Goal: Task Accomplishment & Management: Complete application form

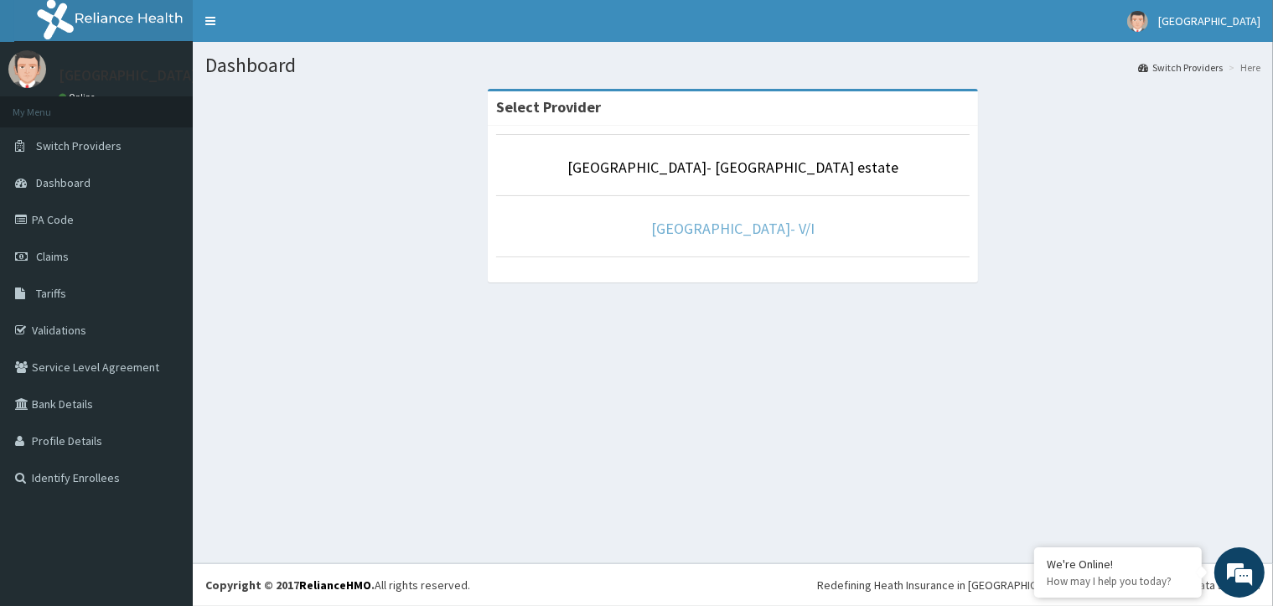
click at [723, 227] on link "Faith City Hospital- V/I" at bounding box center [732, 228] width 163 height 19
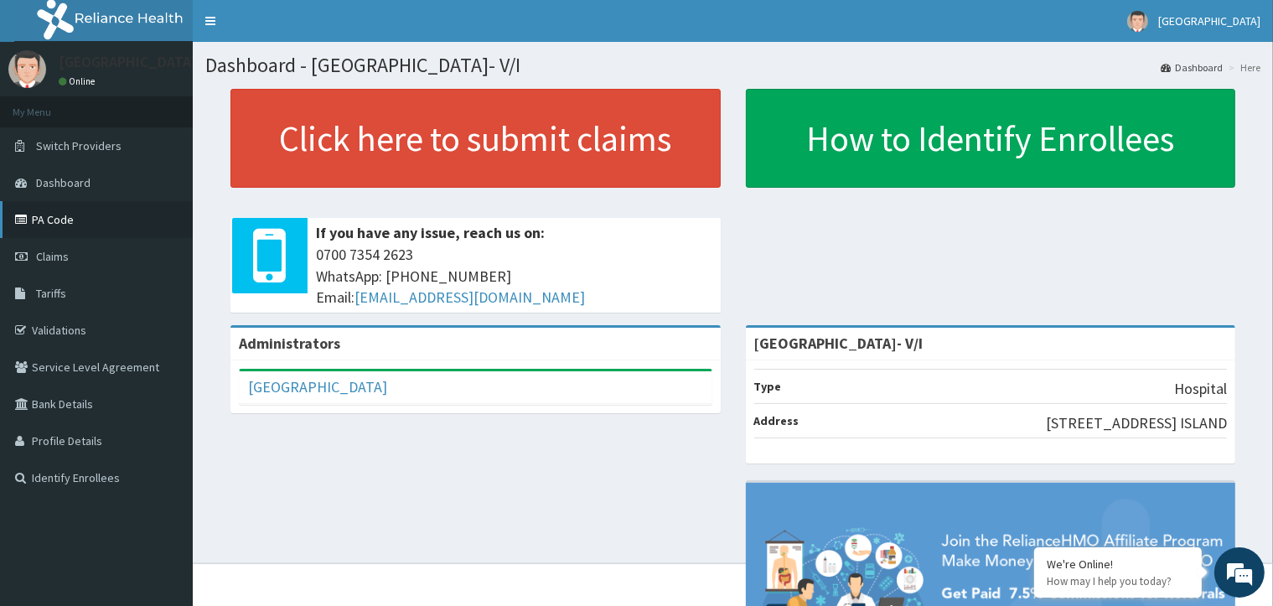
click at [70, 216] on link "PA Code" at bounding box center [96, 219] width 193 height 37
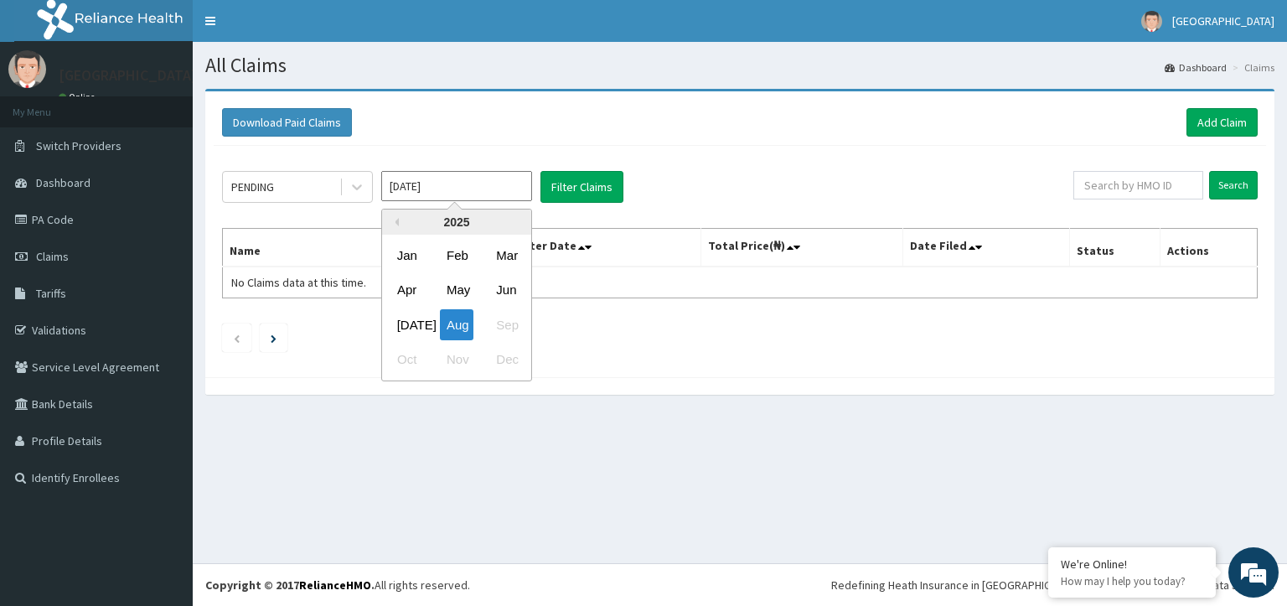
click at [526, 189] on input "Aug 2025" at bounding box center [456, 186] width 151 height 30
click at [415, 319] on div "Jul" at bounding box center [408, 324] width 34 height 31
type input "Jul 2025"
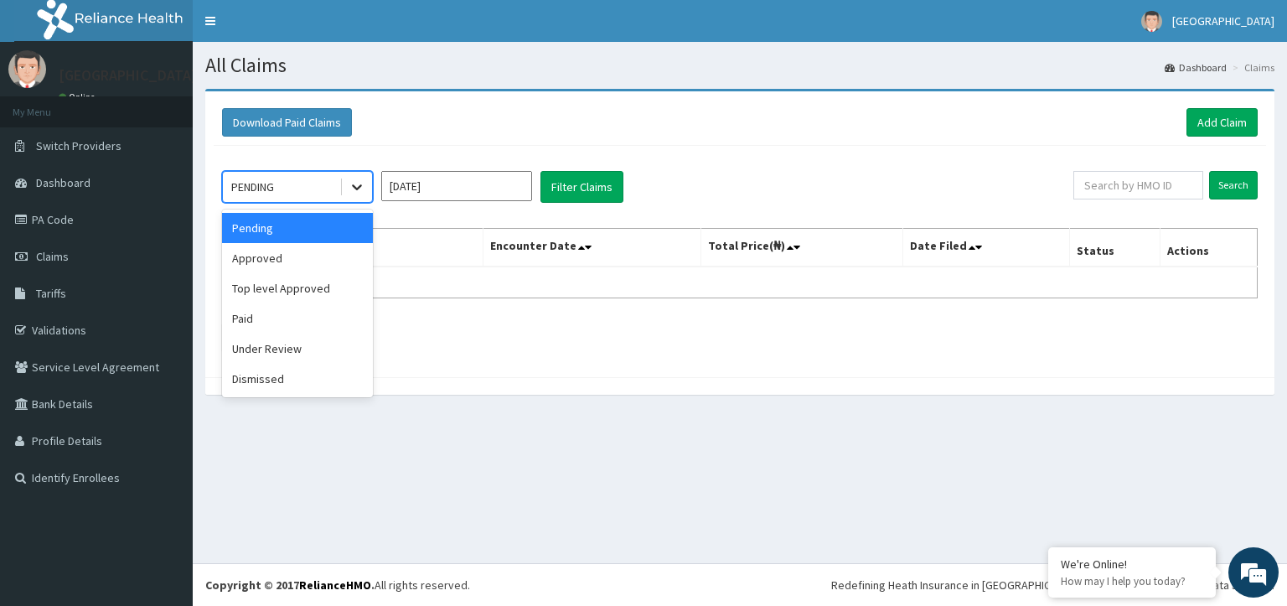
click at [361, 182] on icon at bounding box center [357, 187] width 17 height 17
click at [313, 290] on div "Top level Approved" at bounding box center [297, 288] width 151 height 30
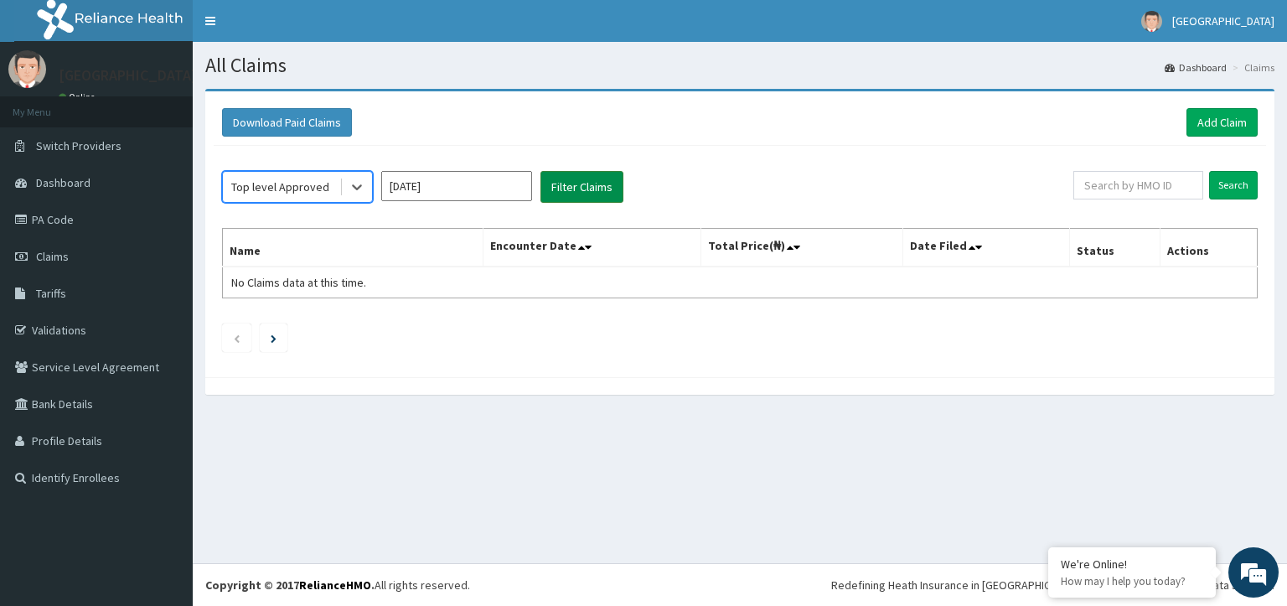
click at [593, 190] on button "Filter Claims" at bounding box center [582, 187] width 83 height 32
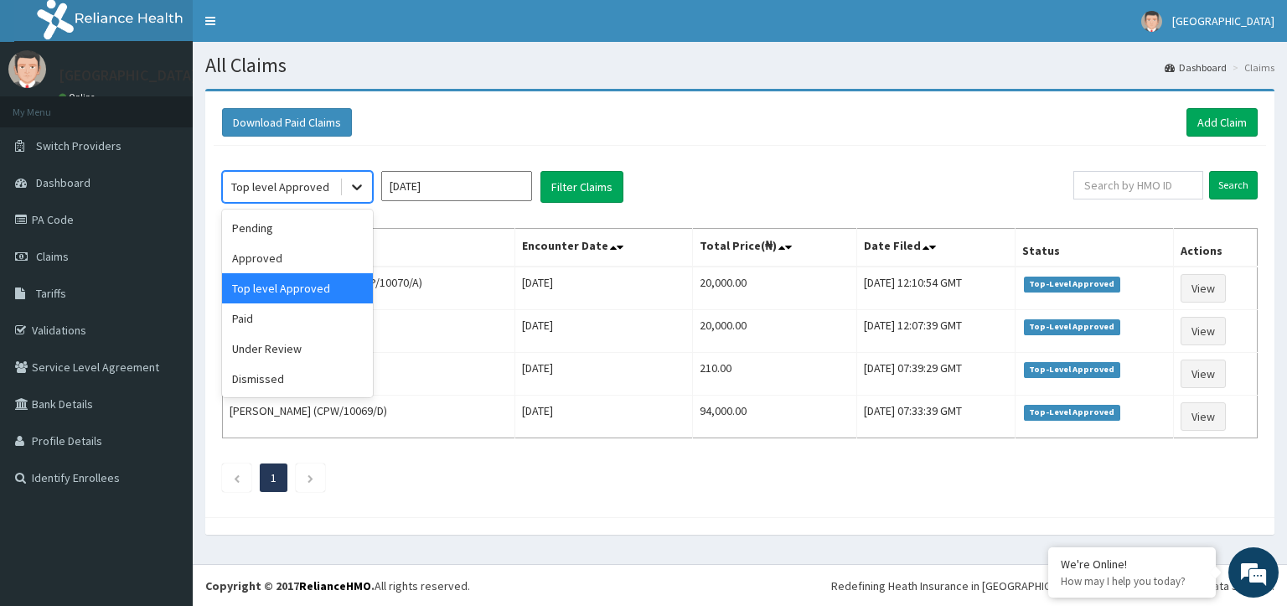
click at [356, 187] on icon at bounding box center [357, 188] width 10 height 6
click at [338, 228] on div "Pending" at bounding box center [297, 228] width 151 height 30
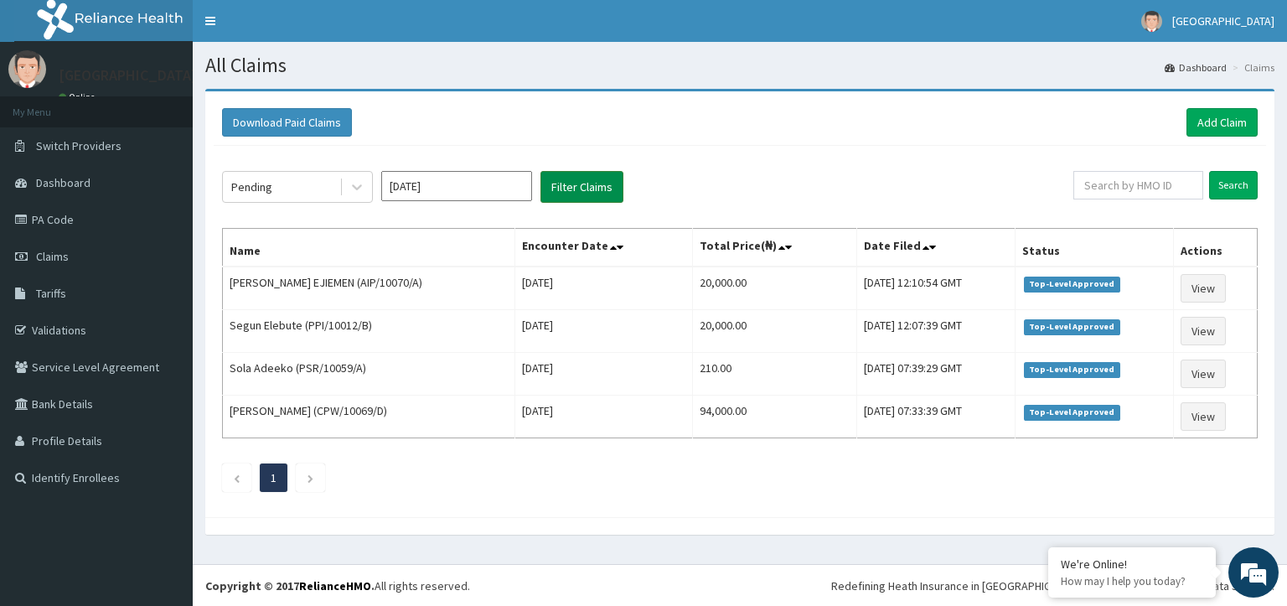
click at [553, 188] on button "Filter Claims" at bounding box center [582, 187] width 83 height 32
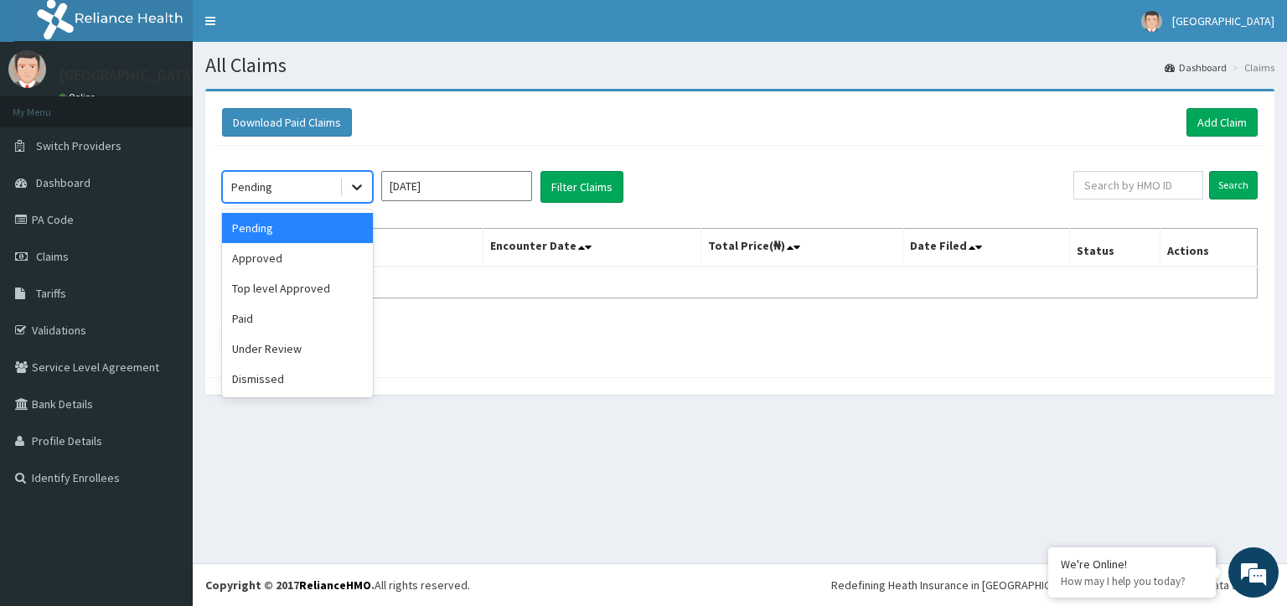
click at [355, 187] on icon at bounding box center [357, 188] width 10 height 6
click at [333, 345] on div "Under Review" at bounding box center [297, 349] width 151 height 30
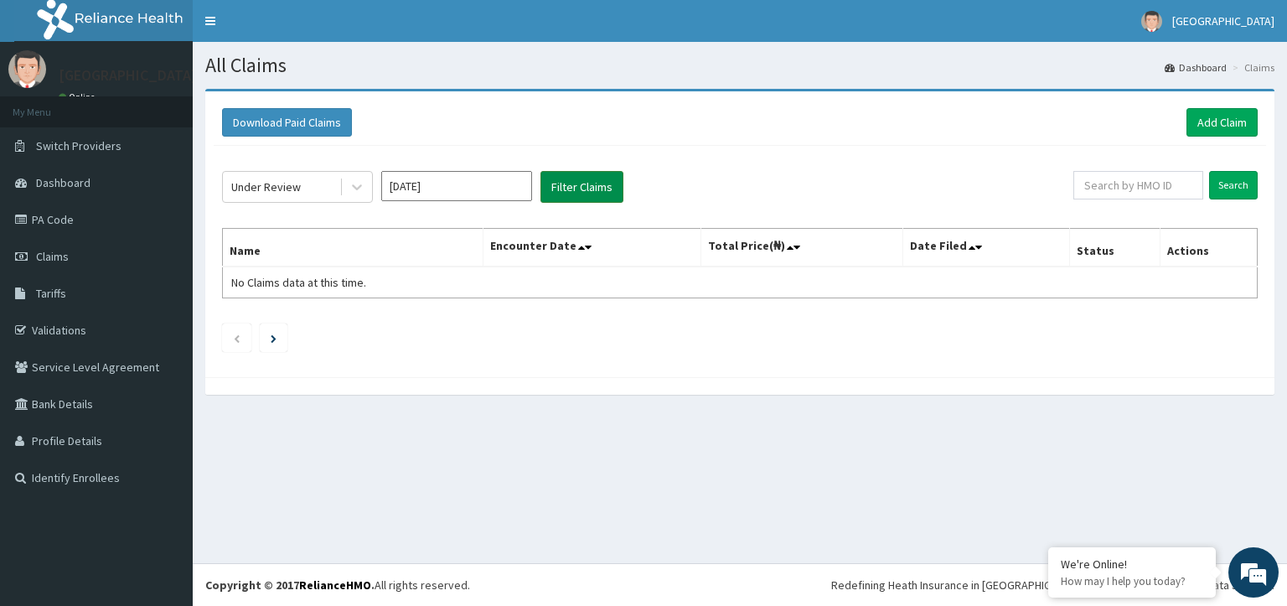
click at [585, 183] on button "Filter Claims" at bounding box center [582, 187] width 83 height 32
click at [354, 185] on icon at bounding box center [357, 188] width 10 height 6
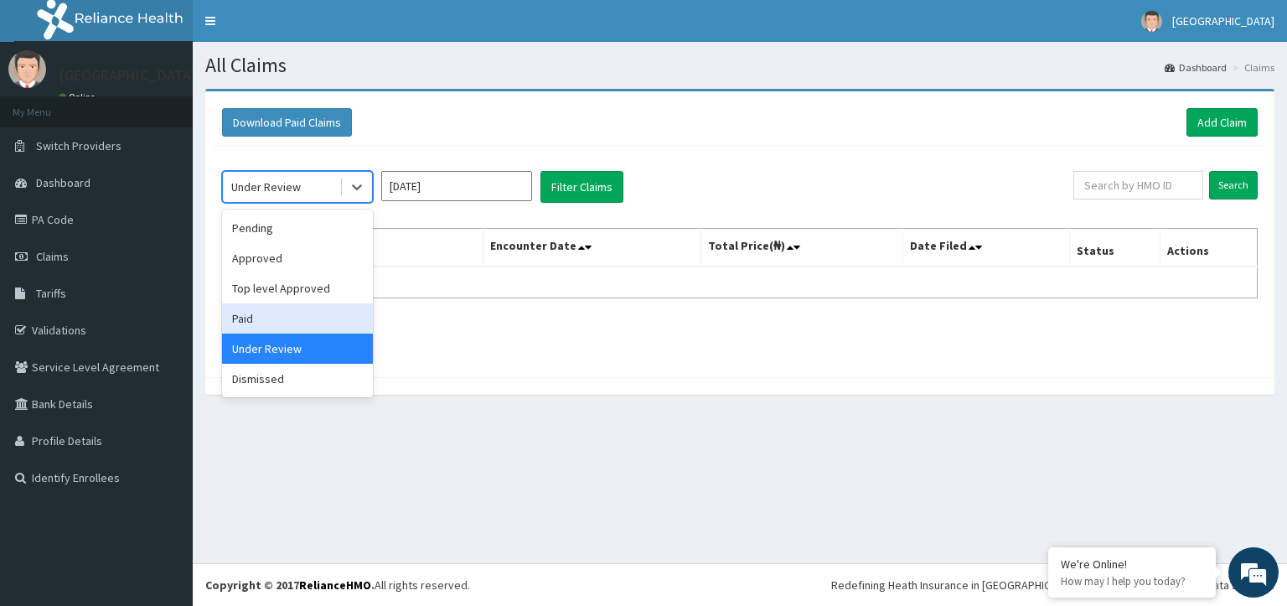
click at [287, 315] on div "Paid" at bounding box center [297, 318] width 151 height 30
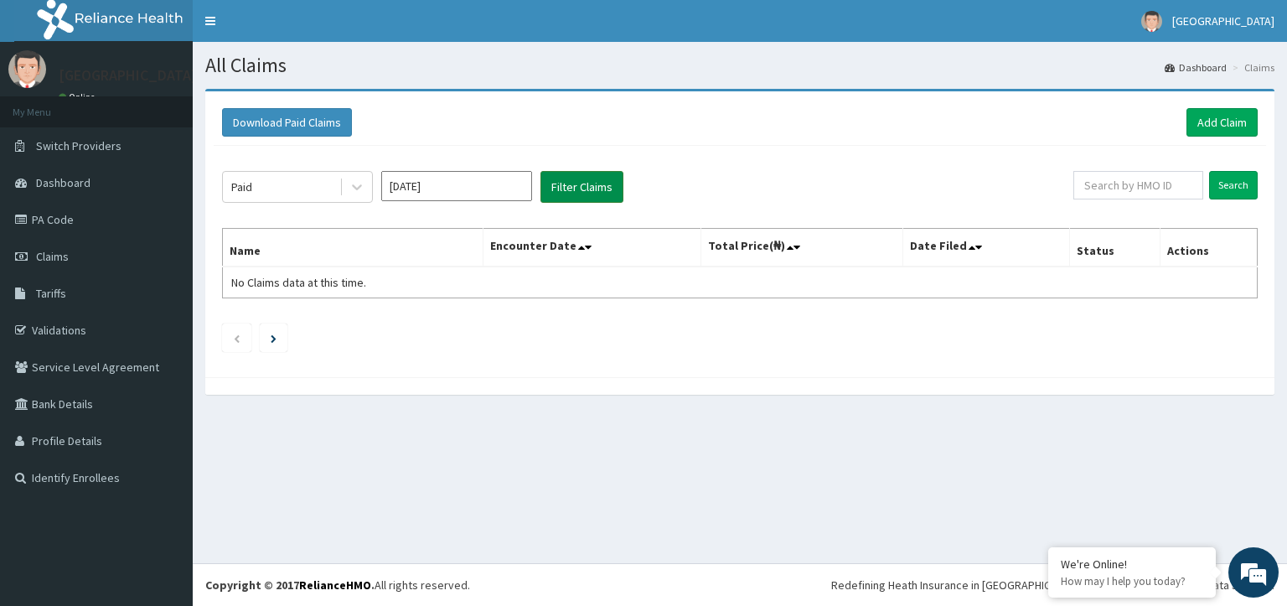
click at [580, 191] on button "Filter Claims" at bounding box center [582, 187] width 83 height 32
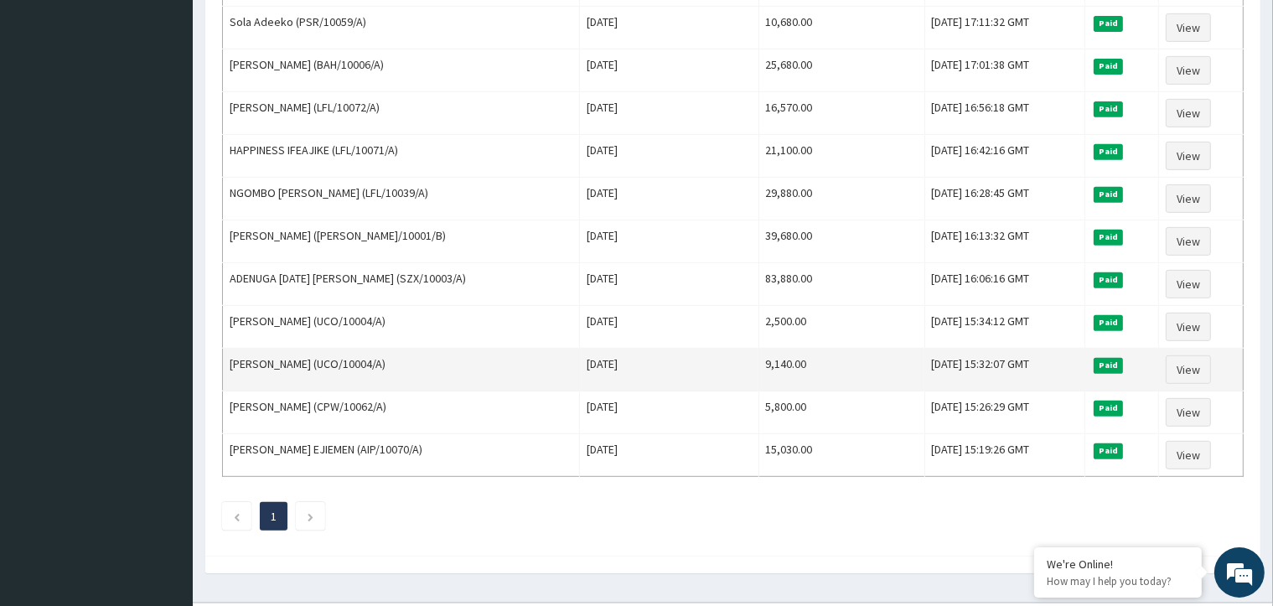
scroll to position [714, 0]
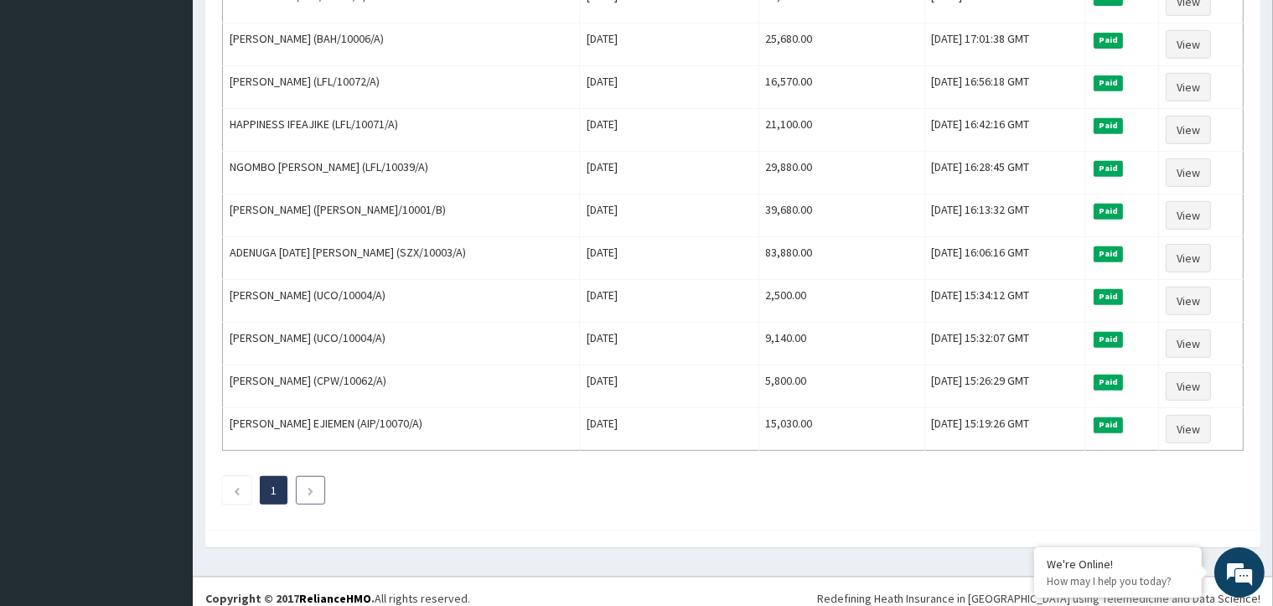
click at [308, 486] on icon "Next page" at bounding box center [311, 491] width 8 height 10
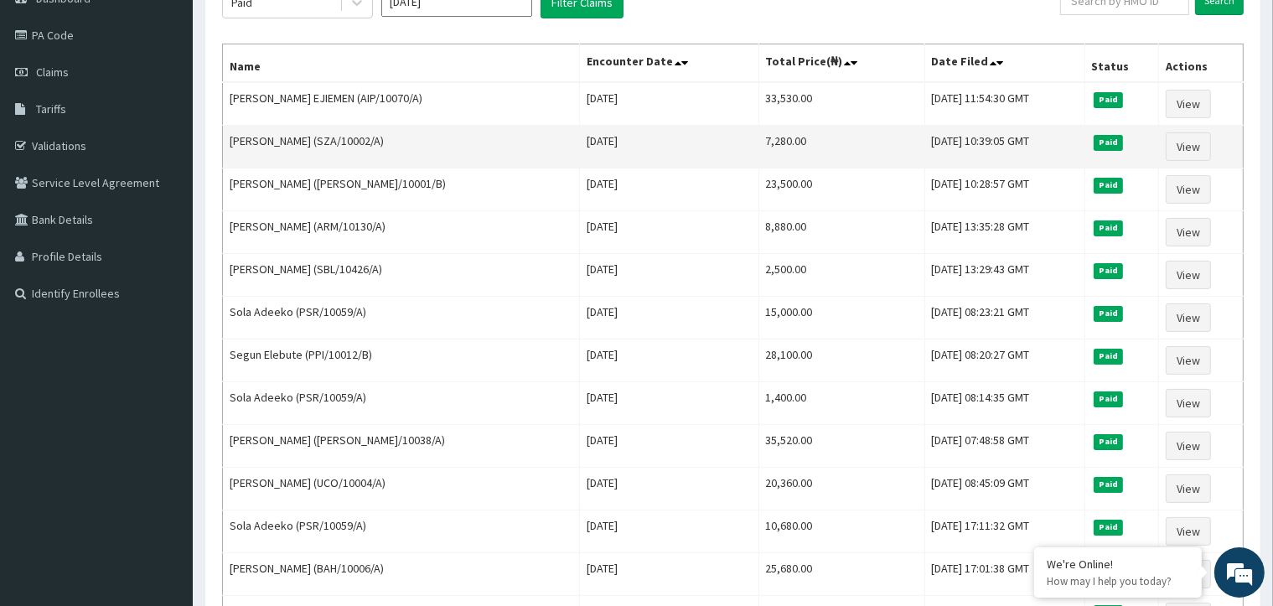
scroll to position [0, 0]
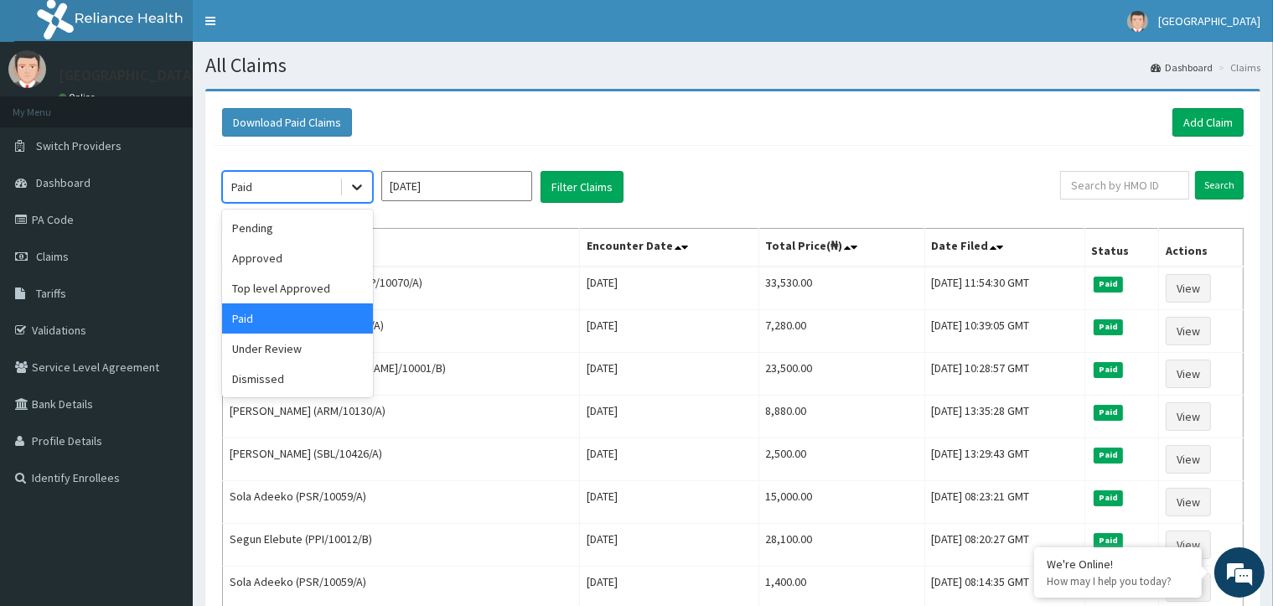
click at [358, 187] on icon at bounding box center [357, 188] width 10 height 6
click at [327, 261] on div "Approved" at bounding box center [297, 258] width 151 height 30
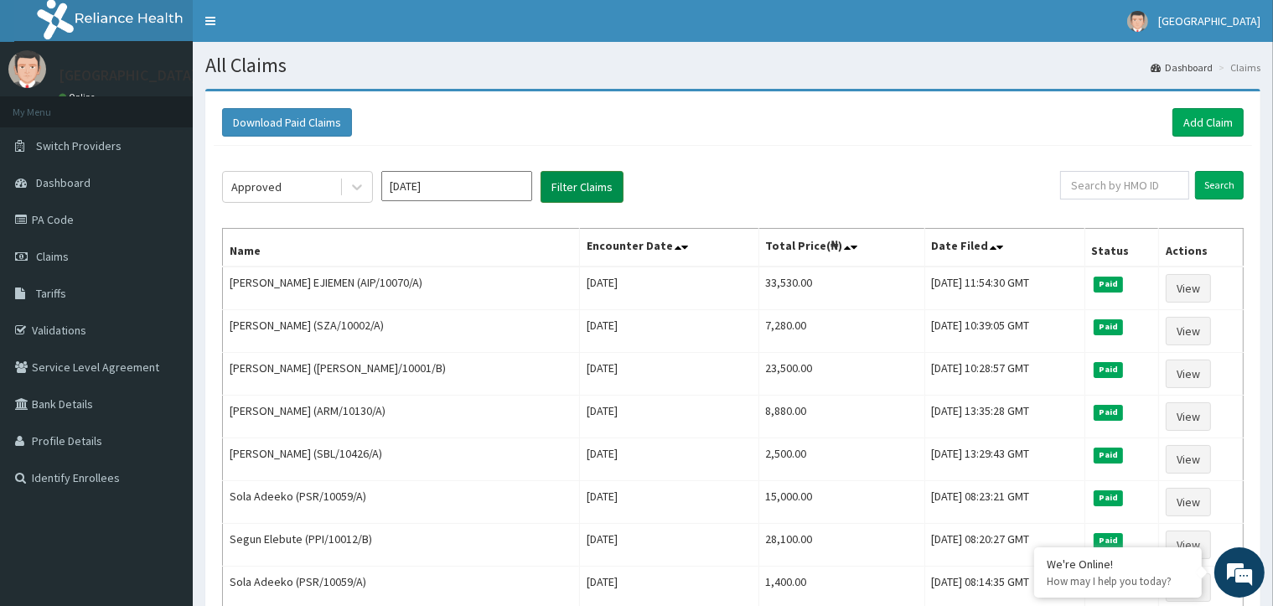
click at [576, 189] on button "Filter Claims" at bounding box center [582, 187] width 83 height 32
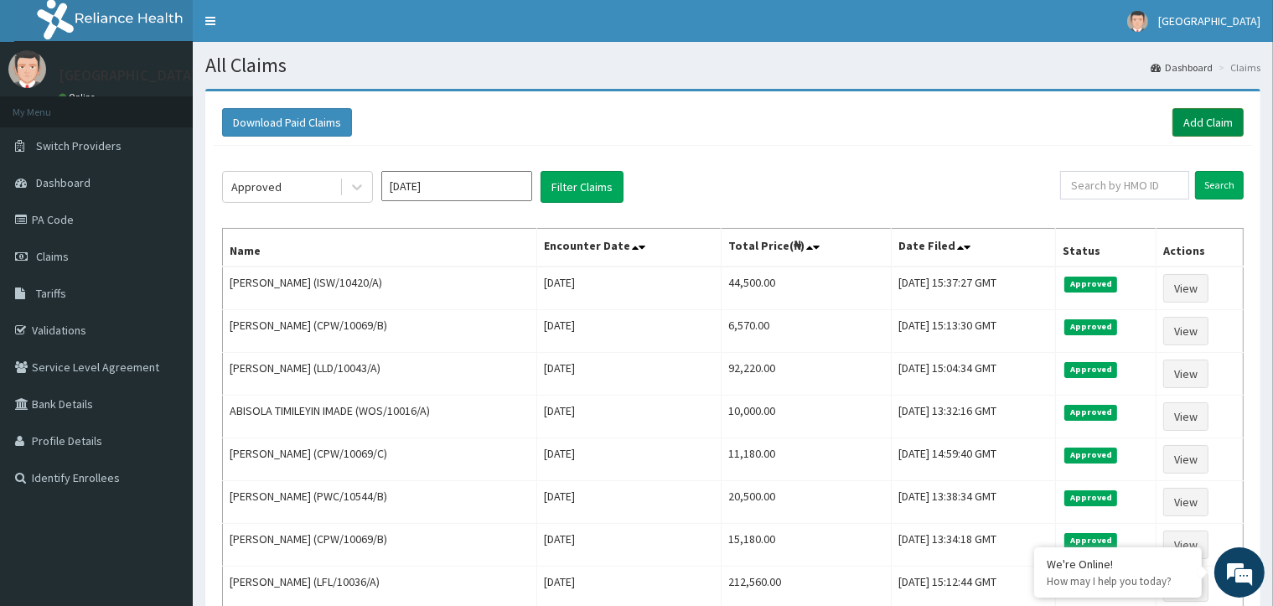
click at [1217, 116] on link "Add Claim" at bounding box center [1208, 122] width 71 height 28
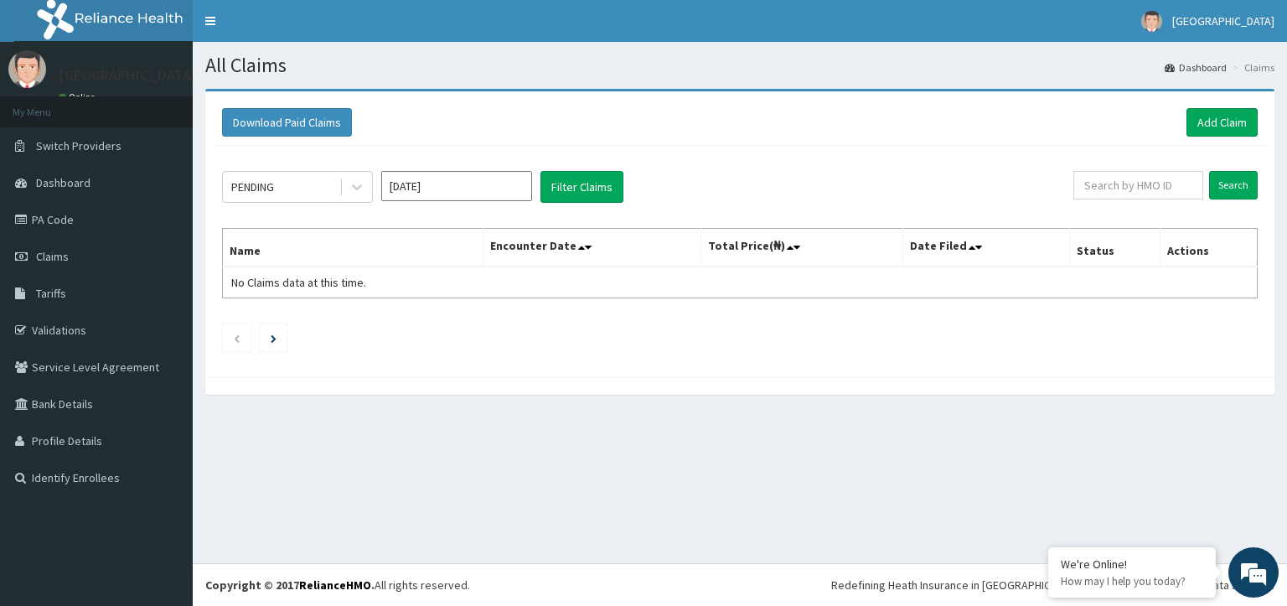
click at [70, 287] on link "Tariffs" at bounding box center [96, 293] width 193 height 37
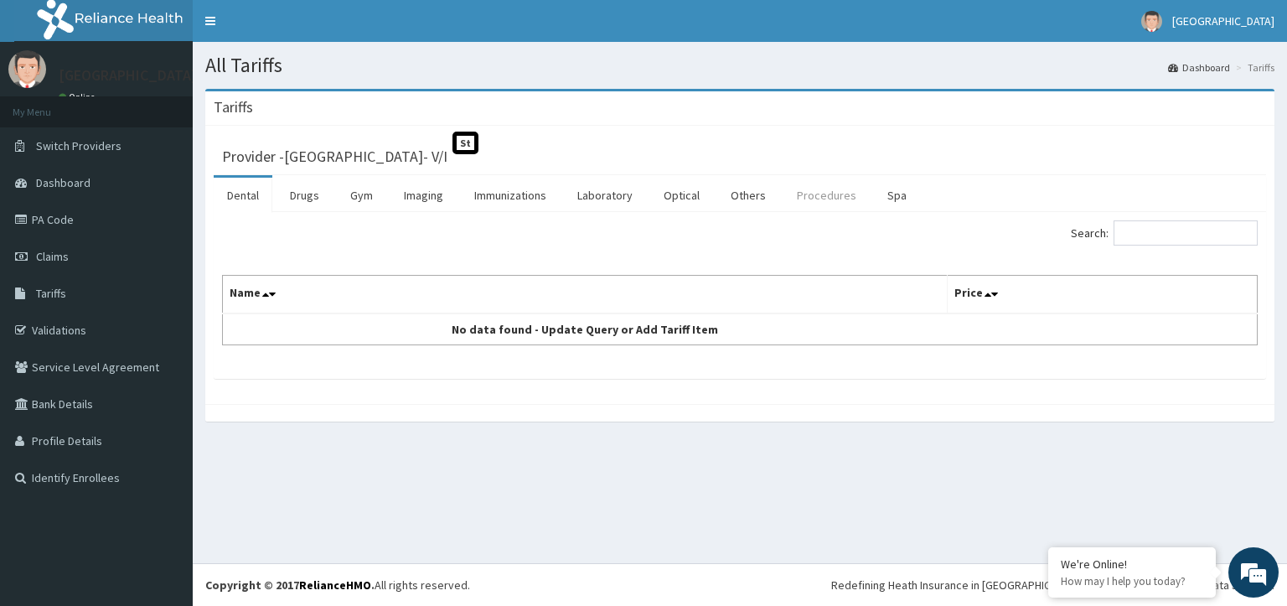
click at [824, 194] on link "Procedures" at bounding box center [827, 195] width 86 height 35
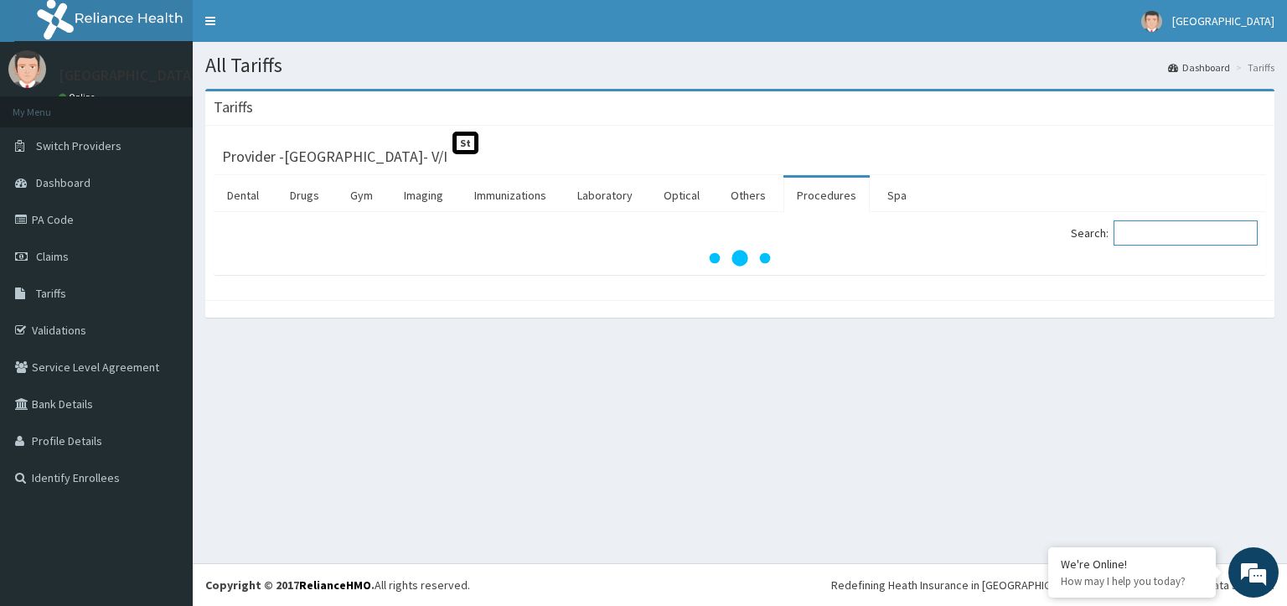
click at [1155, 230] on input "Search:" at bounding box center [1186, 232] width 144 height 25
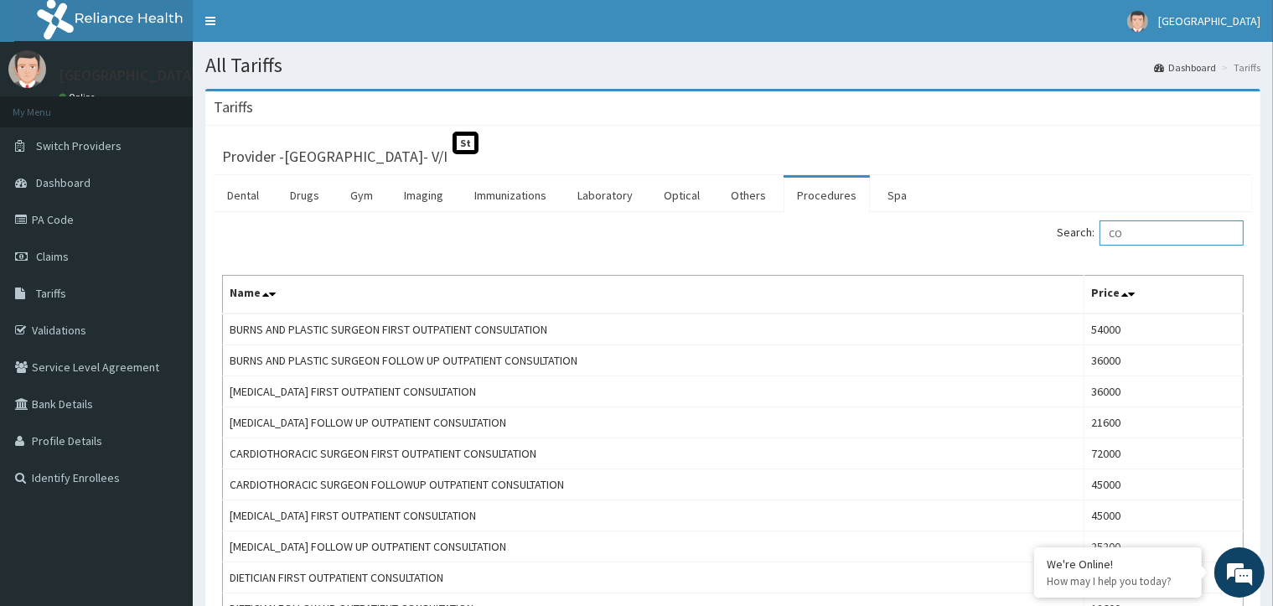
type input "C"
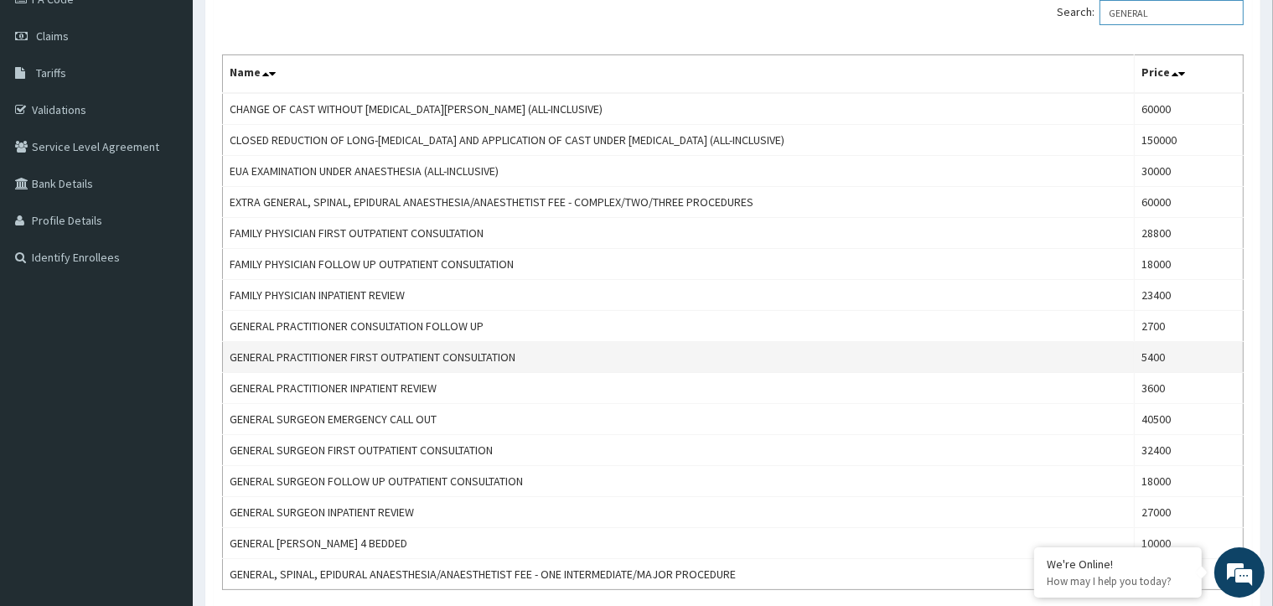
scroll to position [251, 0]
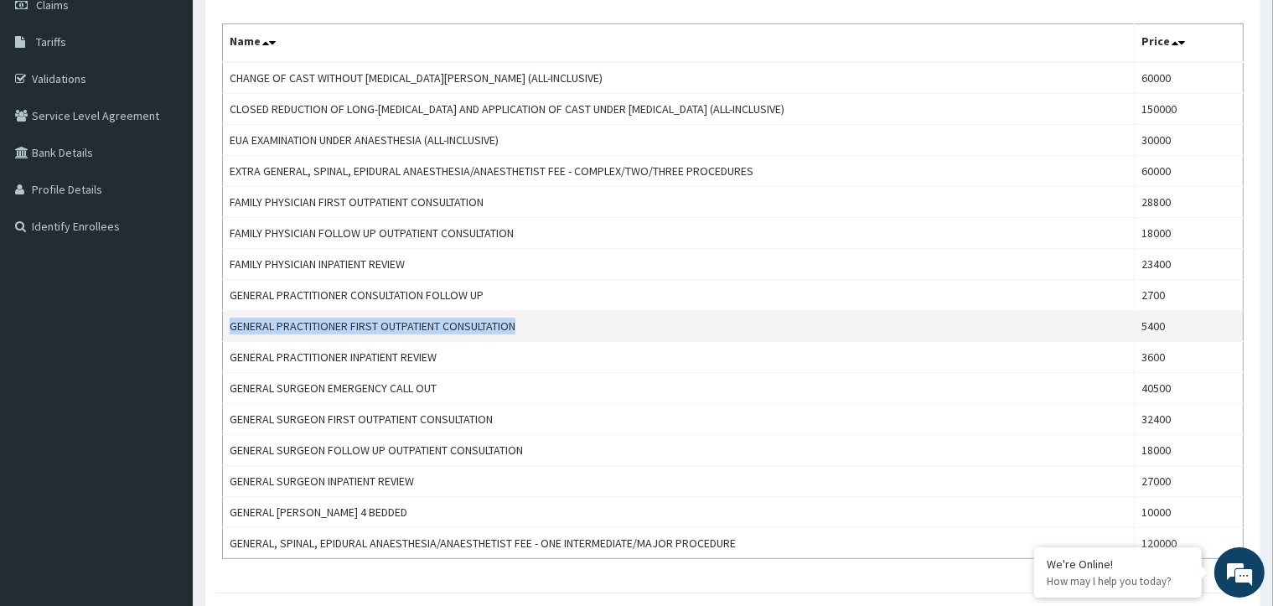
drag, startPoint x: 531, startPoint y: 320, endPoint x: 225, endPoint y: 324, distance: 305.9
click at [225, 324] on td "GENERAL PRACTITIONER FIRST OUTPATIENT CONSULTATION" at bounding box center [679, 326] width 912 height 31
copy td "GENERAL PRACTITIONER FIRST OUTPATIENT CONSULTATION"
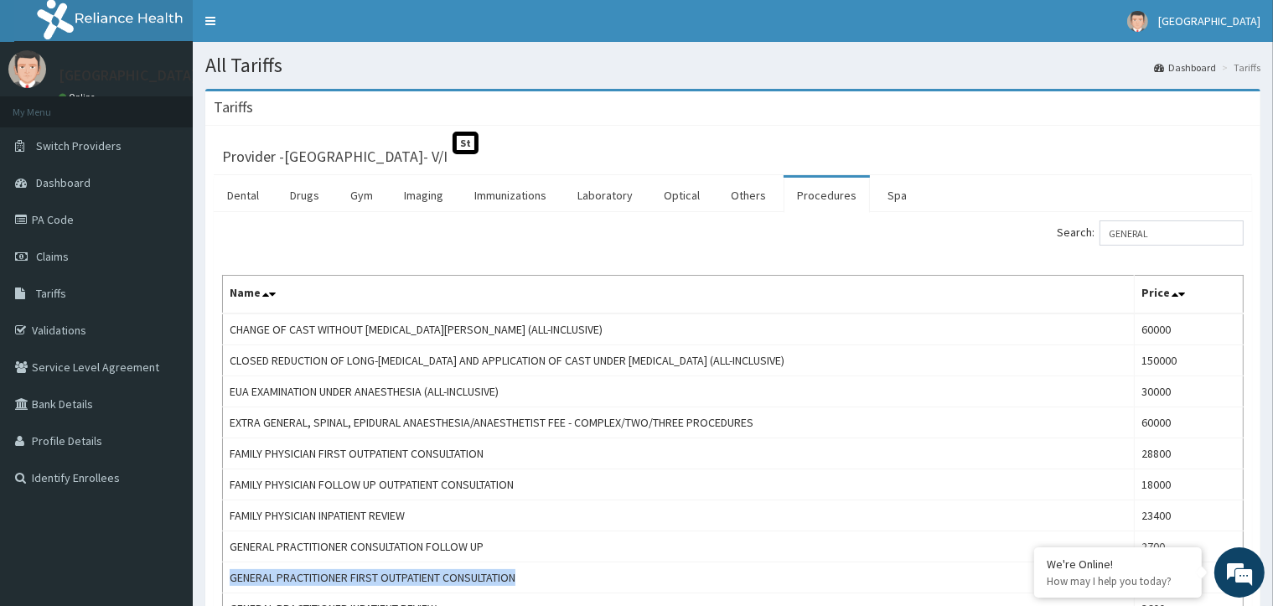
scroll to position [0, 0]
click at [1169, 238] on input "GENERAL" at bounding box center [1172, 232] width 144 height 25
type input "G"
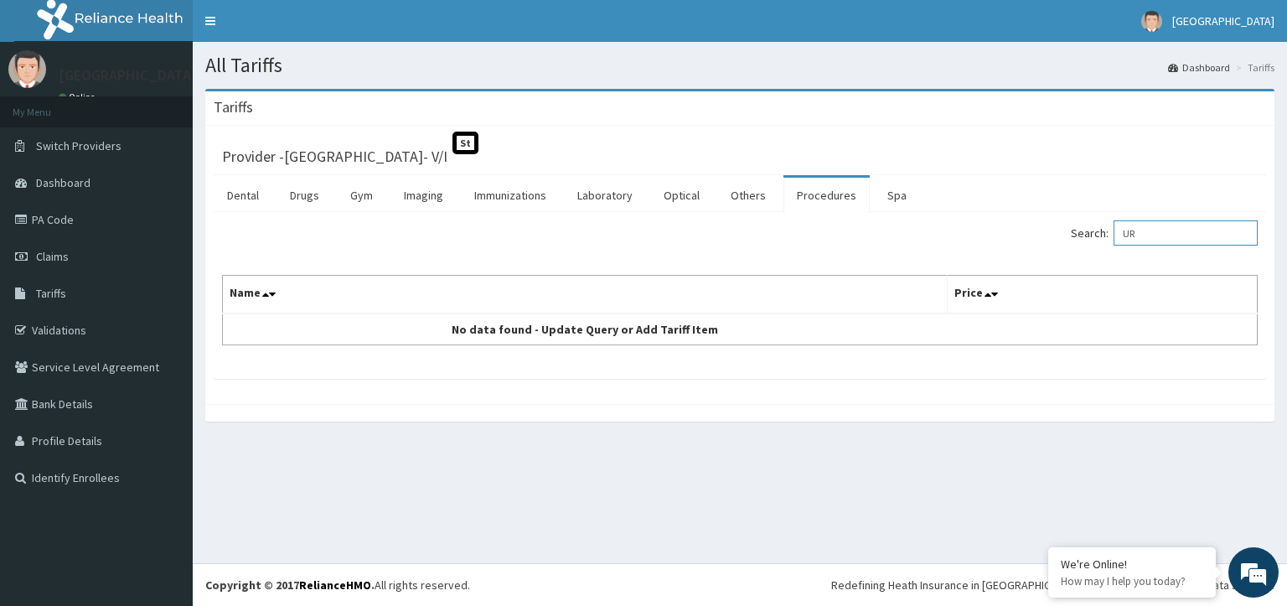
type input "U"
type input "URINE"
click at [613, 194] on link "Laboratory" at bounding box center [605, 195] width 82 height 35
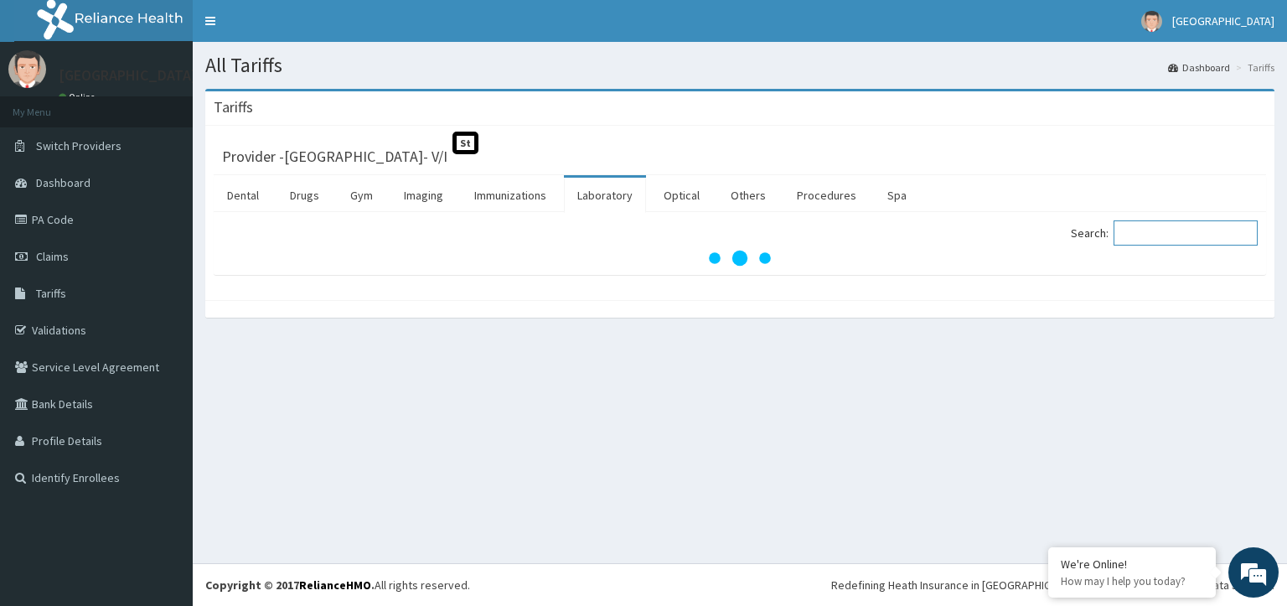
click at [1197, 227] on input "Search:" at bounding box center [1186, 232] width 144 height 25
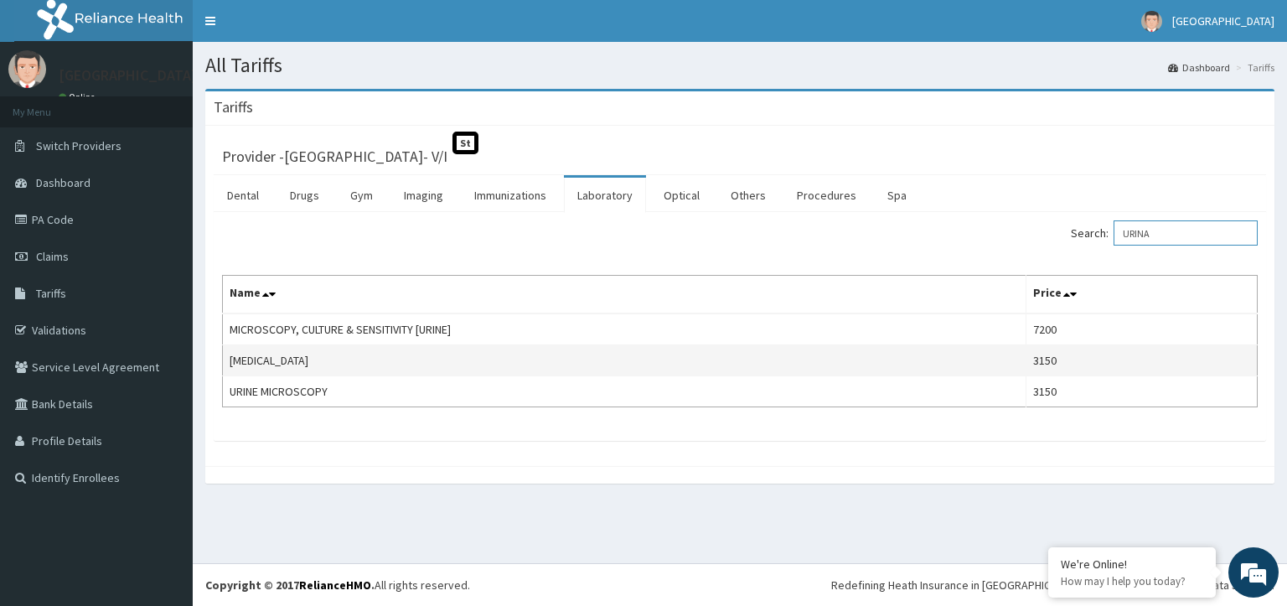
type input "URINA"
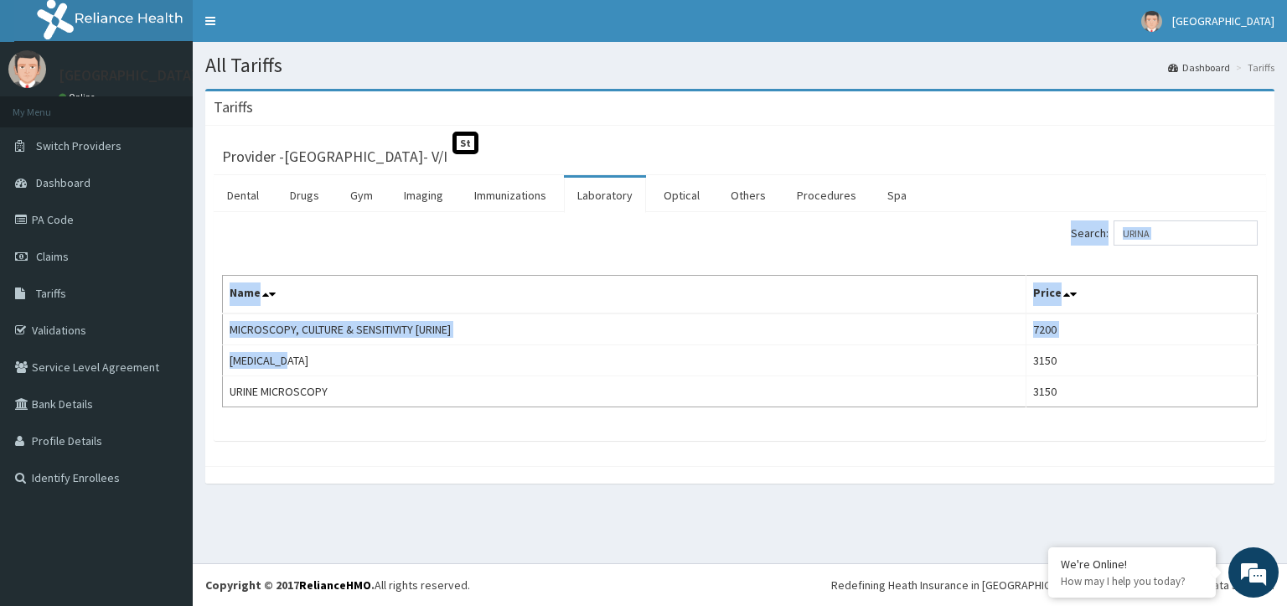
drag, startPoint x: 288, startPoint y: 354, endPoint x: 208, endPoint y: 364, distance: 81.1
click at [208, 364] on div "Provider - Faith City Hospital- V/I St Dental Drugs Gym Imaging Immunizations L…" at bounding box center [739, 296] width 1069 height 340
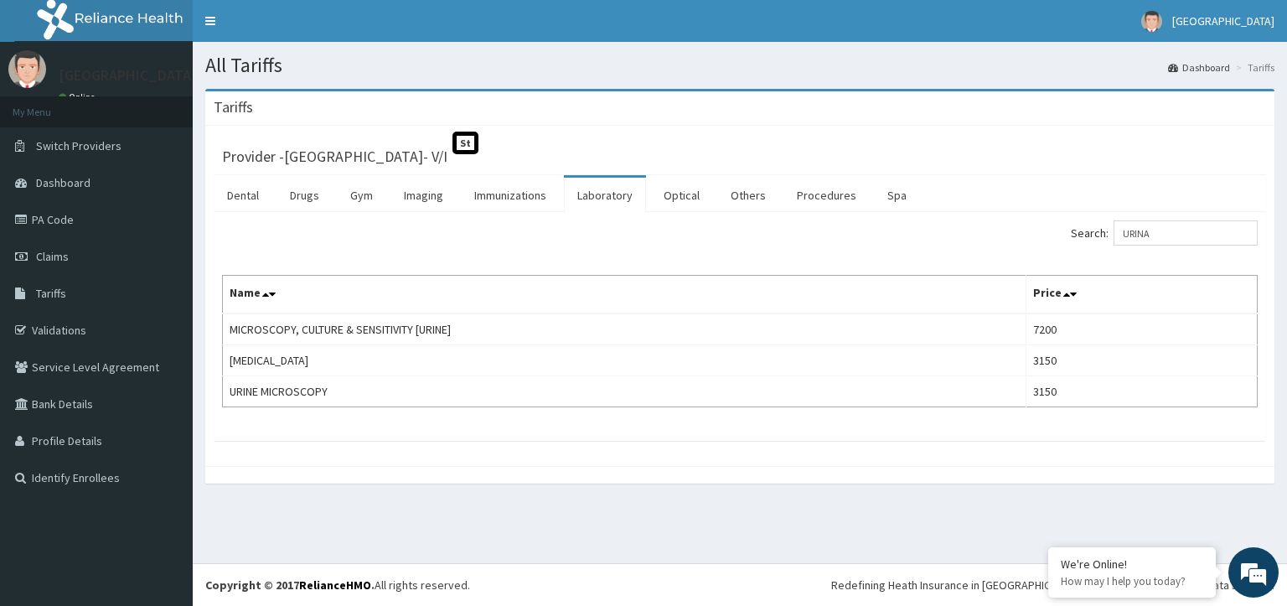
click at [1234, 448] on div "Provider - Faith City Hospital- V/I St Dental Drugs Gym Imaging Immunizations L…" at bounding box center [739, 296] width 1069 height 340
click at [303, 202] on link "Drugs" at bounding box center [305, 195] width 56 height 35
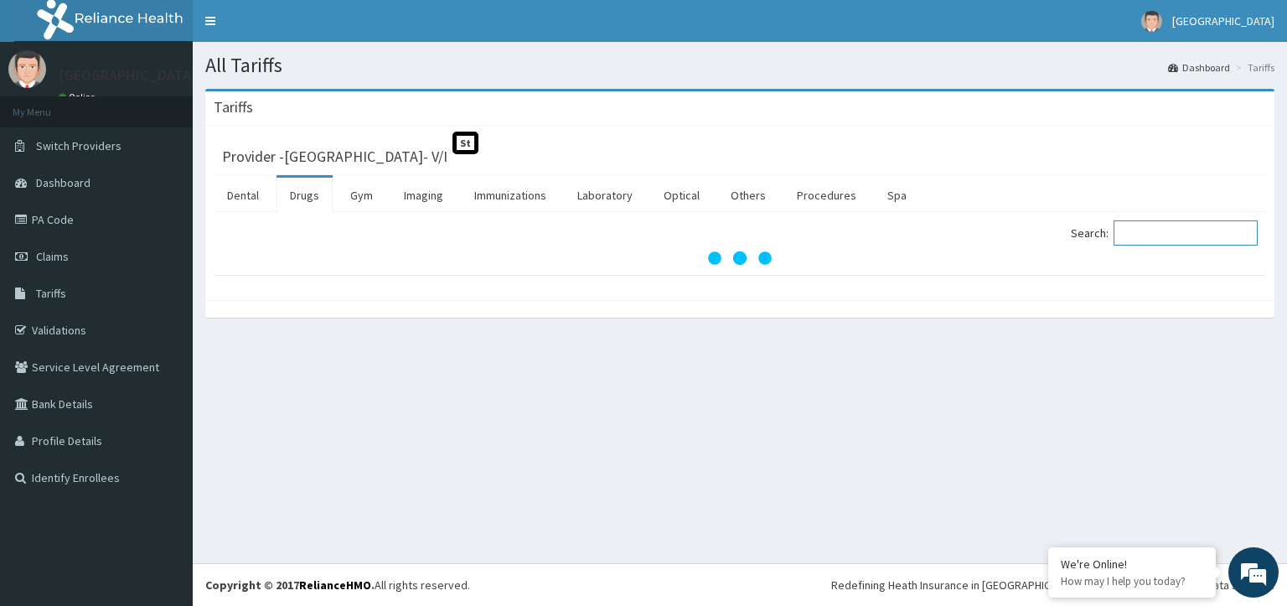
click at [1178, 235] on input "Search:" at bounding box center [1186, 232] width 144 height 25
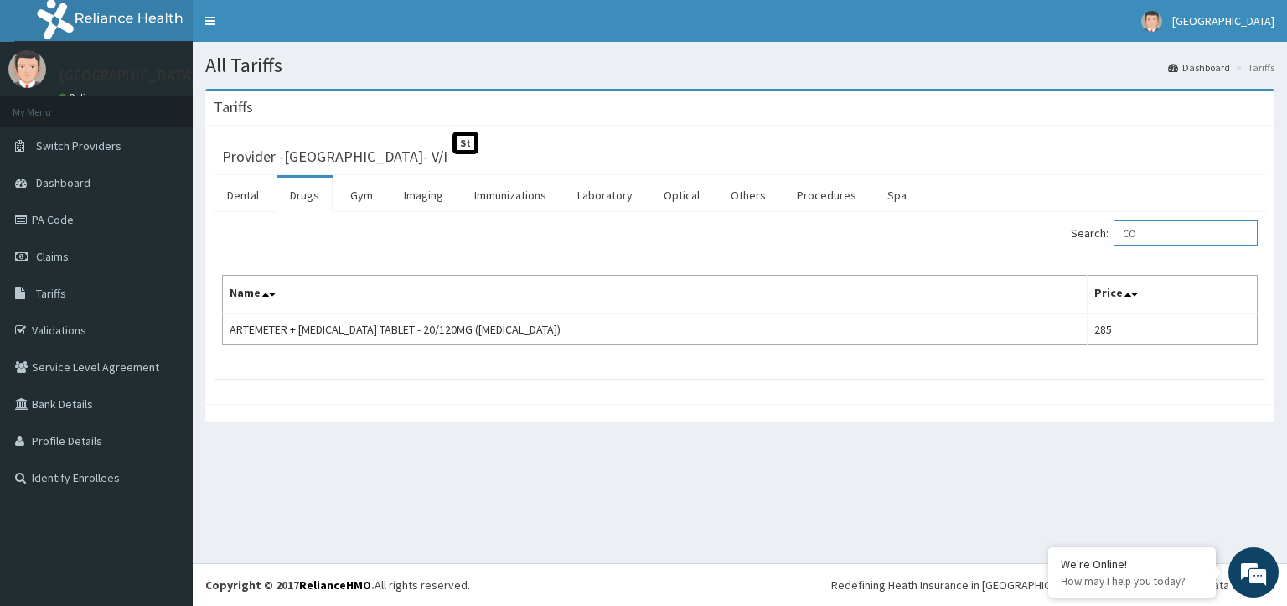
type input "C"
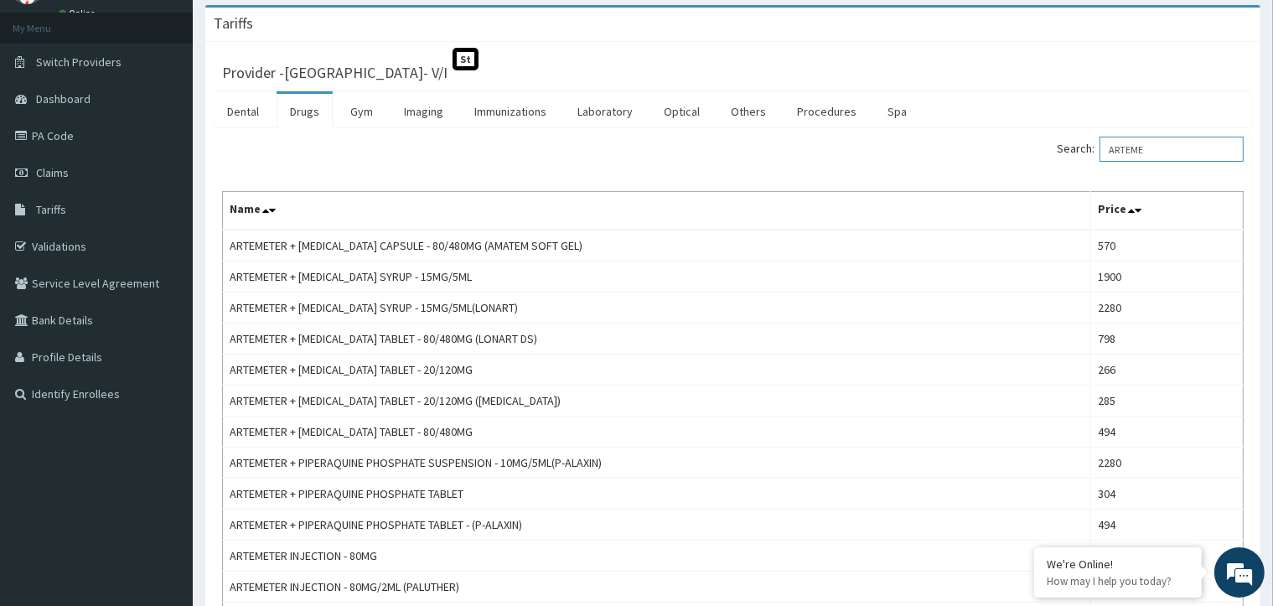
scroll to position [84, 0]
type input "ARTEME"
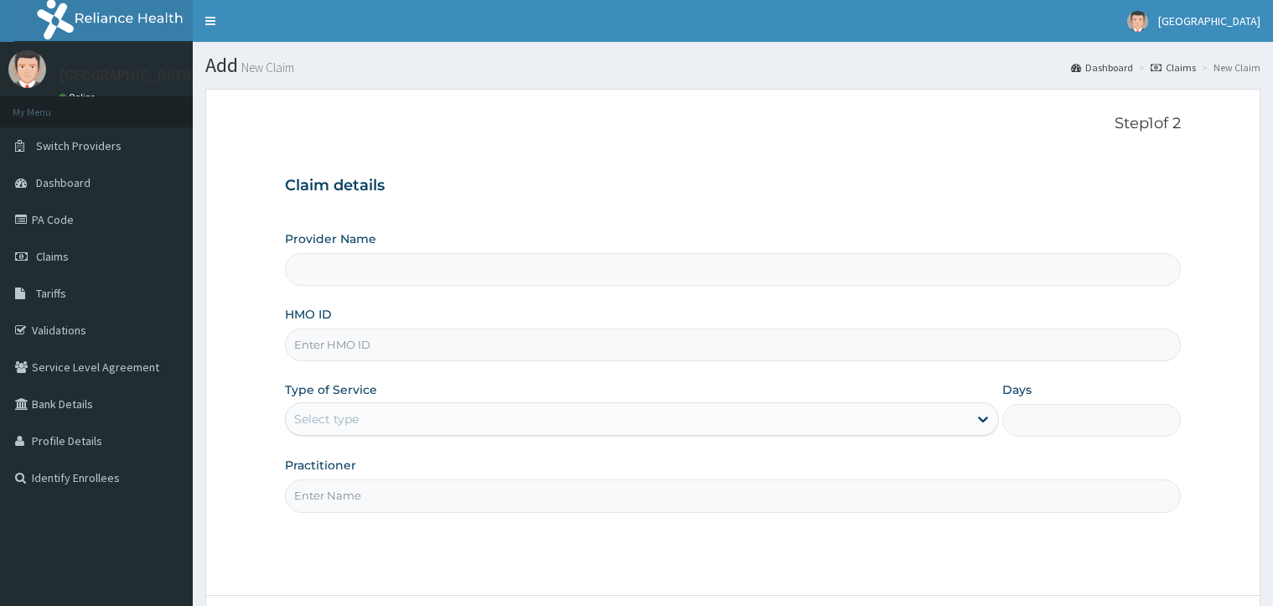
type input "[GEOGRAPHIC_DATA]- V/I"
click at [638, 339] on input "HMO ID" at bounding box center [732, 345] width 895 height 33
click at [637, 272] on input "[GEOGRAPHIC_DATA]- V/I" at bounding box center [732, 269] width 895 height 33
click at [671, 345] on input "HMO ID" at bounding box center [732, 345] width 895 height 33
paste input "SIU/10001/B"
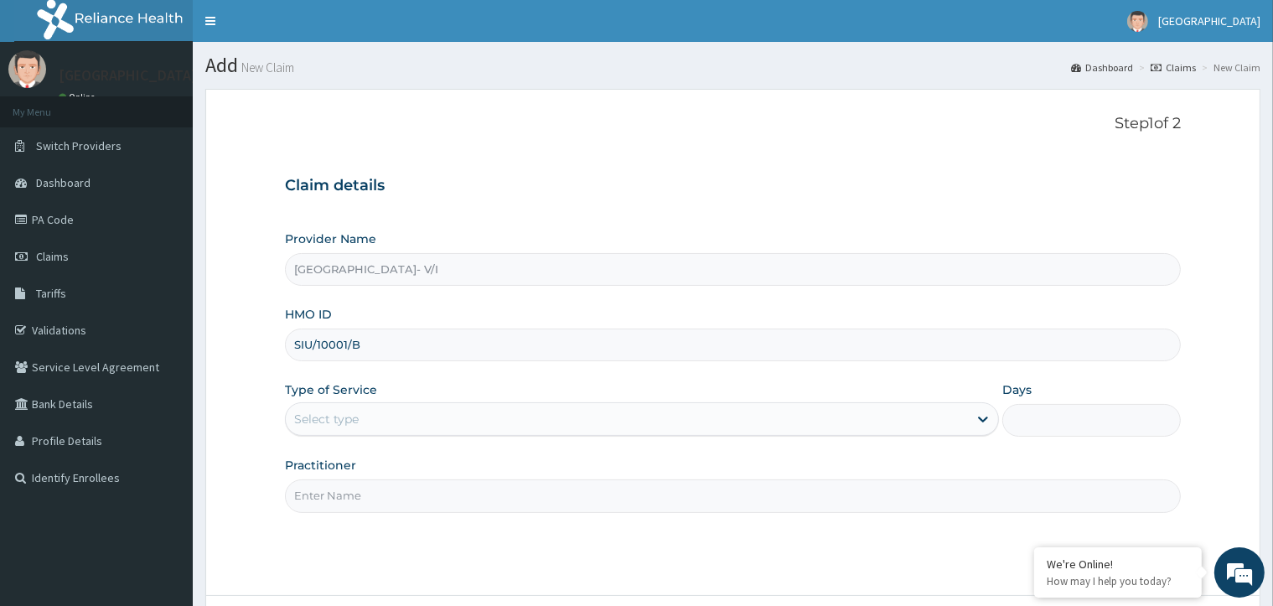
type input "SIU/10001/B"
click at [455, 418] on div "Select type" at bounding box center [627, 419] width 682 height 27
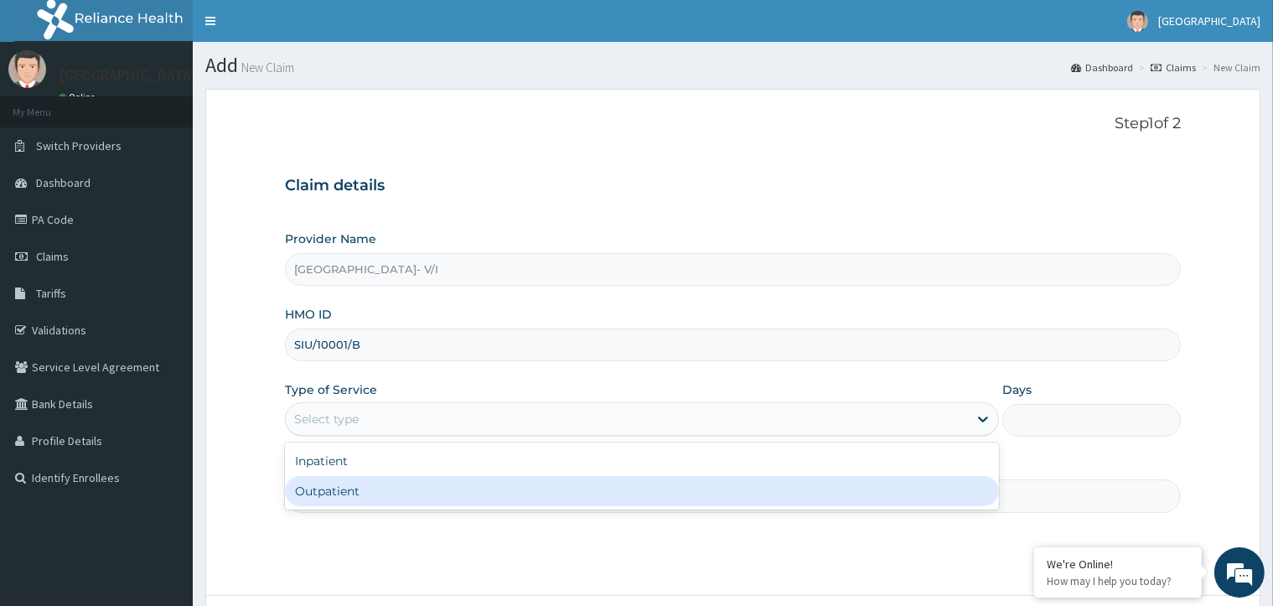
click at [430, 495] on div "Outpatient" at bounding box center [642, 491] width 714 height 30
type input "1"
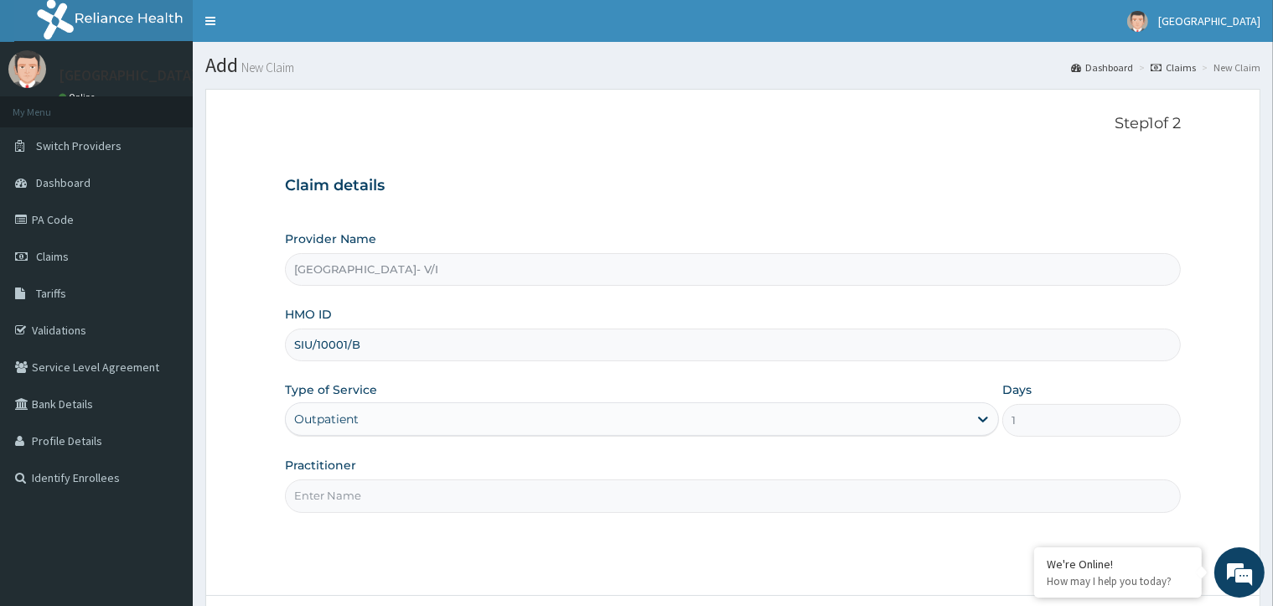
click at [652, 504] on input "Practitioner" at bounding box center [732, 495] width 895 height 33
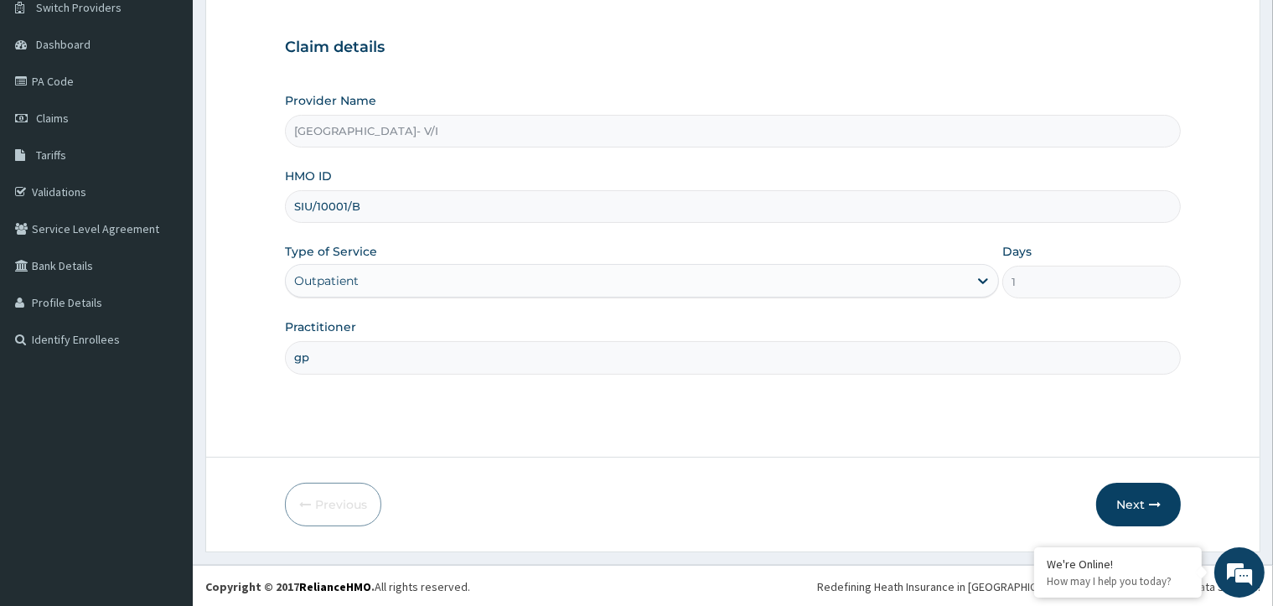
scroll to position [139, 0]
type input "g"
type input "GP"
click at [1127, 497] on button "Next" at bounding box center [1138, 504] width 85 height 44
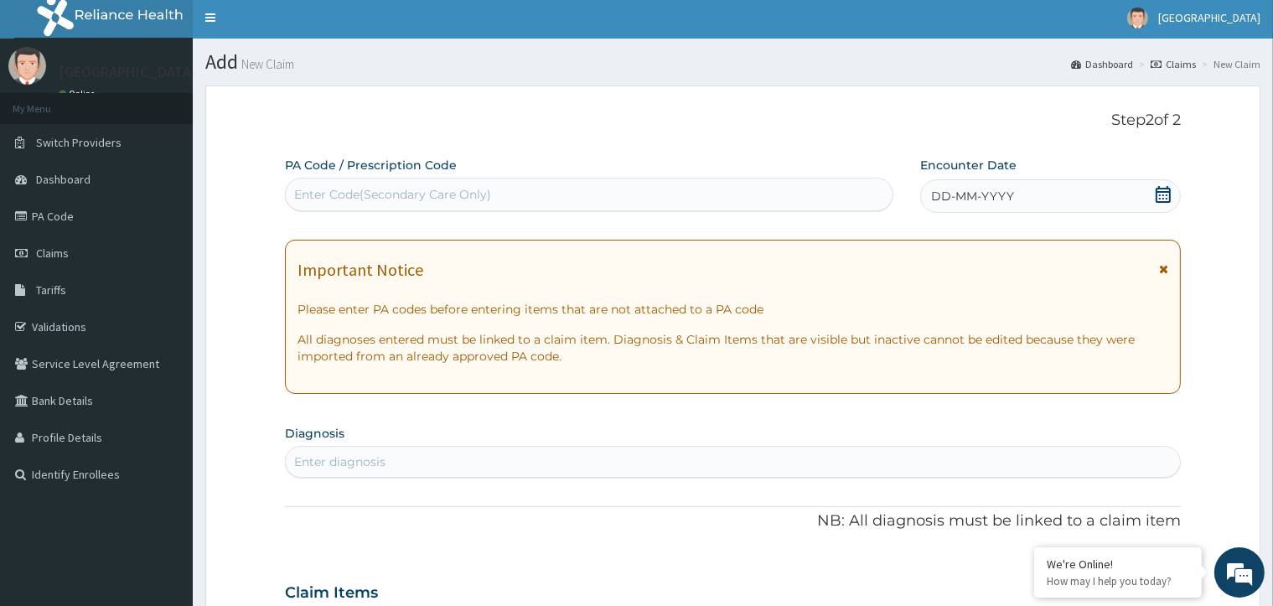
scroll to position [0, 0]
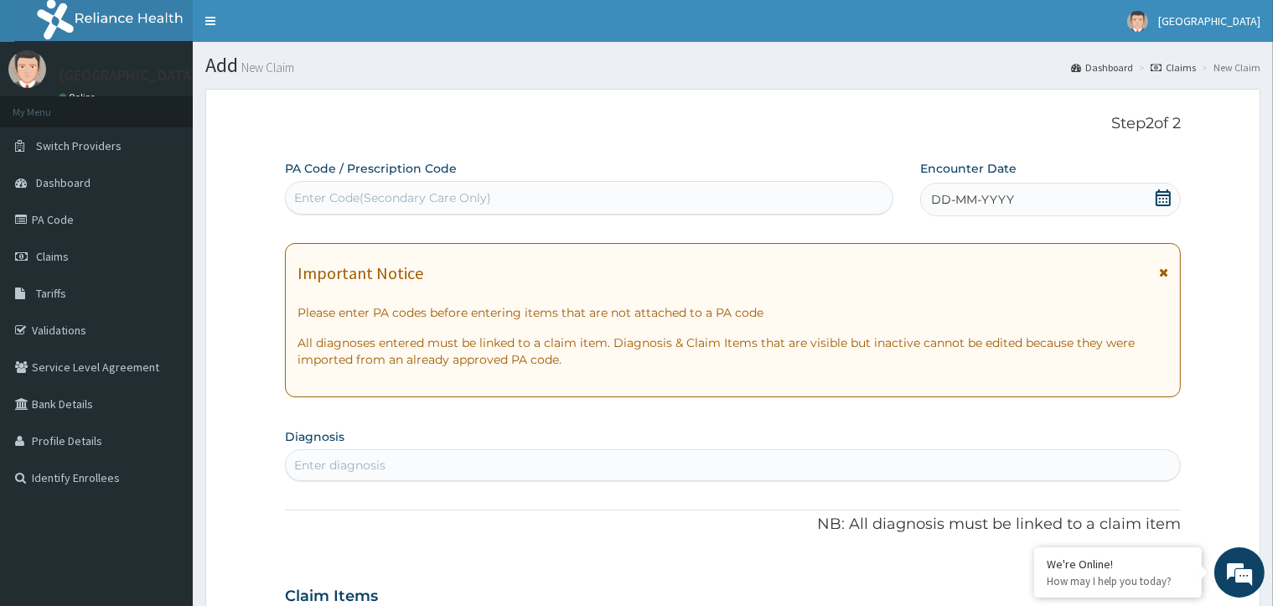
click at [729, 193] on div "Enter Code(Secondary Care Only)" at bounding box center [589, 197] width 607 height 27
paste input "PA/58DFE8"
type input "PA/58DFE8"
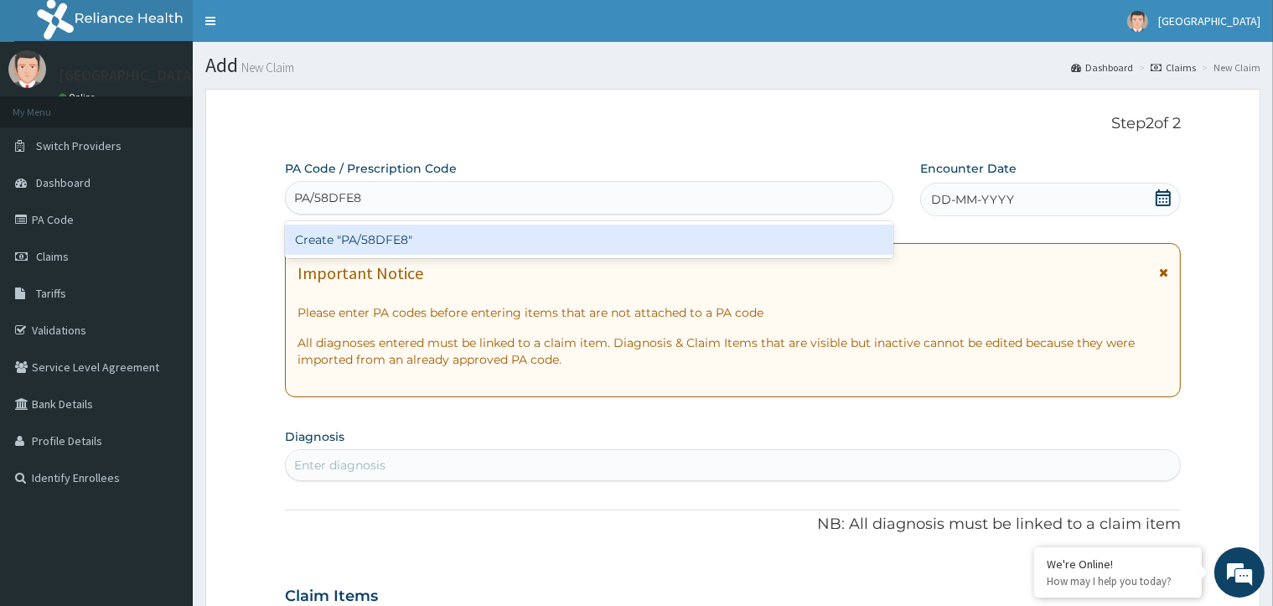
click at [661, 239] on div "Create "PA/58DFE8"" at bounding box center [589, 240] width 609 height 30
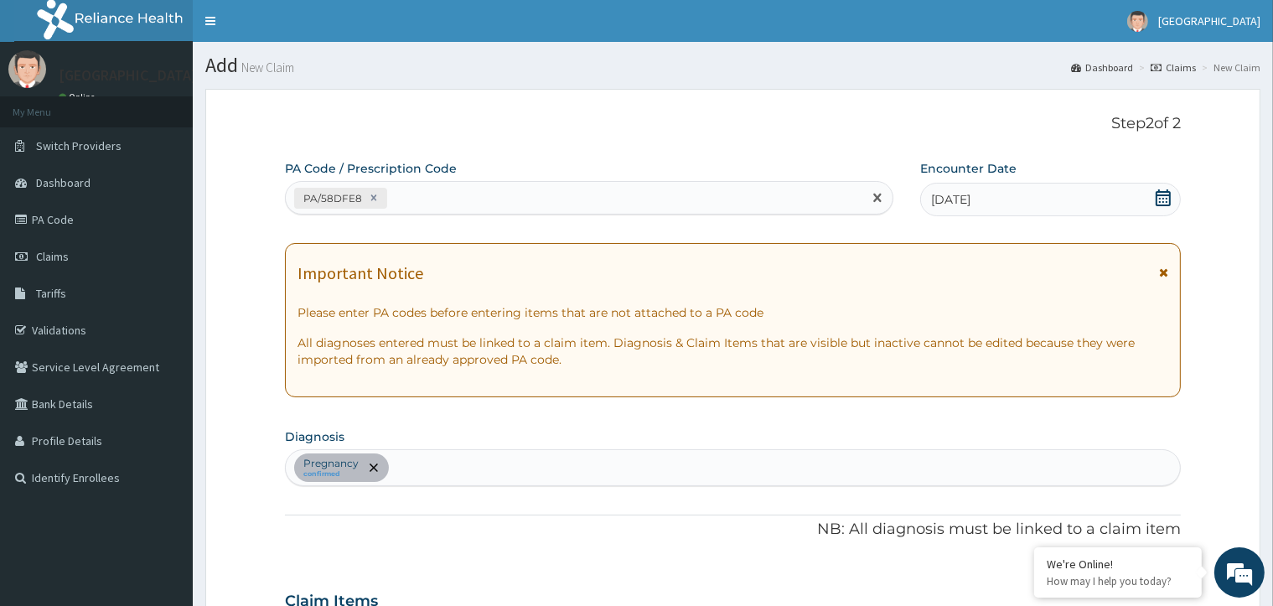
click at [448, 186] on div "PA/58DFE8" at bounding box center [574, 198] width 577 height 28
paste input "PA/58DFE8"
type input "P"
paste input "PA/458D6F"
type input "PA/458D6F"
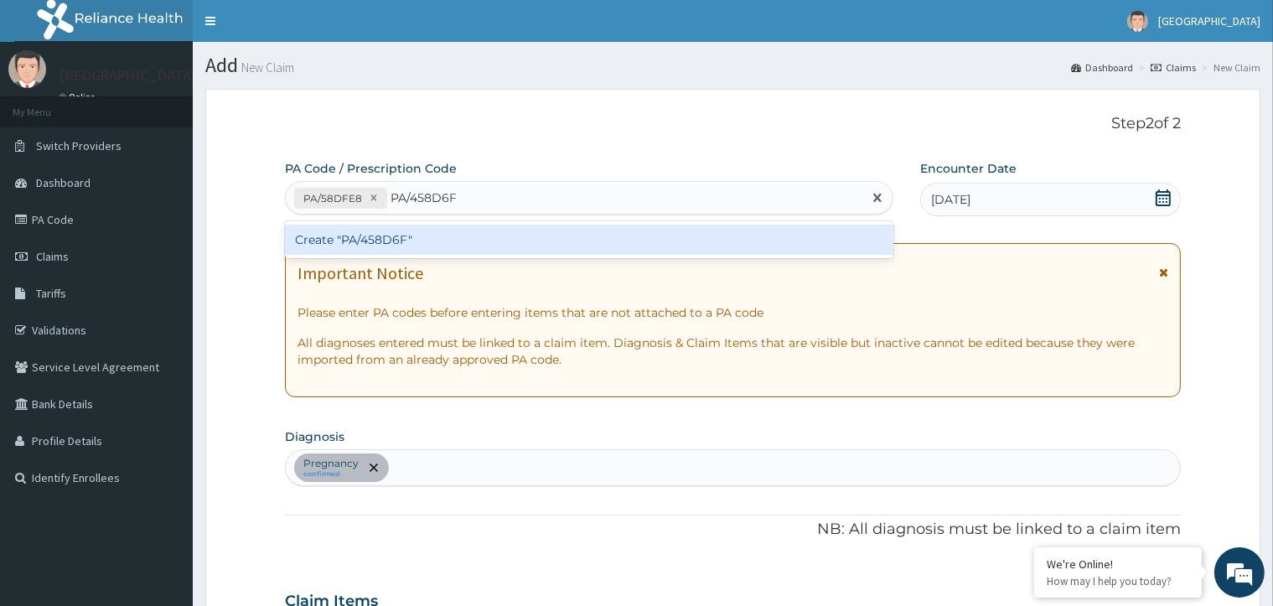
click at [457, 230] on div "Create "PA/458D6F"" at bounding box center [589, 240] width 609 height 30
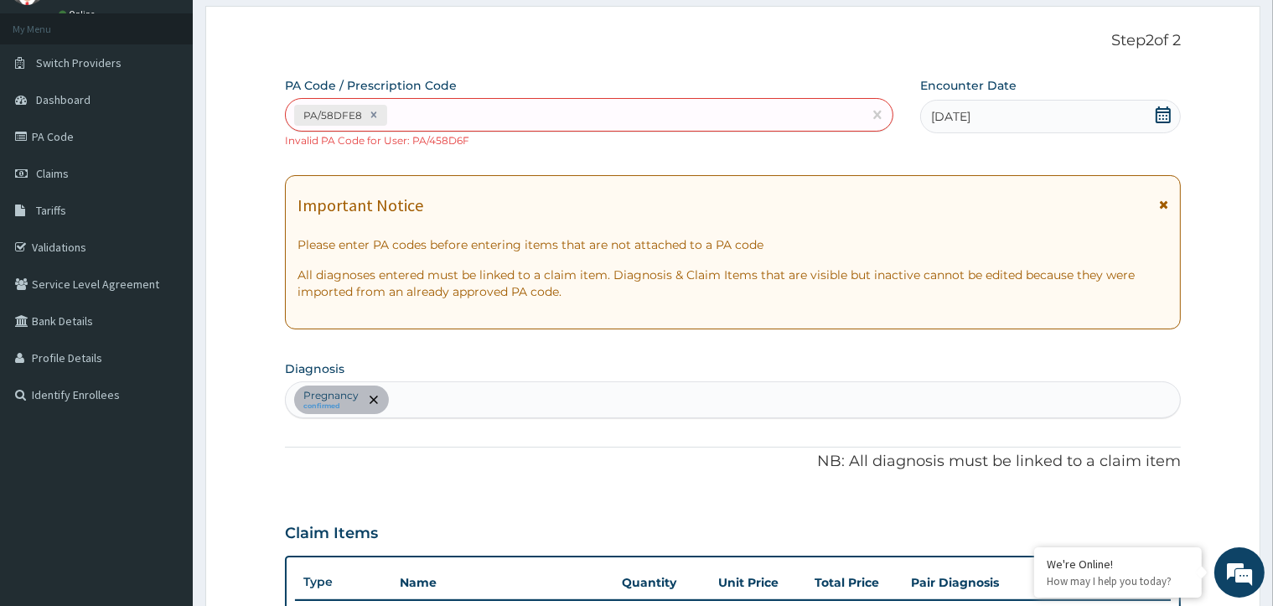
scroll to position [72, 0]
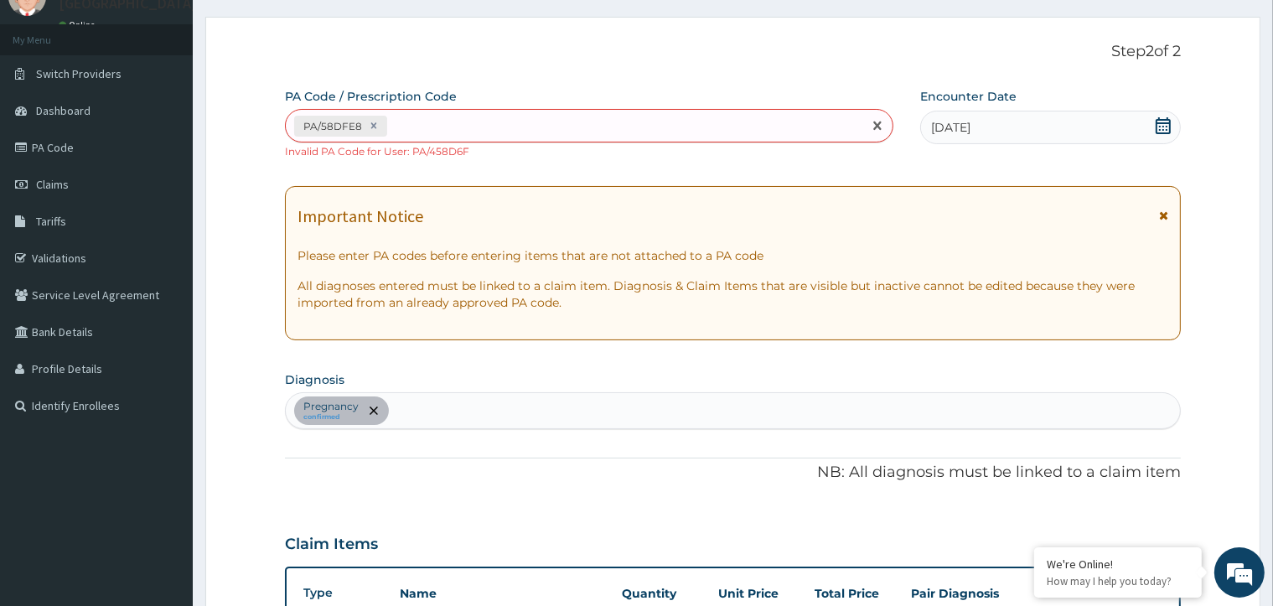
click at [439, 119] on div "PA/58DFE8" at bounding box center [574, 126] width 577 height 28
paste input "PA/6275E5"
type input "PA/6275E5"
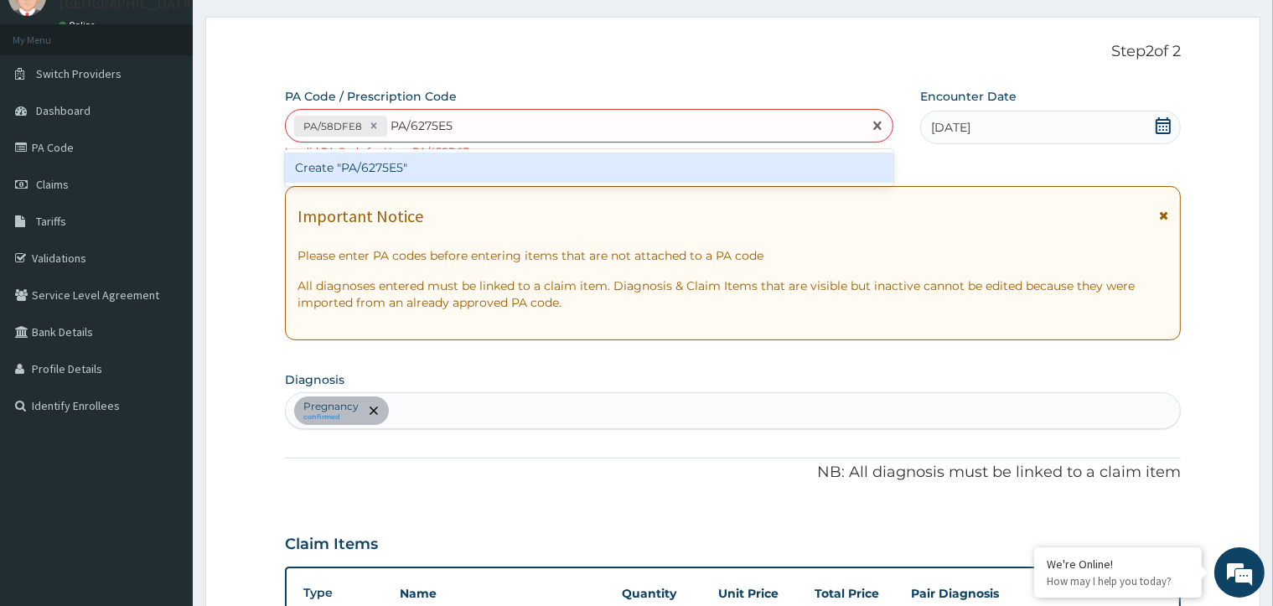
click at [431, 158] on div "Create "PA/6275E5"" at bounding box center [589, 168] width 609 height 30
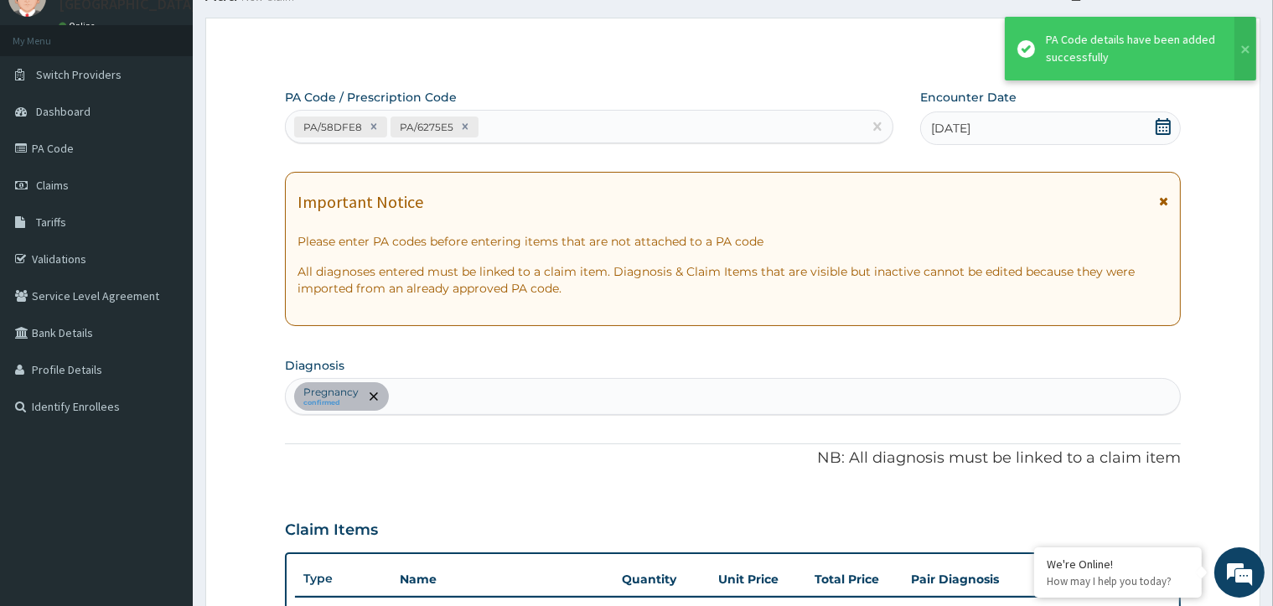
scroll to position [62, 0]
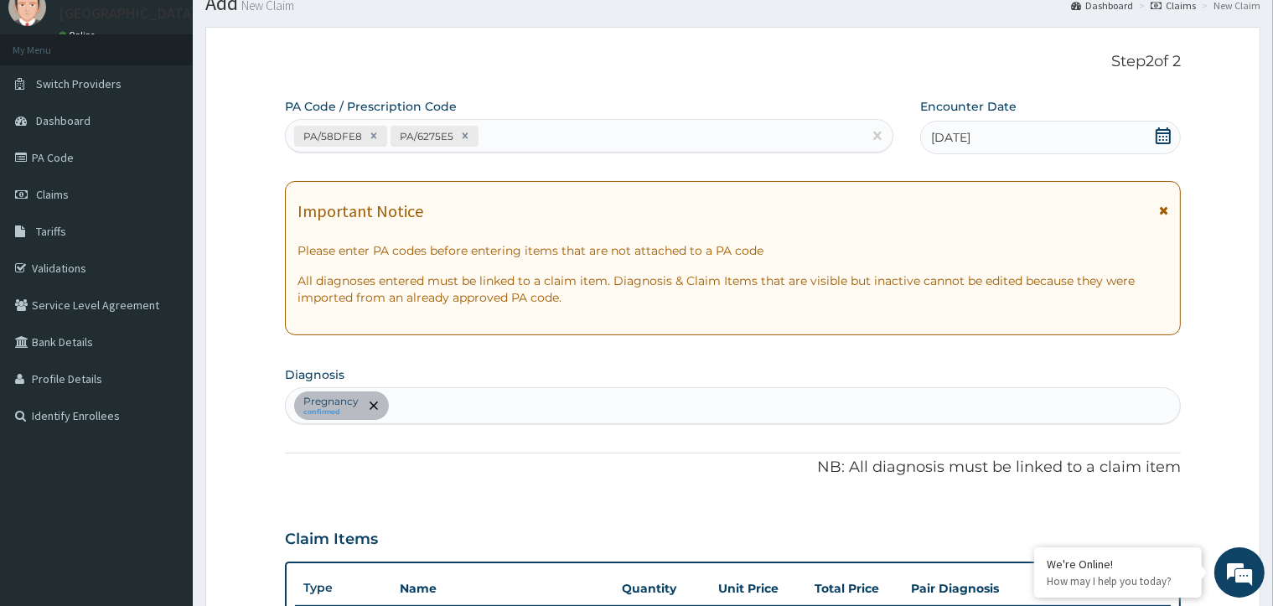
click at [484, 130] on div "PA/58DFE8 PA/6275E5" at bounding box center [574, 136] width 577 height 28
paste input "PA/54AB7B"
type input "PA/54AB7B"
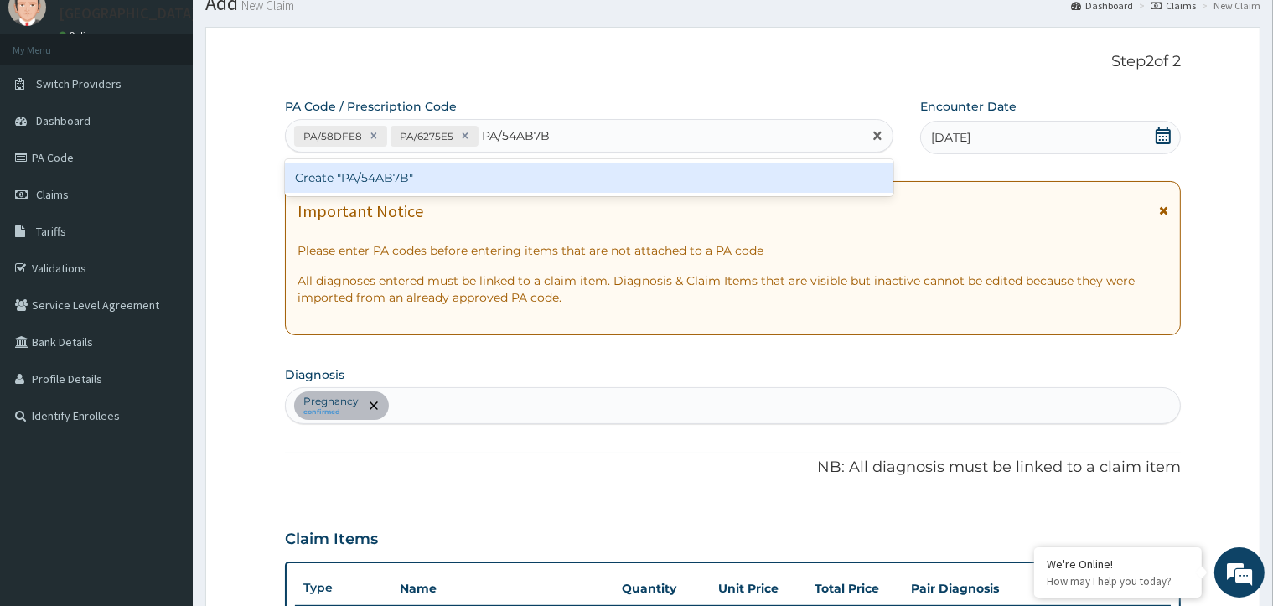
click at [480, 167] on div "Create "PA/54AB7B"" at bounding box center [589, 178] width 609 height 30
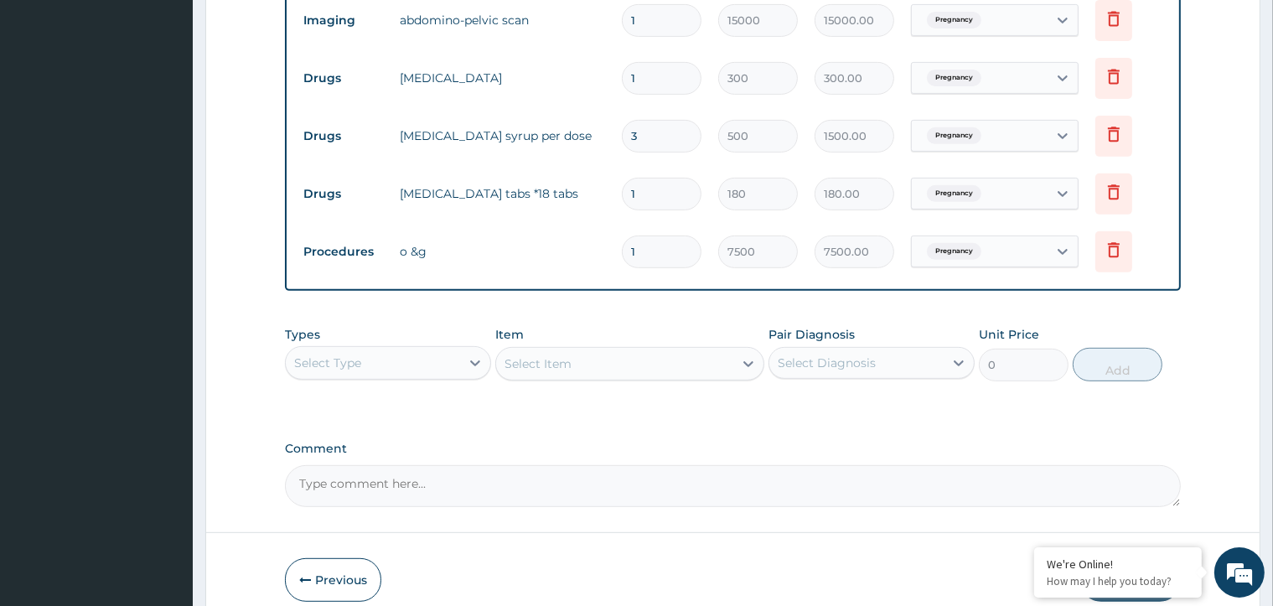
scroll to position [751, 0]
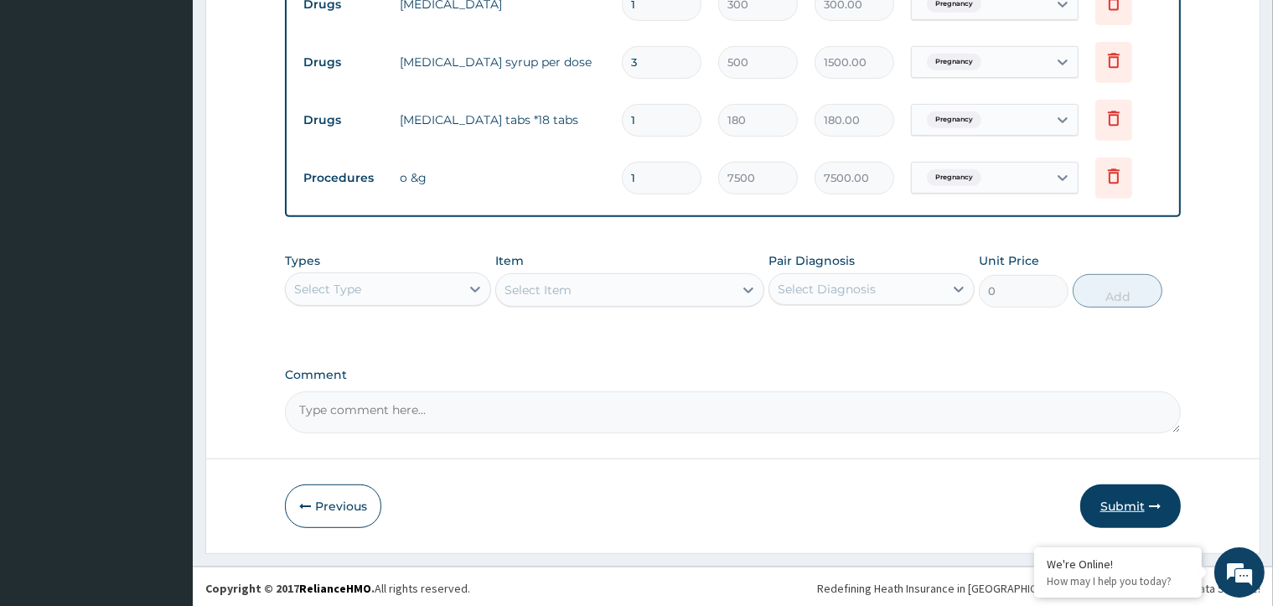
click at [1153, 500] on icon "button" at bounding box center [1155, 506] width 12 height 12
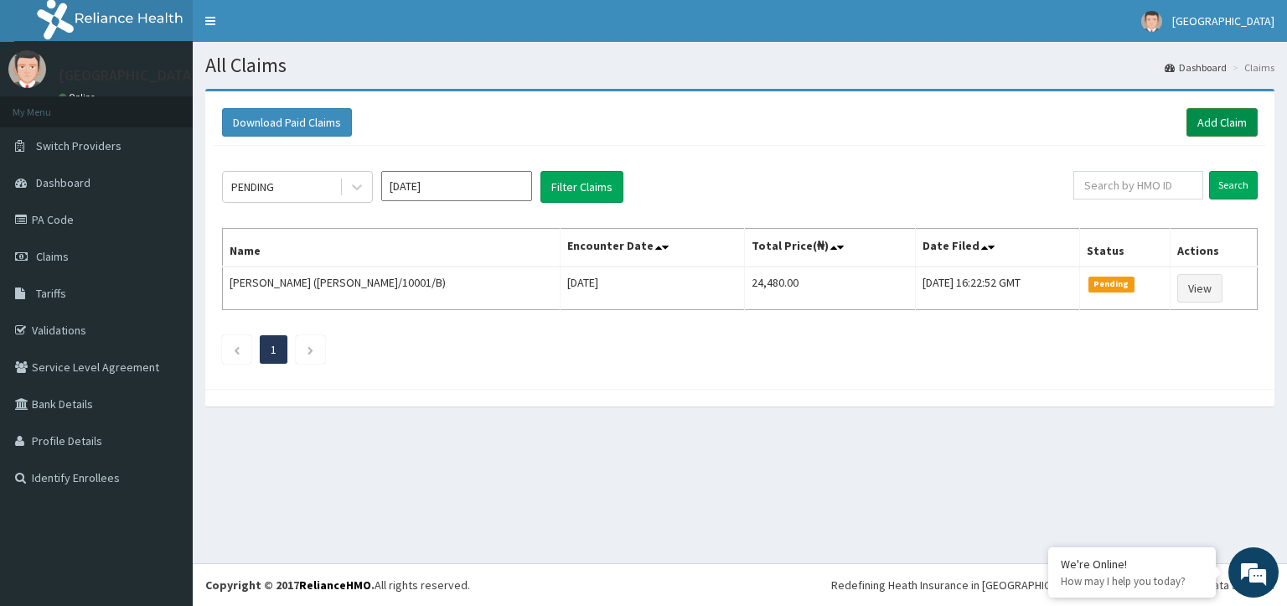
click at [1222, 124] on link "Add Claim" at bounding box center [1222, 122] width 71 height 28
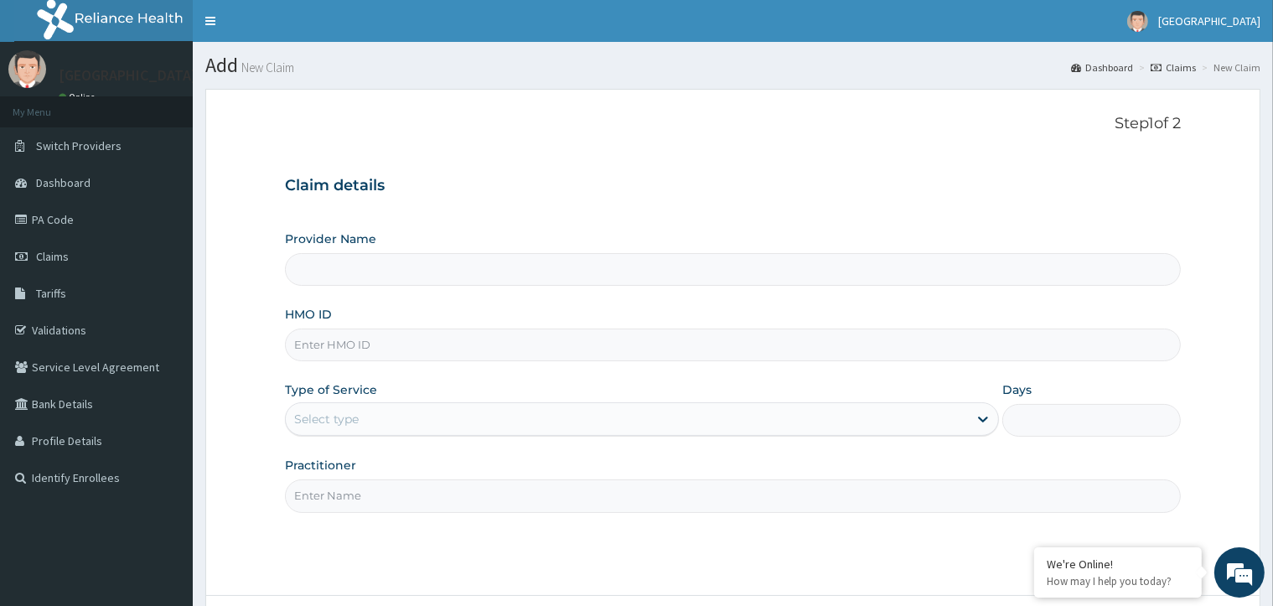
type input "Faith City Hospital- V/I"
click at [420, 340] on input "HMO ID" at bounding box center [732, 345] width 895 height 33
type input "CPW/10069/B"
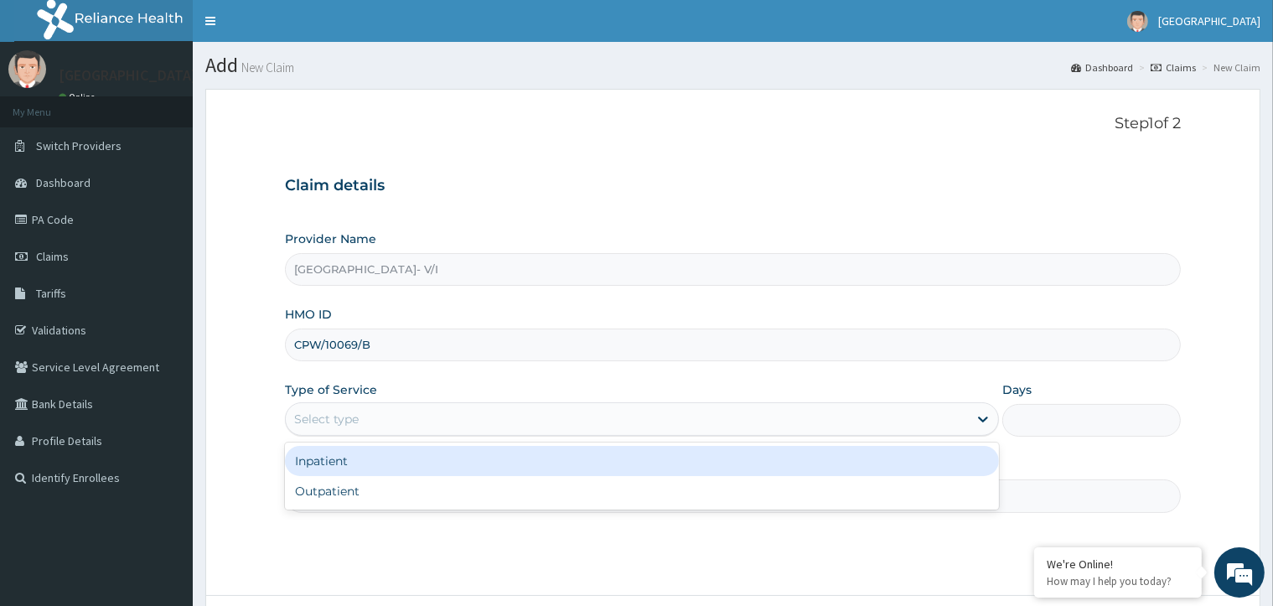
click at [412, 409] on div "Select type" at bounding box center [627, 419] width 682 height 27
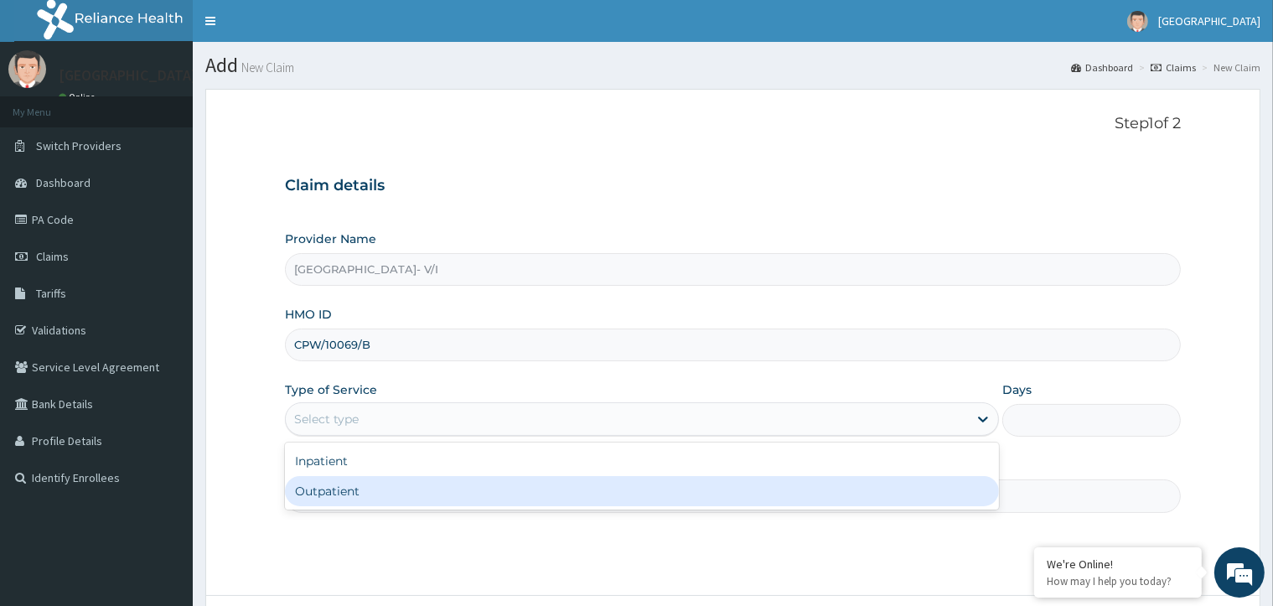
click at [403, 504] on div "Outpatient" at bounding box center [642, 491] width 714 height 30
type input "1"
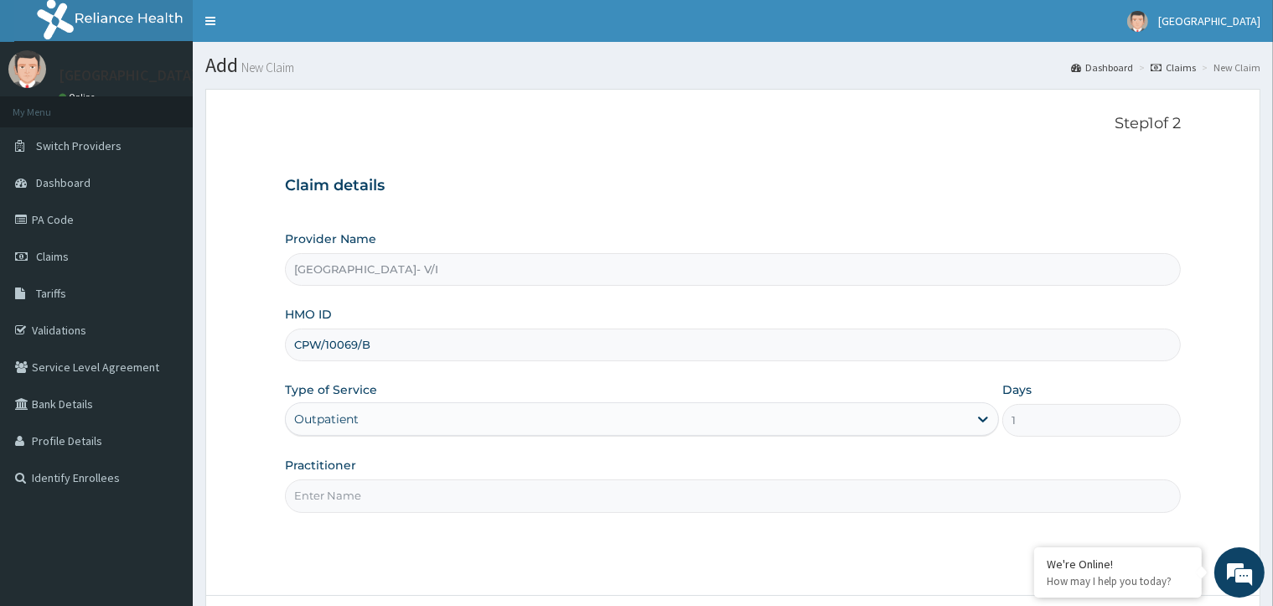
click at [496, 495] on input "Practitioner" at bounding box center [732, 495] width 895 height 33
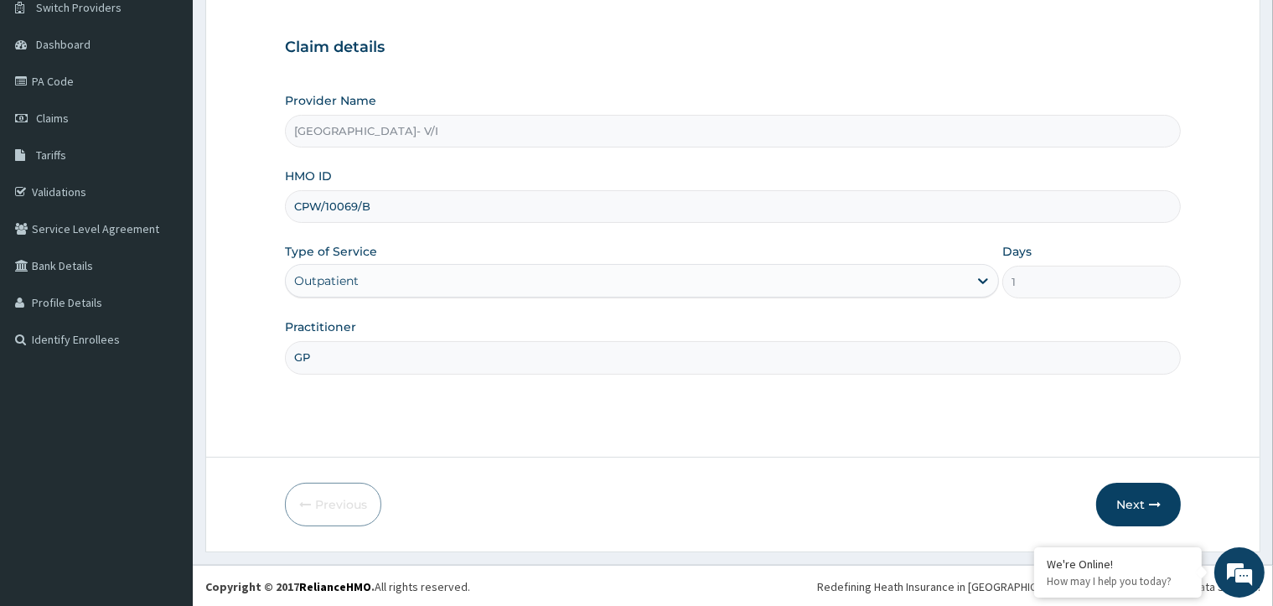
scroll to position [139, 0]
type input "GP"
click at [1126, 509] on button "Next" at bounding box center [1138, 504] width 85 height 44
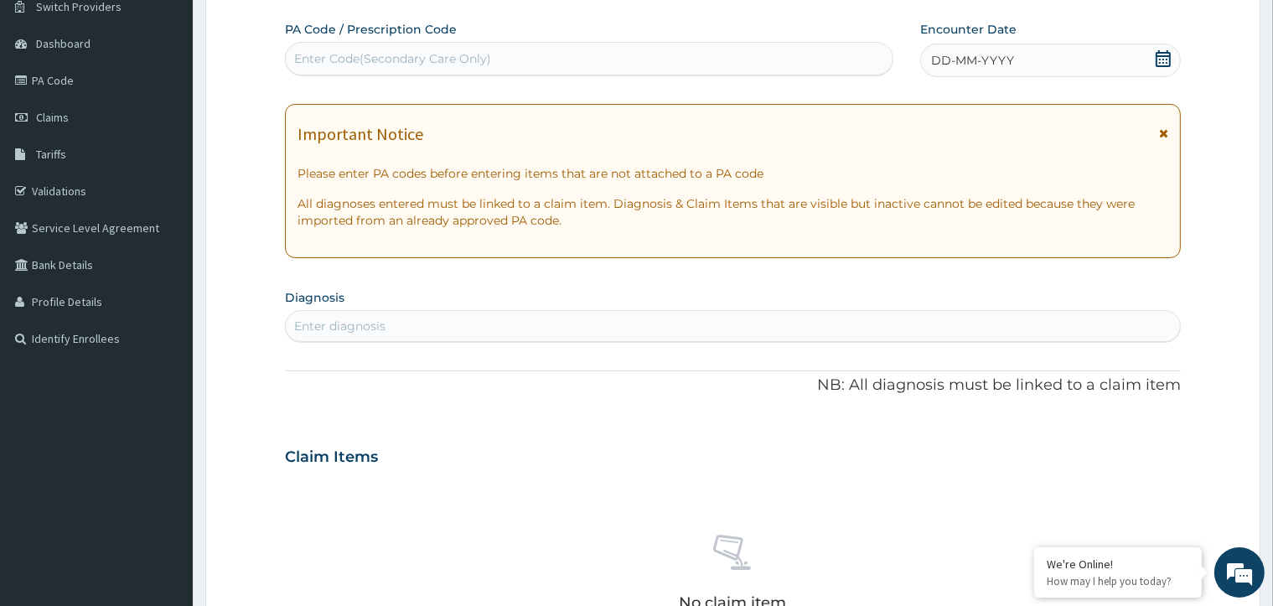
click at [514, 59] on div "Enter Code(Secondary Care Only)" at bounding box center [589, 58] width 607 height 27
paste input "PA/954AB6"
type input "PA/954AB6"
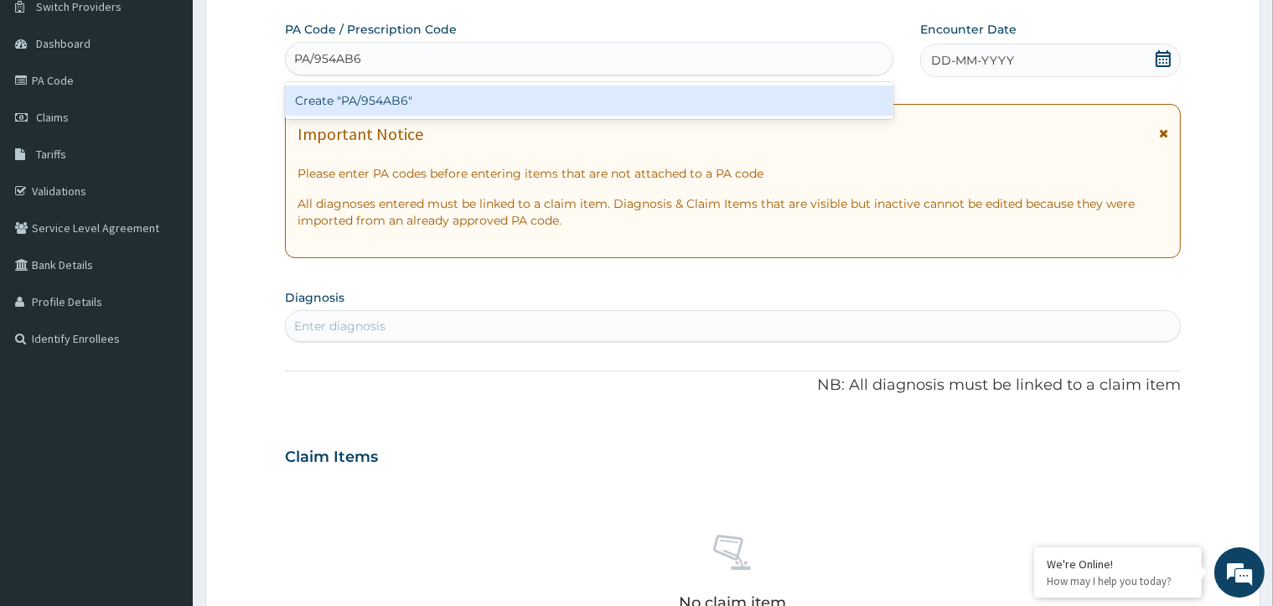
click at [513, 101] on div "Create "PA/954AB6"" at bounding box center [589, 100] width 609 height 30
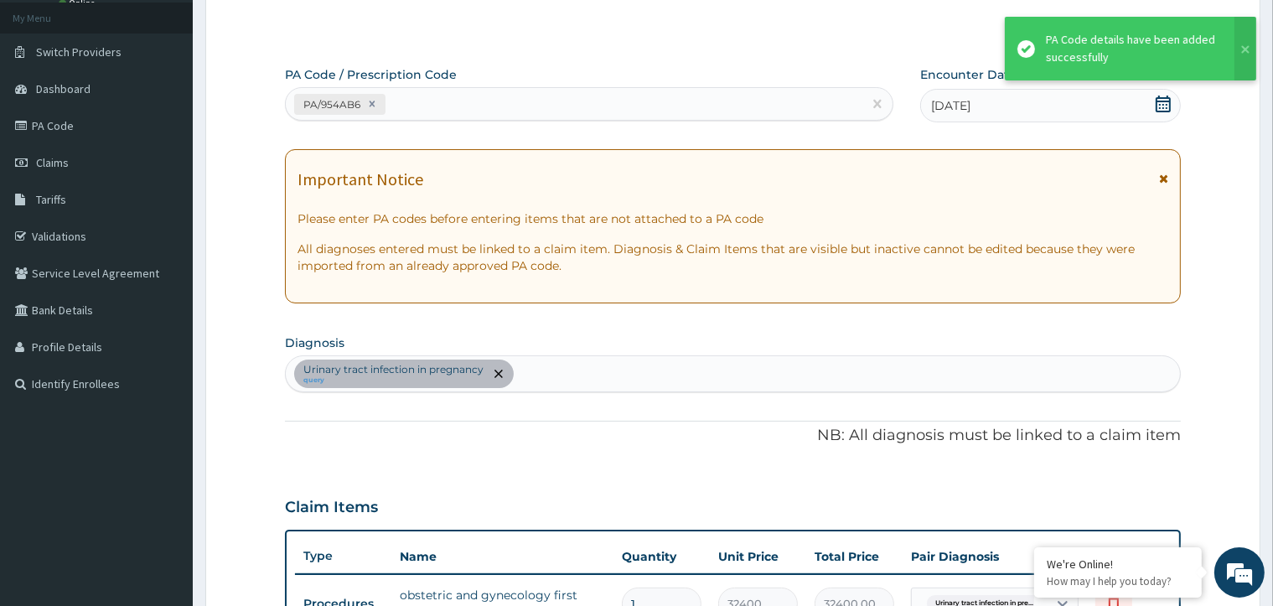
scroll to position [0, 0]
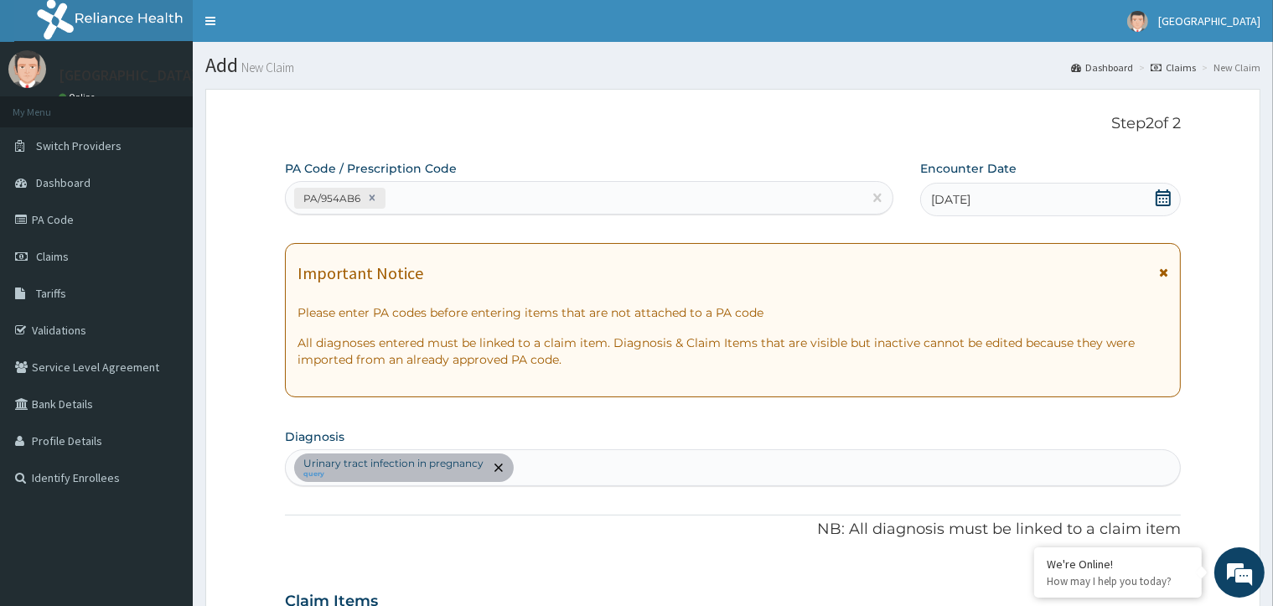
click at [496, 183] on div "PA/954AB6" at bounding box center [589, 198] width 609 height 34
paste input "PA/930844"
type input "PA/930844"
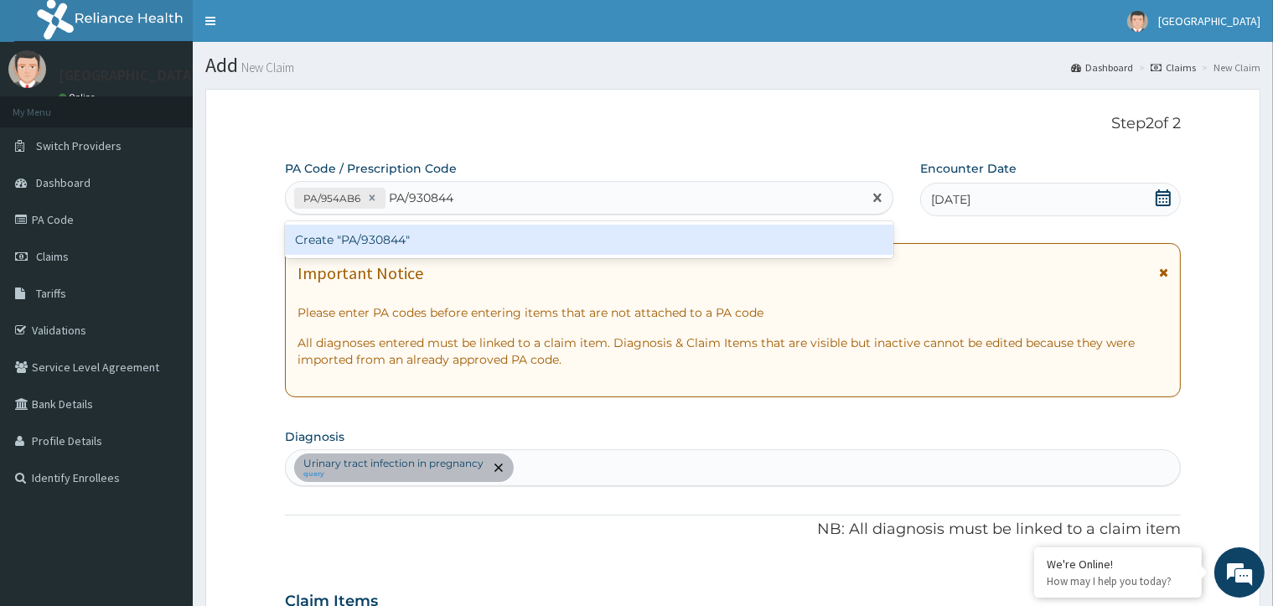
click at [469, 226] on div "Create "PA/930844"" at bounding box center [589, 240] width 609 height 30
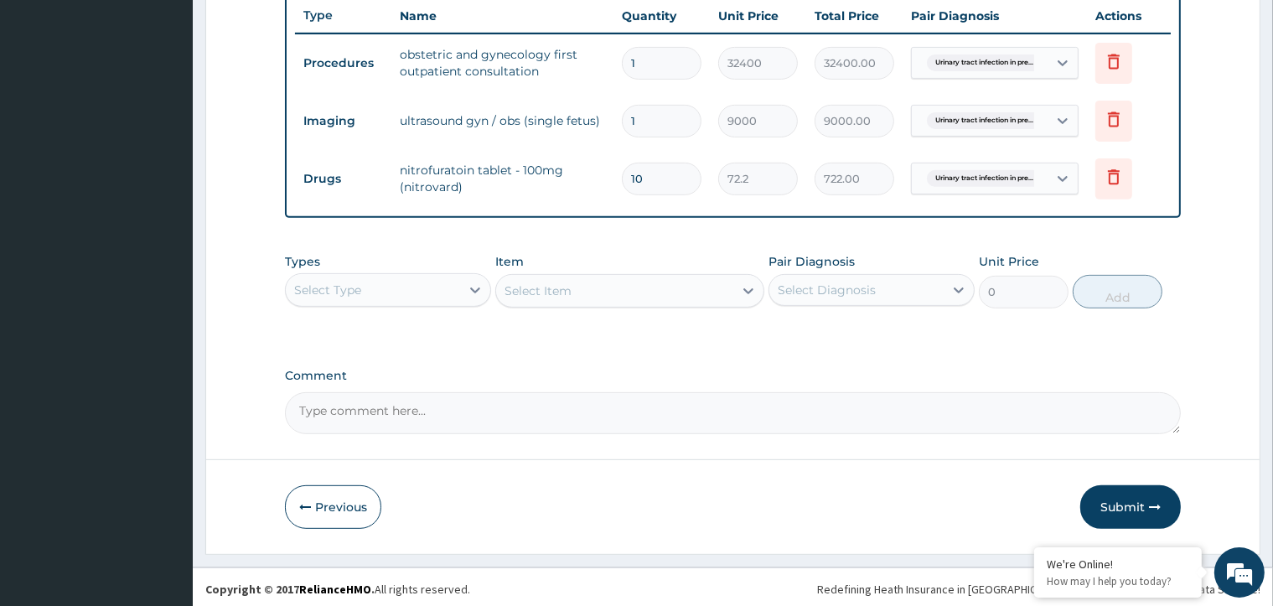
scroll to position [635, 0]
click at [1114, 505] on button "Submit" at bounding box center [1130, 506] width 101 height 44
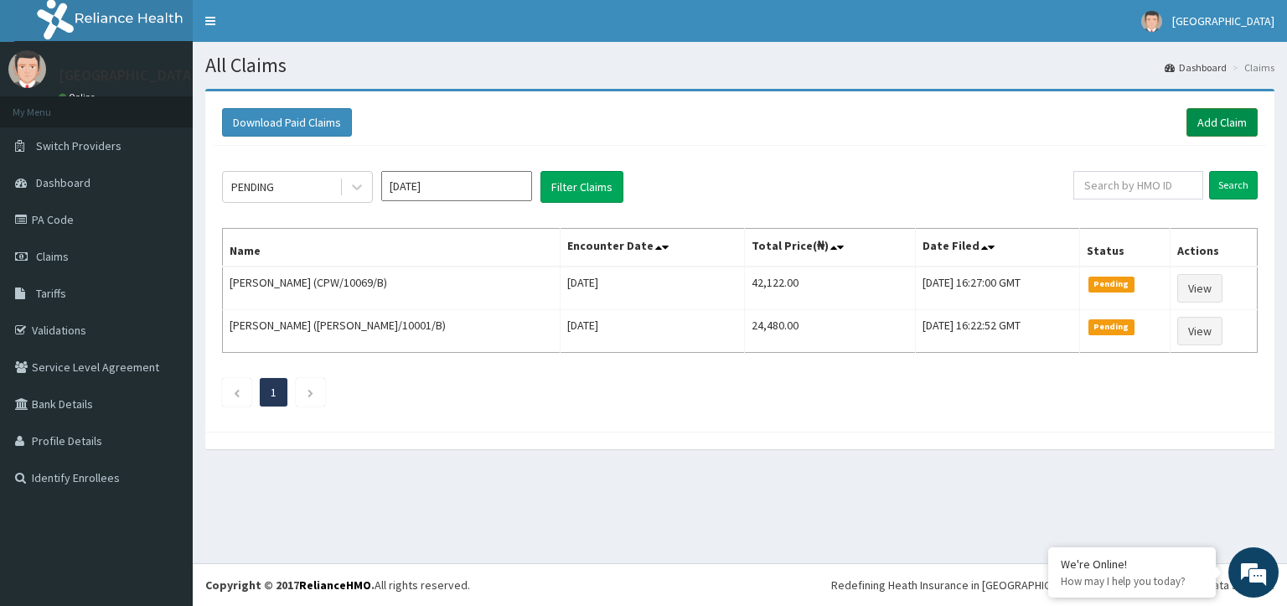
click at [1198, 117] on link "Add Claim" at bounding box center [1222, 122] width 71 height 28
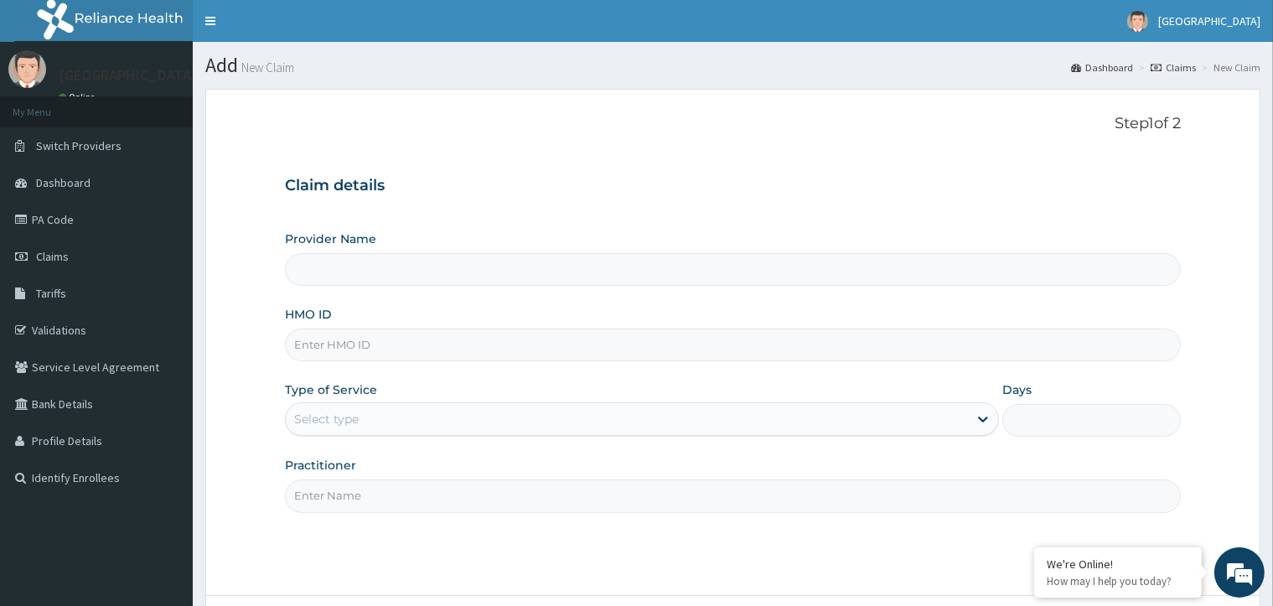
click at [526, 344] on input "HMO ID" at bounding box center [732, 345] width 895 height 33
type input "[GEOGRAPHIC_DATA]- V/I"
click at [359, 340] on input "CPW/10069B" at bounding box center [732, 345] width 895 height 33
type input "CPW/10069/B"
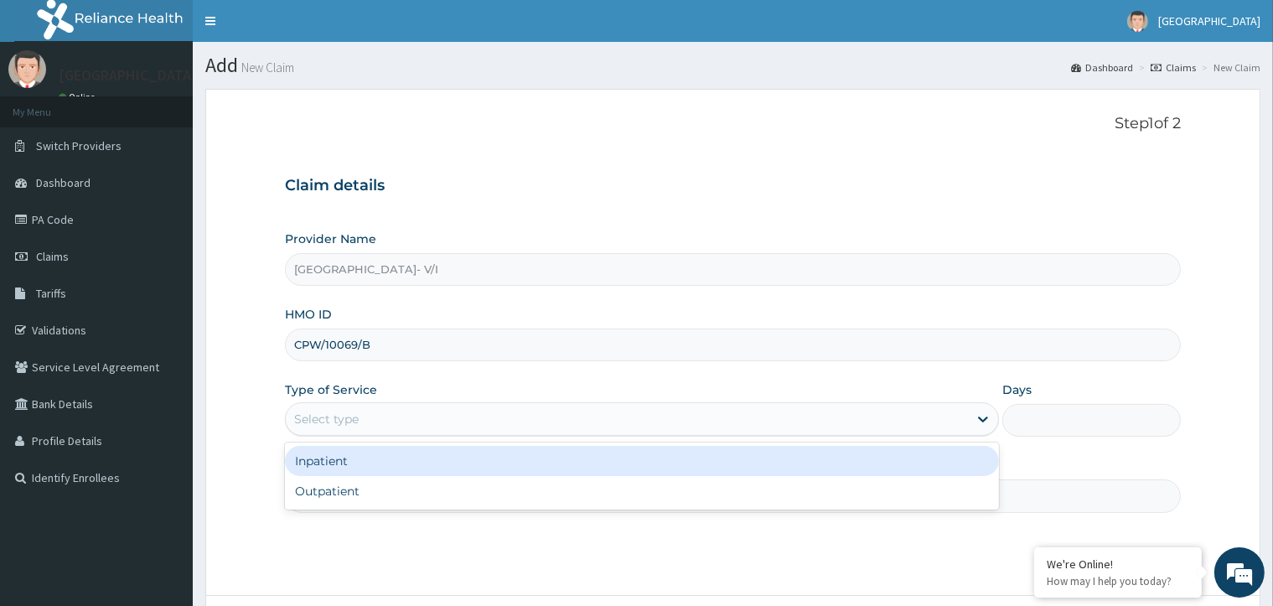
click at [379, 427] on div "Select type" at bounding box center [627, 419] width 682 height 27
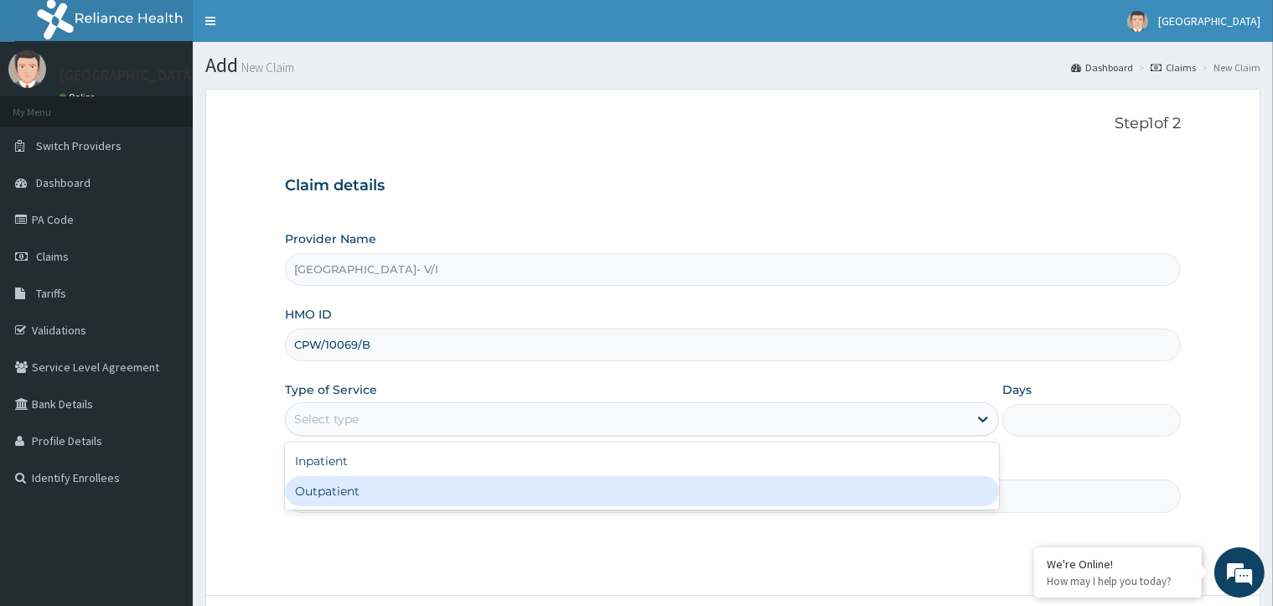
click at [391, 484] on div "Outpatient" at bounding box center [642, 491] width 714 height 30
type input "1"
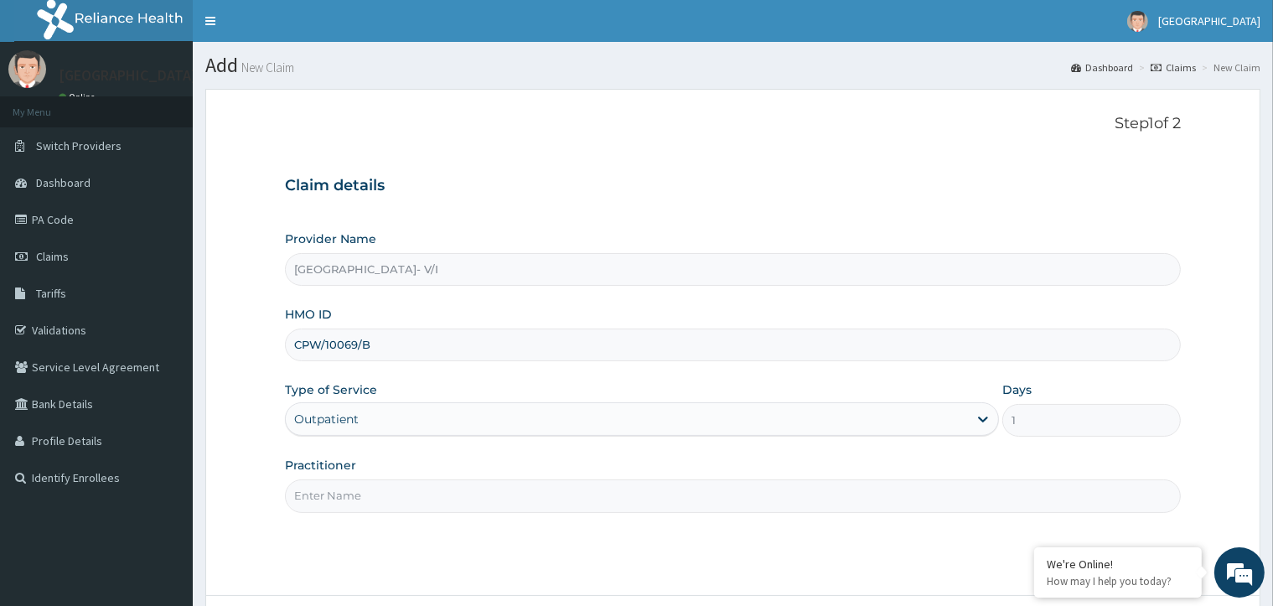
click at [450, 504] on input "Practitioner" at bounding box center [732, 495] width 895 height 33
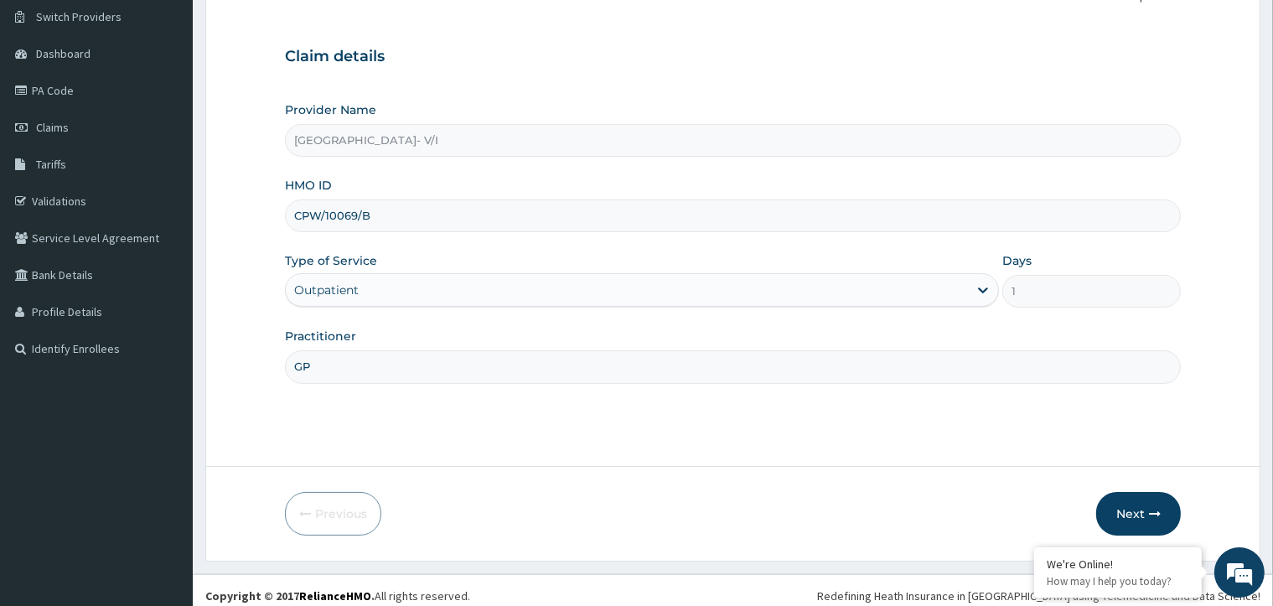
scroll to position [139, 0]
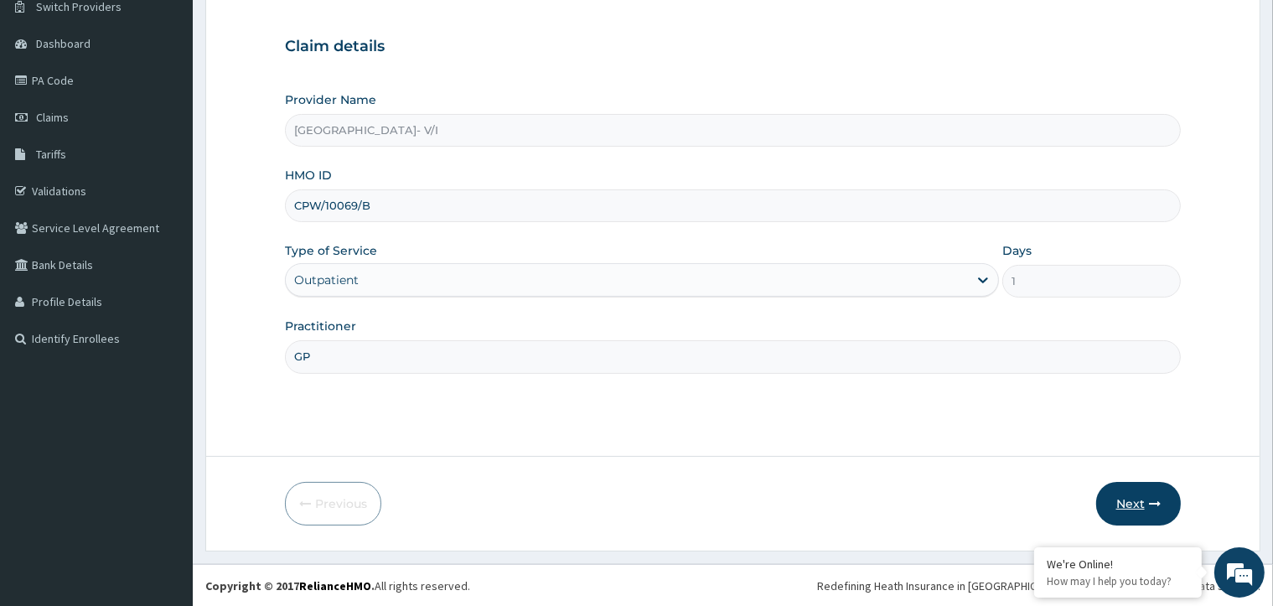
type input "GP"
click at [1133, 501] on button "Next" at bounding box center [1138, 504] width 85 height 44
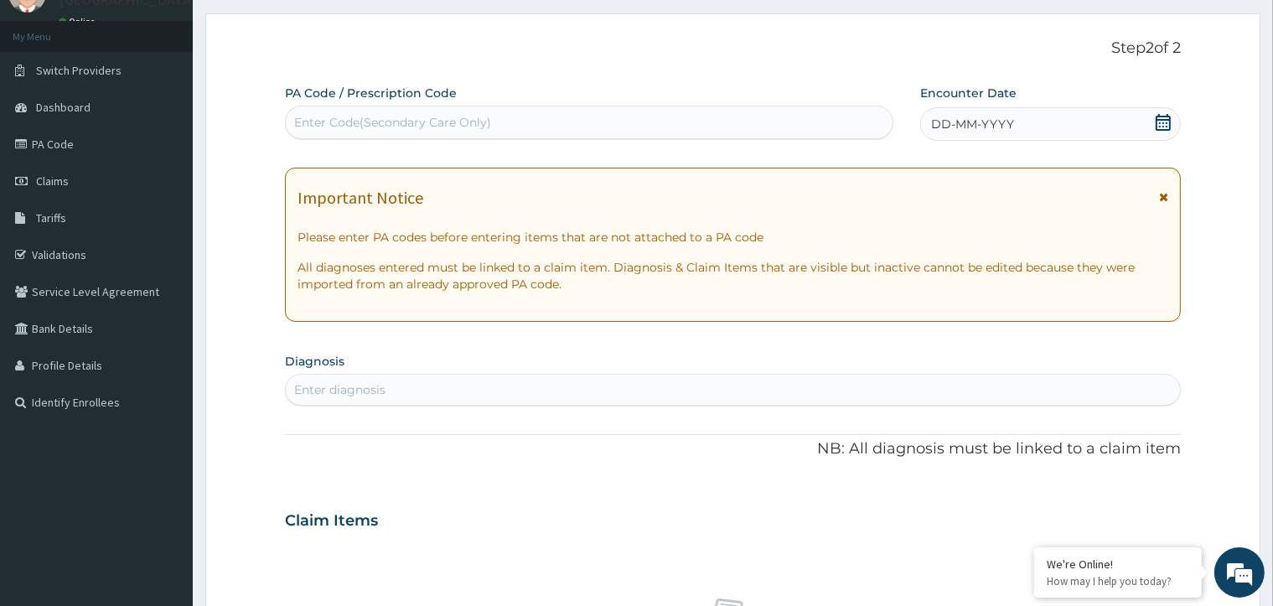
scroll to position [0, 0]
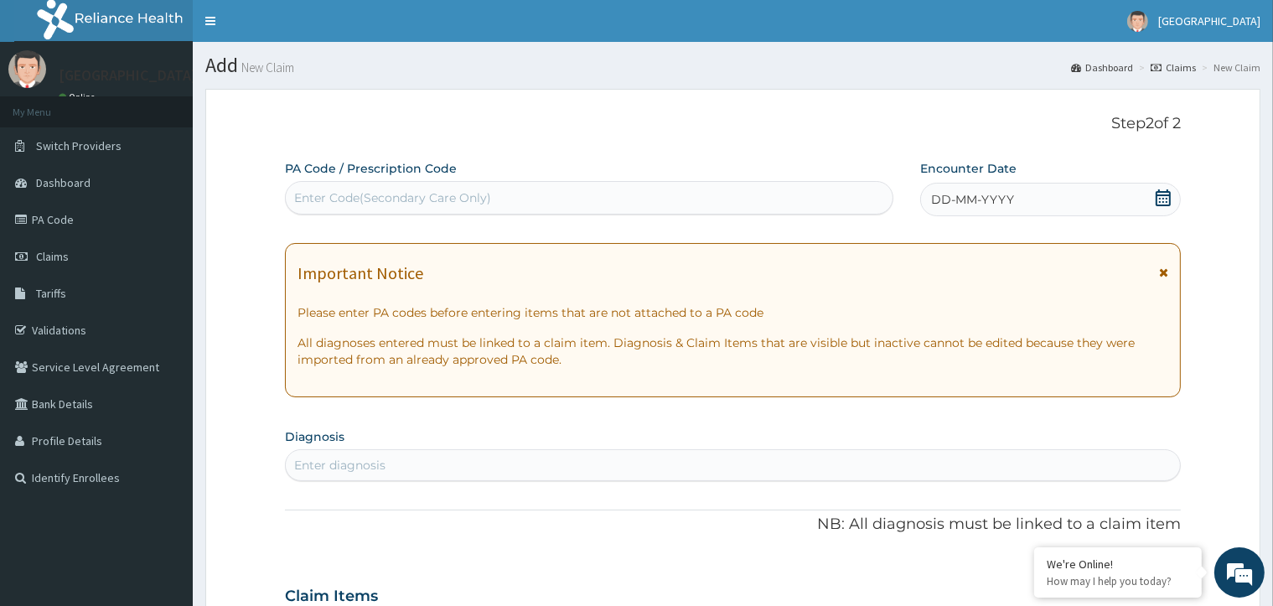
click at [600, 196] on div "Enter Code(Secondary Care Only)" at bounding box center [589, 197] width 607 height 27
paste input "PA/458D6F"
type input "PA/458D6F"
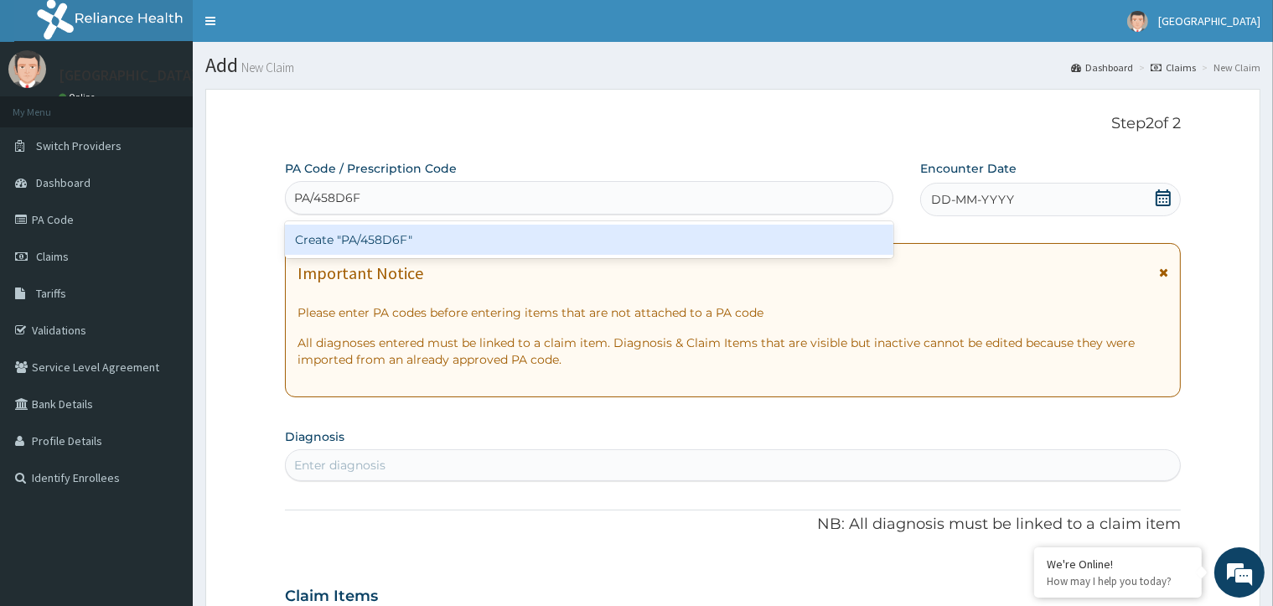
click at [557, 235] on div "Create "PA/458D6F"" at bounding box center [589, 240] width 609 height 30
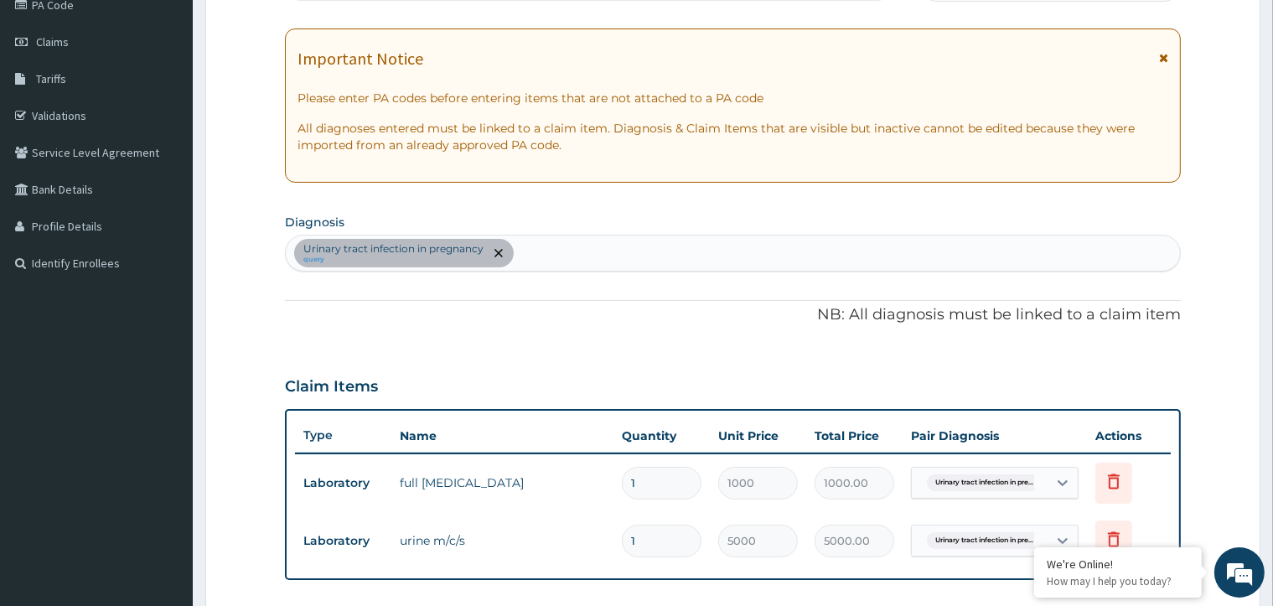
scroll to position [198, 0]
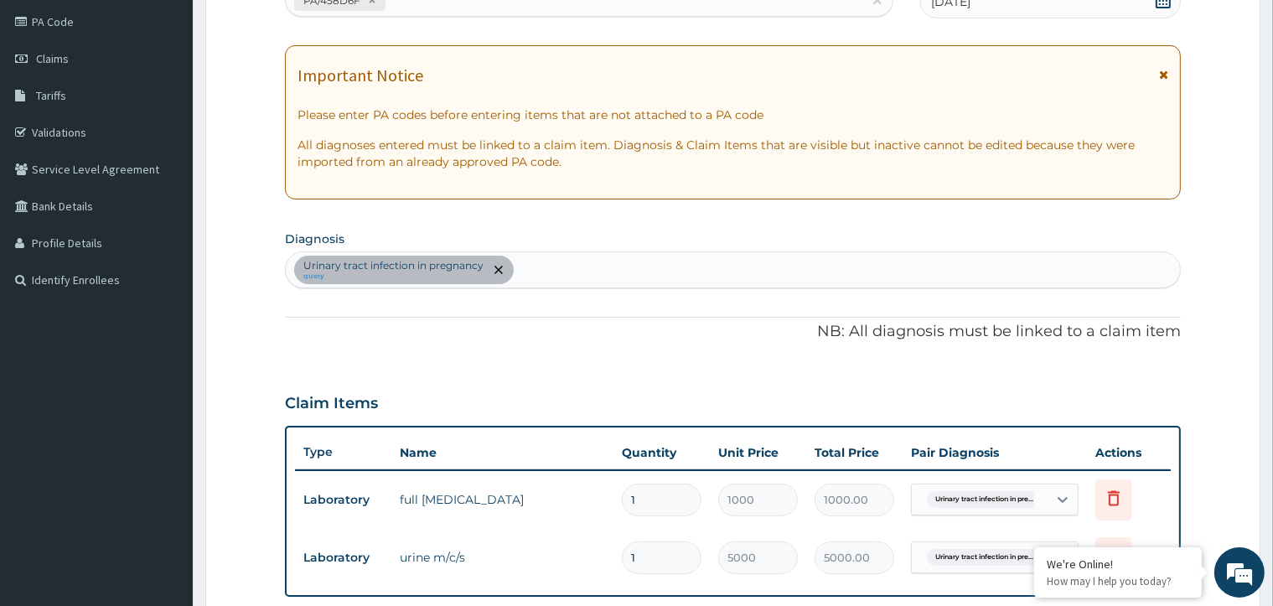
click at [552, 265] on div "[MEDICAL_DATA] in pregnancy query" at bounding box center [732, 269] width 893 height 35
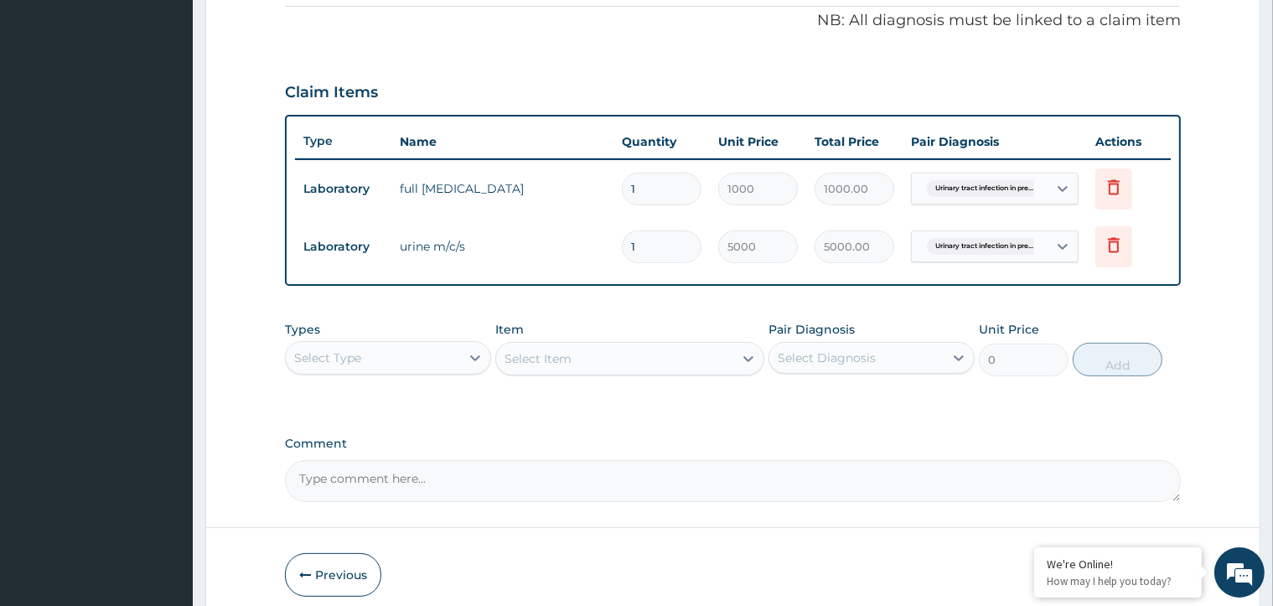
scroll to position [533, 0]
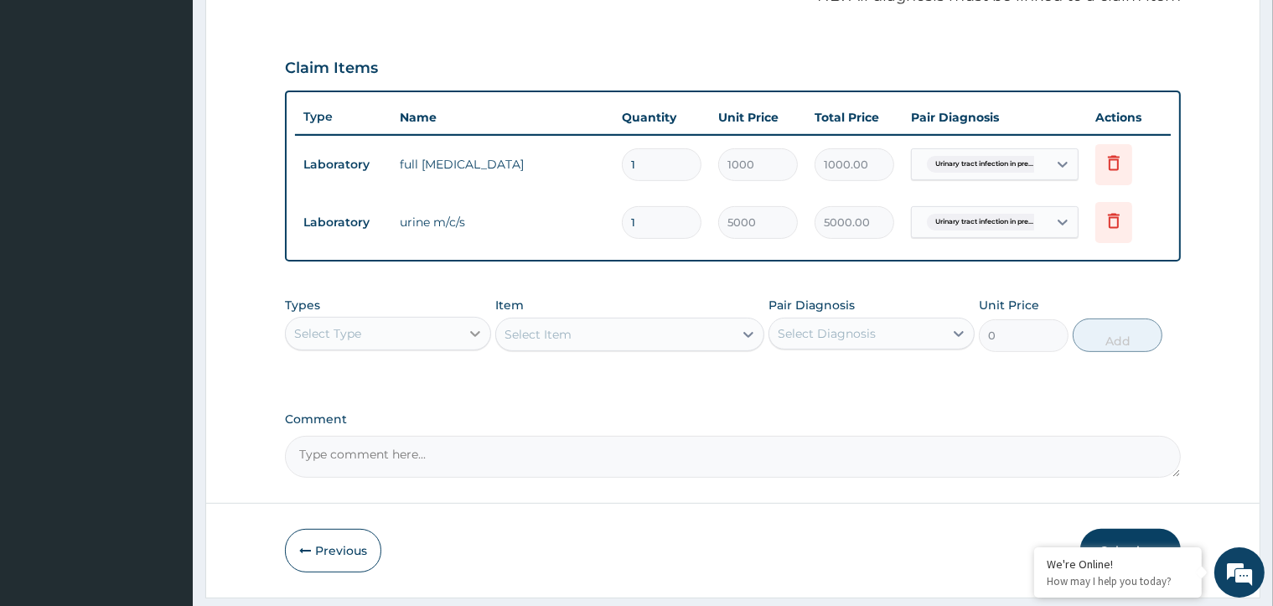
click at [480, 325] on icon at bounding box center [475, 333] width 17 height 17
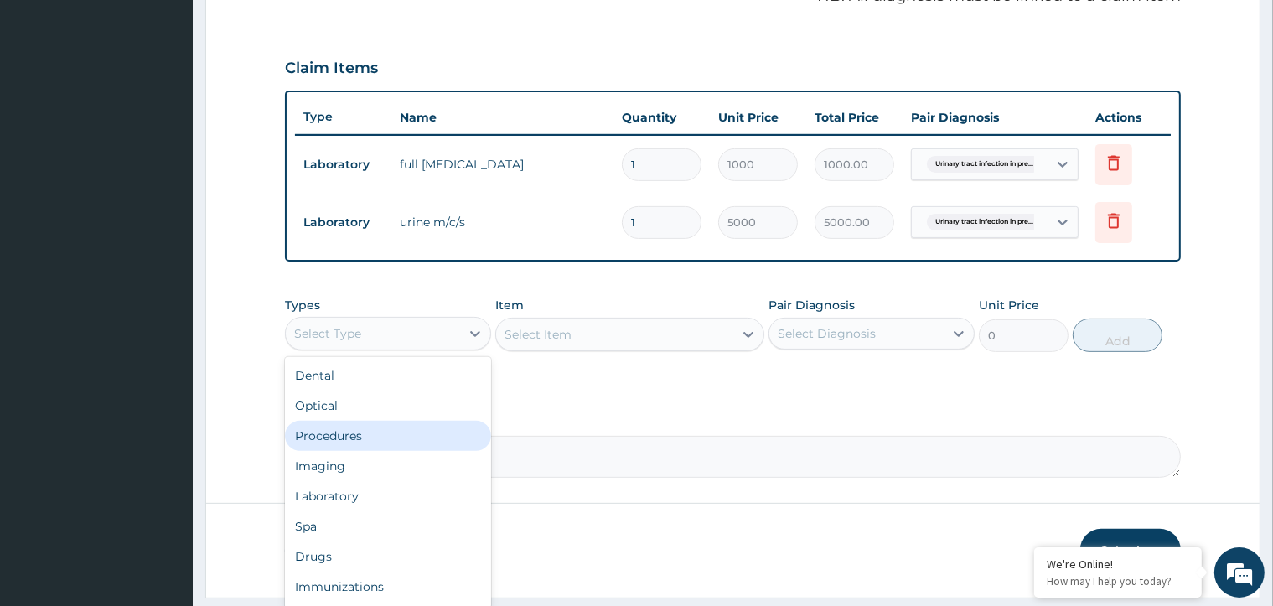
click at [416, 431] on div "Procedures" at bounding box center [388, 436] width 206 height 30
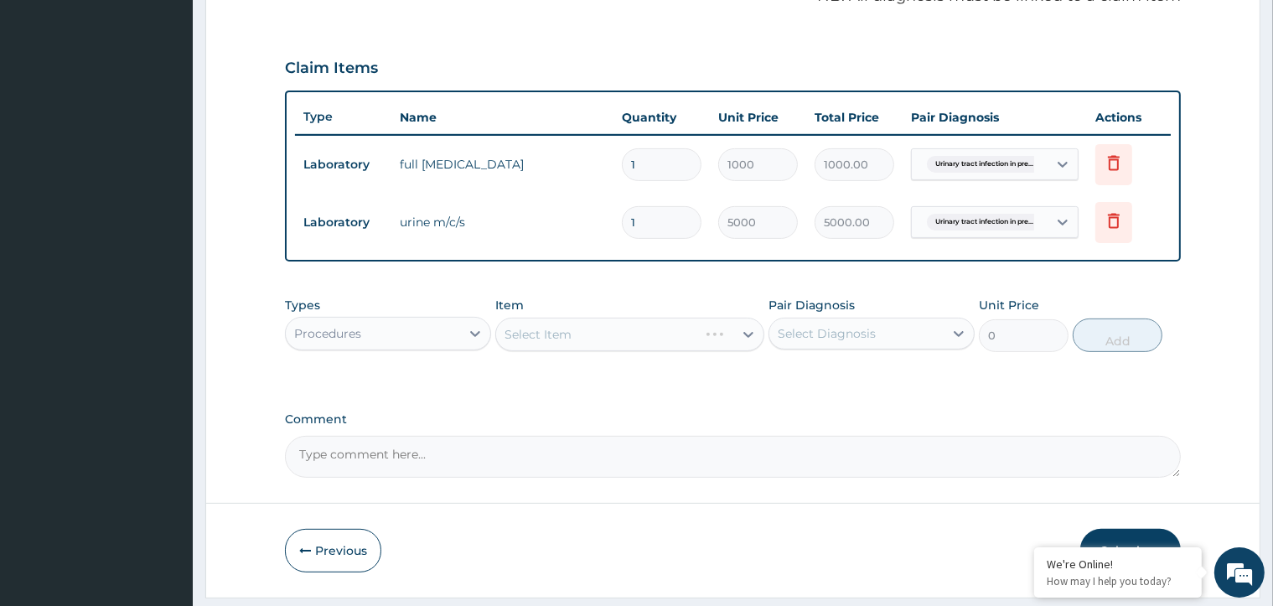
click at [749, 330] on div "Select Item" at bounding box center [629, 335] width 269 height 34
click at [593, 334] on div "Select Item" at bounding box center [614, 334] width 237 height 27
type input "G"
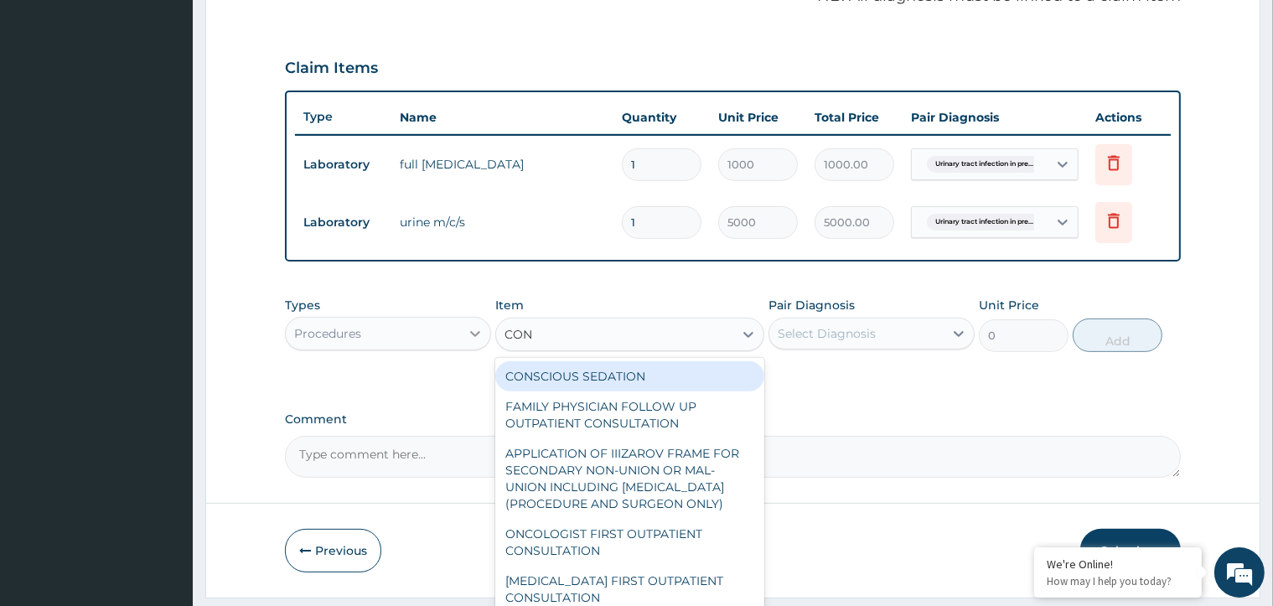
type input "CON"
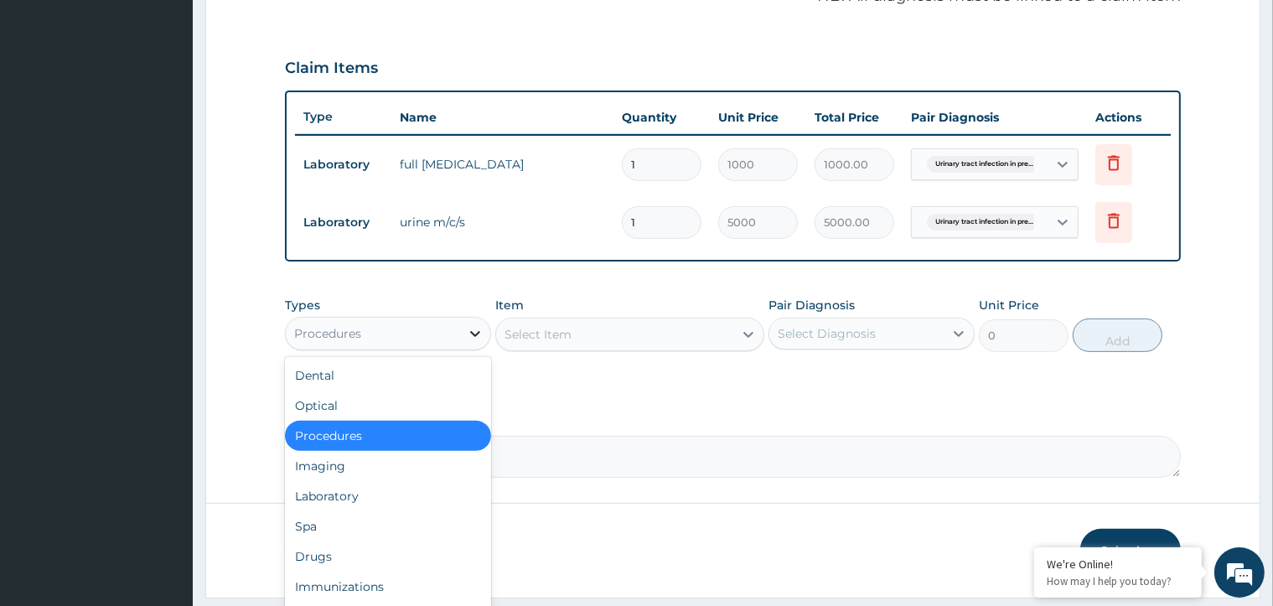
click at [475, 334] on icon at bounding box center [475, 333] width 17 height 17
click at [388, 428] on div "Procedures" at bounding box center [388, 436] width 206 height 30
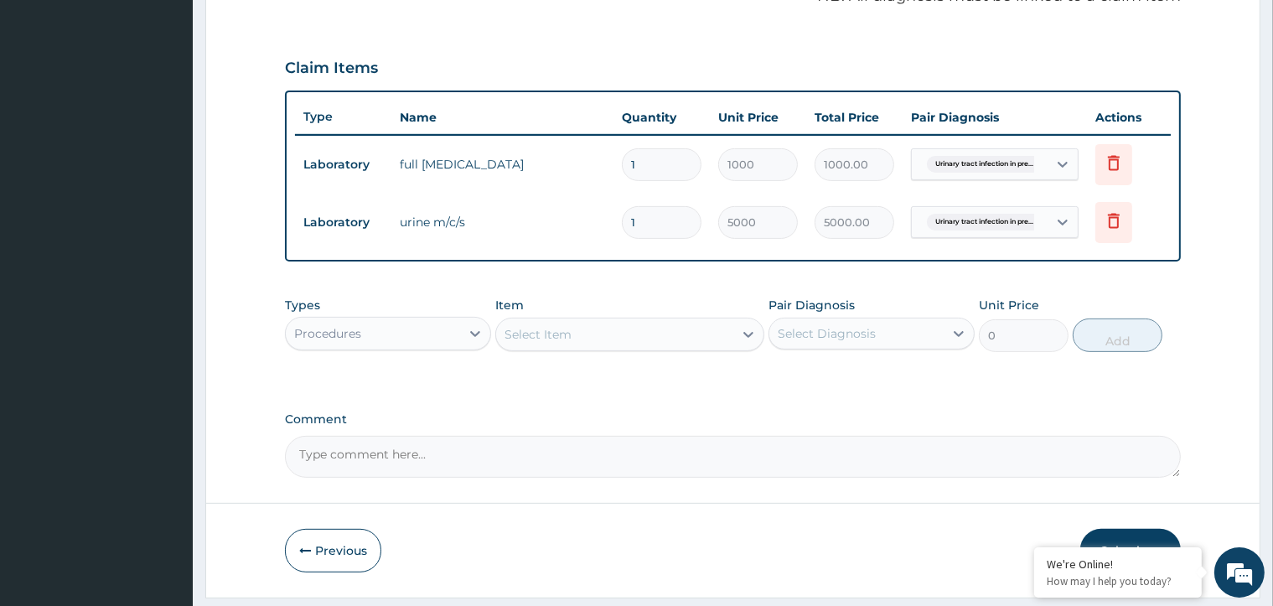
click at [533, 326] on div "Select Item" at bounding box center [538, 334] width 67 height 17
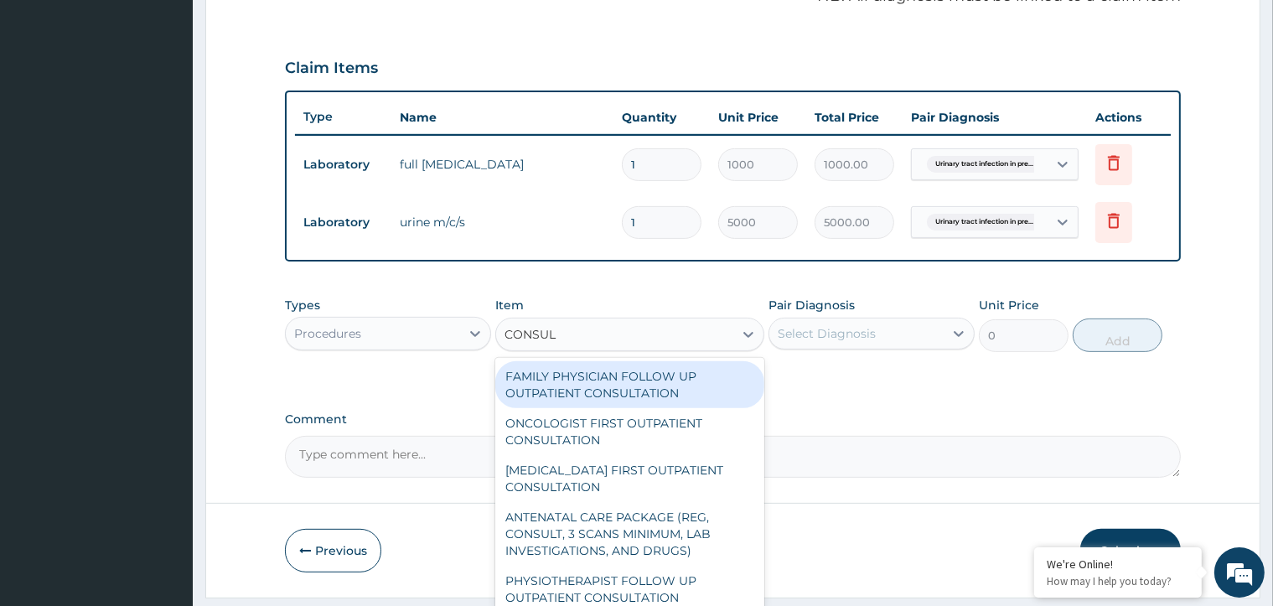
type input "CONSUL"
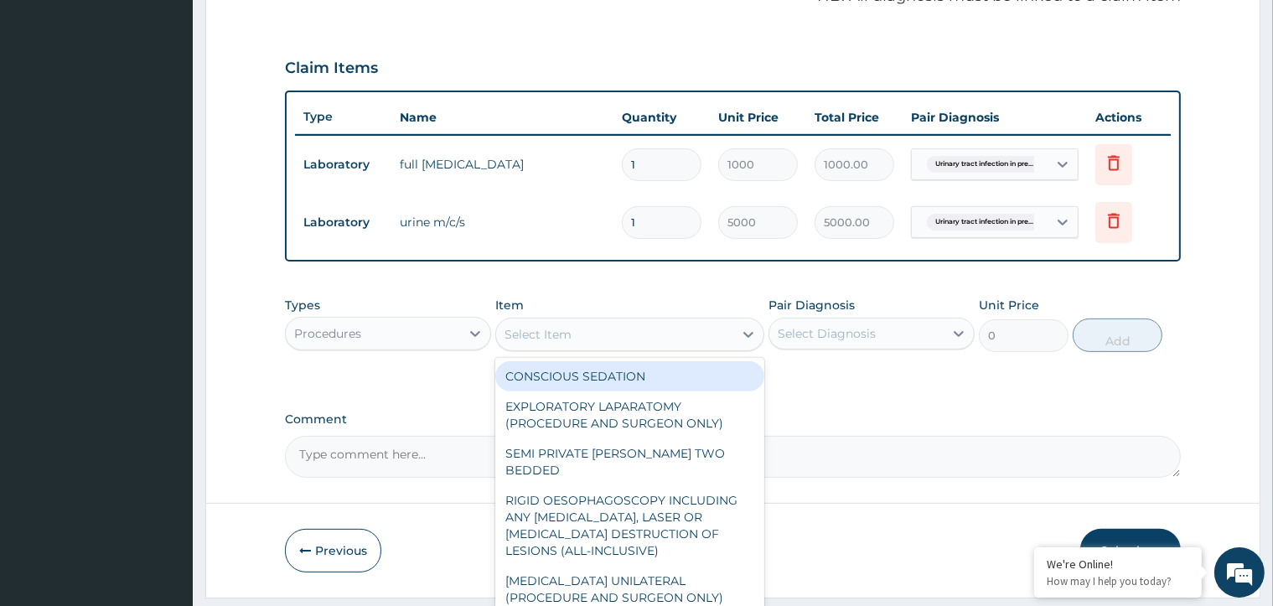
click at [565, 329] on div "Select Item" at bounding box center [538, 334] width 67 height 17
paste input "GENERAL PRACTITIONER FIRST OUTPATIENT CONSULTATION"
type input "GENERAL PRACTITIONER FIRST OUTPATIENT CONSULTATION"
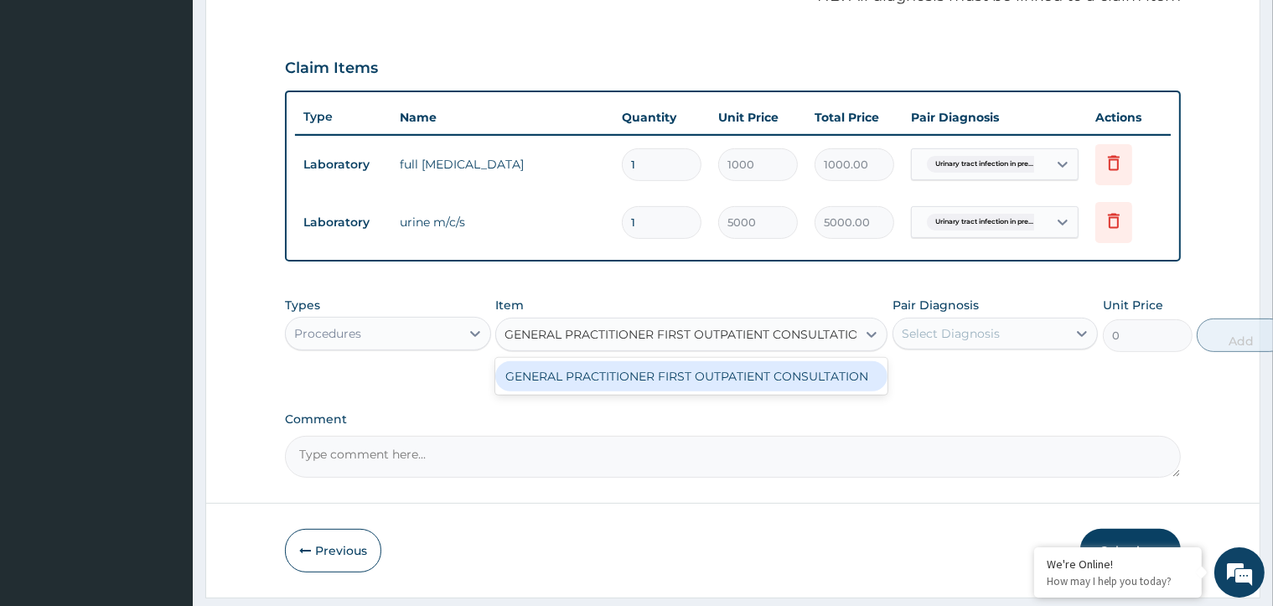
scroll to position [0, 20]
click at [562, 377] on div "GENERAL PRACTITIONER FIRST OUTPATIENT CONSULTATION" at bounding box center [691, 376] width 392 height 30
type input "5400"
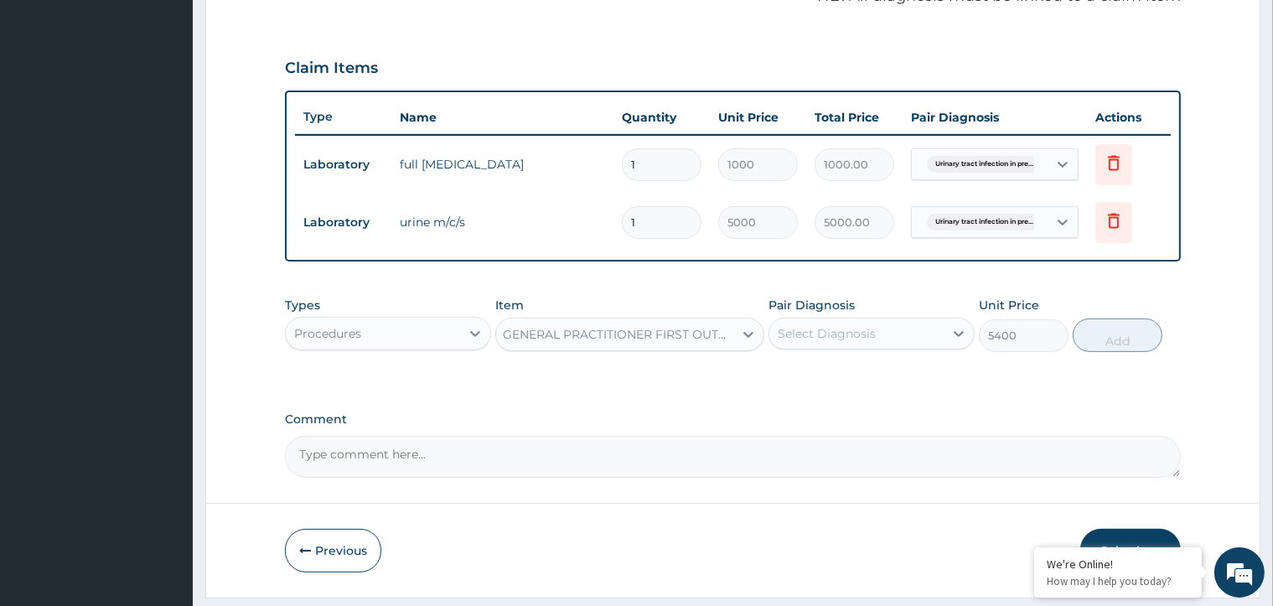
scroll to position [0, 1]
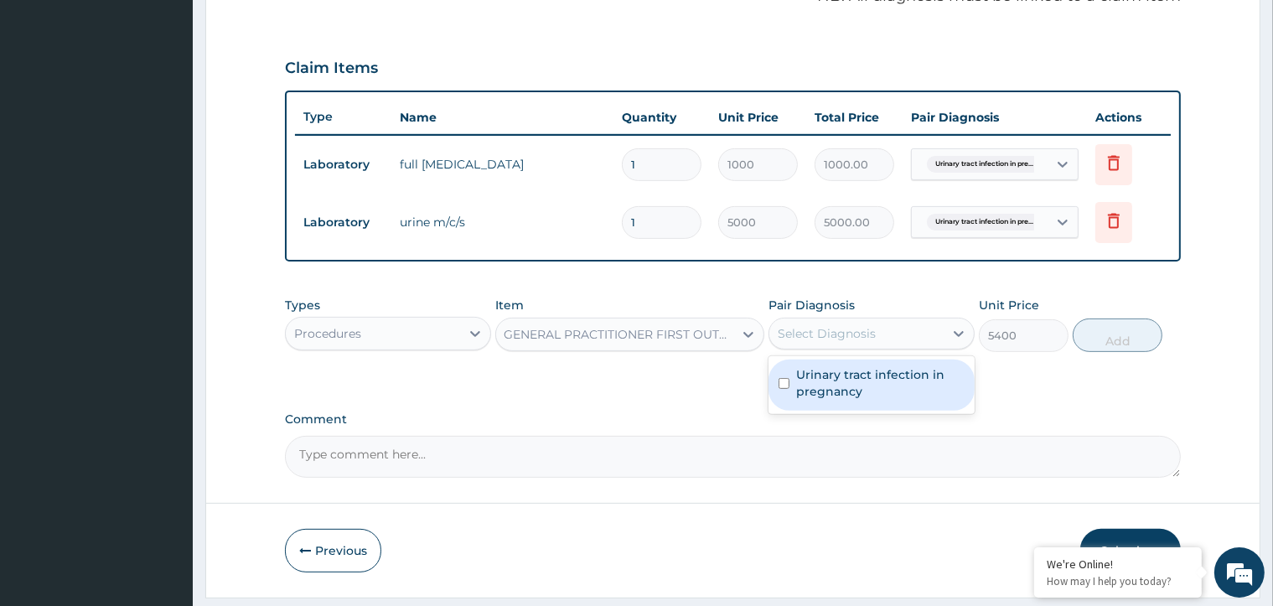
click at [907, 334] on div "Select Diagnosis" at bounding box center [856, 333] width 174 height 27
click at [781, 378] on input "checkbox" at bounding box center [784, 383] width 11 height 11
checkbox input "true"
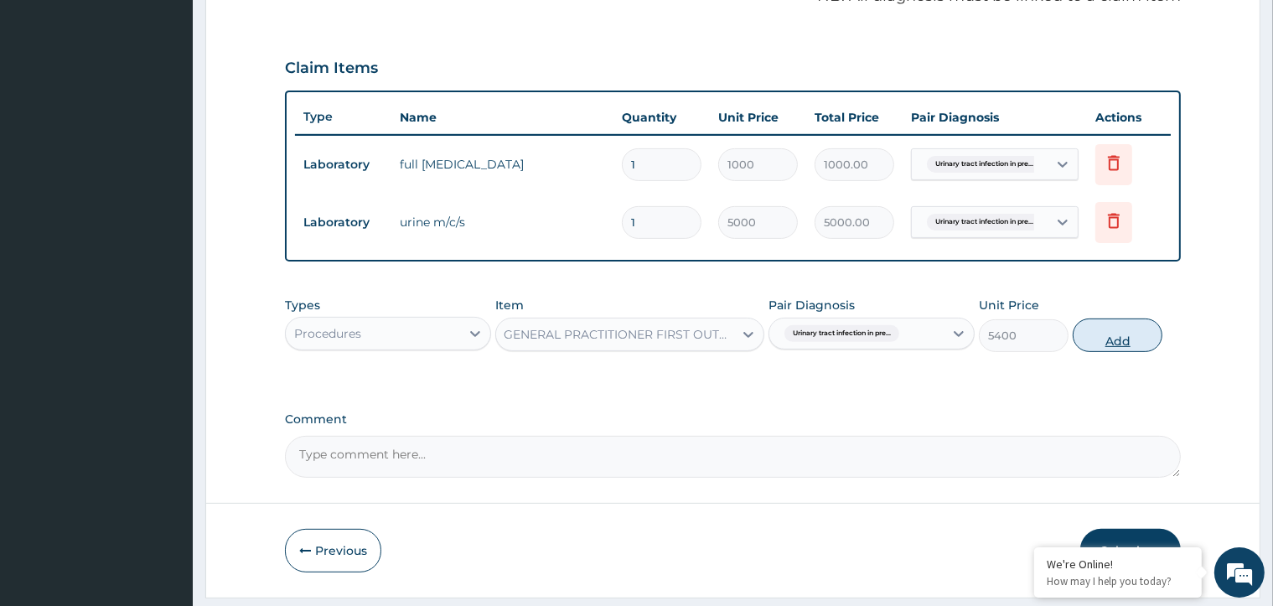
click at [1097, 341] on button "Add" at bounding box center [1118, 336] width 90 height 34
type input "0"
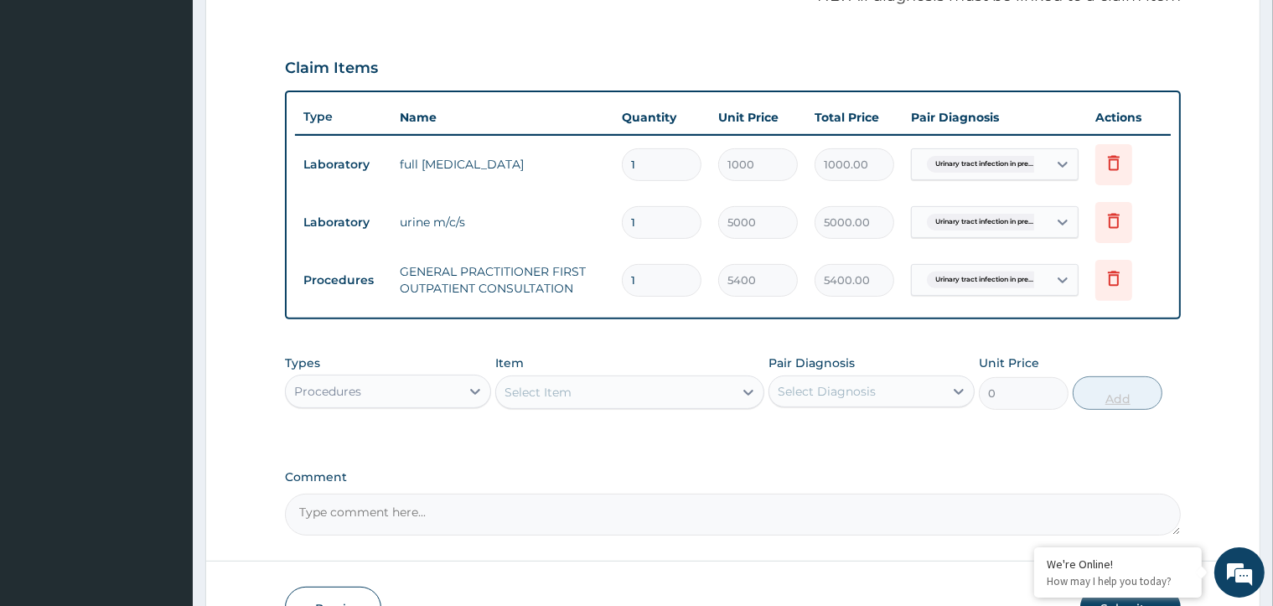
scroll to position [0, 0]
click at [480, 389] on icon at bounding box center [475, 391] width 17 height 17
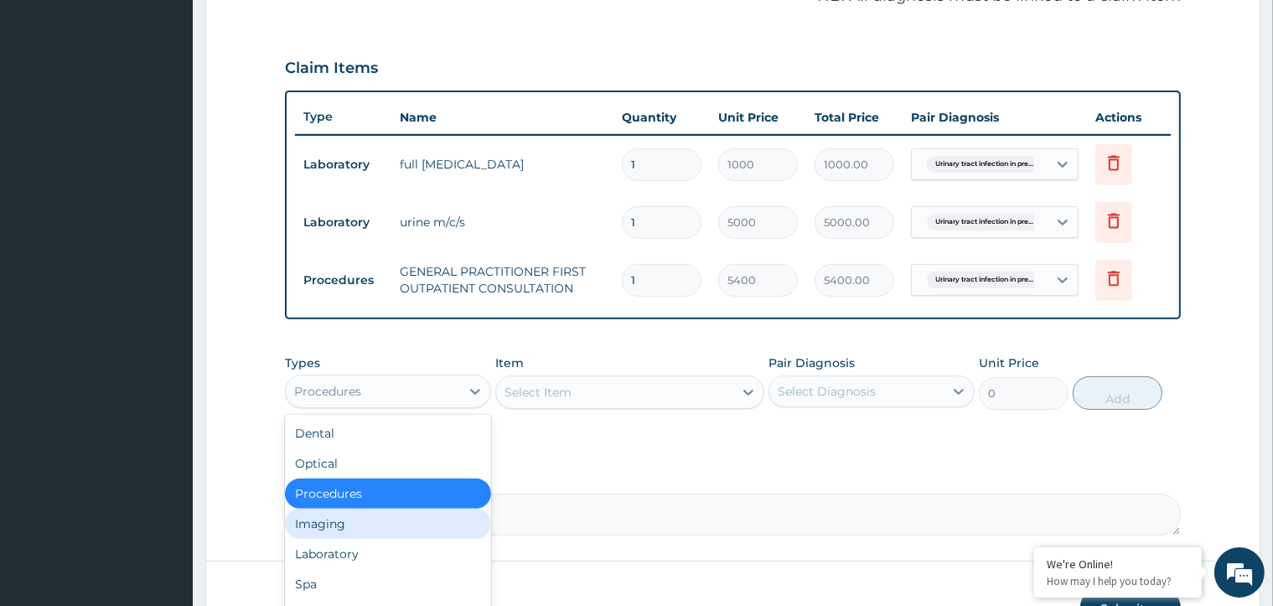
scroll to position [57, 0]
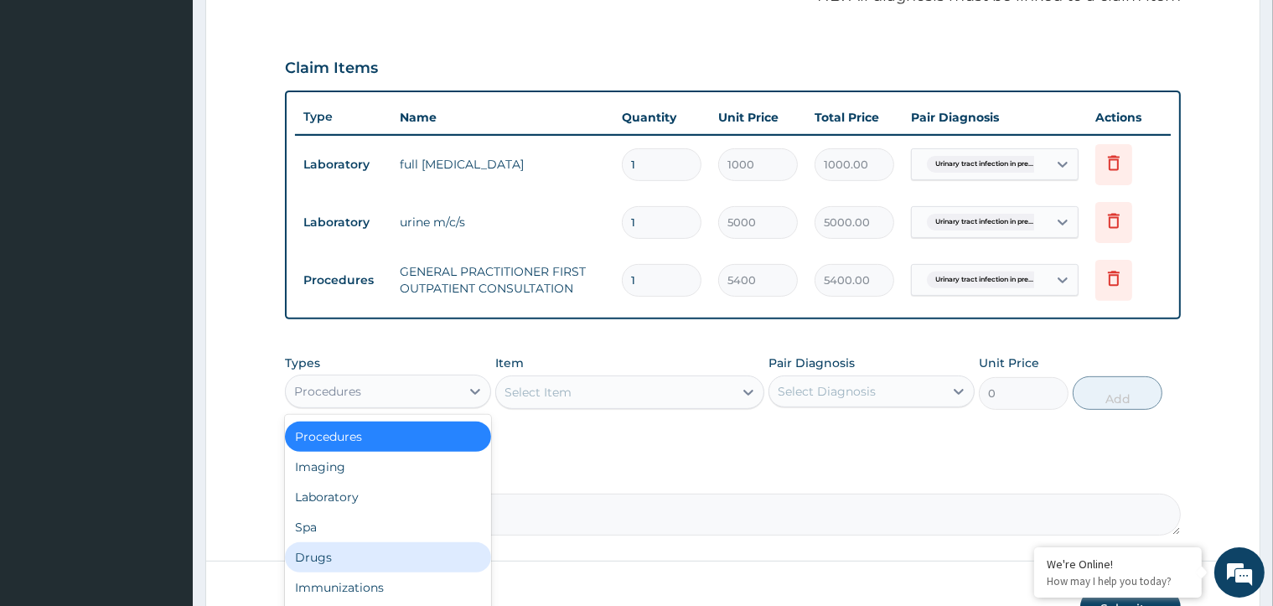
click at [365, 556] on div "Drugs" at bounding box center [388, 557] width 206 height 30
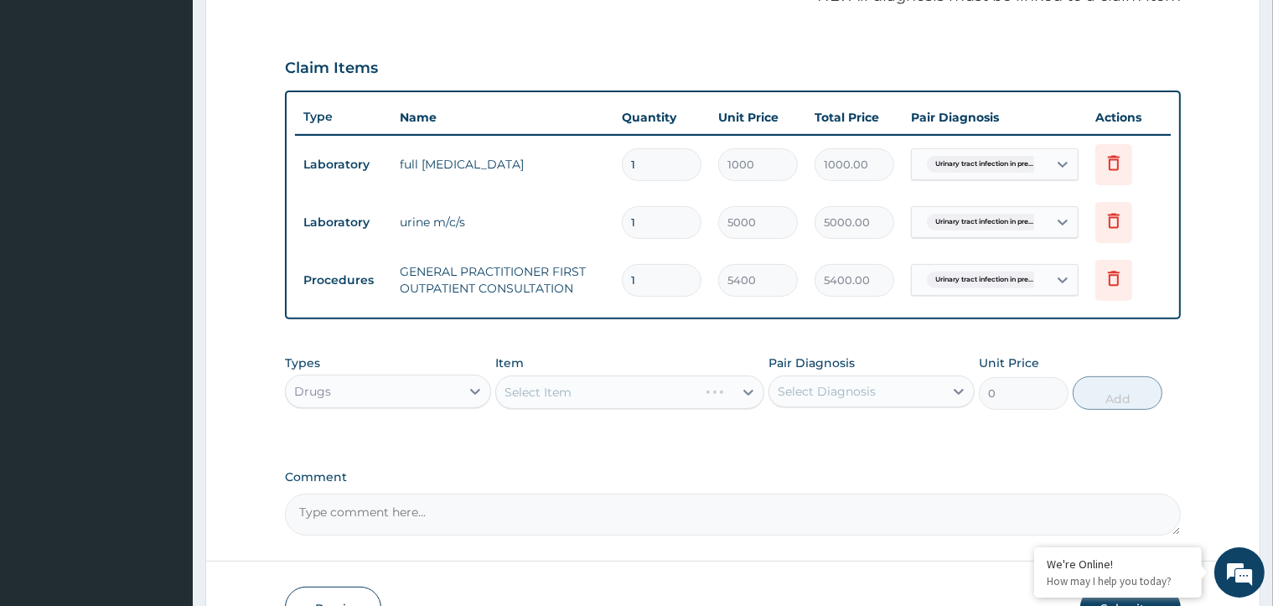
click at [714, 382] on div "Select Item" at bounding box center [629, 392] width 269 height 34
click at [749, 384] on div "Select Item" at bounding box center [629, 392] width 269 height 34
click at [617, 390] on div "Select Item" at bounding box center [614, 392] width 237 height 27
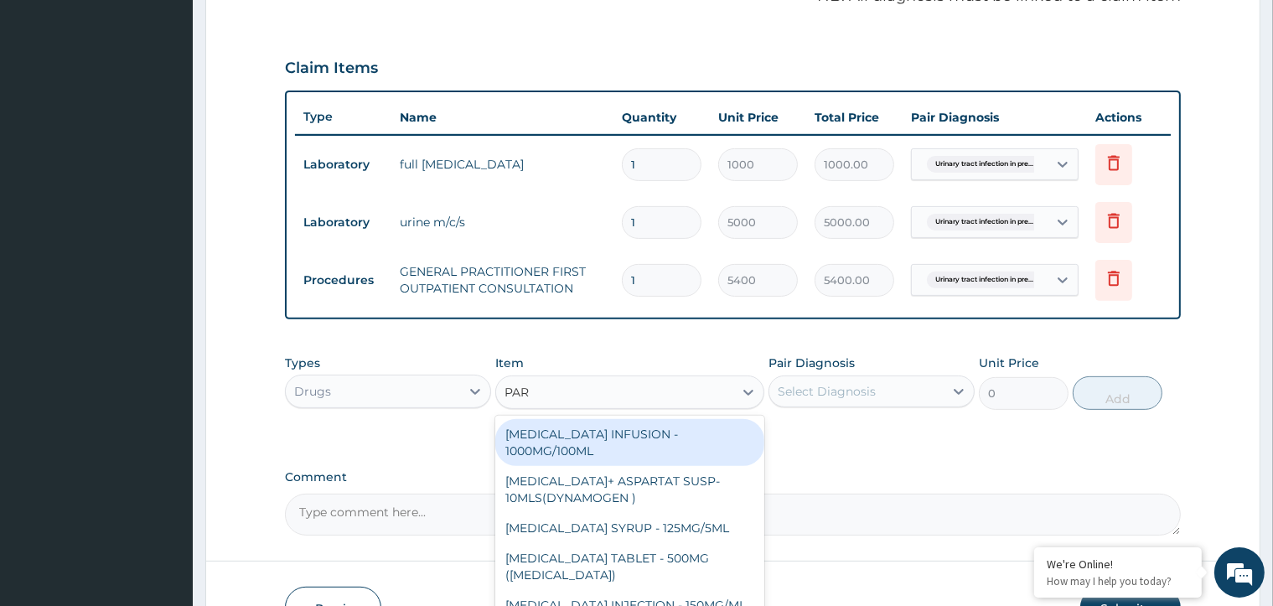
type input "PARA"
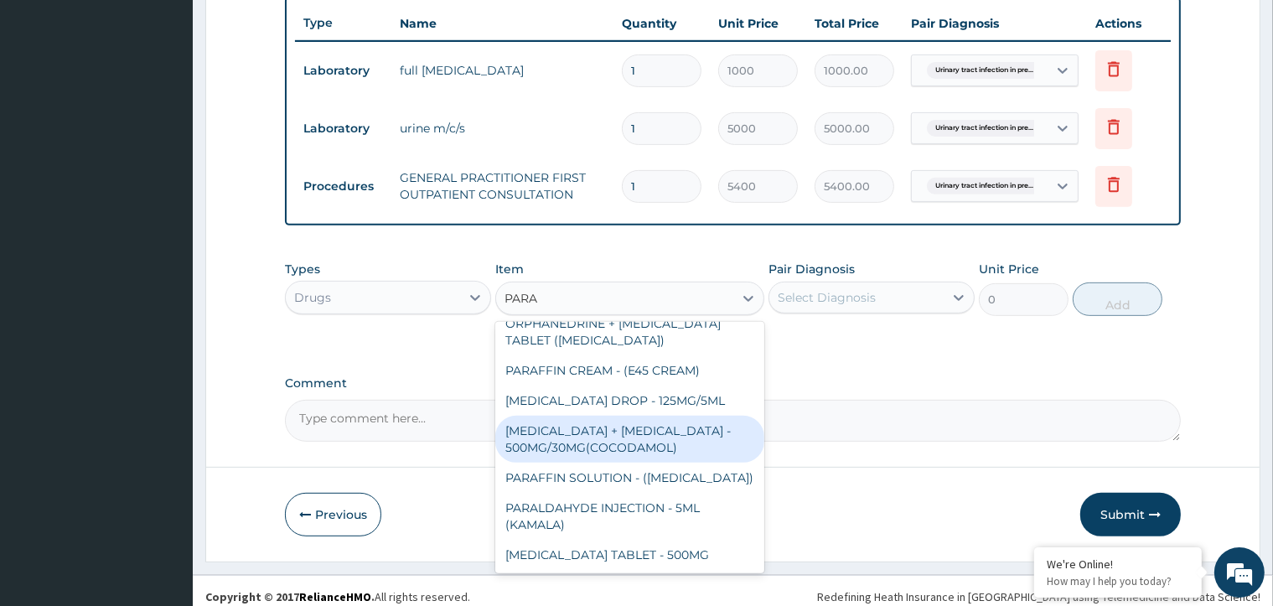
scroll to position [635, 0]
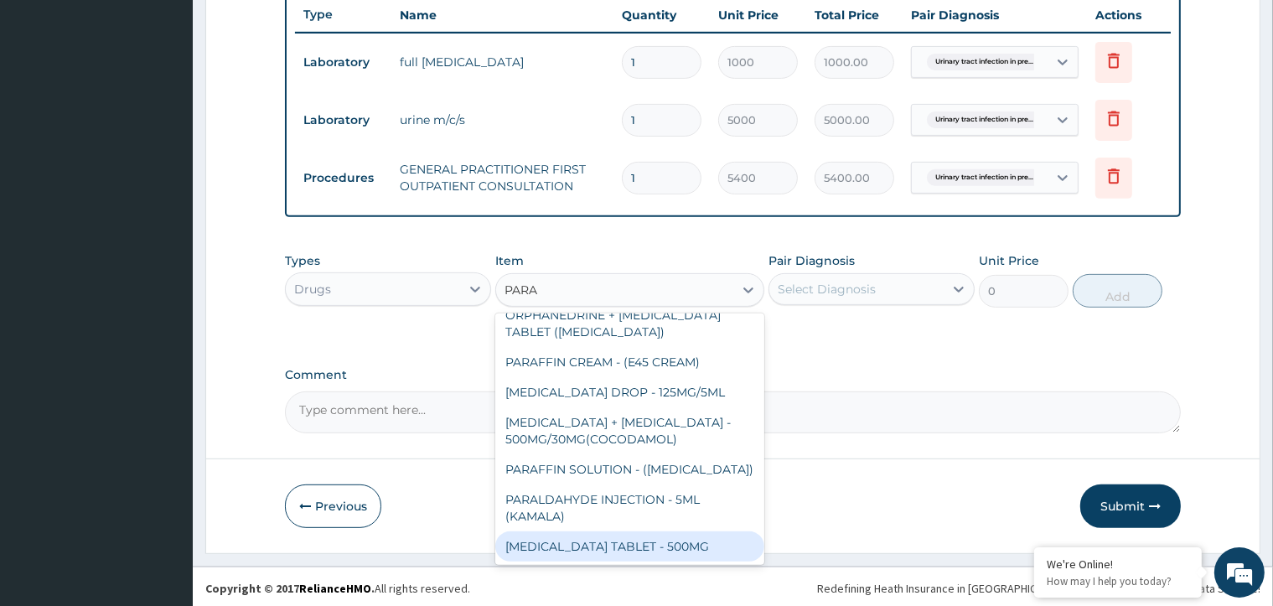
click at [620, 544] on div "[MEDICAL_DATA] TABLET - 500MG" at bounding box center [629, 546] width 269 height 30
type input "45.599999999999994"
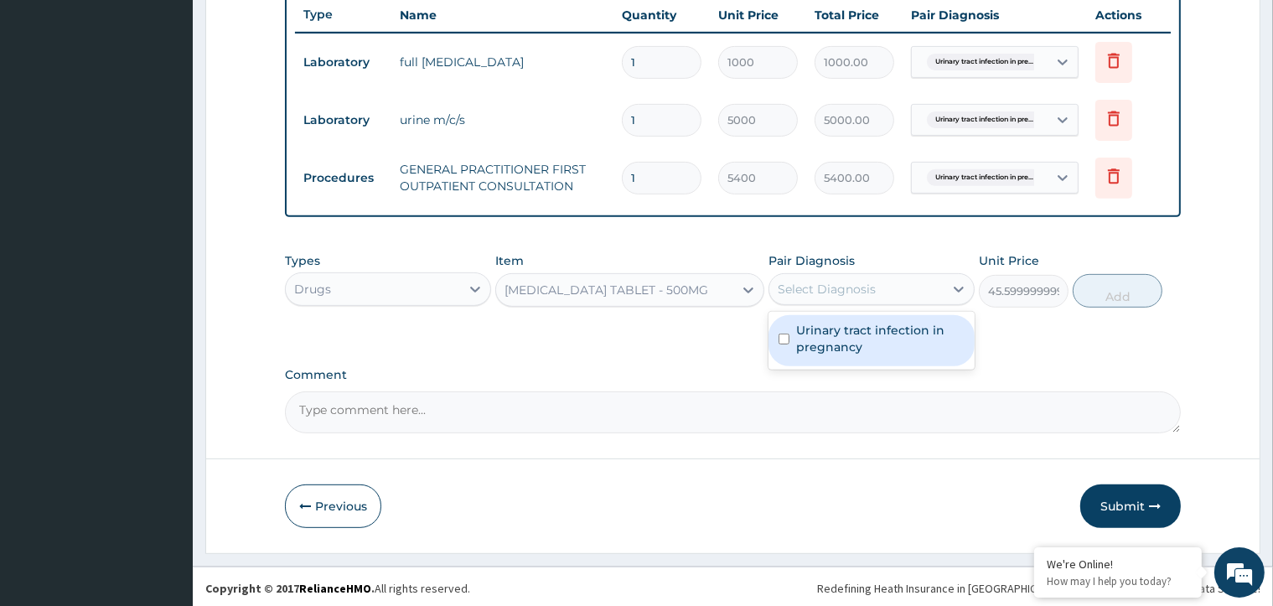
click at [862, 290] on div "Select Diagnosis" at bounding box center [827, 289] width 98 height 17
click at [779, 334] on input "checkbox" at bounding box center [784, 339] width 11 height 11
checkbox input "true"
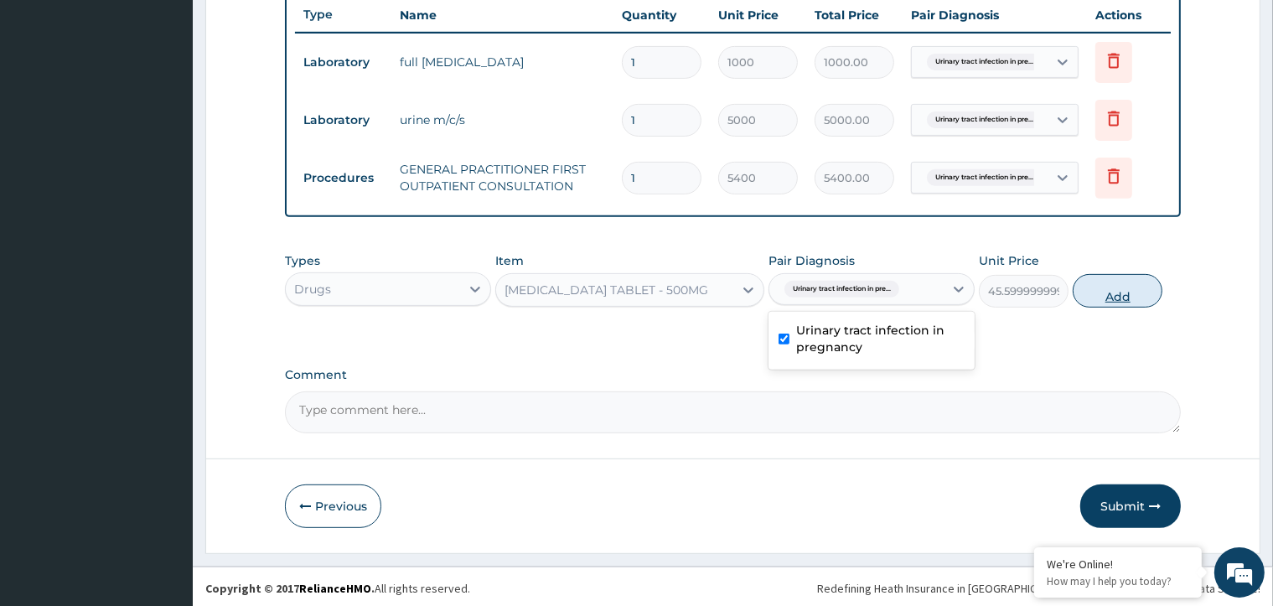
click at [1103, 290] on button "Add" at bounding box center [1118, 291] width 90 height 34
type input "0"
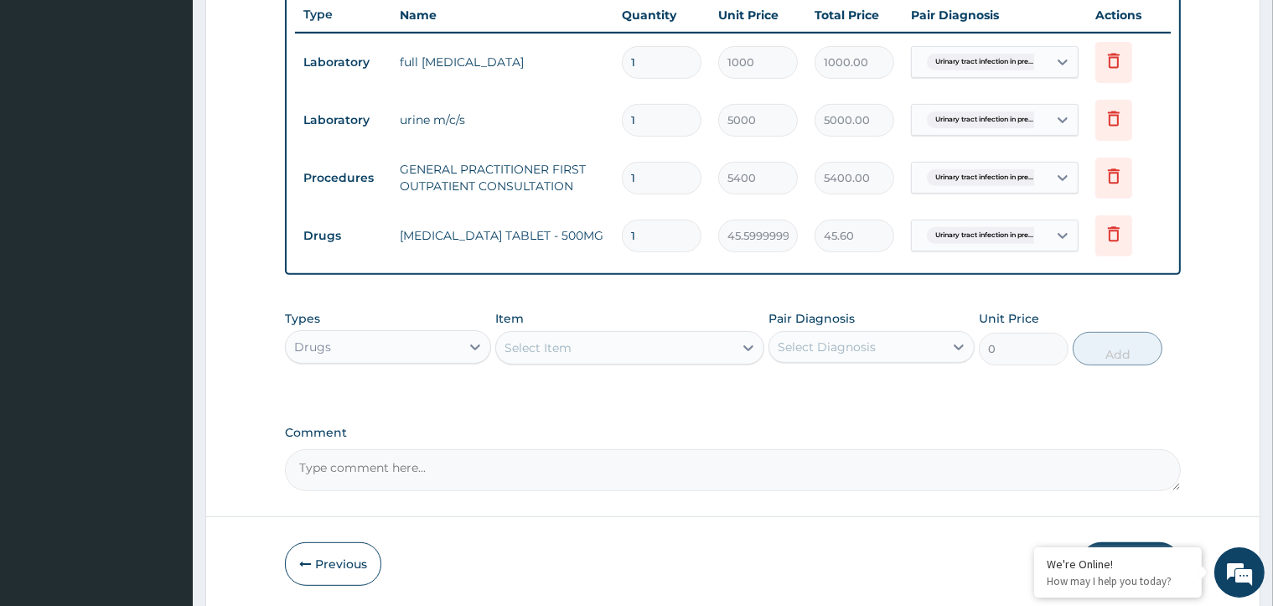
type input "0.00"
type input "9"
type input "410.40"
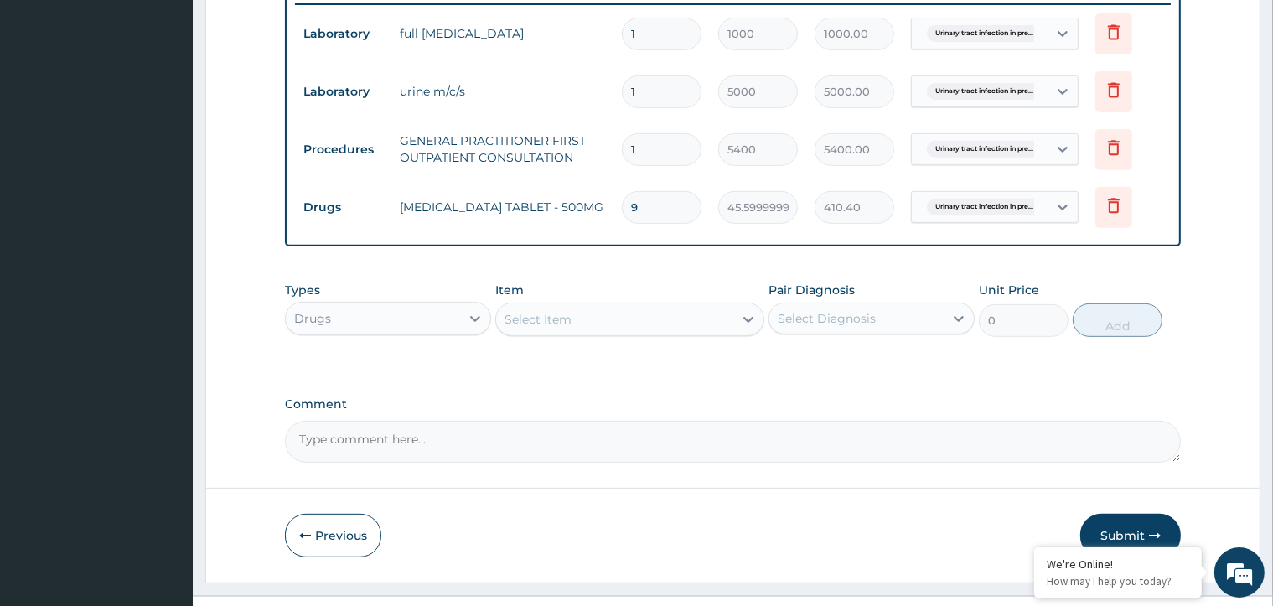
scroll to position [693, 0]
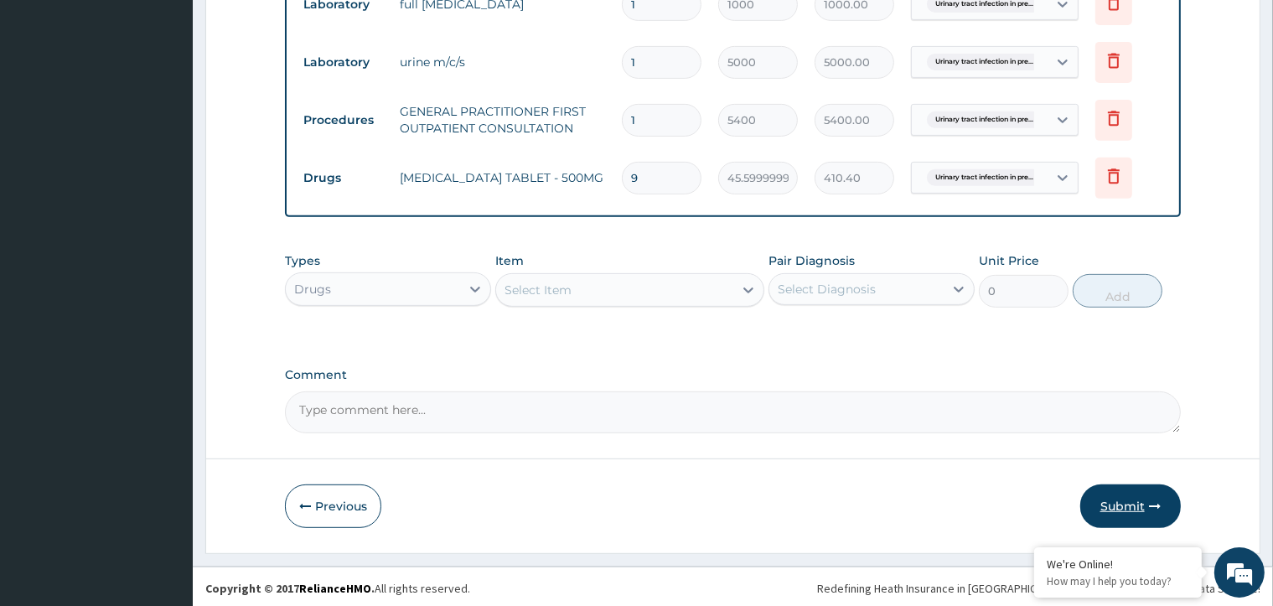
type input "9"
click at [1106, 501] on button "Submit" at bounding box center [1130, 506] width 101 height 44
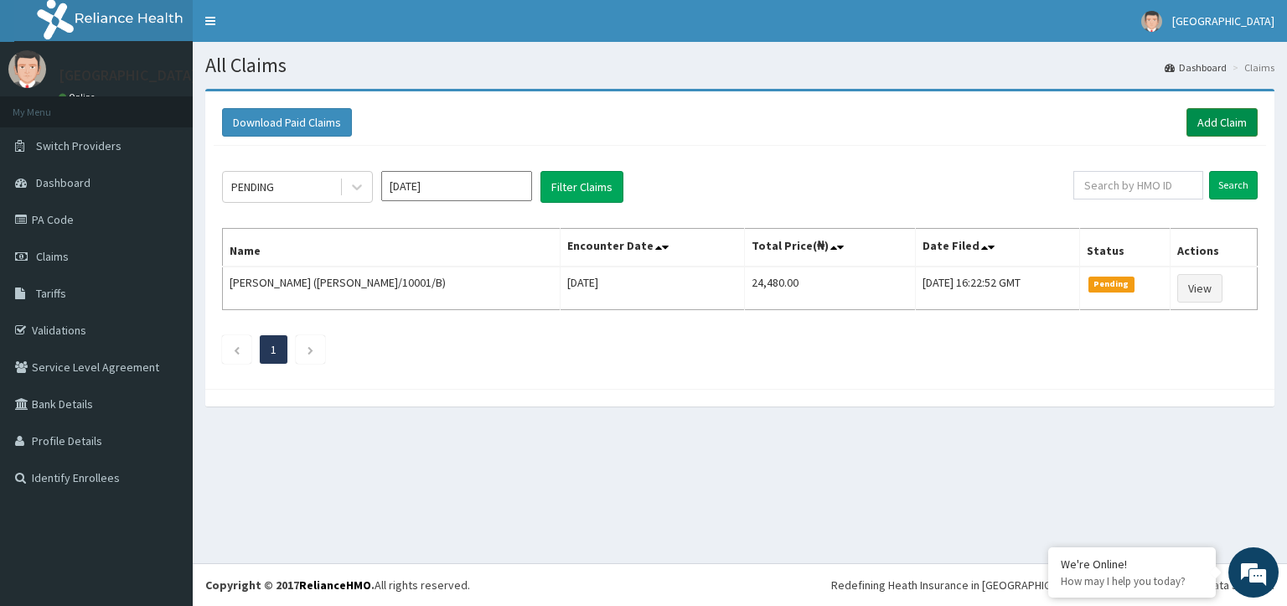
click at [1223, 123] on link "Add Claim" at bounding box center [1222, 122] width 71 height 28
click at [1211, 122] on link "Add Claim" at bounding box center [1222, 122] width 71 height 28
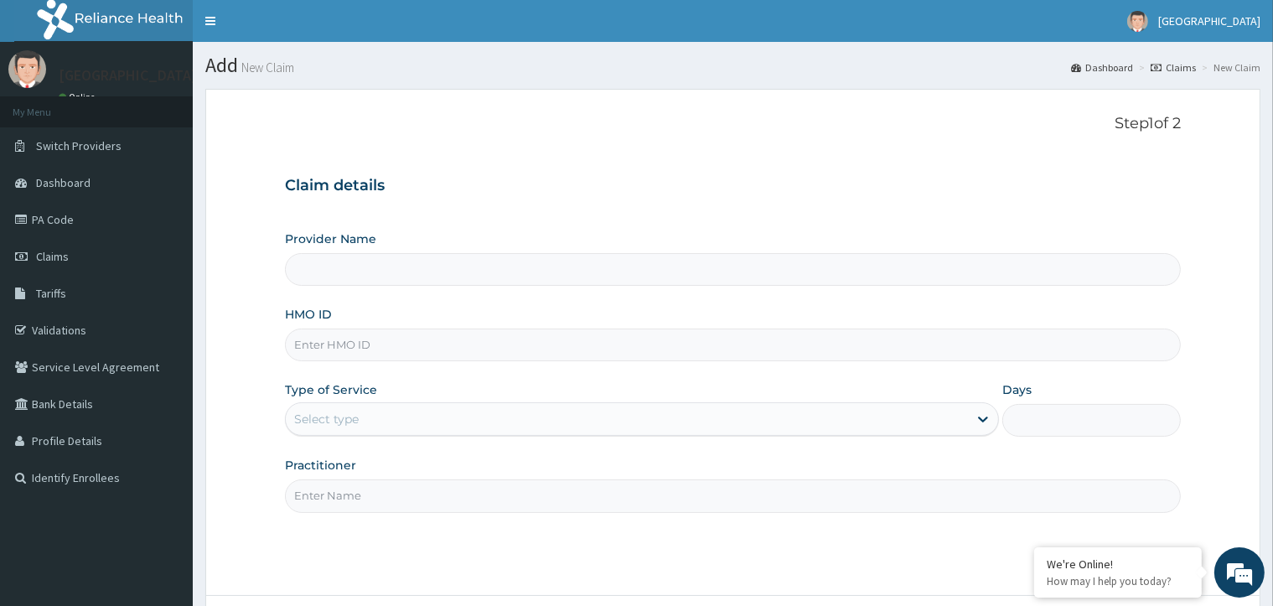
click at [744, 350] on input "HMO ID" at bounding box center [732, 345] width 895 height 33
paste input "PSR/10059/A"
type input "PSR/10059/A"
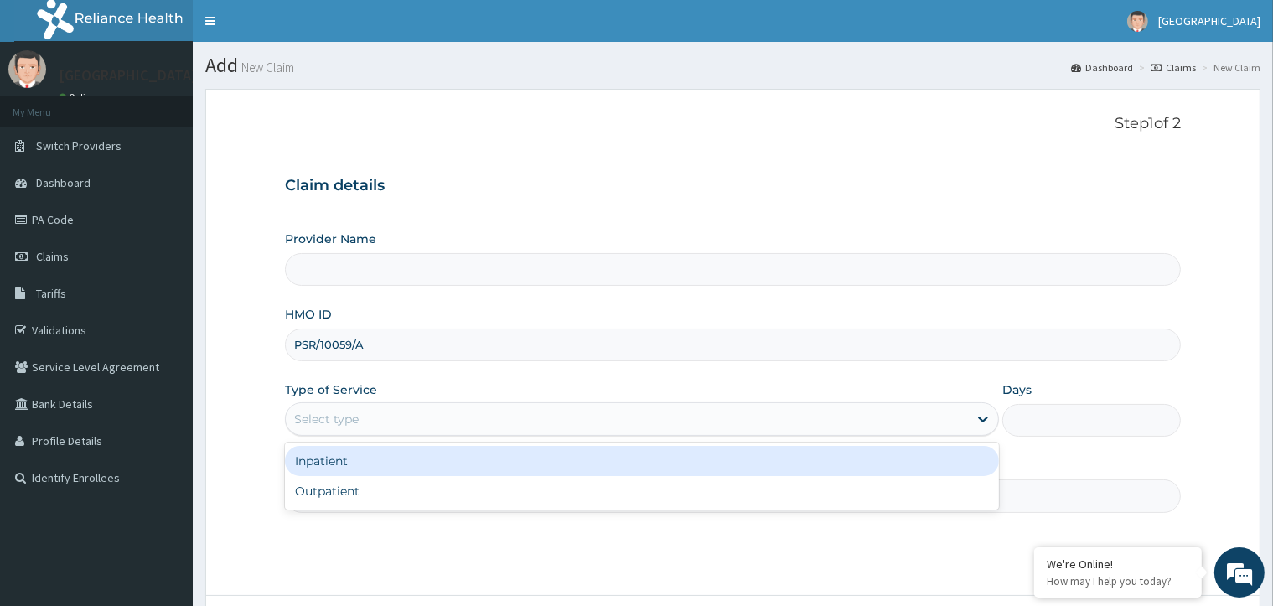
click at [754, 407] on div "Select type" at bounding box center [627, 419] width 682 height 27
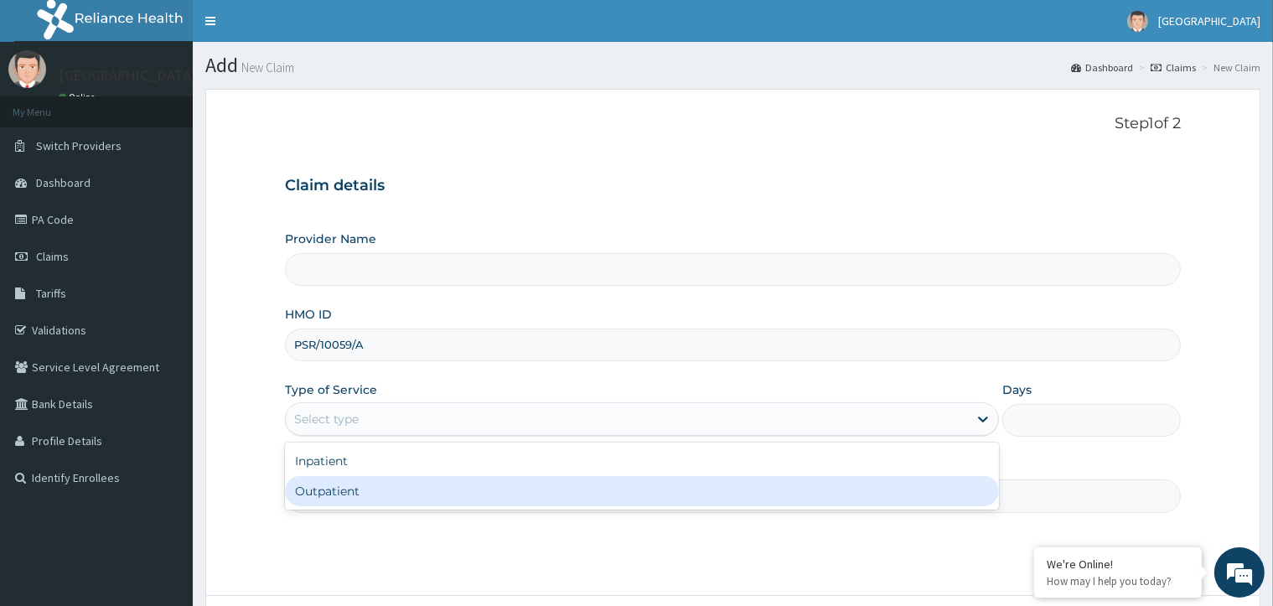
click at [723, 499] on div "Outpatient" at bounding box center [642, 491] width 714 height 30
type input "1"
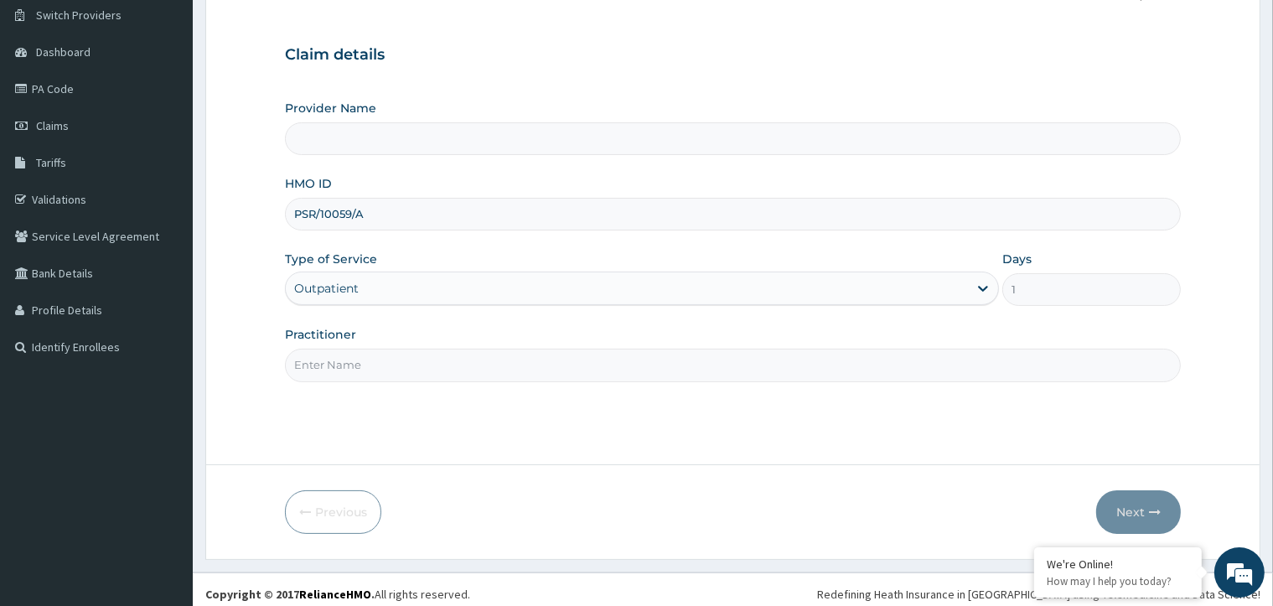
scroll to position [139, 0]
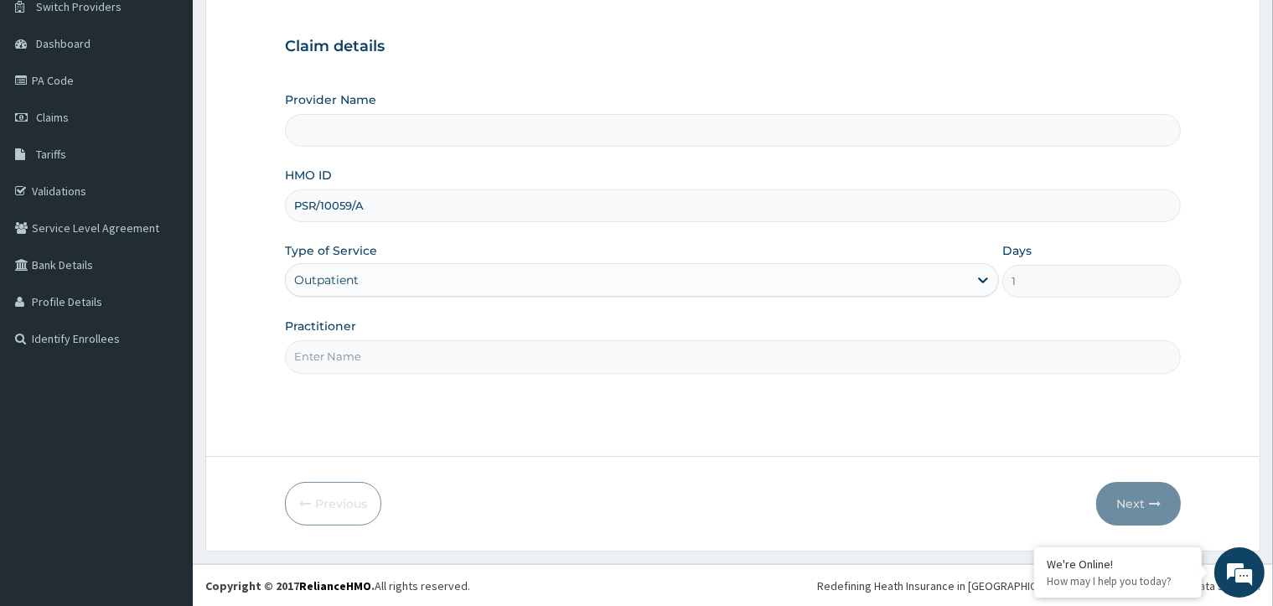
click at [738, 353] on input "Practitioner" at bounding box center [732, 356] width 895 height 33
type input "GP"
type input "Faith City Hospital- V/I"
type input "GP"
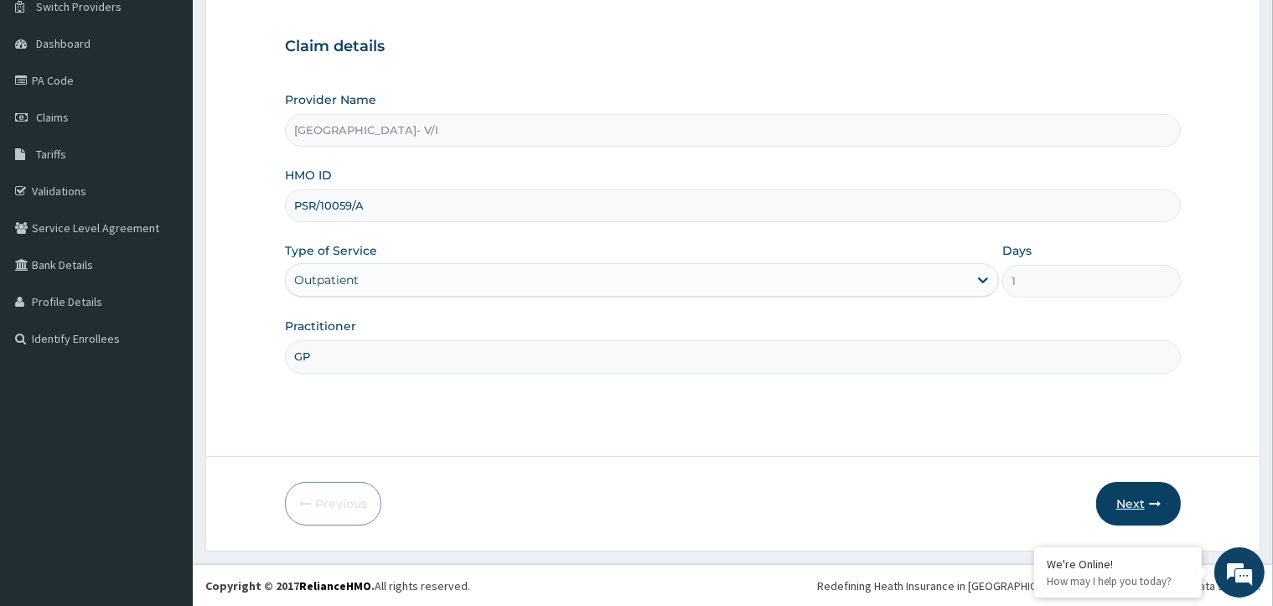
click at [1131, 493] on button "Next" at bounding box center [1138, 504] width 85 height 44
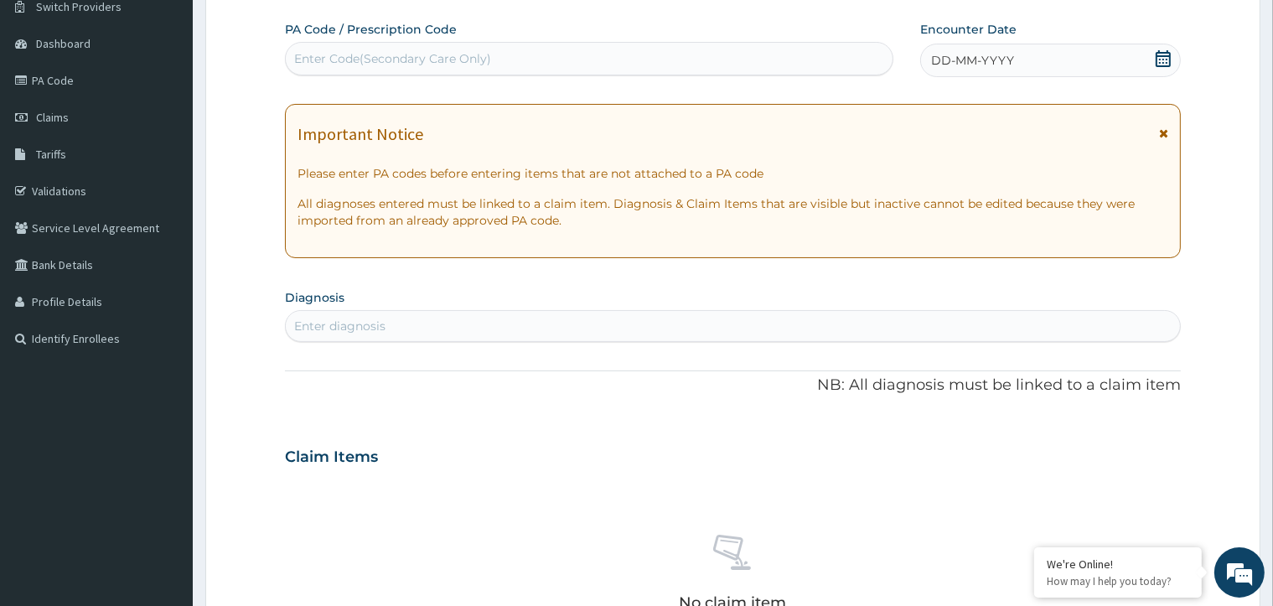
click at [449, 56] on div "Enter Code(Secondary Care Only)" at bounding box center [392, 58] width 197 height 17
paste input "PA/7A9552"
type input "PA/7A9552"
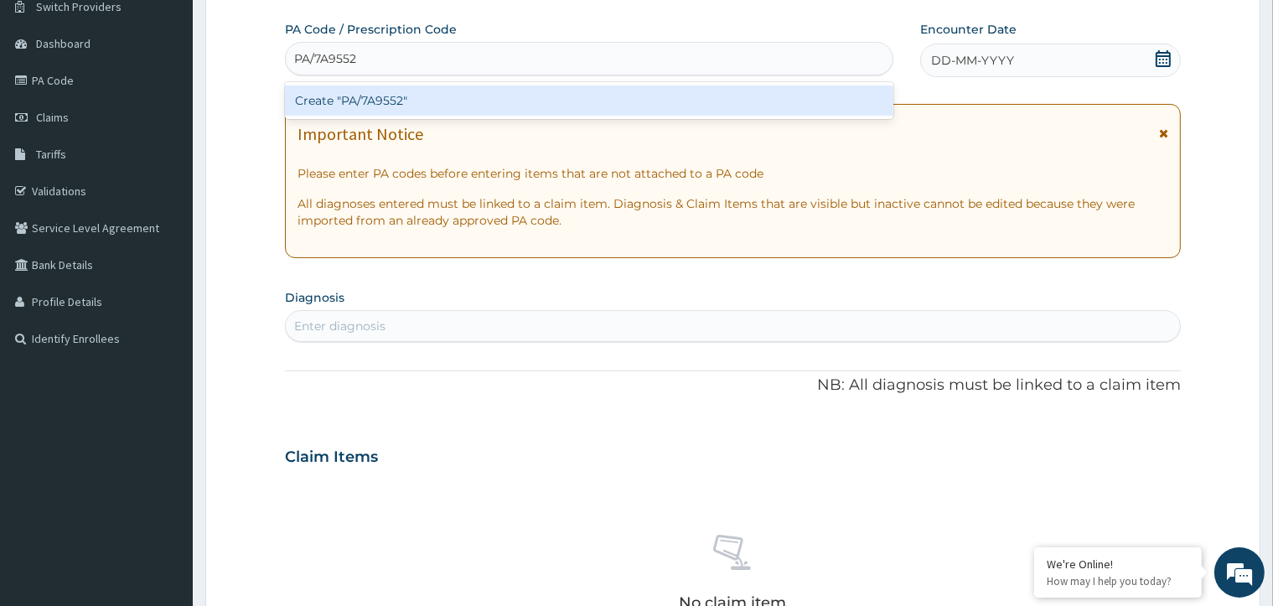
click at [455, 99] on div "Create "PA/7A9552"" at bounding box center [589, 100] width 609 height 30
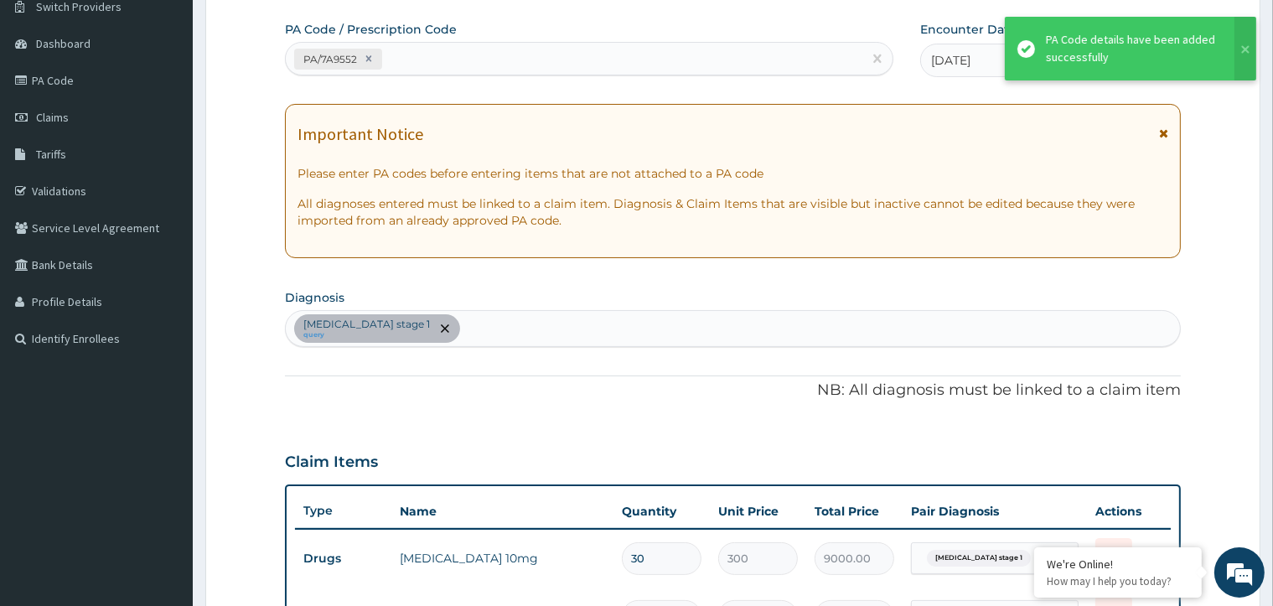
scroll to position [507, 0]
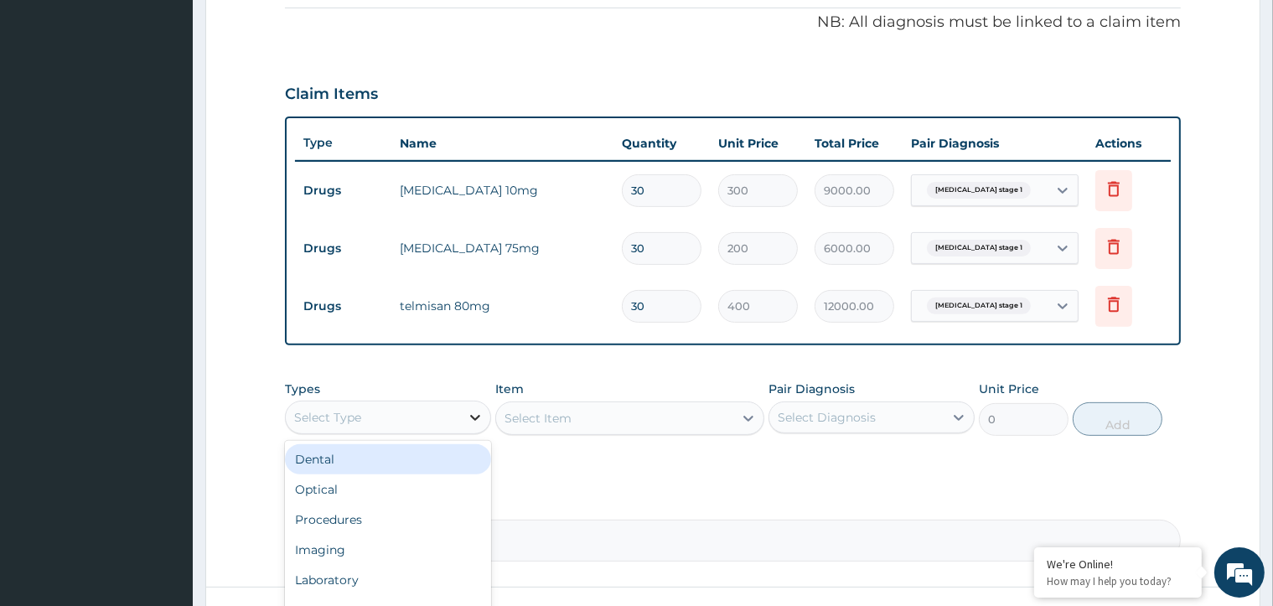
click at [474, 412] on icon at bounding box center [475, 417] width 17 height 17
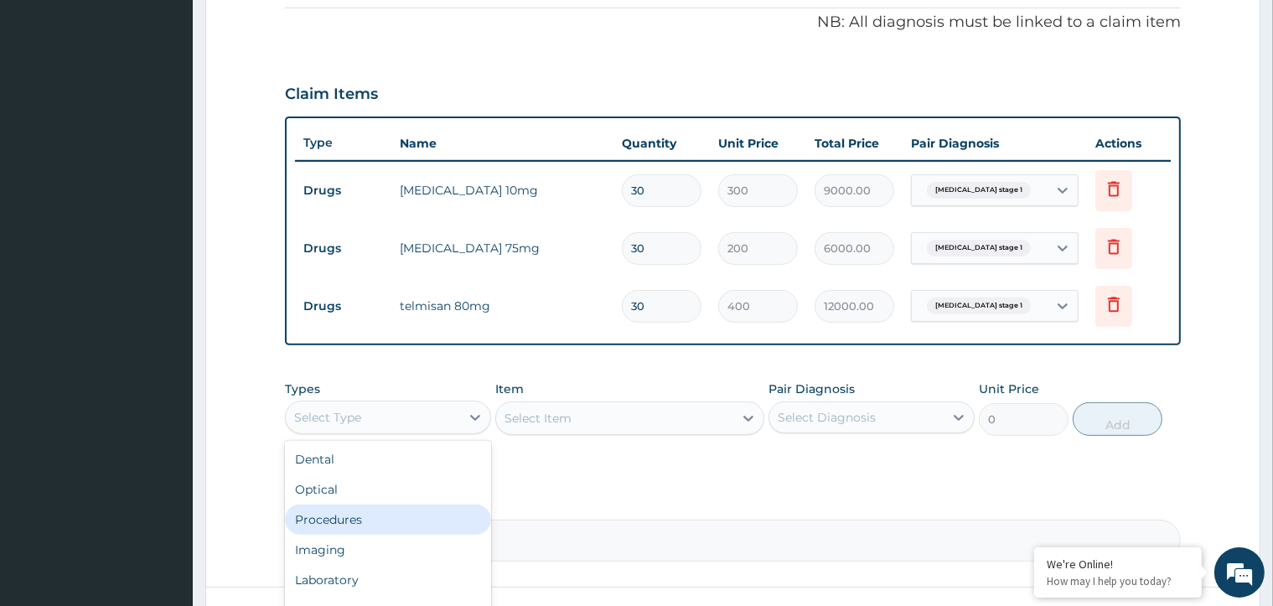
click at [393, 524] on div "Procedures" at bounding box center [388, 520] width 206 height 30
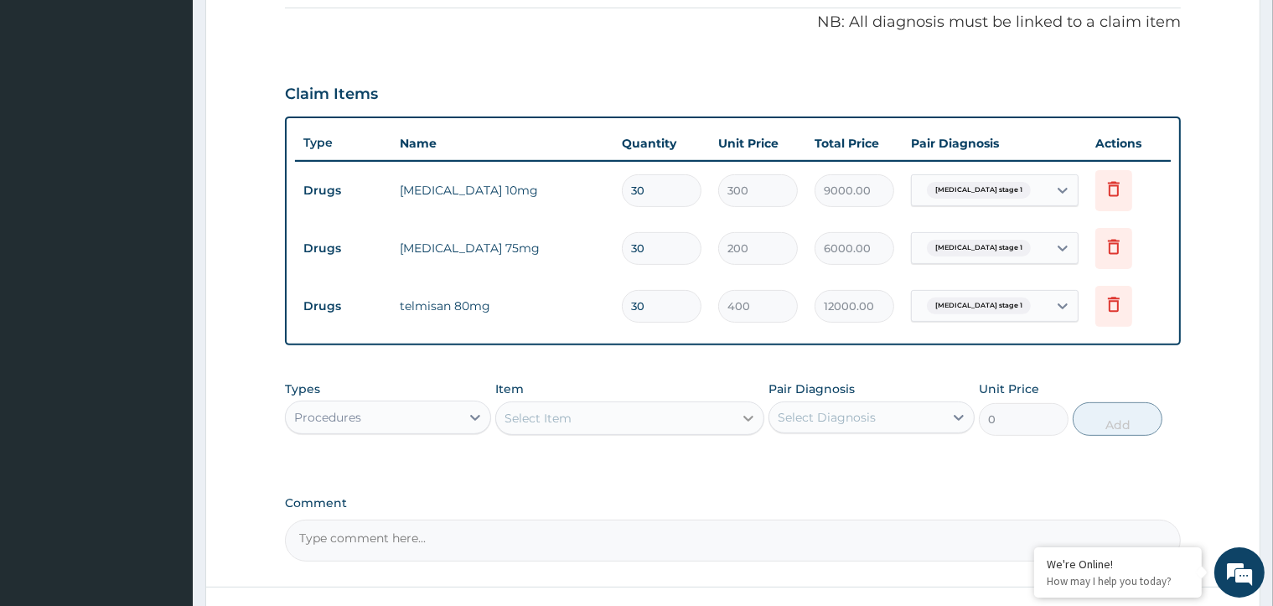
click at [744, 418] on icon at bounding box center [748, 418] width 17 height 17
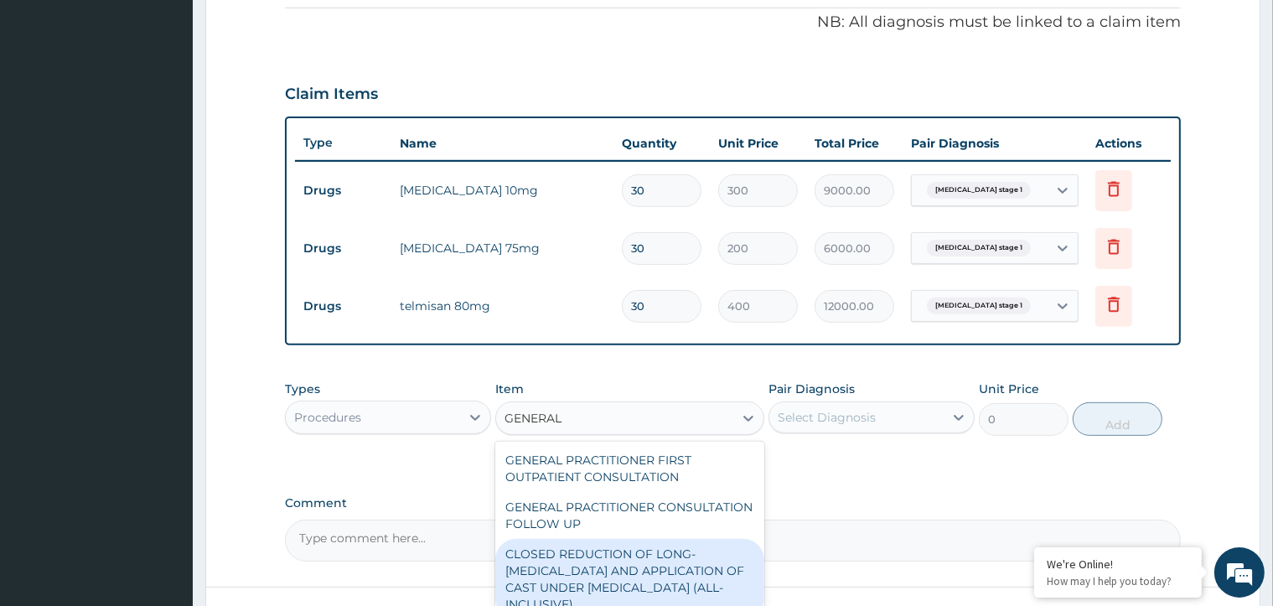
type input "GENERAL"
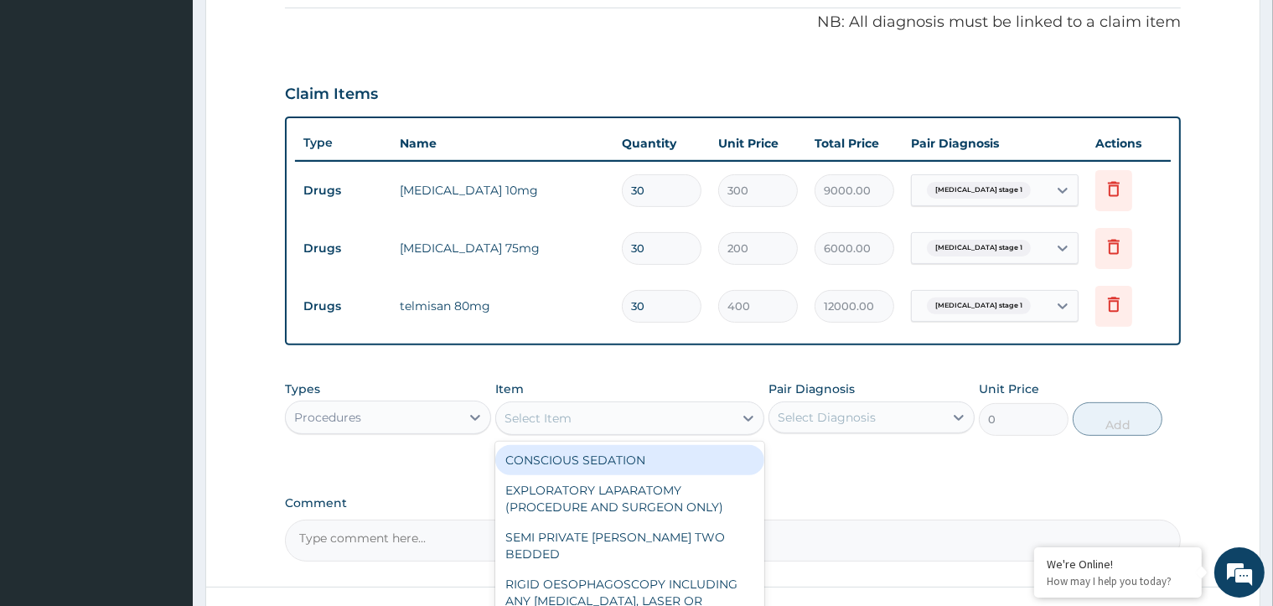
click at [689, 408] on div "Select Item" at bounding box center [614, 418] width 237 height 27
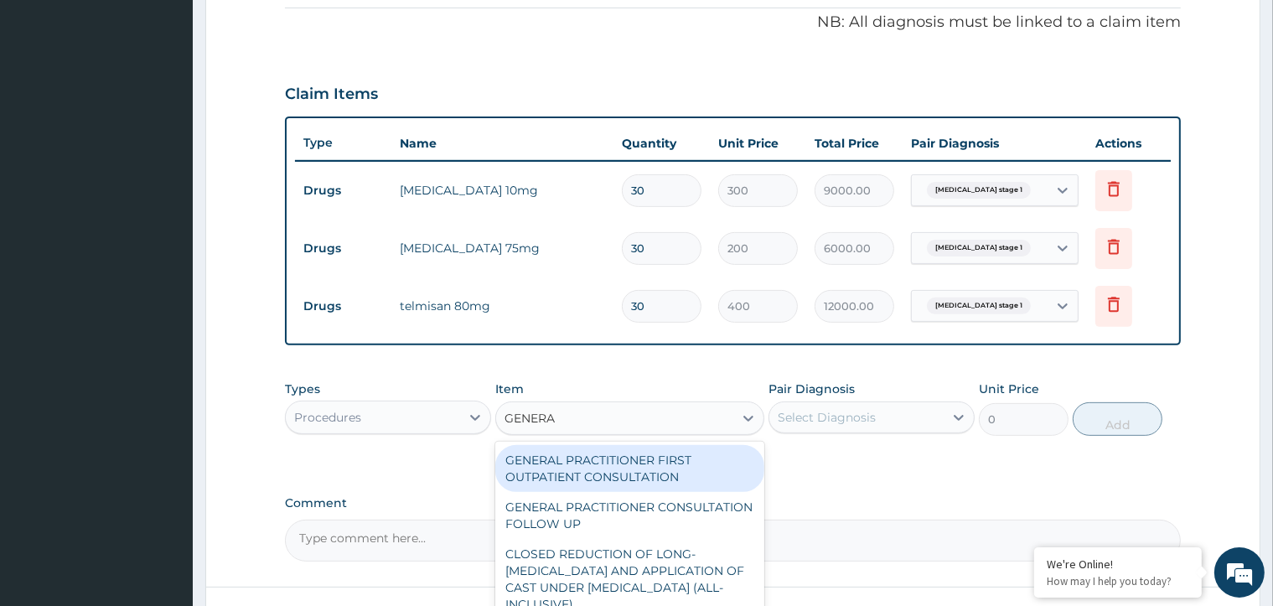
type input "GENERAL"
click at [686, 465] on div "GENERAL PRACTITIONER FIRST OUTPATIENT CONSULTATION" at bounding box center [629, 468] width 269 height 47
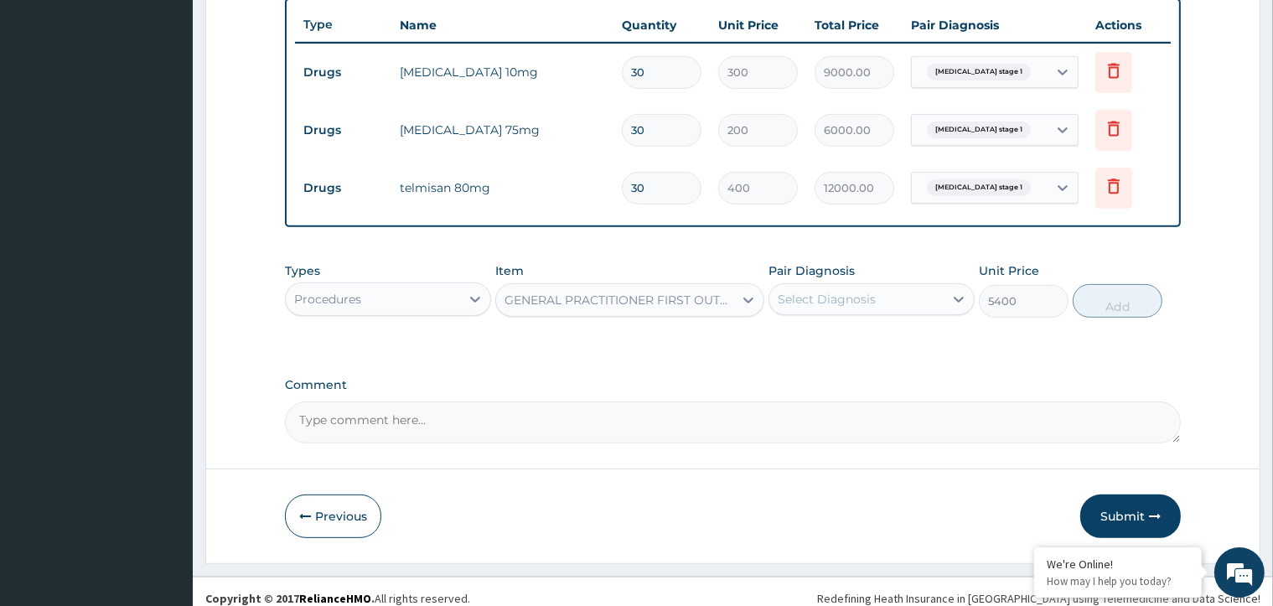
scroll to position [635, 0]
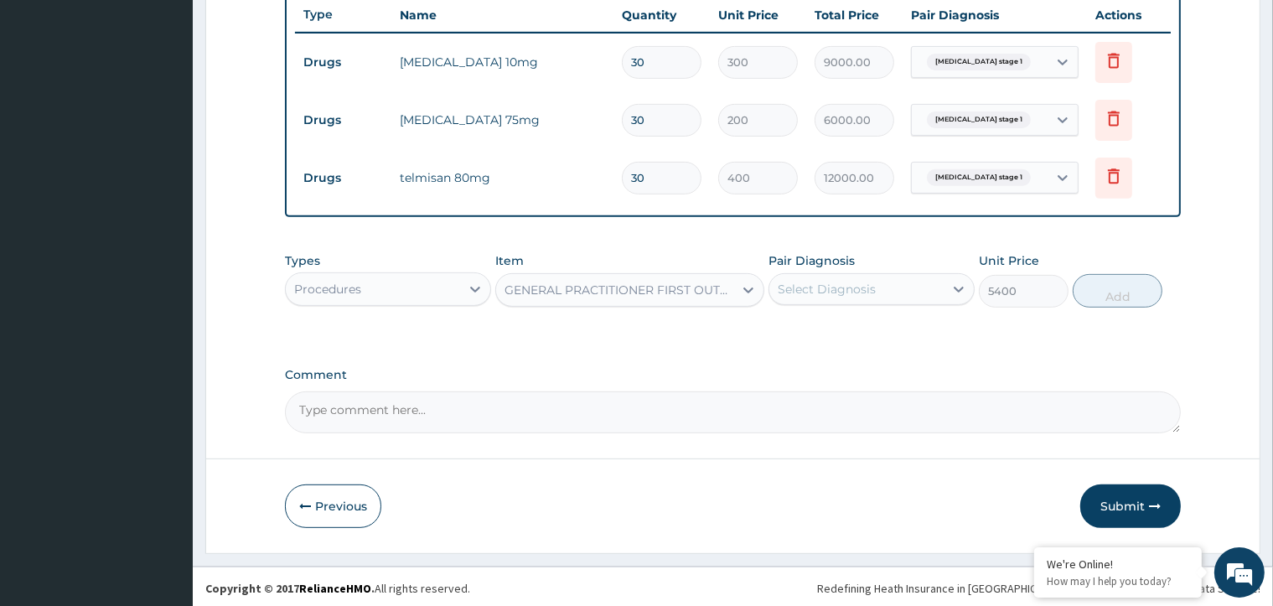
click at [823, 368] on label "Comment" at bounding box center [732, 375] width 895 height 14
click at [823, 391] on textarea "Comment" at bounding box center [732, 412] width 895 height 42
click at [750, 282] on icon at bounding box center [748, 290] width 17 height 17
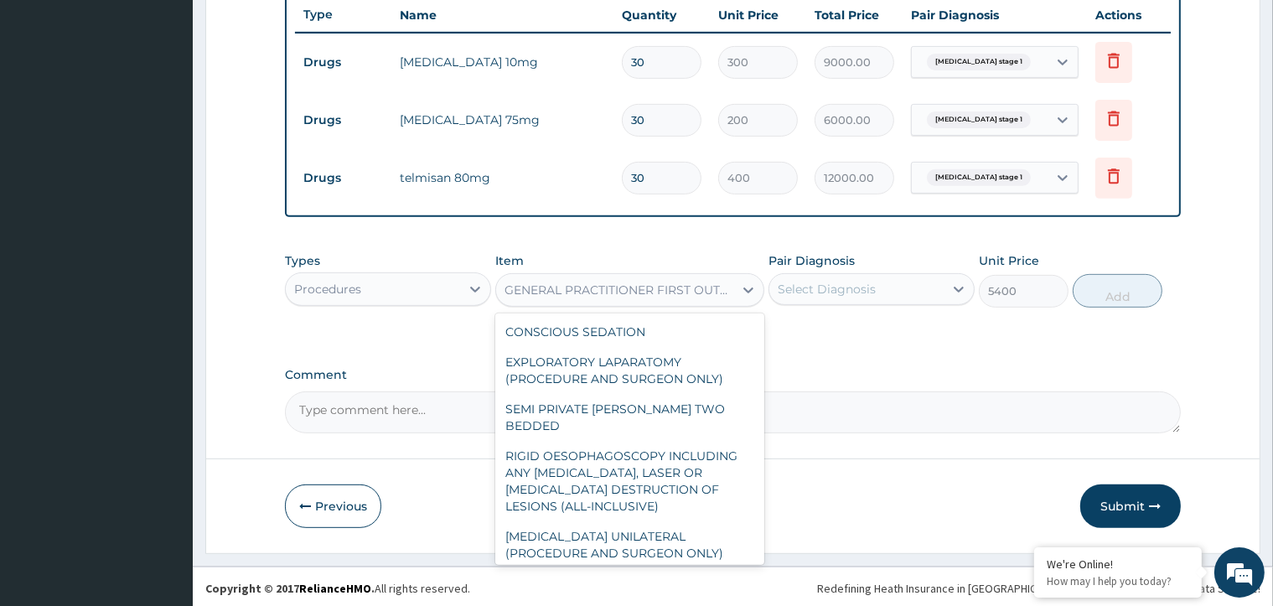
scroll to position [2737, 0]
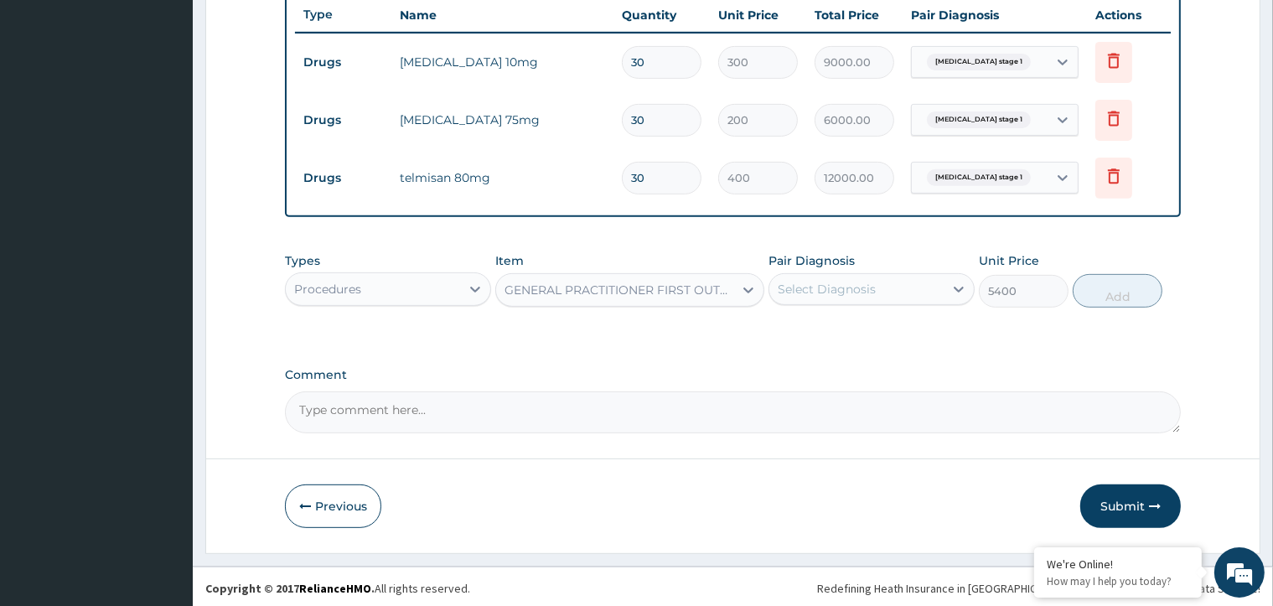
click at [475, 287] on icon at bounding box center [475, 290] width 10 height 6
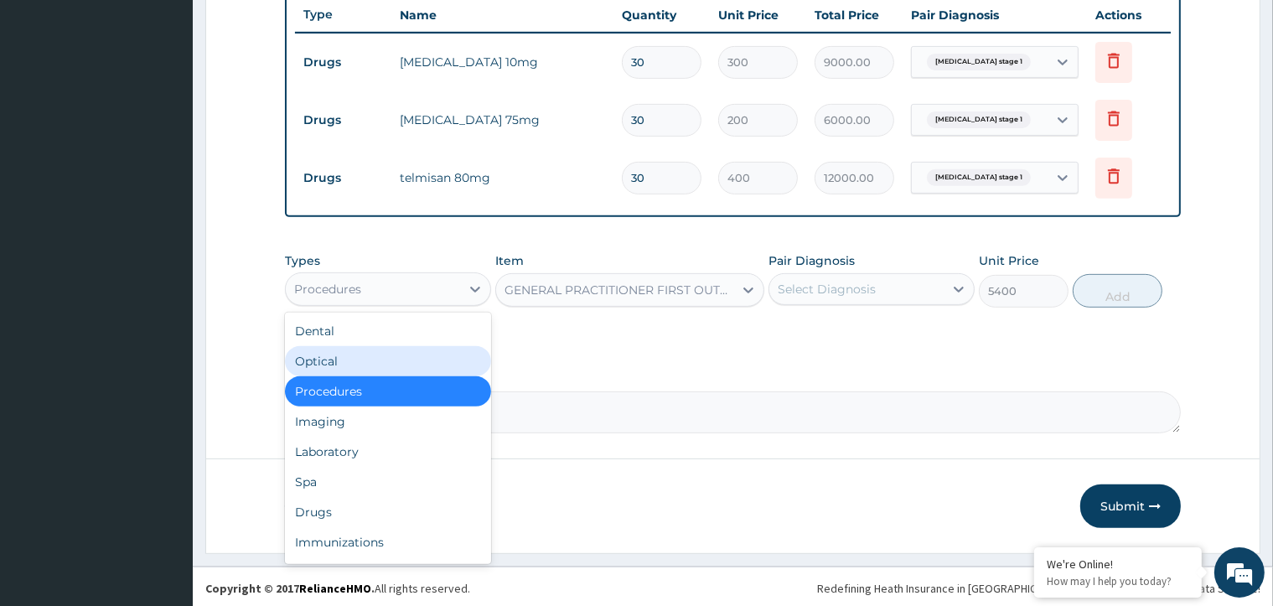
click at [427, 351] on div "Optical" at bounding box center [388, 361] width 206 height 30
type input "0"
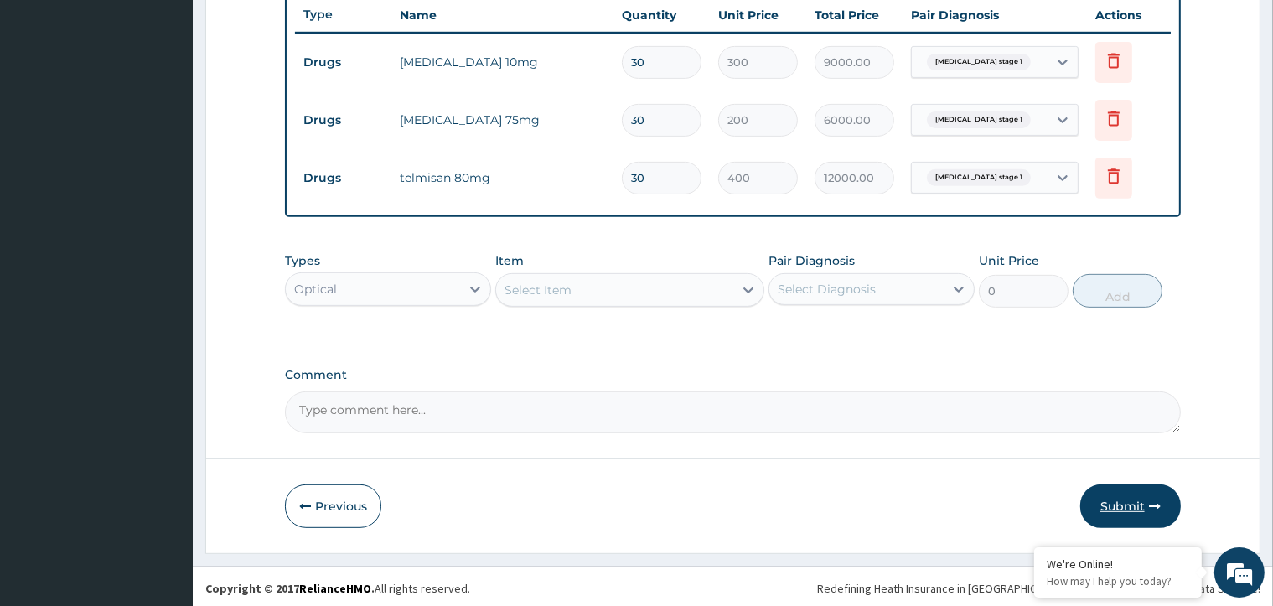
click at [1124, 495] on button "Submit" at bounding box center [1130, 506] width 101 height 44
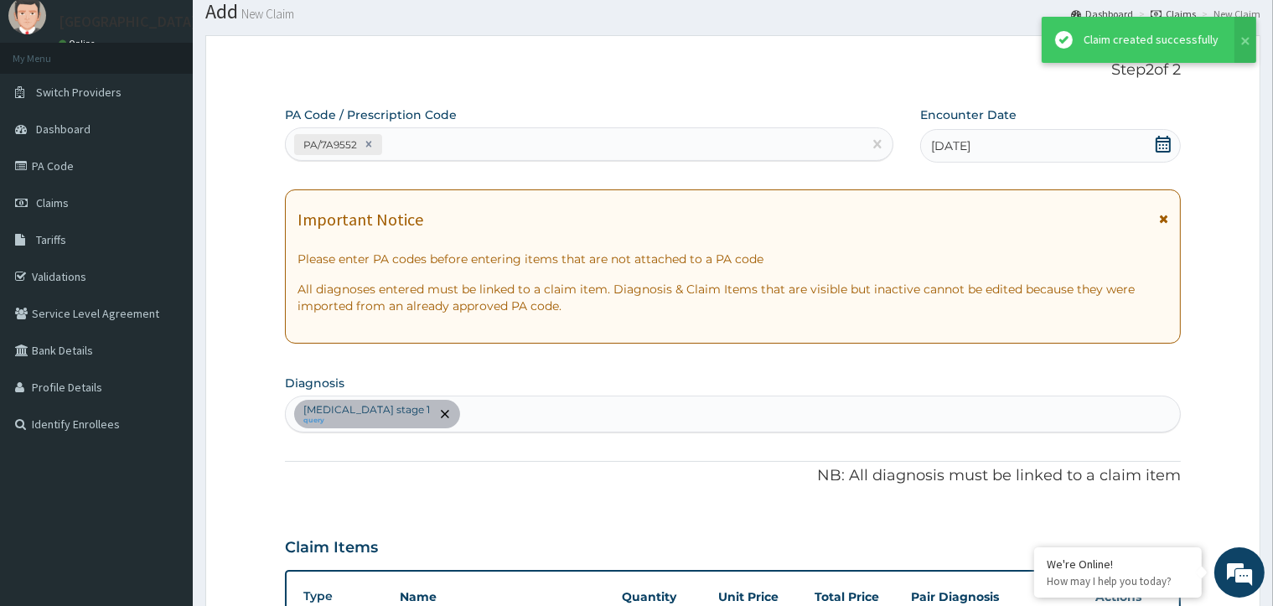
scroll to position [635, 0]
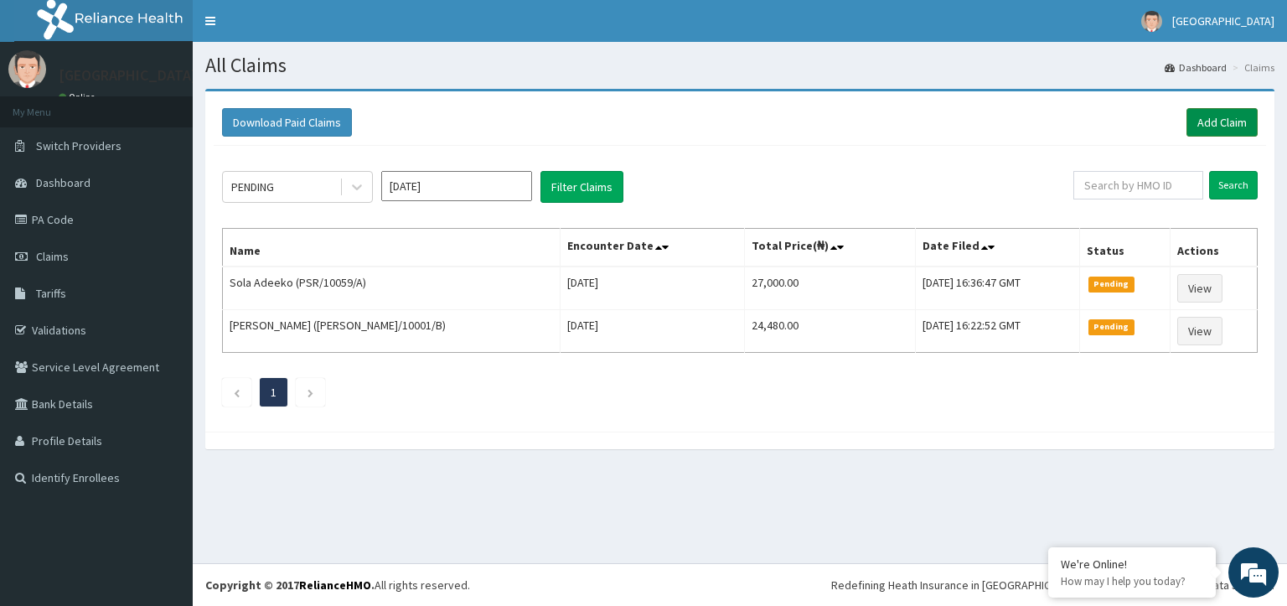
click at [1201, 122] on link "Add Claim" at bounding box center [1222, 122] width 71 height 28
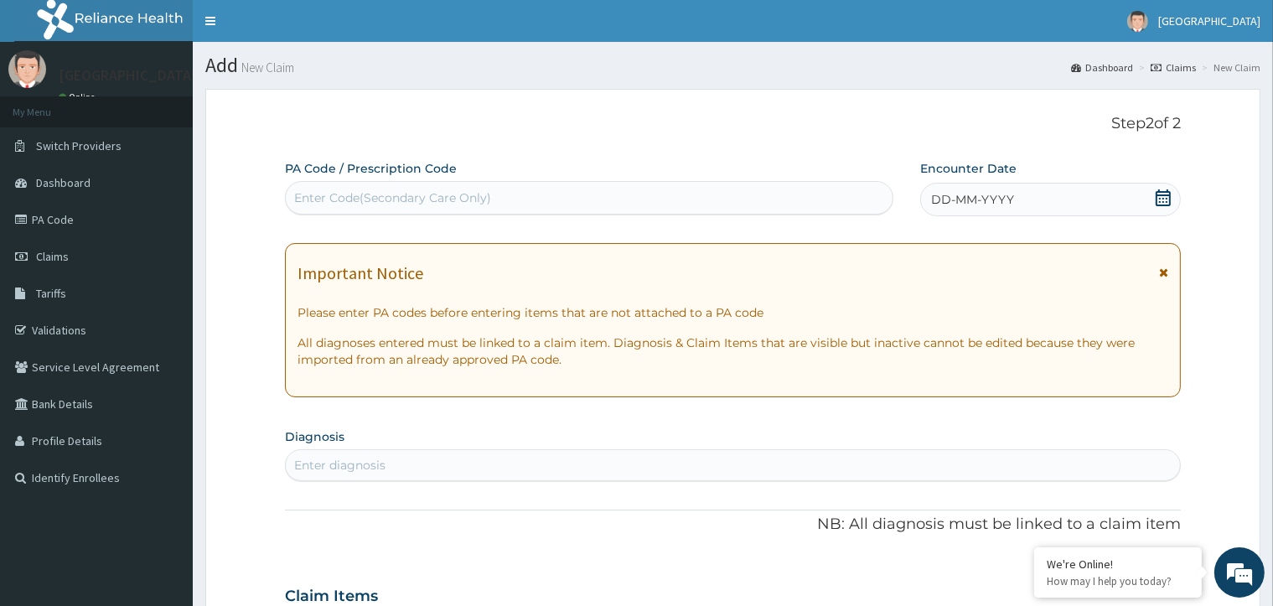
click at [1160, 201] on icon at bounding box center [1163, 197] width 15 height 17
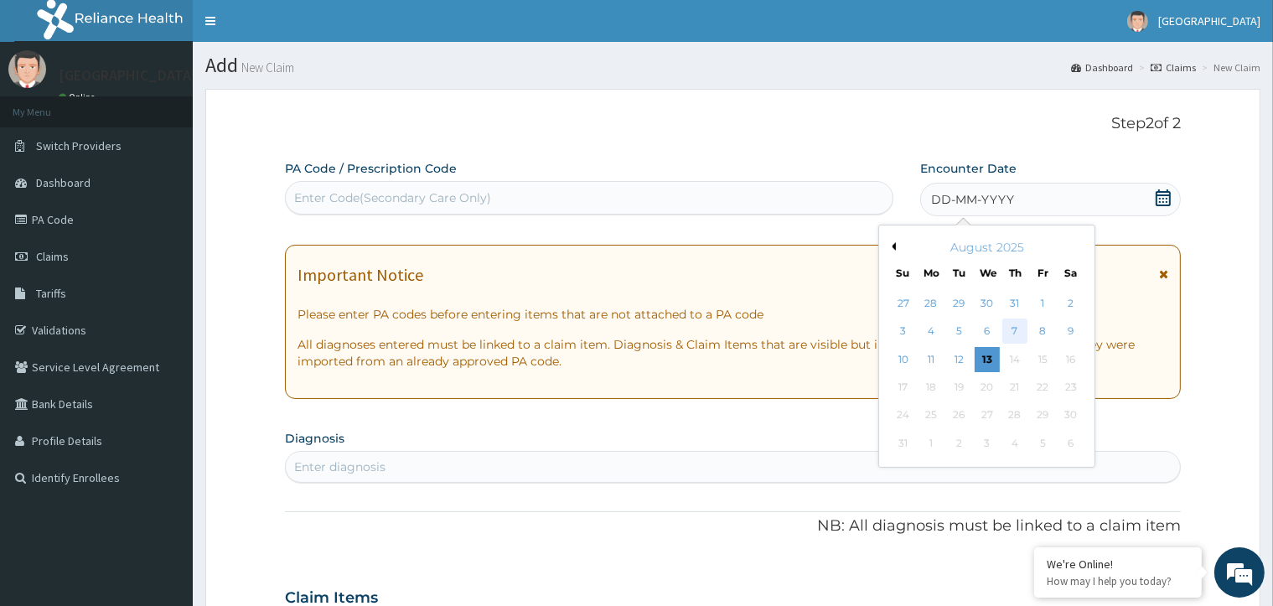
click at [1016, 330] on div "7" at bounding box center [1014, 331] width 25 height 25
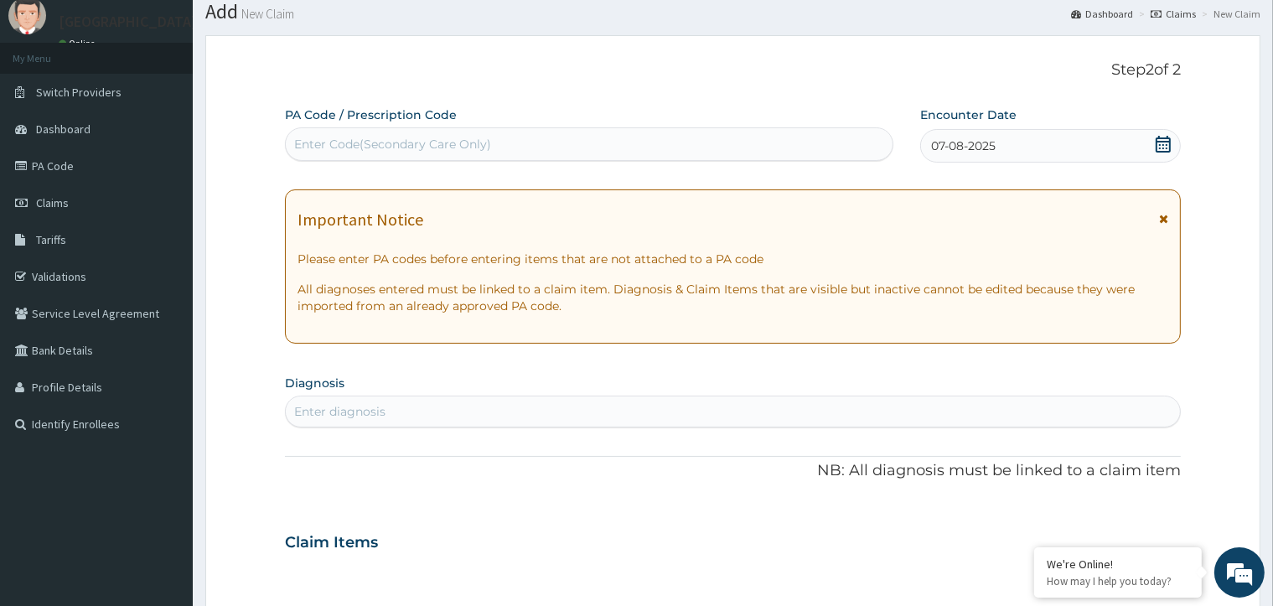
scroll to position [168, 0]
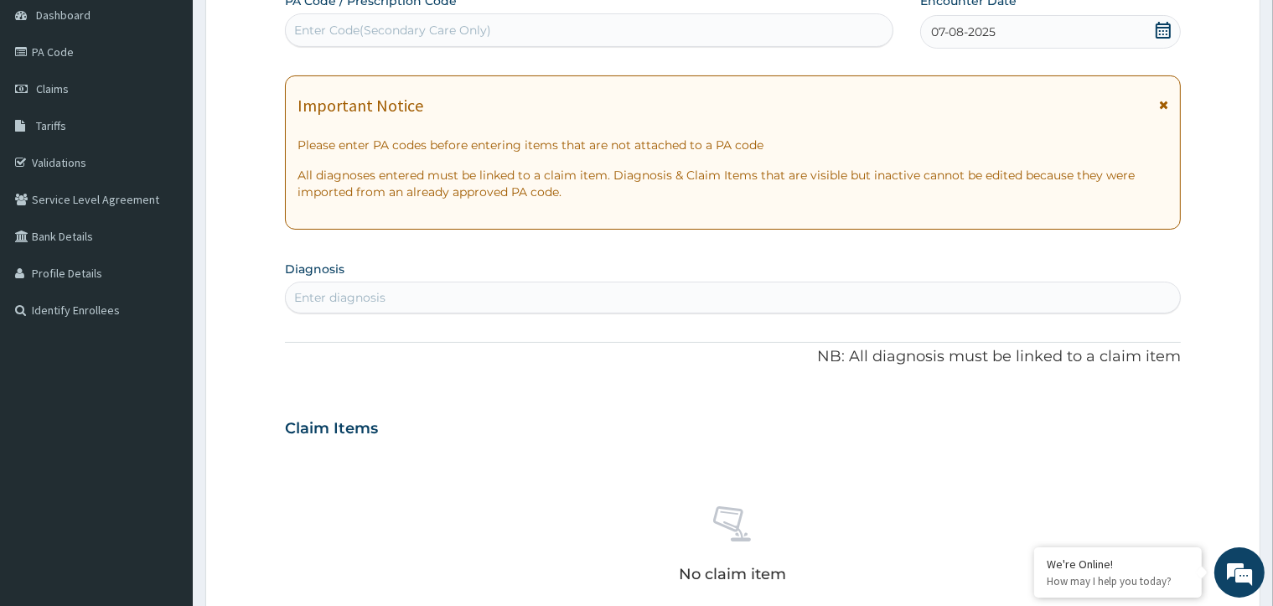
click at [691, 291] on div "Enter diagnosis" at bounding box center [732, 297] width 893 height 27
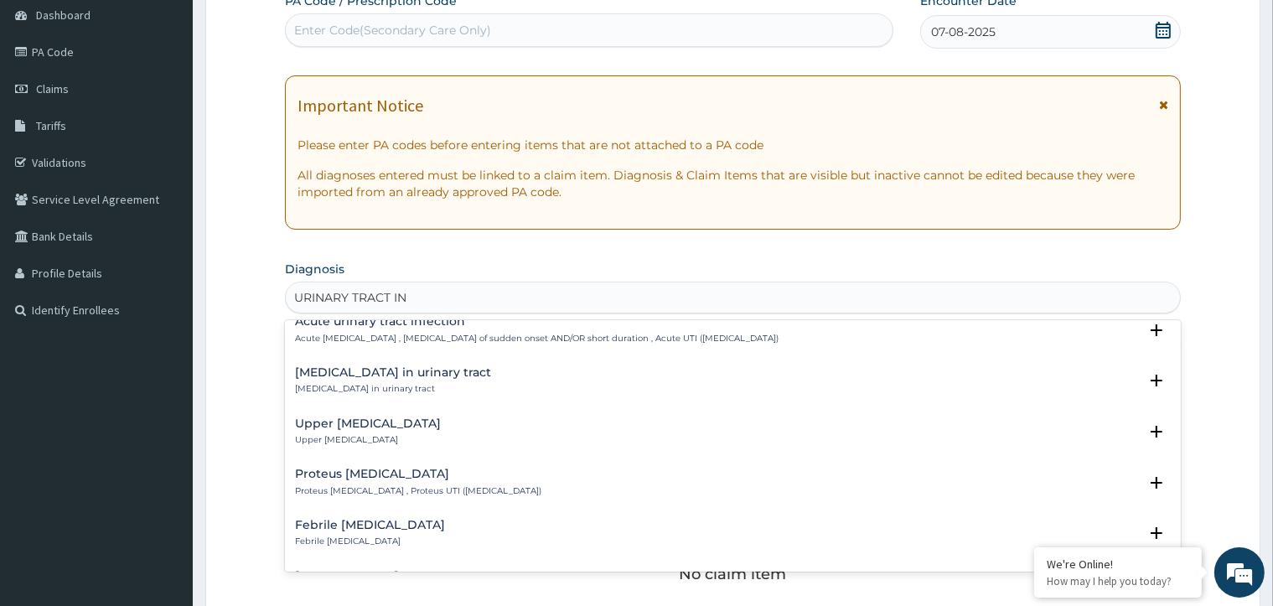
type input "URINARY TRACT INF"
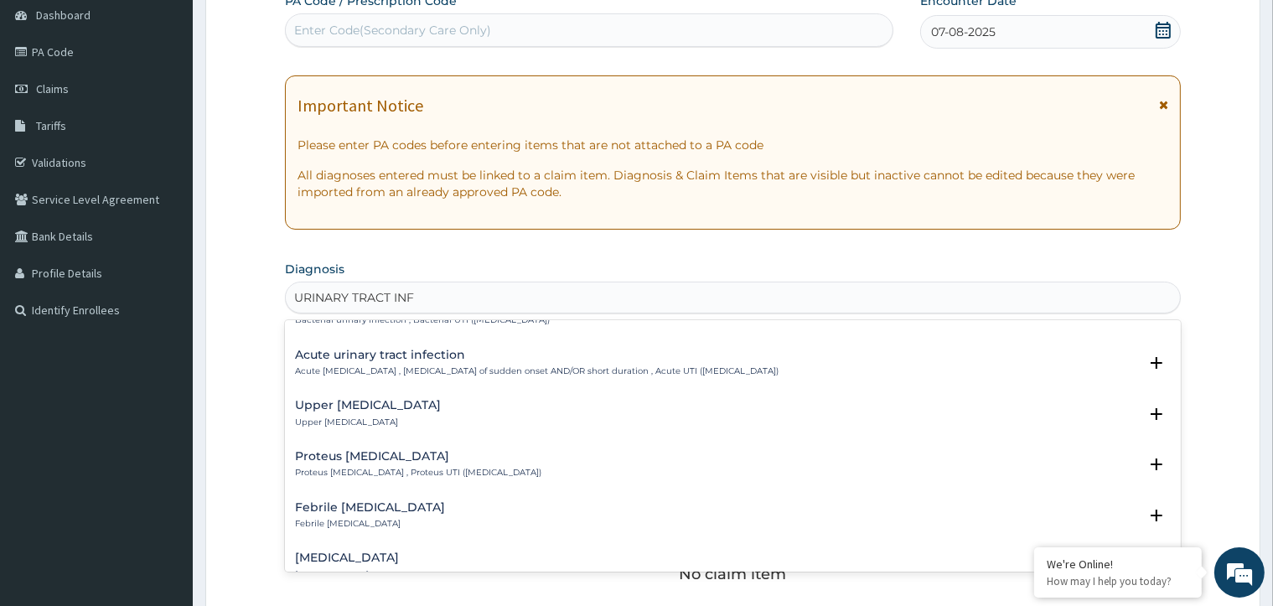
scroll to position [0, 0]
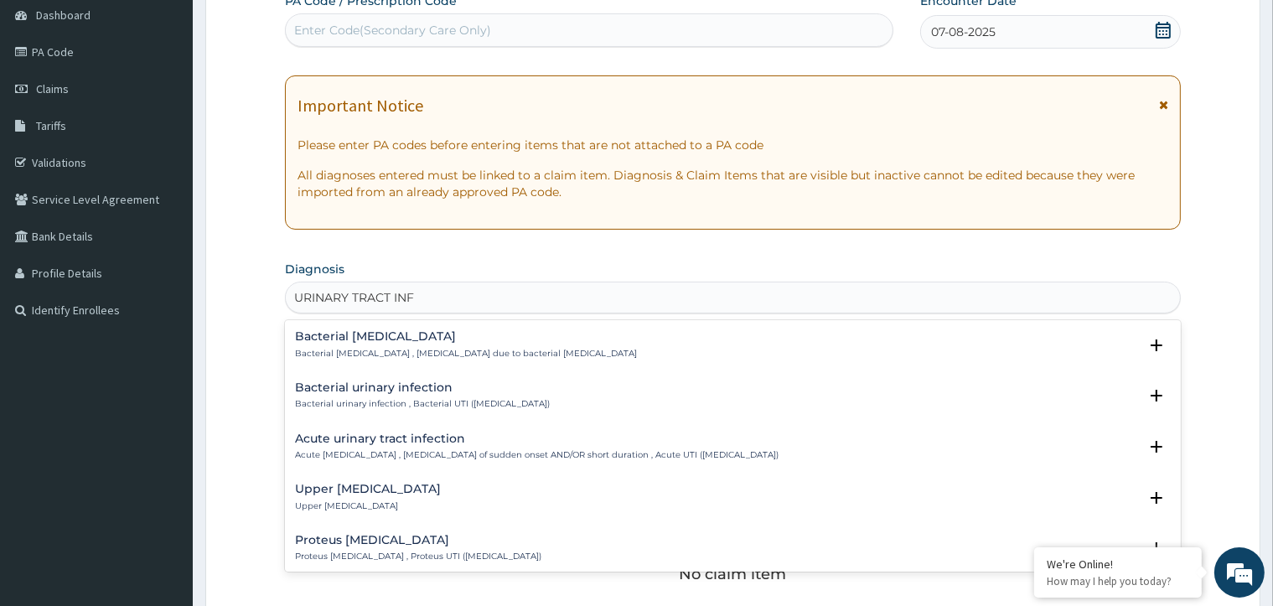
click at [441, 496] on div "Upper [MEDICAL_DATA] Upper [MEDICAL_DATA]" at bounding box center [368, 497] width 146 height 29
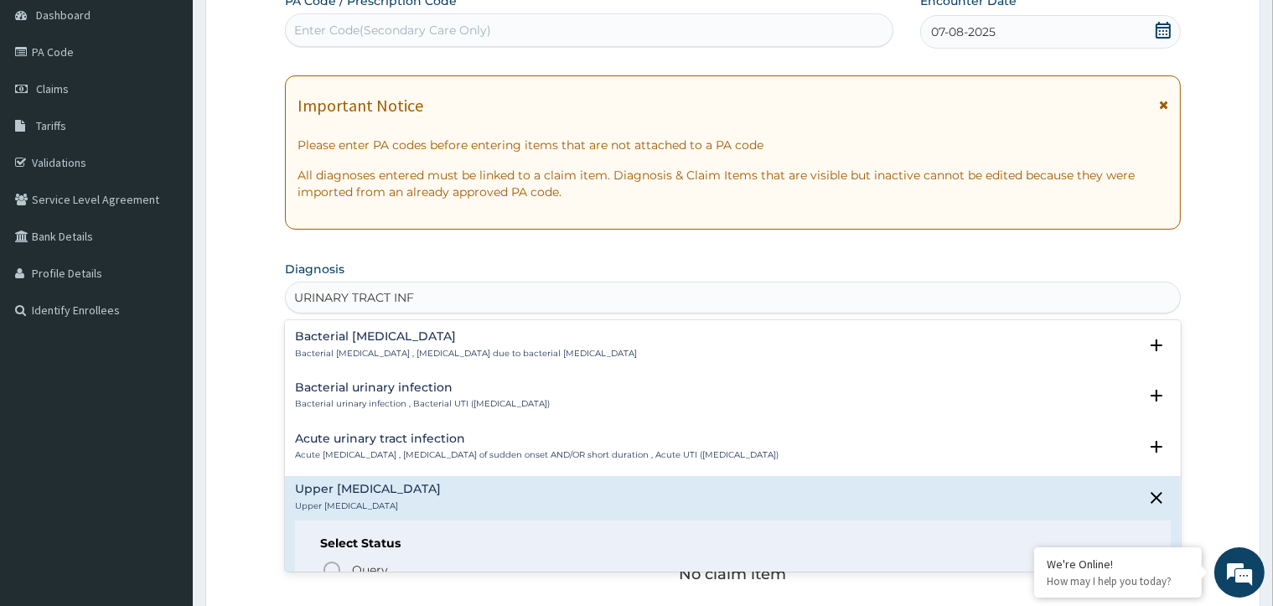
scroll to position [168, 0]
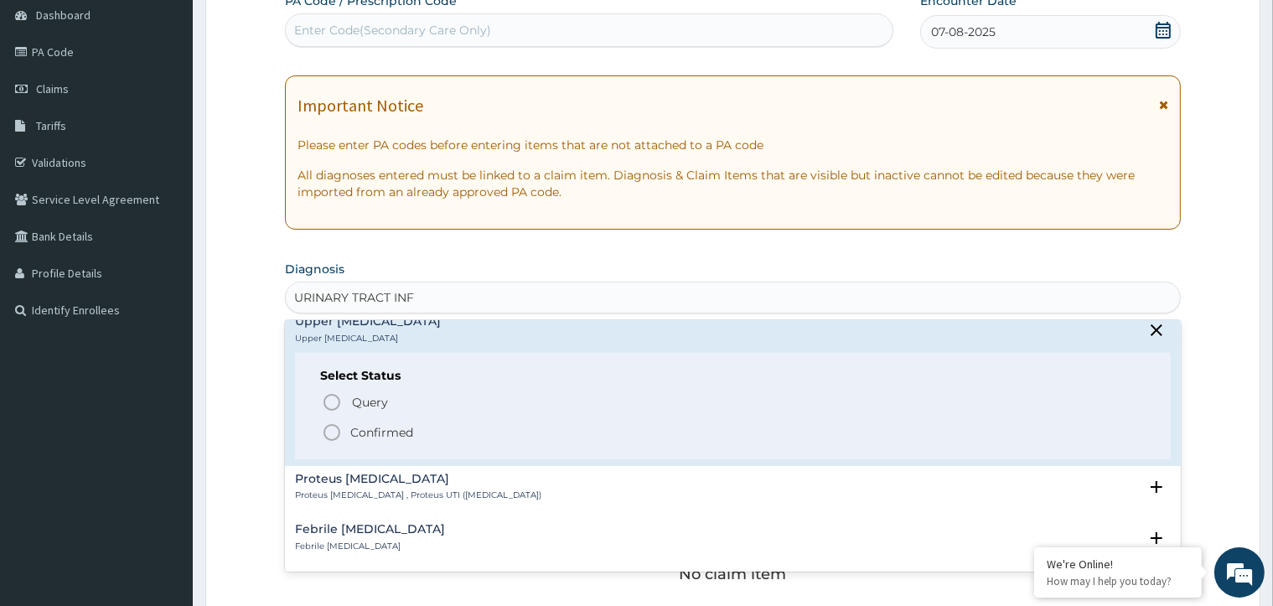
click at [325, 434] on icon "status option filled" at bounding box center [332, 432] width 20 height 20
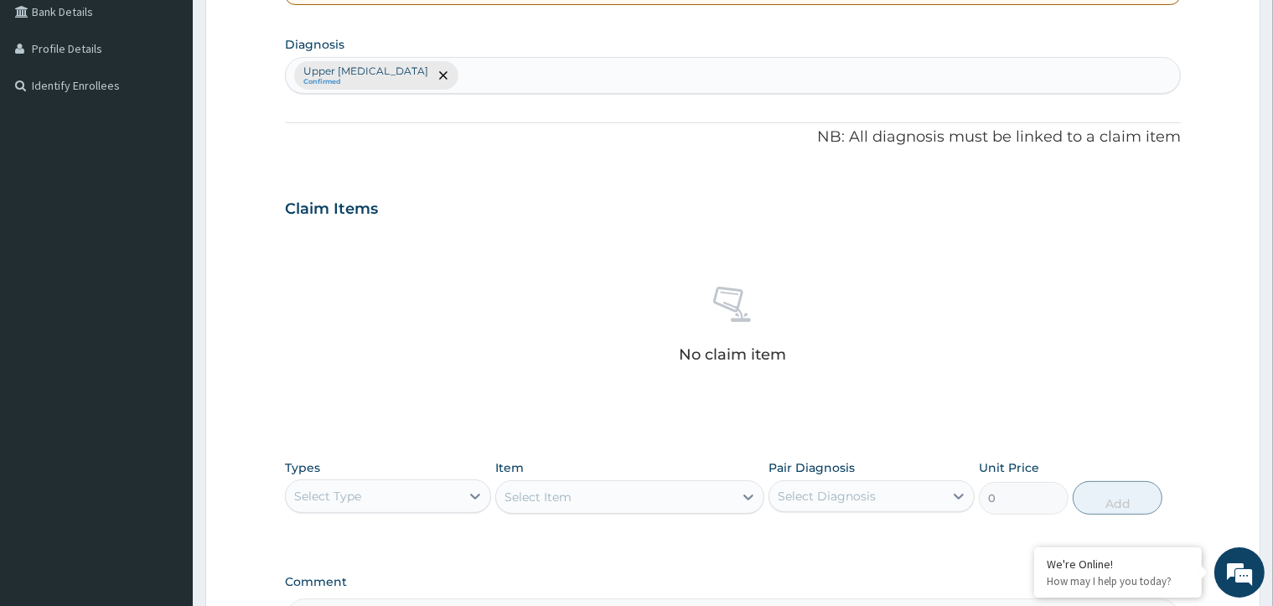
scroll to position [419, 0]
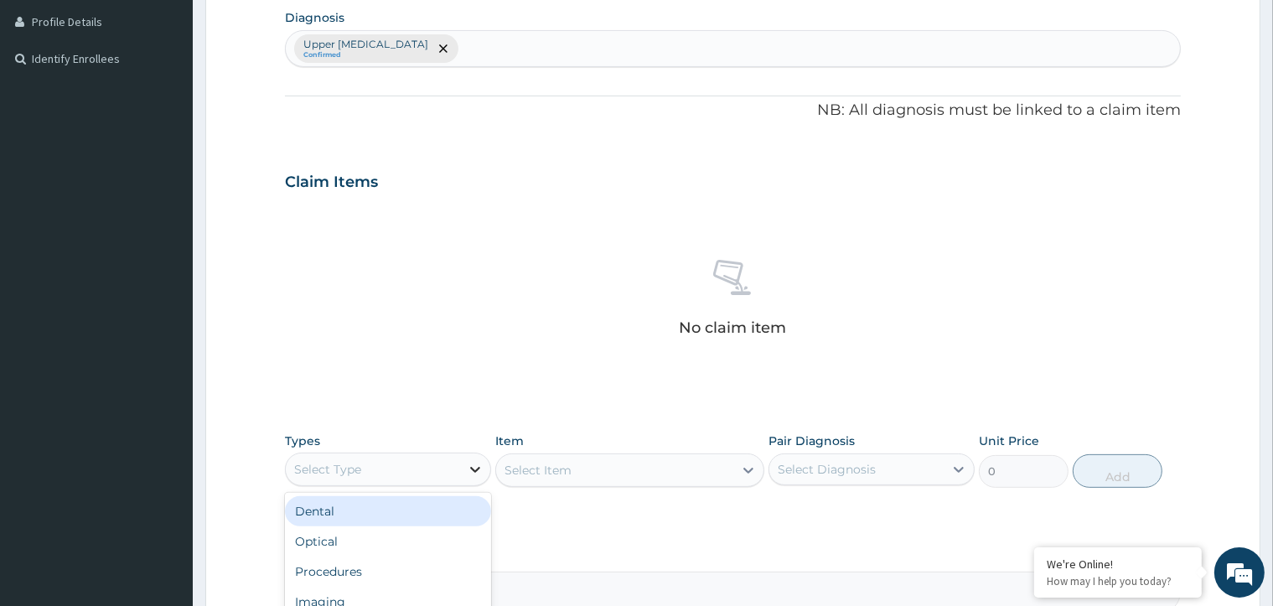
click at [473, 466] on icon at bounding box center [475, 469] width 17 height 17
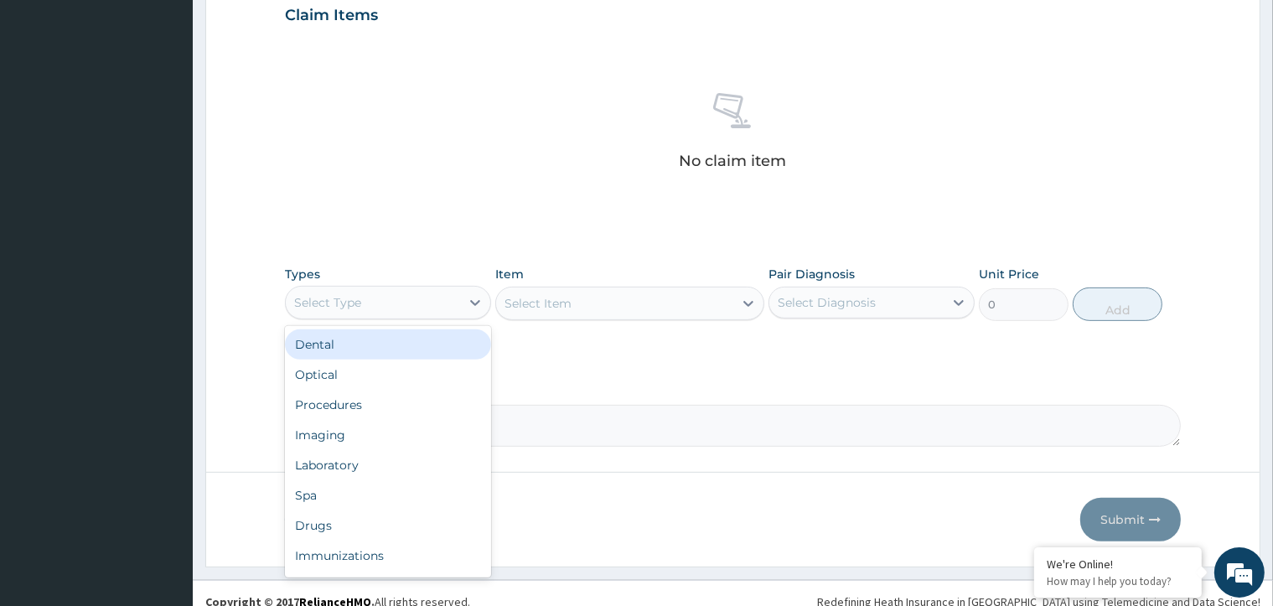
scroll to position [587, 0]
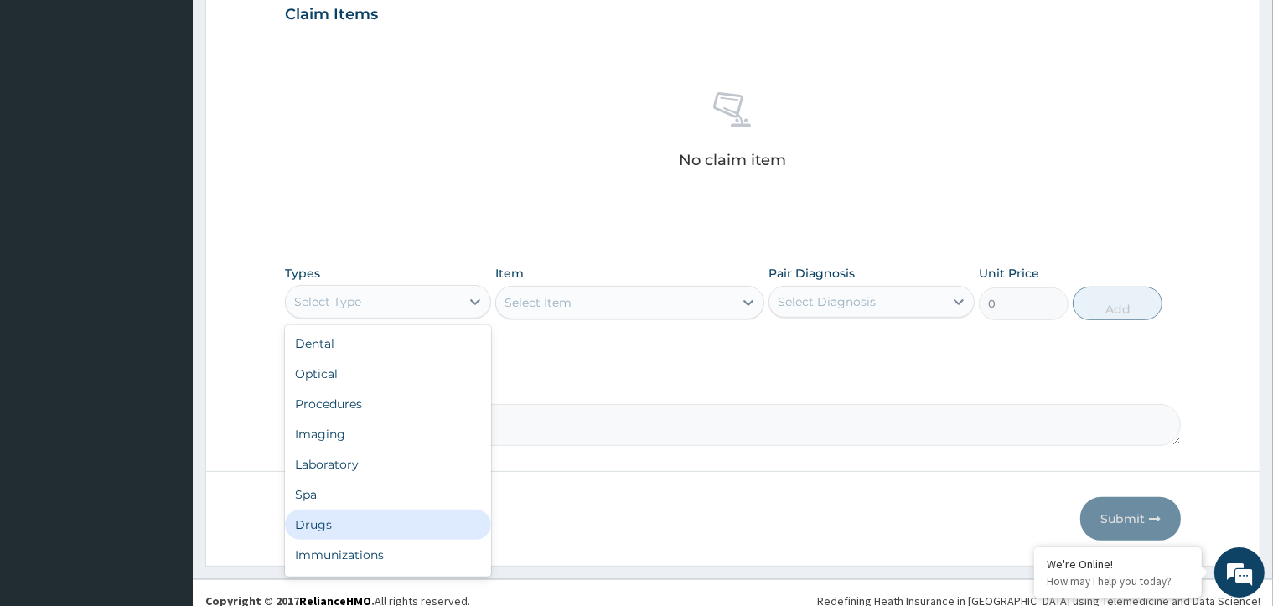
click at [366, 521] on div "Drugs" at bounding box center [388, 525] width 206 height 30
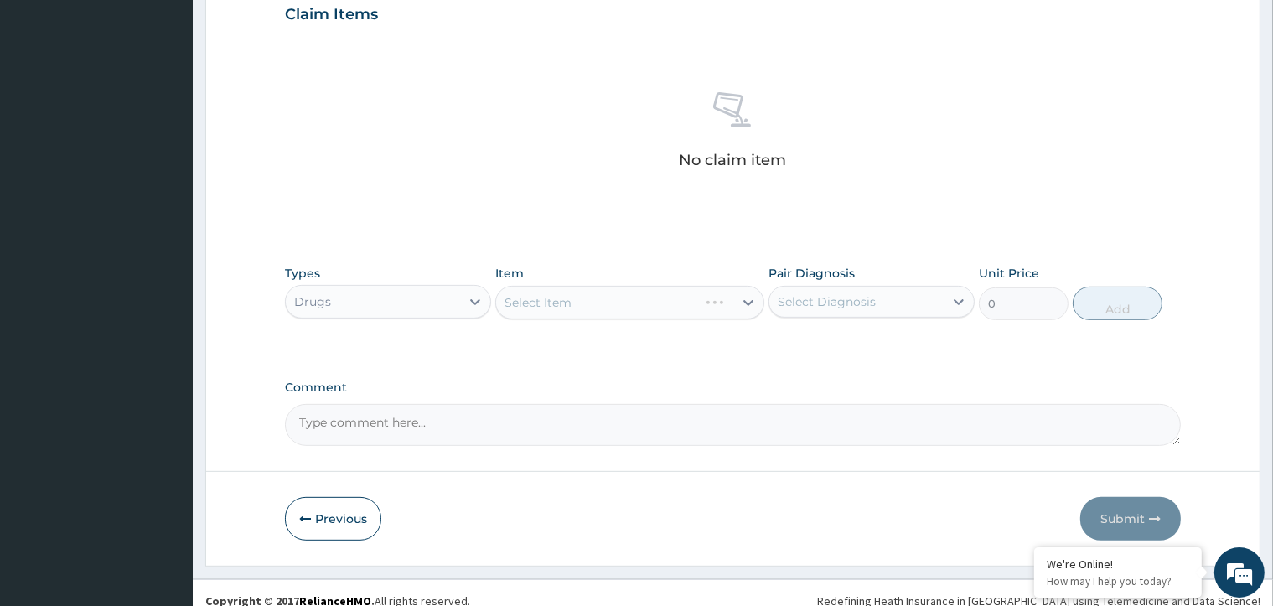
click at [736, 307] on div "Select Item" at bounding box center [629, 303] width 269 height 34
click at [725, 308] on div "Select Item" at bounding box center [614, 302] width 237 height 27
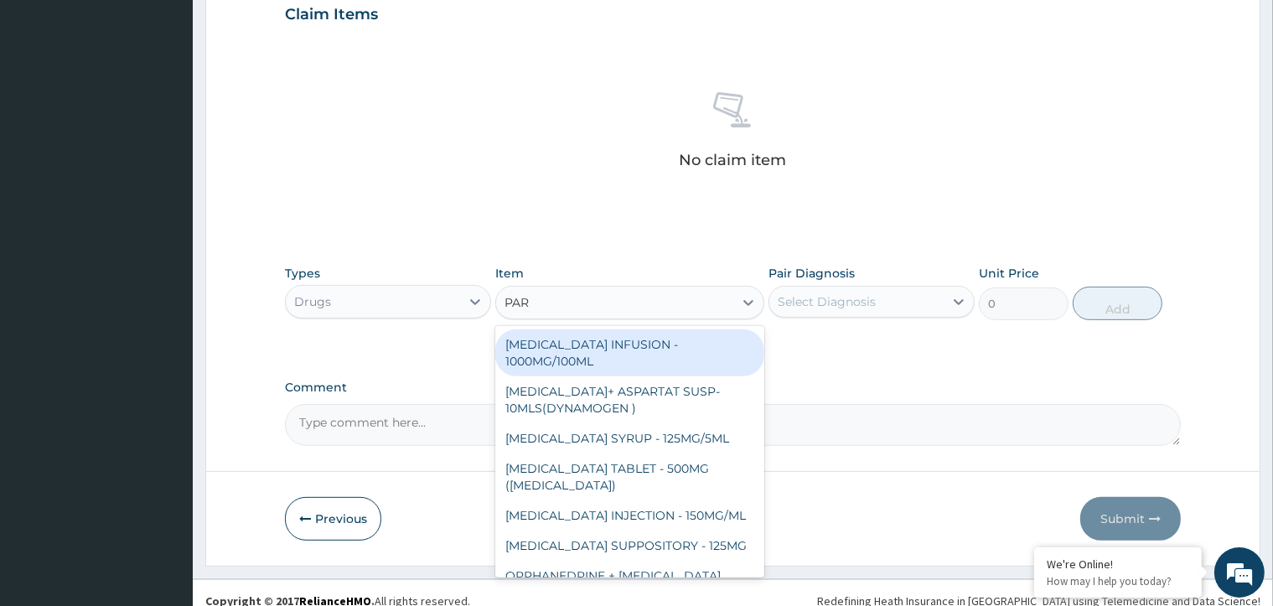
type input "PARA"
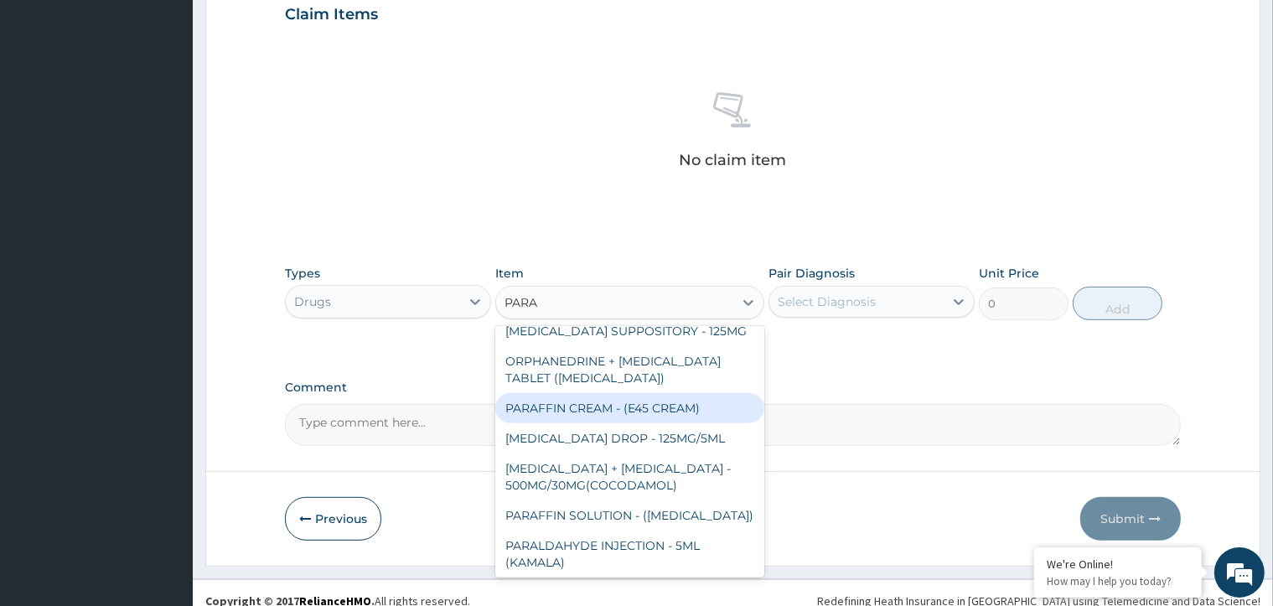
scroll to position [268, 0]
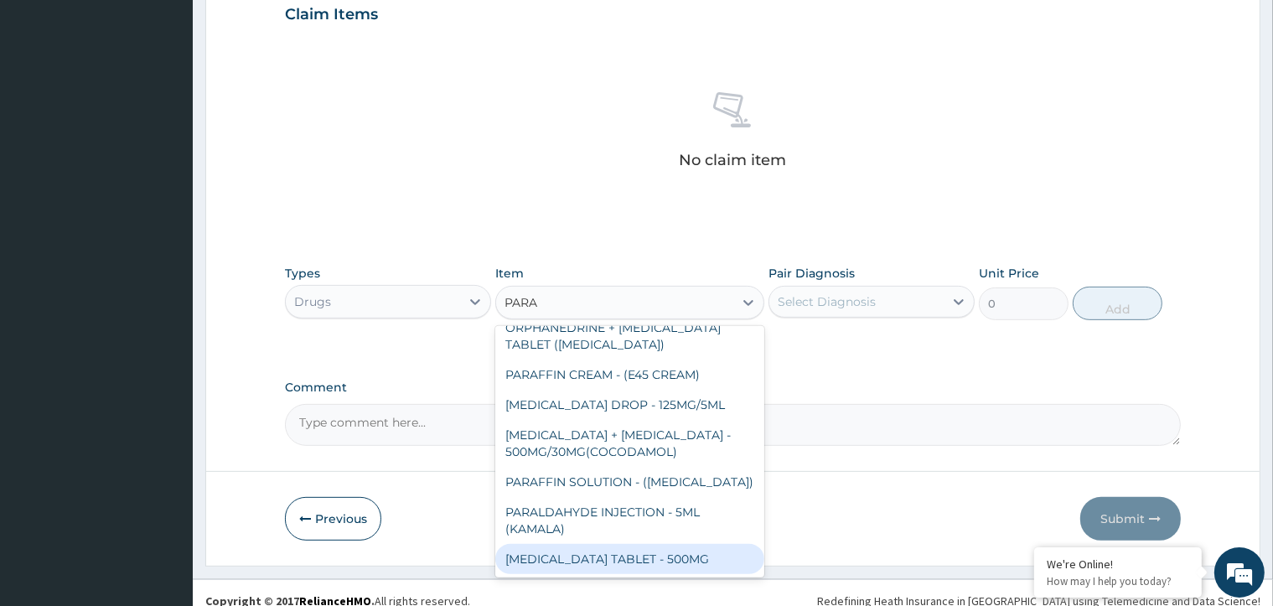
click at [678, 569] on div "[MEDICAL_DATA] TABLET - 500MG" at bounding box center [629, 559] width 269 height 30
type input "45.599999999999994"
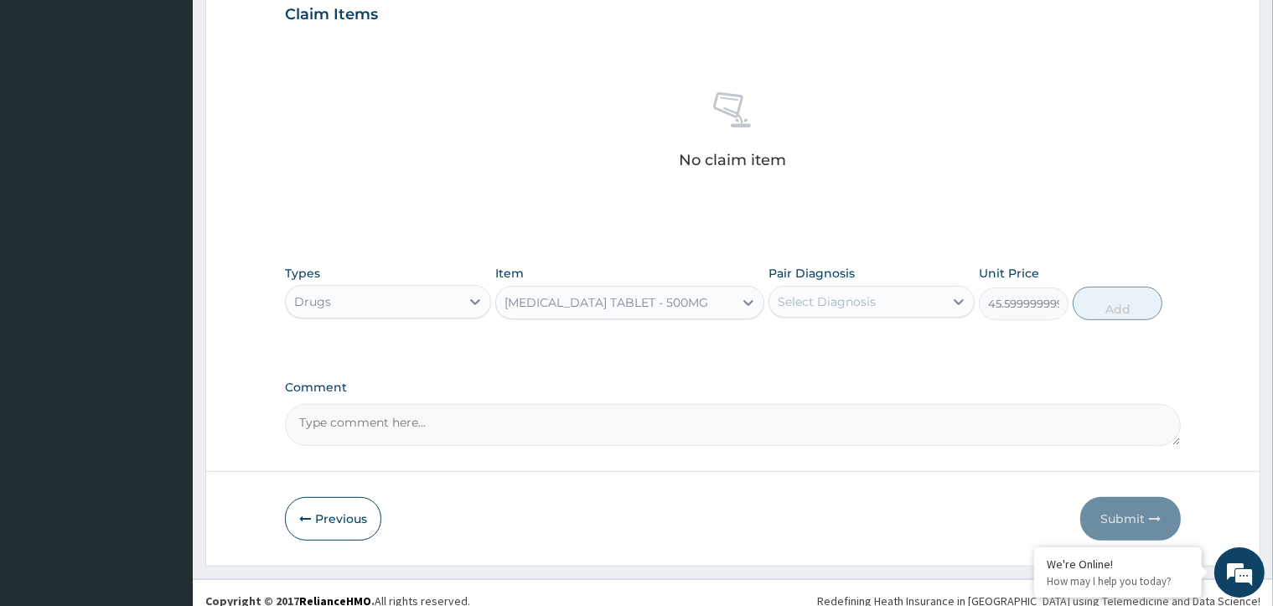
click at [827, 300] on div "Select Diagnosis" at bounding box center [827, 301] width 98 height 17
click at [789, 347] on input "checkbox" at bounding box center [784, 343] width 11 height 11
checkbox input "true"
click at [1133, 290] on button "Add" at bounding box center [1118, 304] width 90 height 34
type input "0"
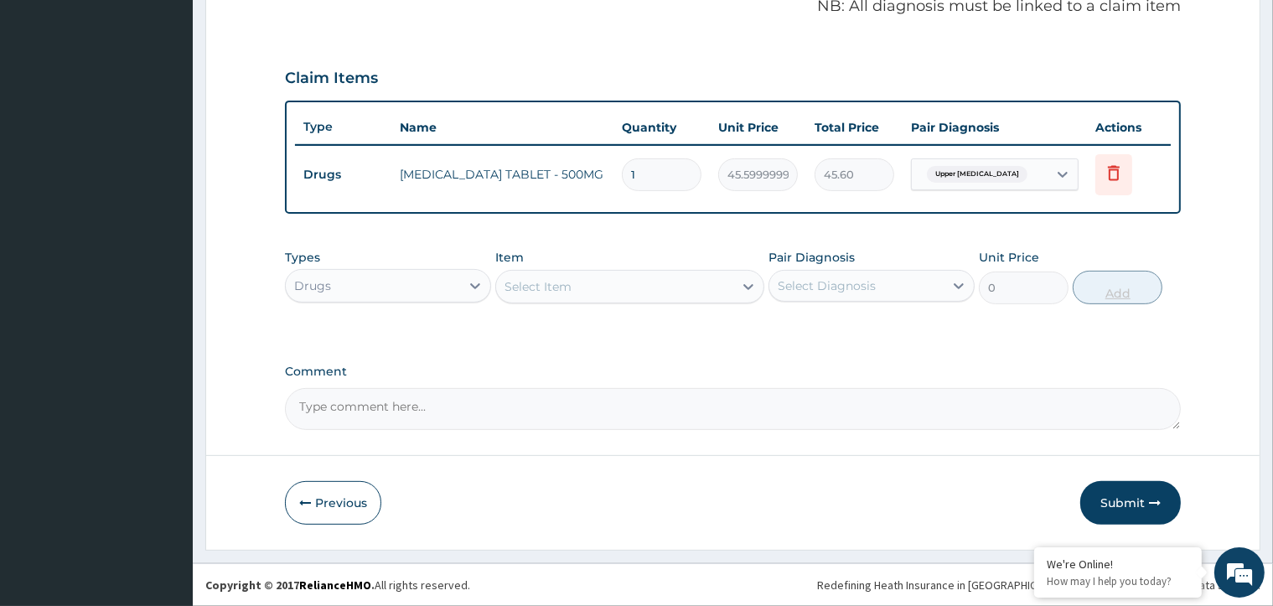
scroll to position [520, 0]
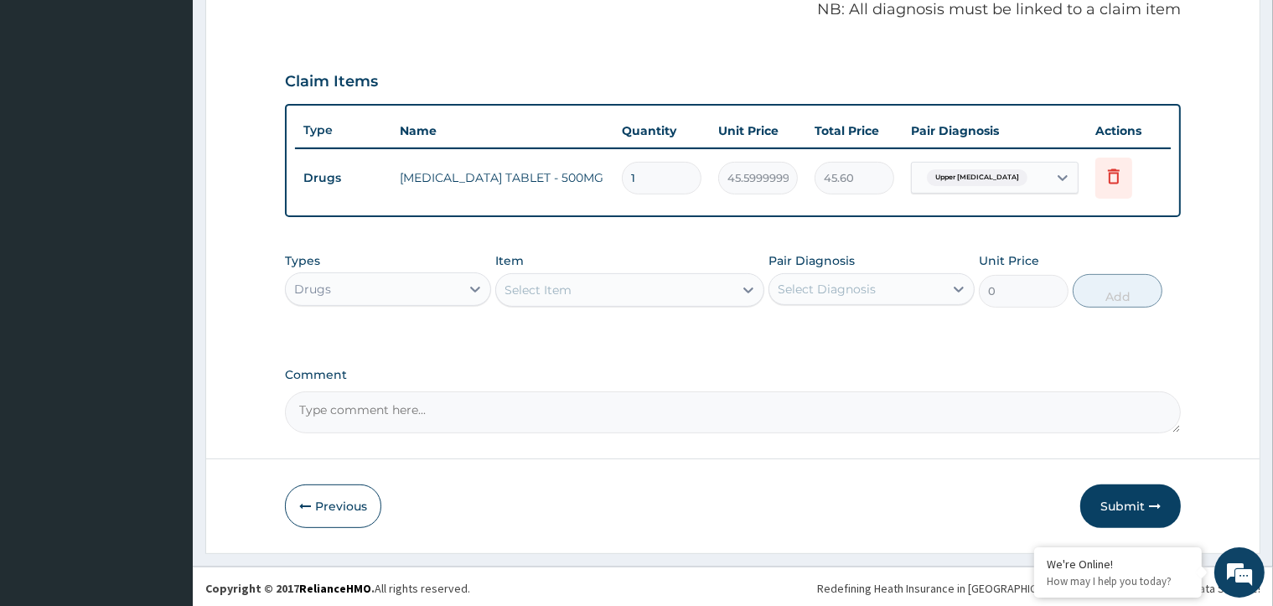
type input "18"
type input "820.80"
type input "18"
click at [1106, 502] on button "Submit" at bounding box center [1130, 506] width 101 height 44
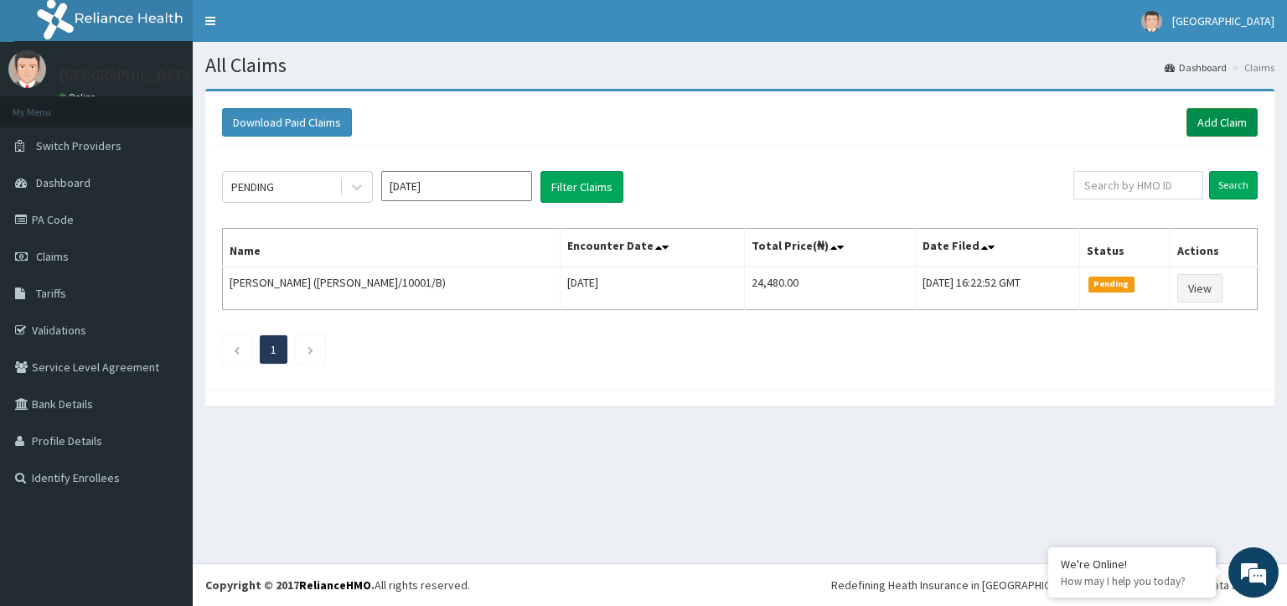
click at [1202, 122] on link "Add Claim" at bounding box center [1222, 122] width 71 height 28
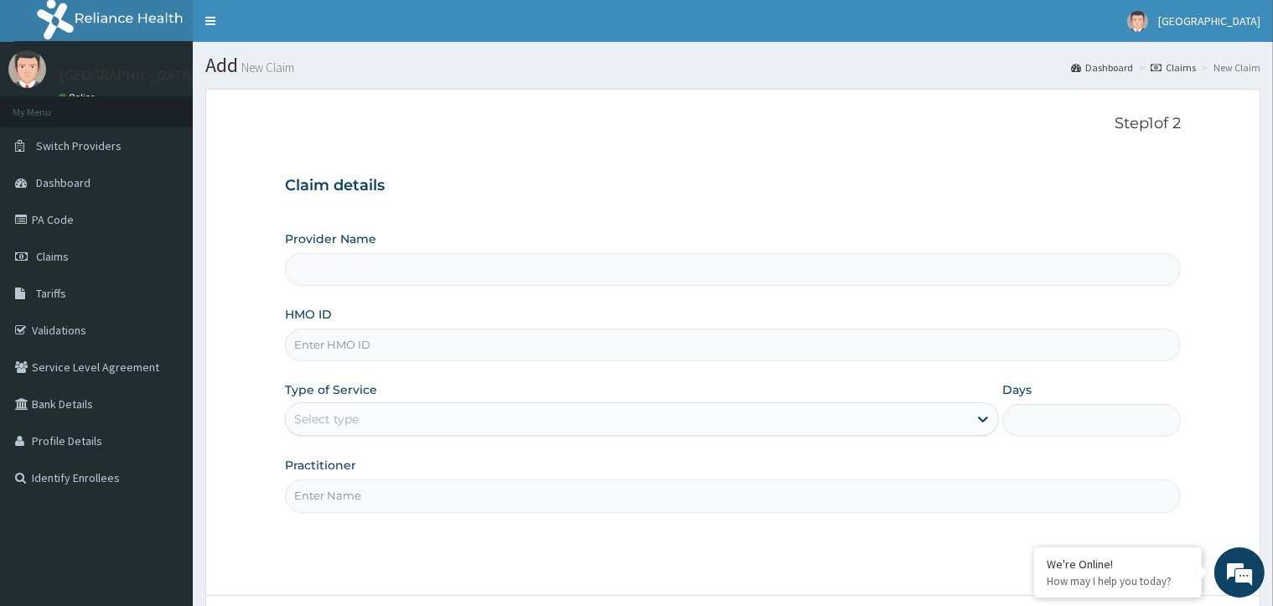
click at [743, 335] on input "HMO ID" at bounding box center [732, 345] width 895 height 33
paste input "BAH/10057/A"
type input "BAH/10057/A"
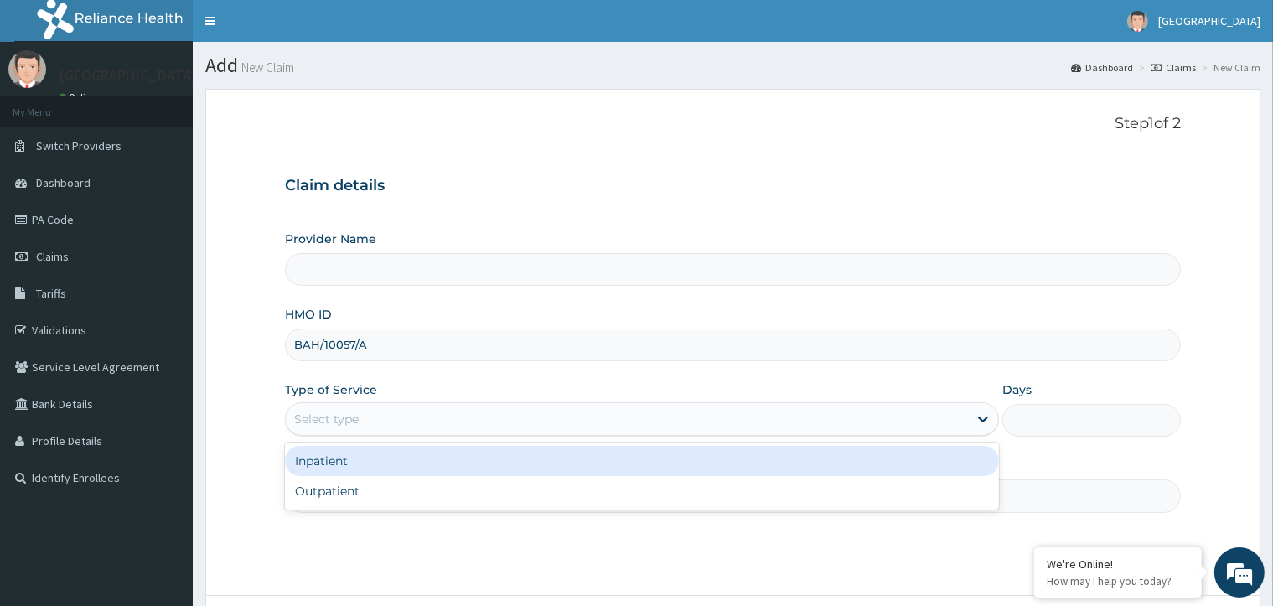
click at [492, 418] on div "Select type" at bounding box center [627, 419] width 682 height 27
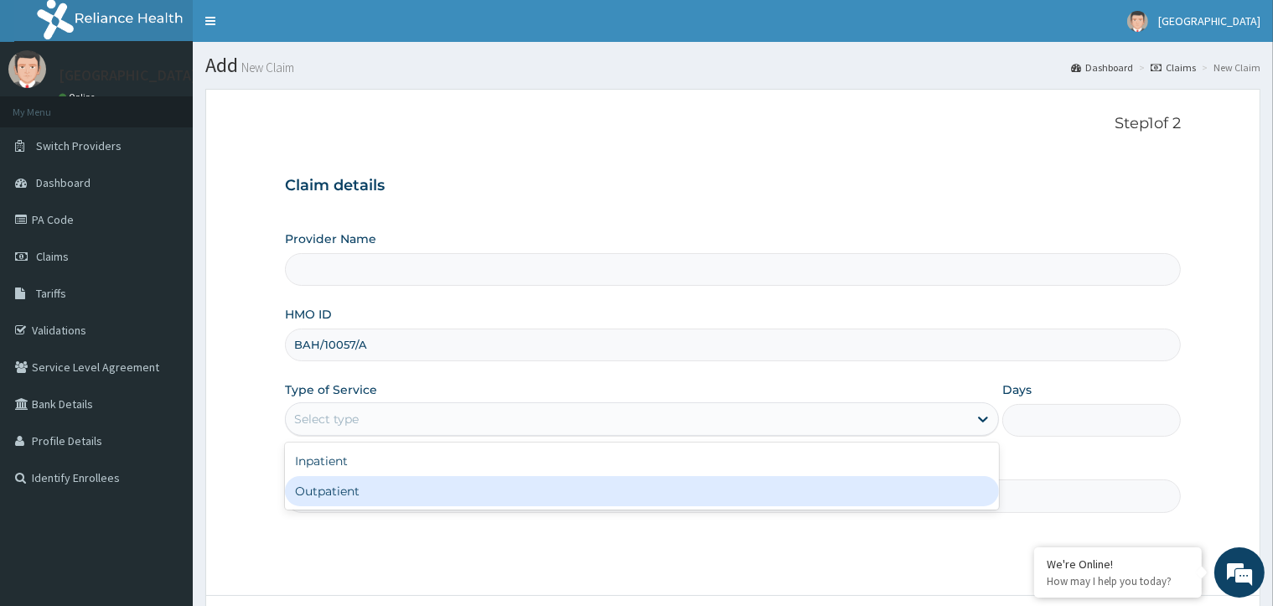
click at [468, 498] on div "Outpatient" at bounding box center [642, 491] width 714 height 30
type input "1"
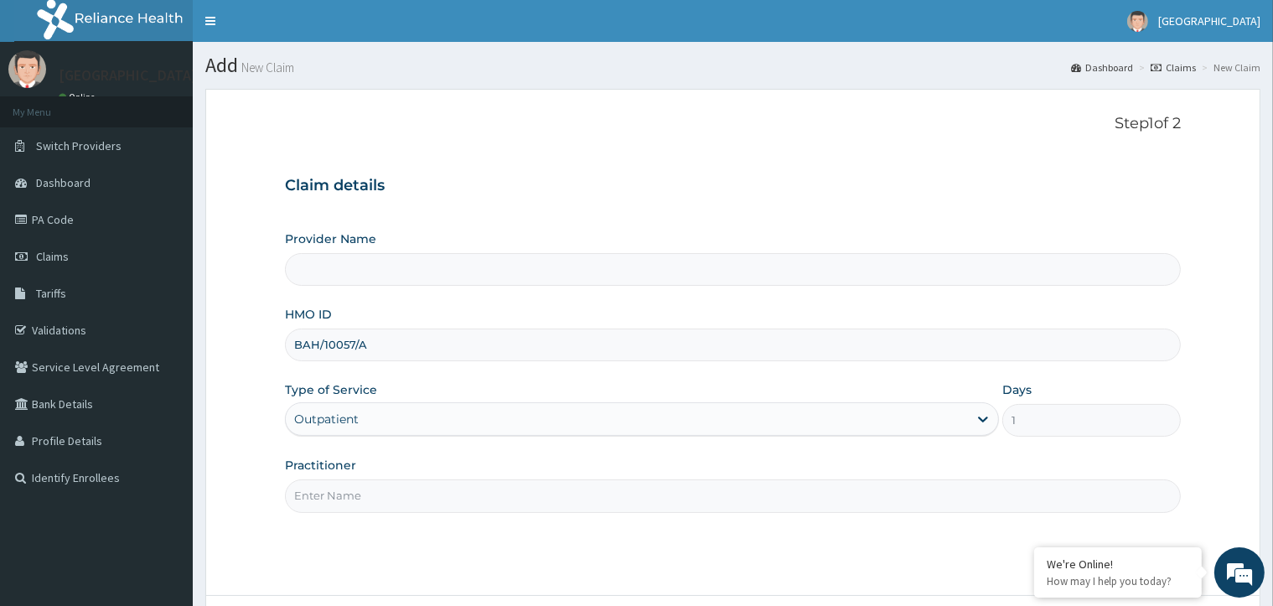
click at [455, 495] on input "Practitioner" at bounding box center [732, 495] width 895 height 33
type input "GP"
type input "[GEOGRAPHIC_DATA]- V/I"
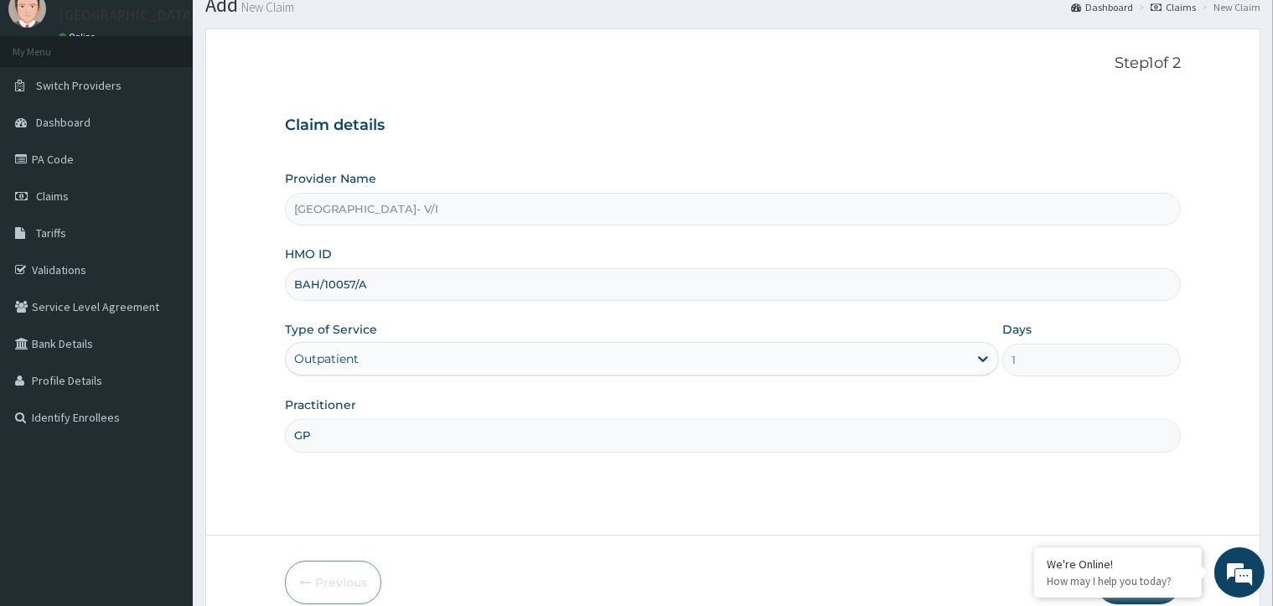
scroll to position [139, 0]
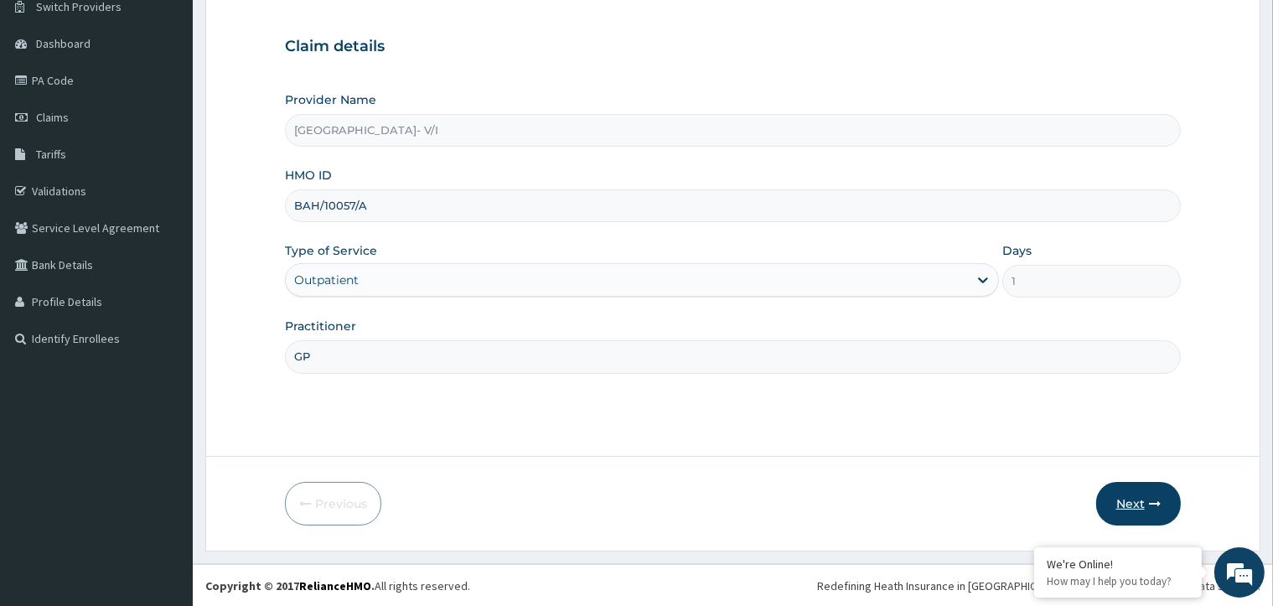
type input "GP"
click at [1137, 506] on button "Next" at bounding box center [1138, 504] width 85 height 44
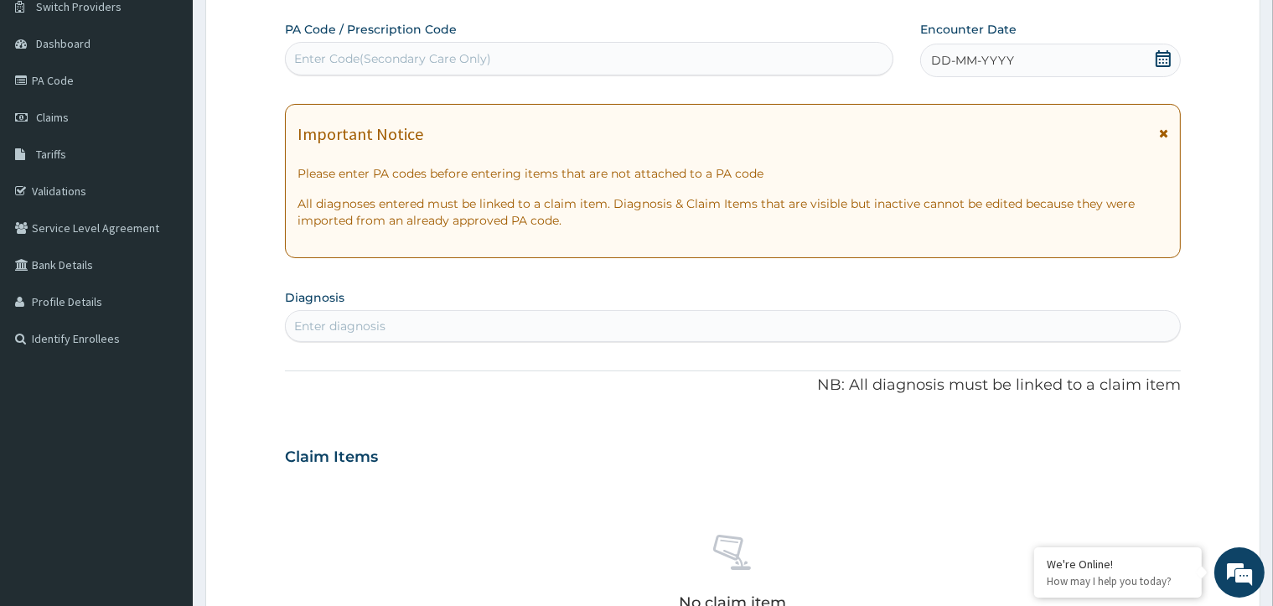
click at [453, 53] on div "Enter Code(Secondary Care Only)" at bounding box center [392, 58] width 197 height 17
paste input "BAH/10057/A"
type input "BAH/10057/A"
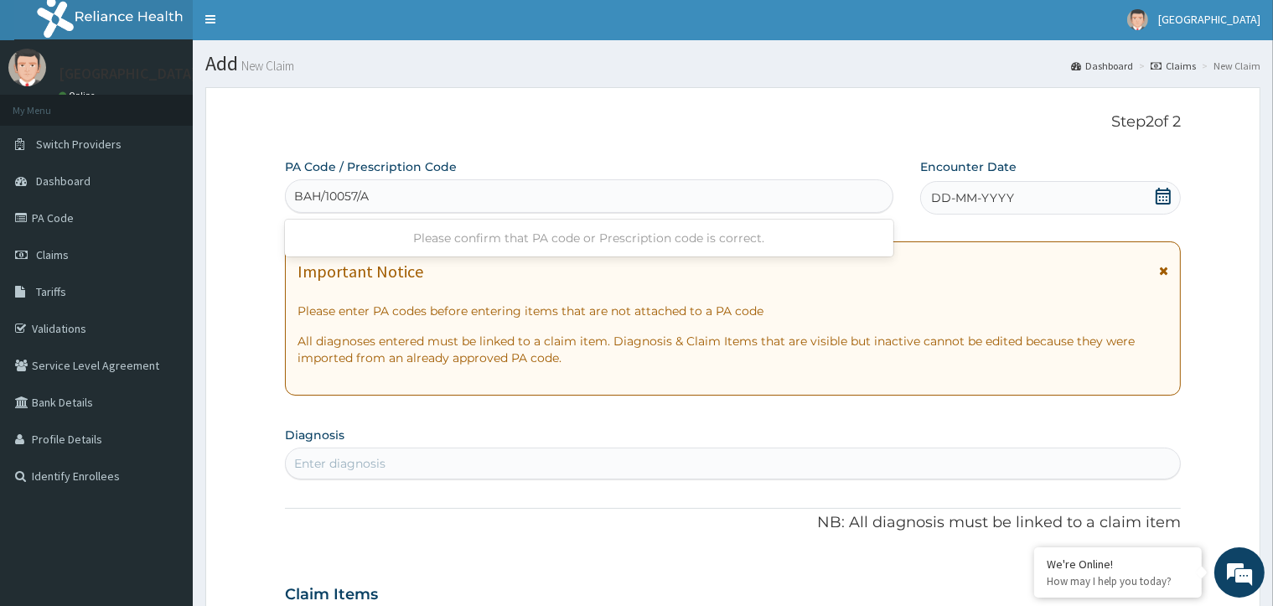
scroll to position [0, 0]
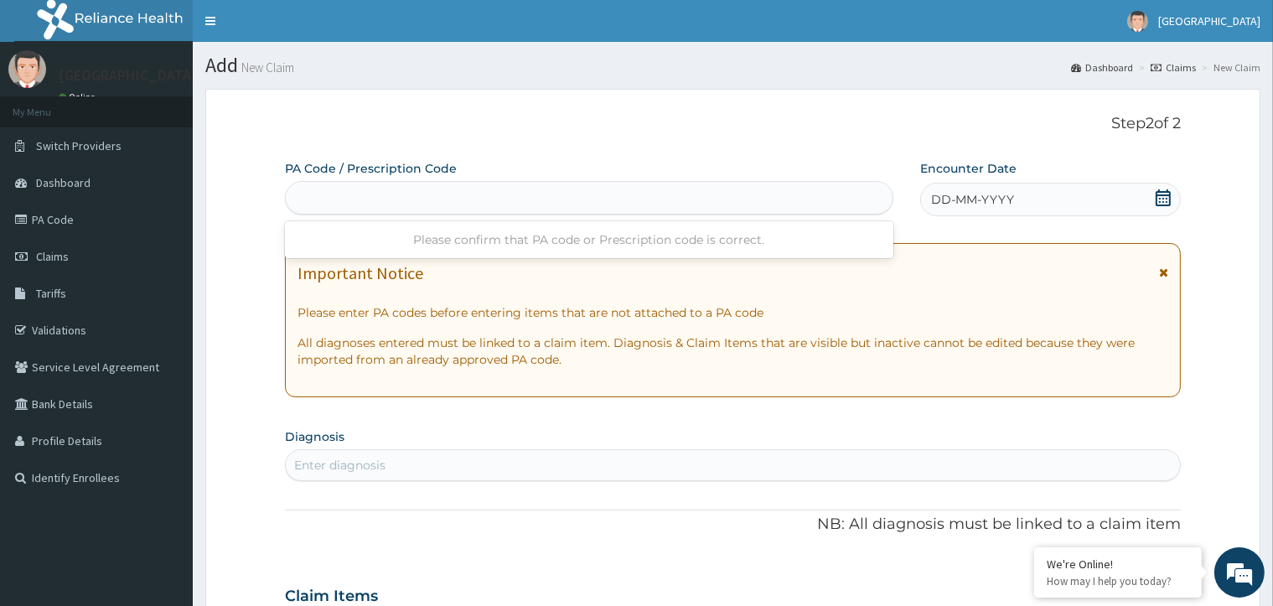
click at [541, 200] on div "BAH/10057/A" at bounding box center [589, 197] width 607 height 27
paste input "BAH/10057/A"
click at [369, 253] on div "Please confirm that PA code or Prescription code is correct." at bounding box center [589, 240] width 609 height 30
click at [360, 233] on div "Please confirm that PA code or Prescription code is correct." at bounding box center [589, 240] width 609 height 30
type input "B"
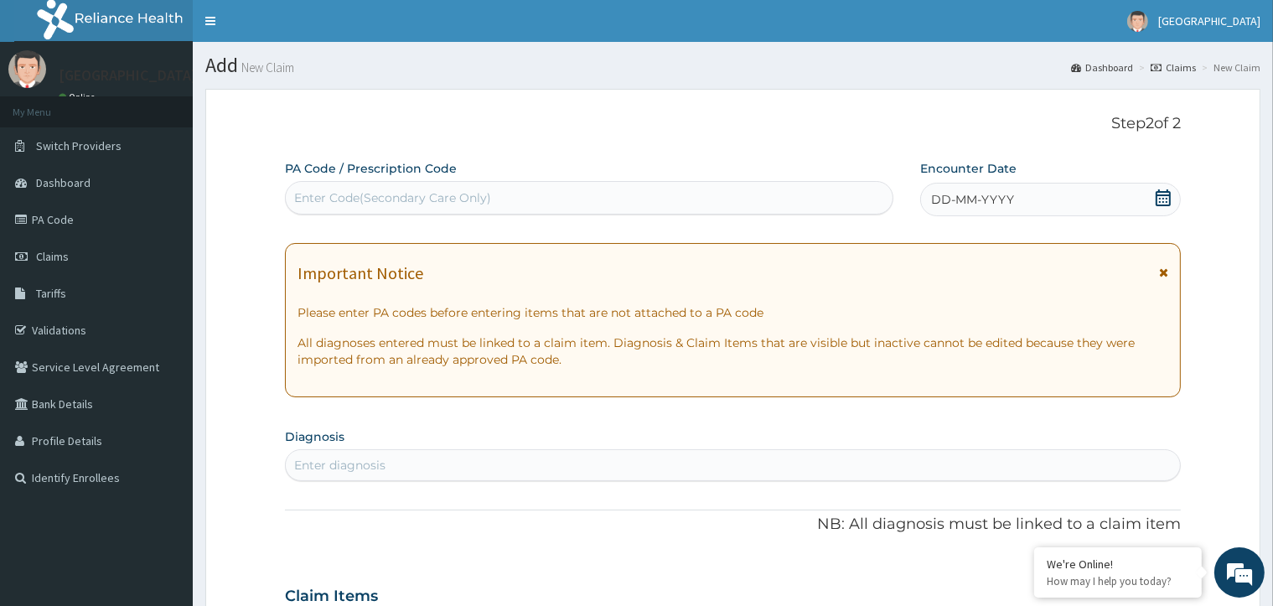
paste input "PA/68790A"
type input "PA/68790A"
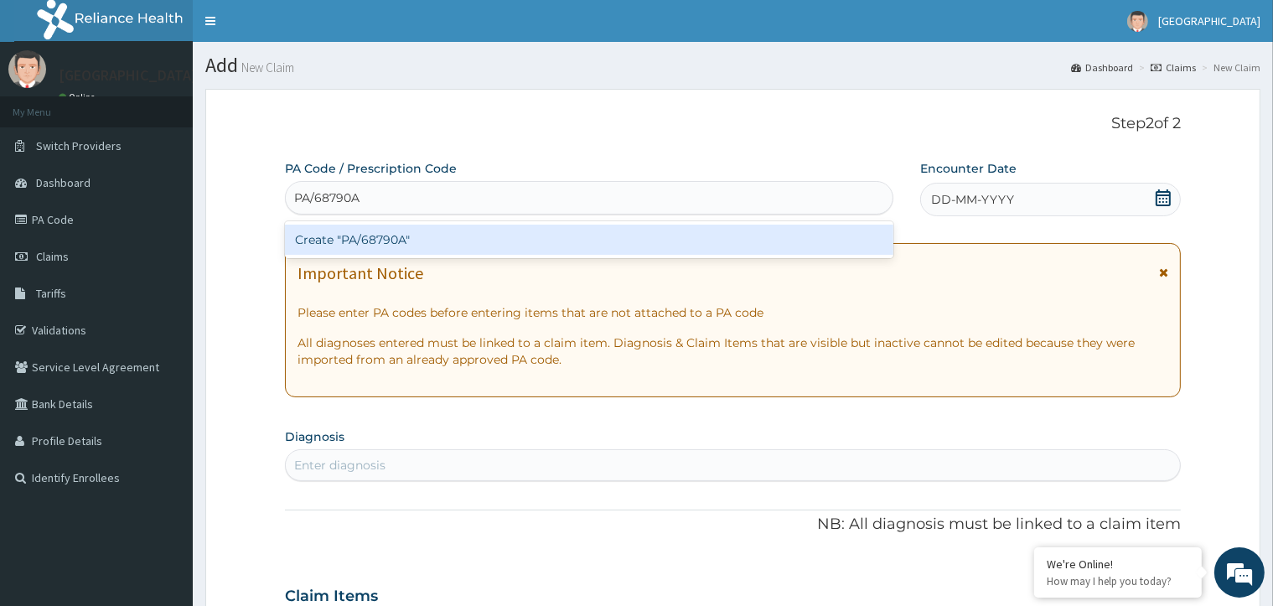
click at [389, 249] on div "Create "PA/68790A"" at bounding box center [589, 240] width 609 height 30
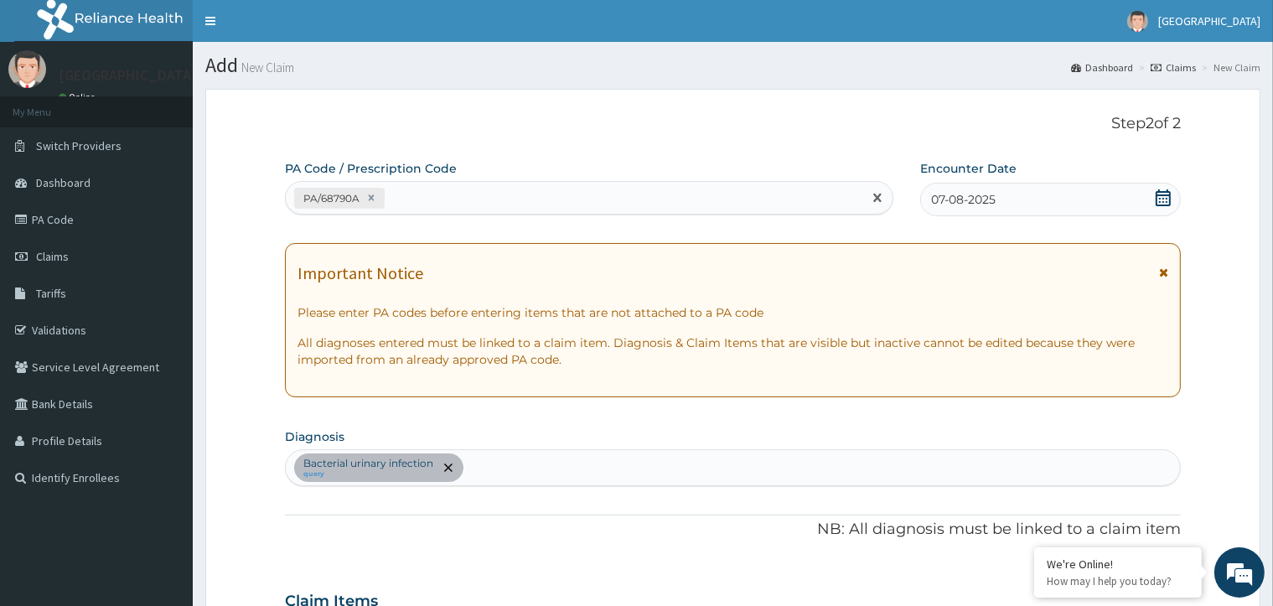
click at [451, 187] on div "PA/68790A" at bounding box center [574, 198] width 577 height 28
paste input "PA/65A151"
type input "PA/65A151"
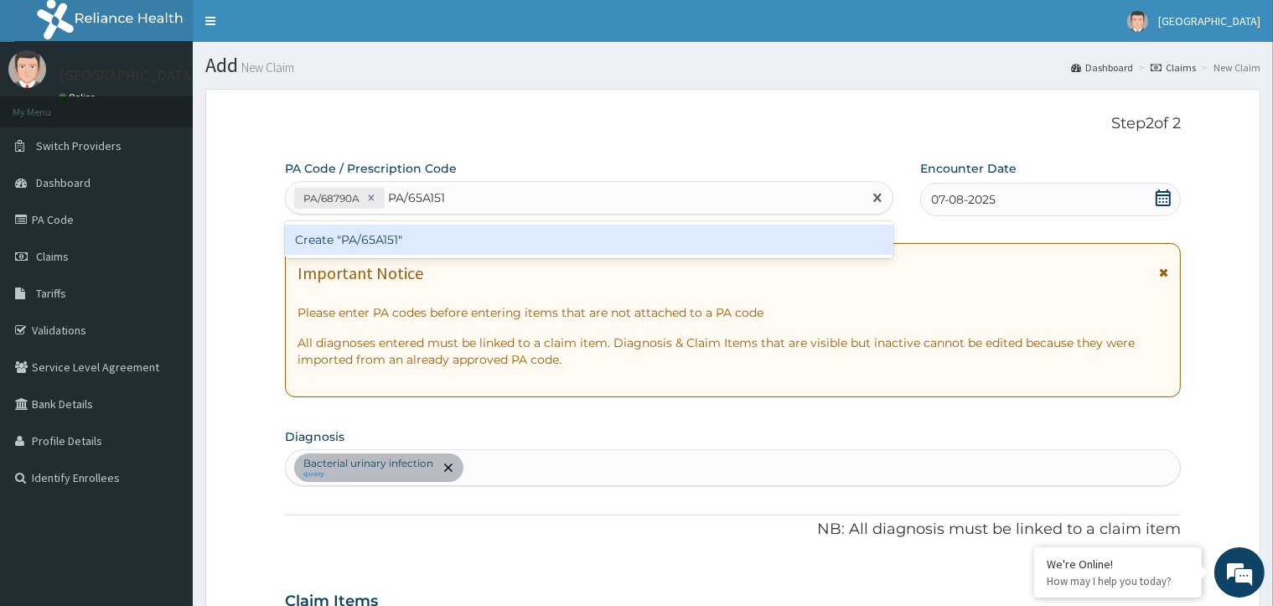
click at [422, 236] on div "Create "PA/65A151"" at bounding box center [589, 240] width 609 height 30
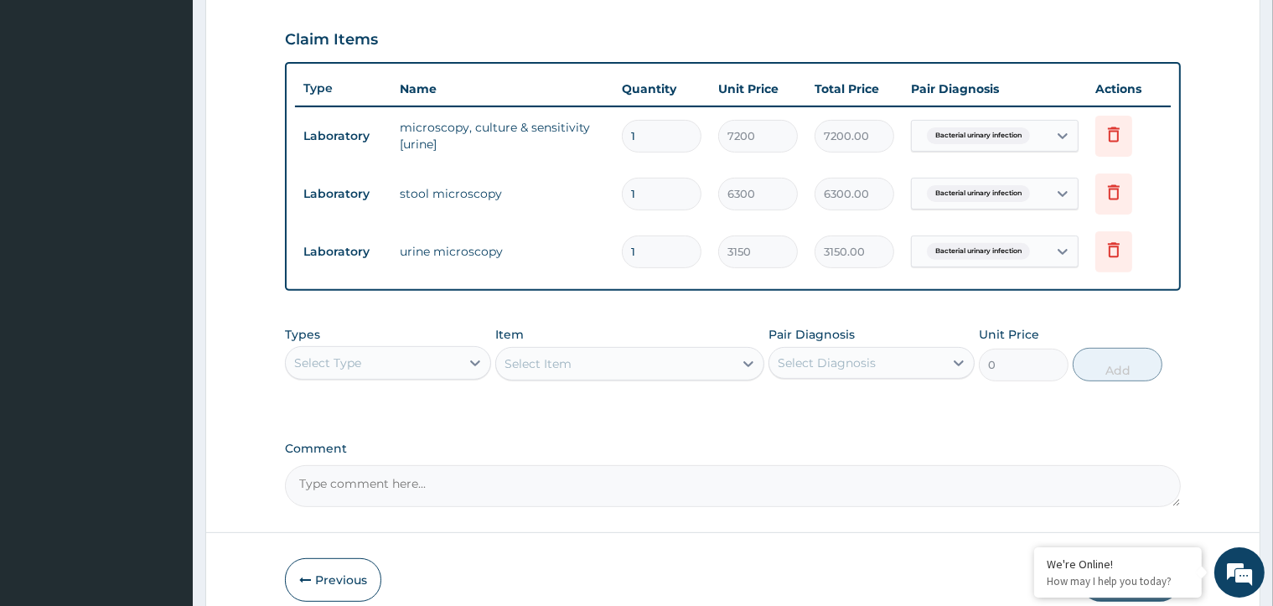
scroll to position [591, 0]
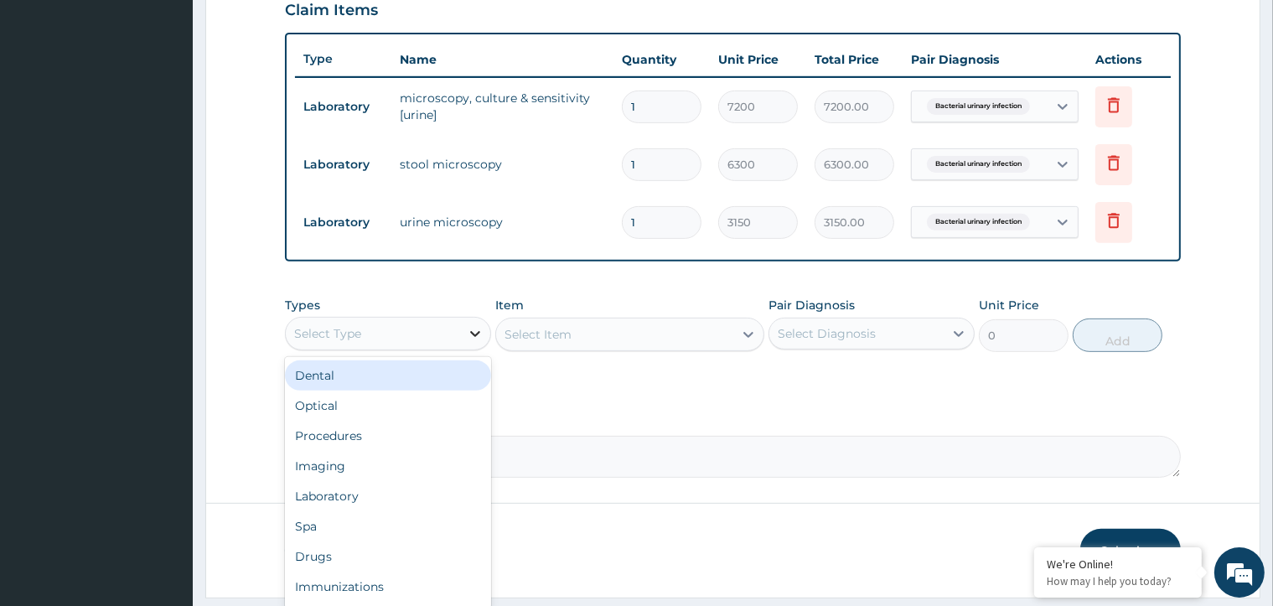
click at [474, 331] on icon at bounding box center [475, 334] width 10 height 6
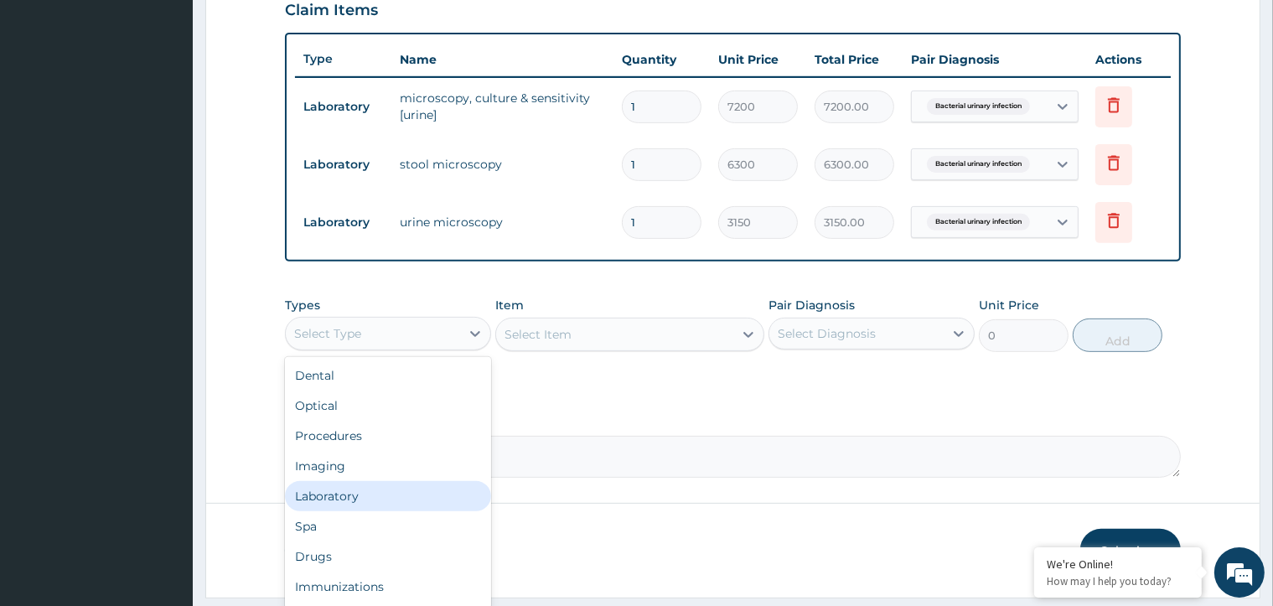
click at [385, 498] on div "Laboratory" at bounding box center [388, 496] width 206 height 30
click at [385, 498] on form "Step 2 of 2 PA Code / Prescription Code PA/68790A PA/65A151 Encounter Date 07-0…" at bounding box center [732, 48] width 1055 height 1100
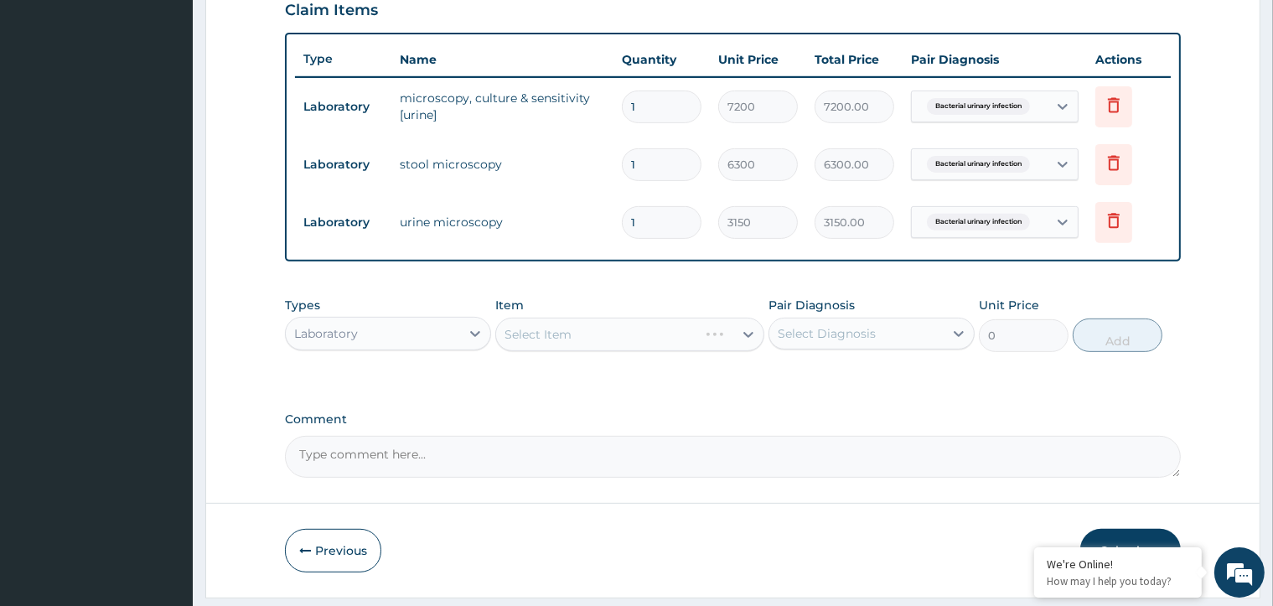
click at [744, 324] on div "Select Item" at bounding box center [629, 335] width 269 height 34
click at [736, 337] on div at bounding box center [748, 334] width 30 height 30
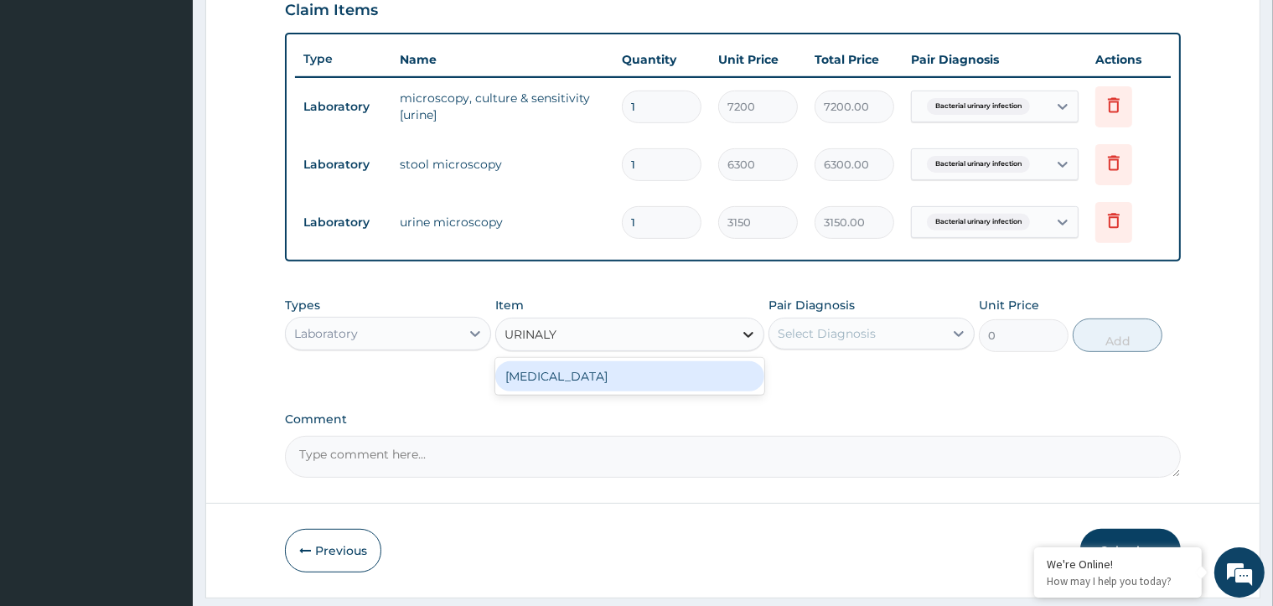
type input "URINALYS"
click at [720, 362] on div "URINALYSIS" at bounding box center [629, 376] width 269 height 30
type input "3150"
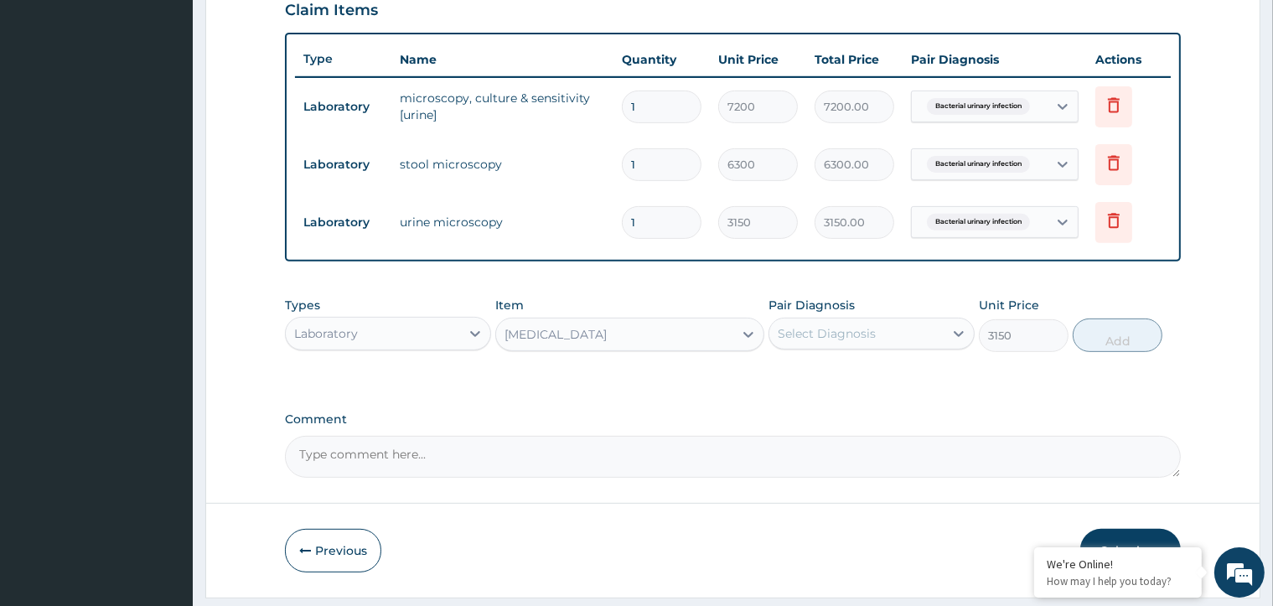
click at [801, 329] on div "Select Diagnosis" at bounding box center [827, 333] width 98 height 17
click at [782, 370] on input "checkbox" at bounding box center [784, 375] width 11 height 11
checkbox input "true"
click at [1096, 340] on button "Add" at bounding box center [1118, 336] width 90 height 34
type input "0"
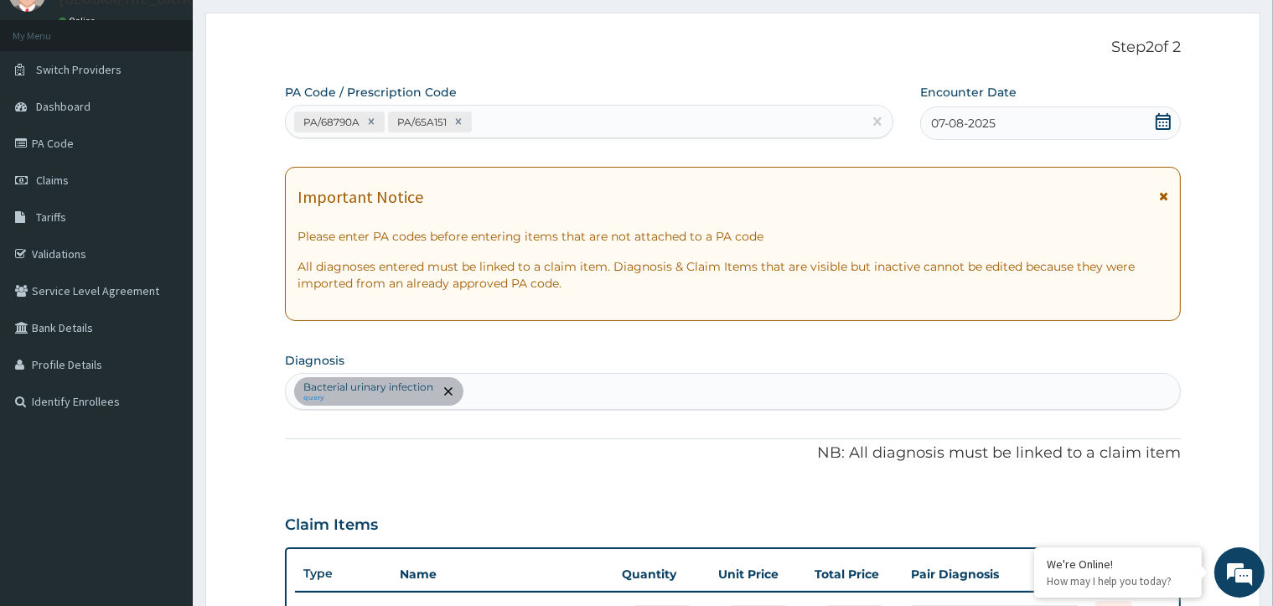
scroll to position [168, 0]
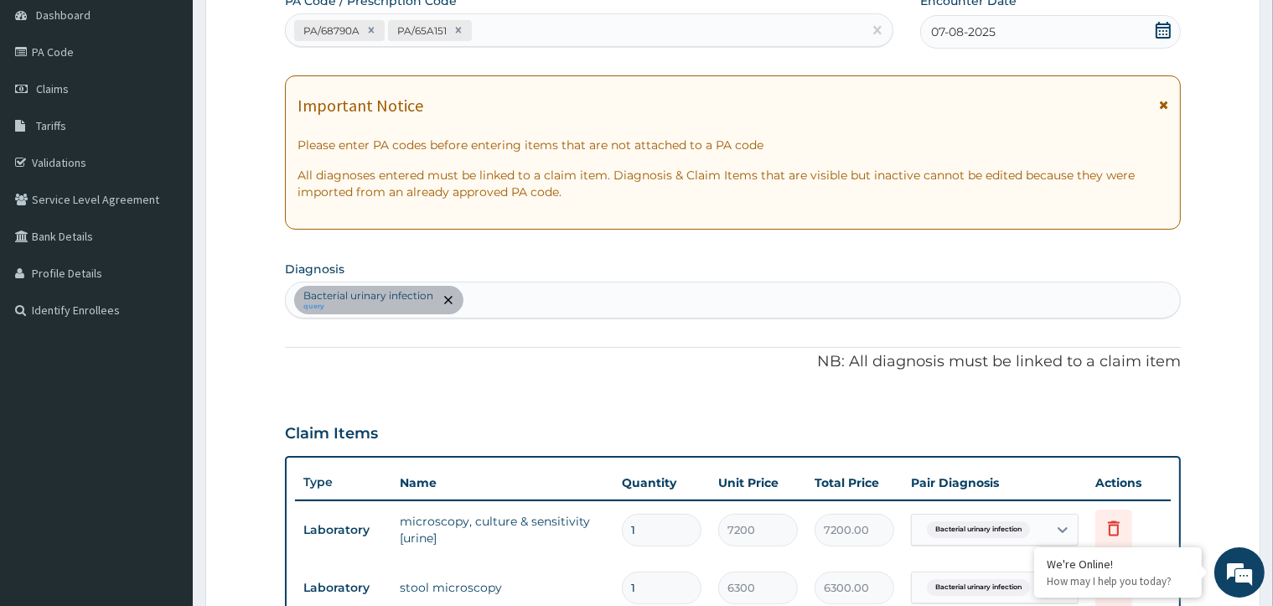
click at [553, 300] on div "Bacterial urinary infection query" at bounding box center [732, 299] width 893 height 35
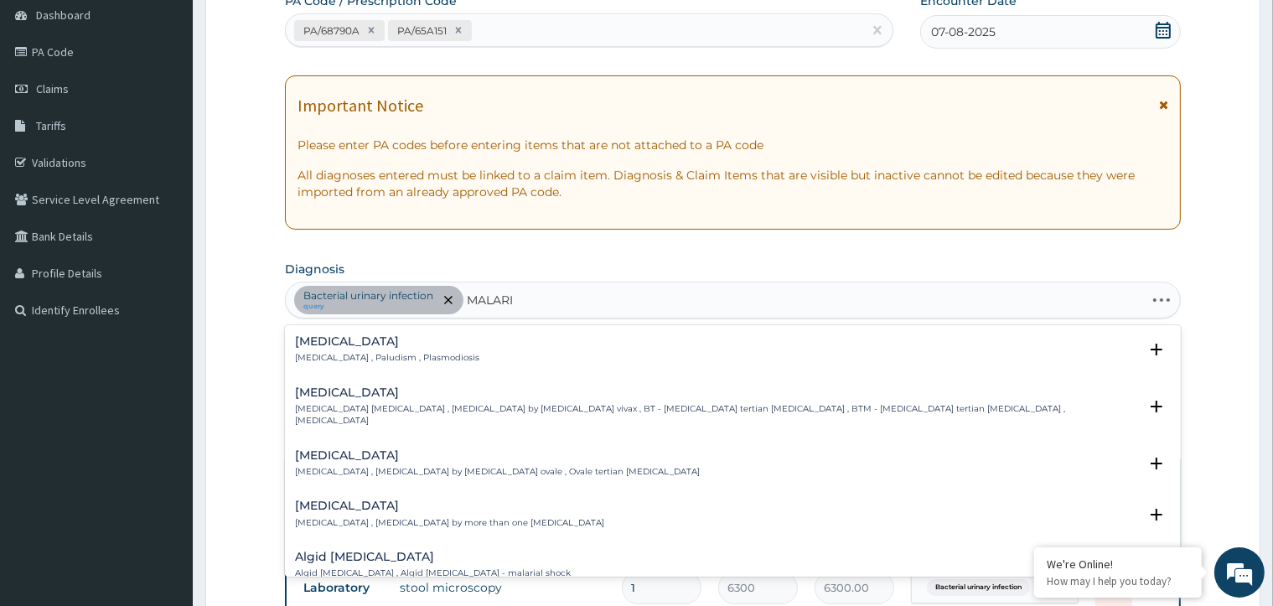
type input "MALARIA"
click at [463, 350] on div "Malaria Malaria , Paludism , Plasmodiosis" at bounding box center [732, 349] width 875 height 29
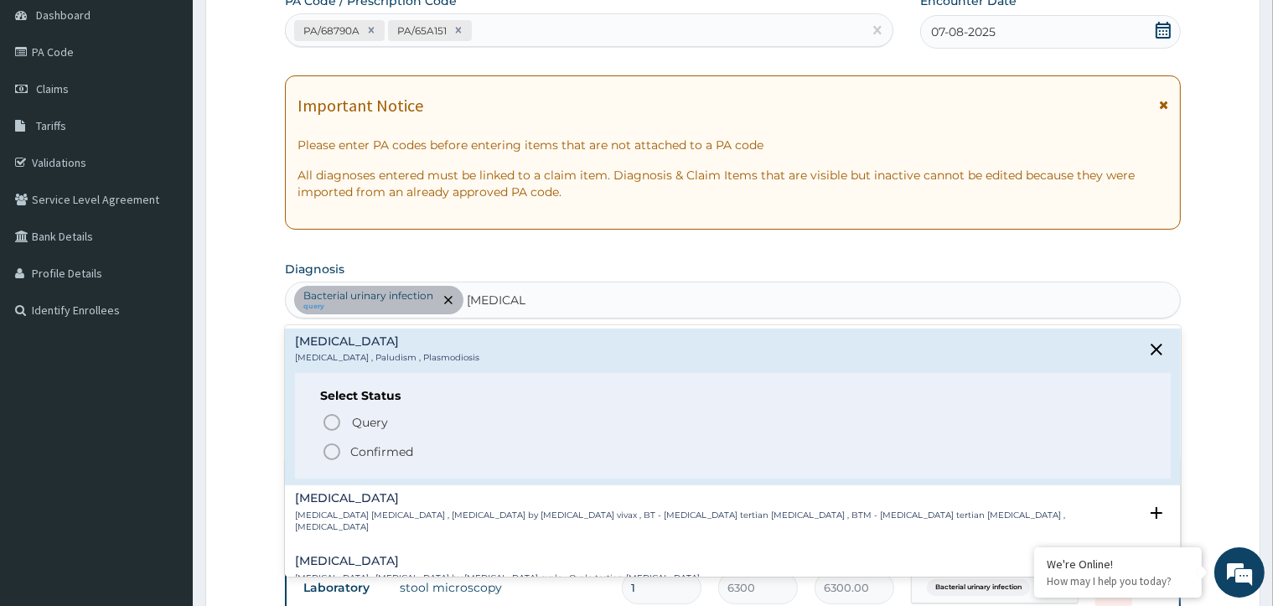
click at [329, 448] on icon "status option filled" at bounding box center [332, 452] width 20 height 20
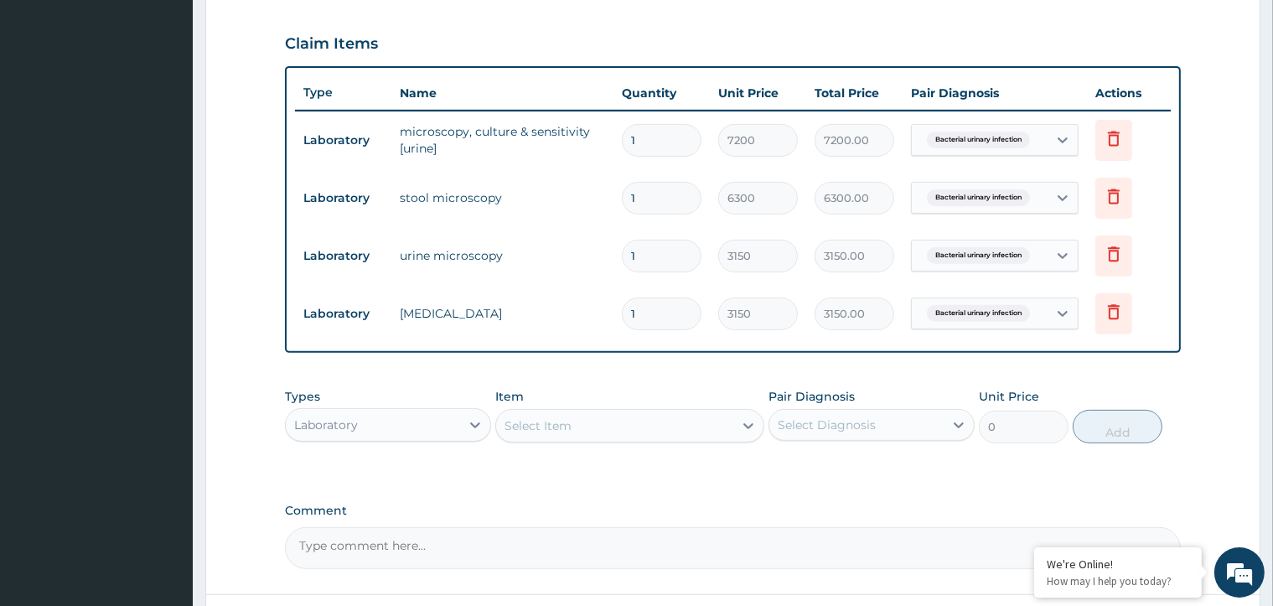
scroll to position [587, 0]
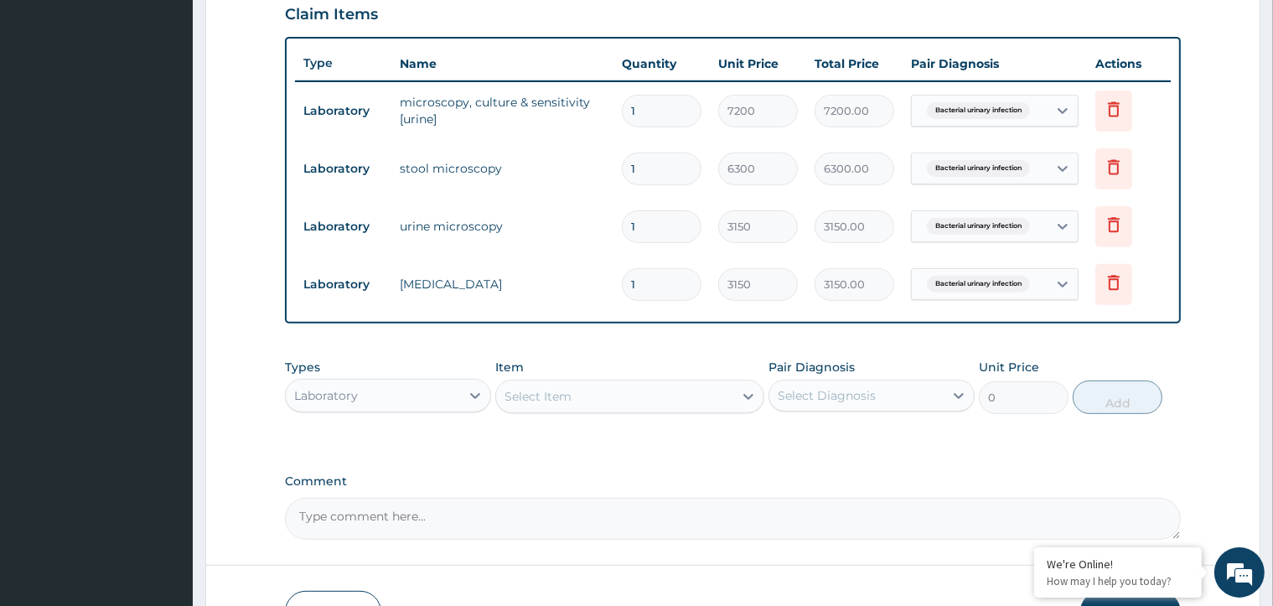
click at [701, 394] on div "Select Item" at bounding box center [614, 396] width 237 height 27
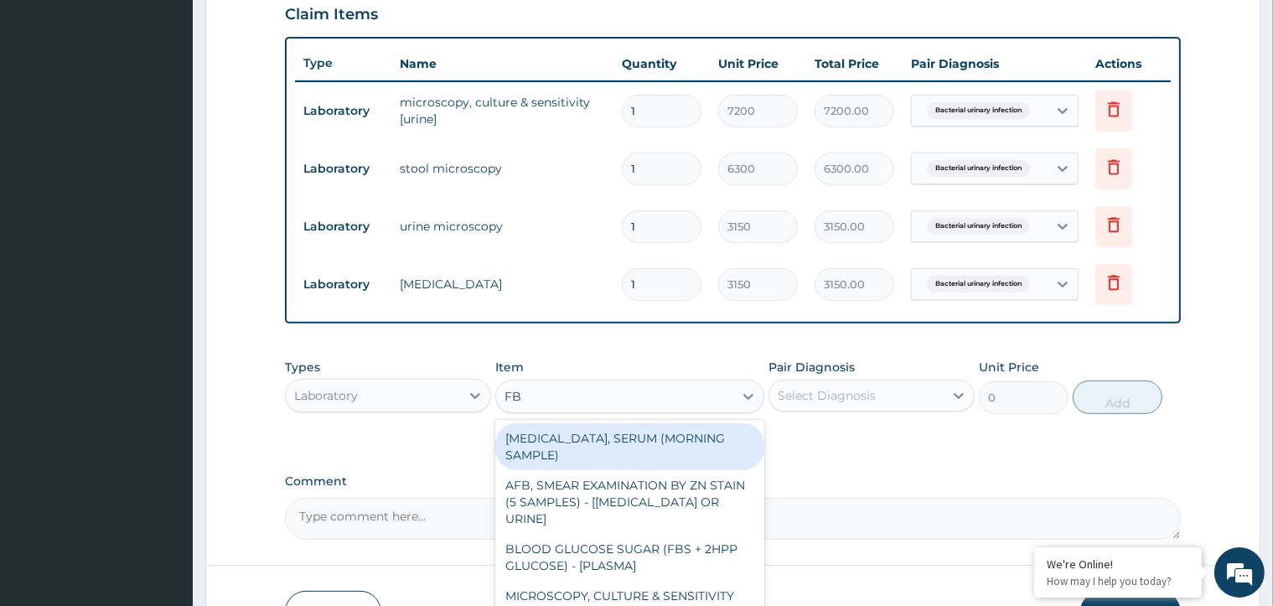
type input "FBC"
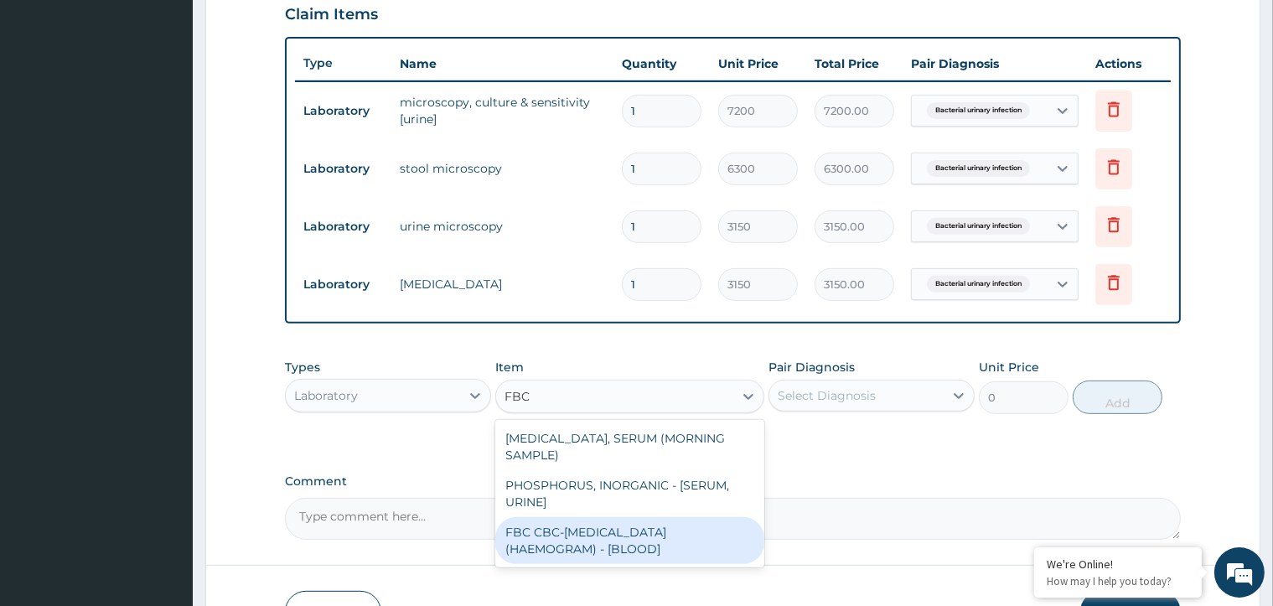
click at [701, 517] on div "FBC CBC-COMPLETE BLOOD COUNT (HAEMOGRAM) - [BLOOD]" at bounding box center [629, 540] width 269 height 47
type input "7200"
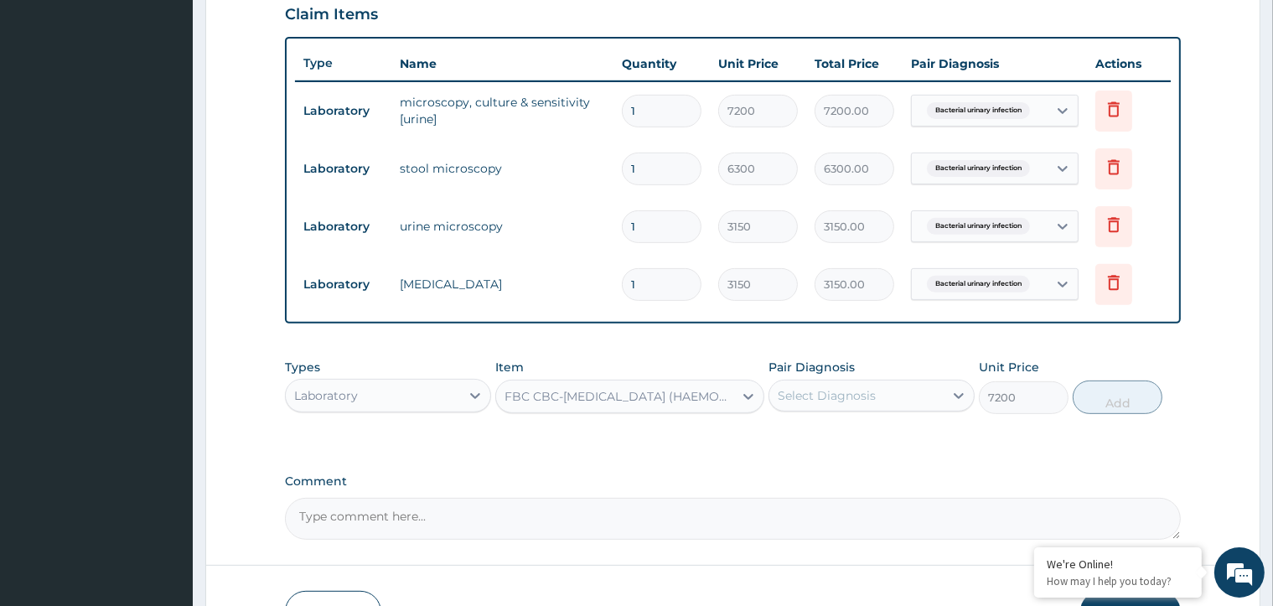
click at [930, 393] on div "Select Diagnosis" at bounding box center [856, 395] width 174 height 27
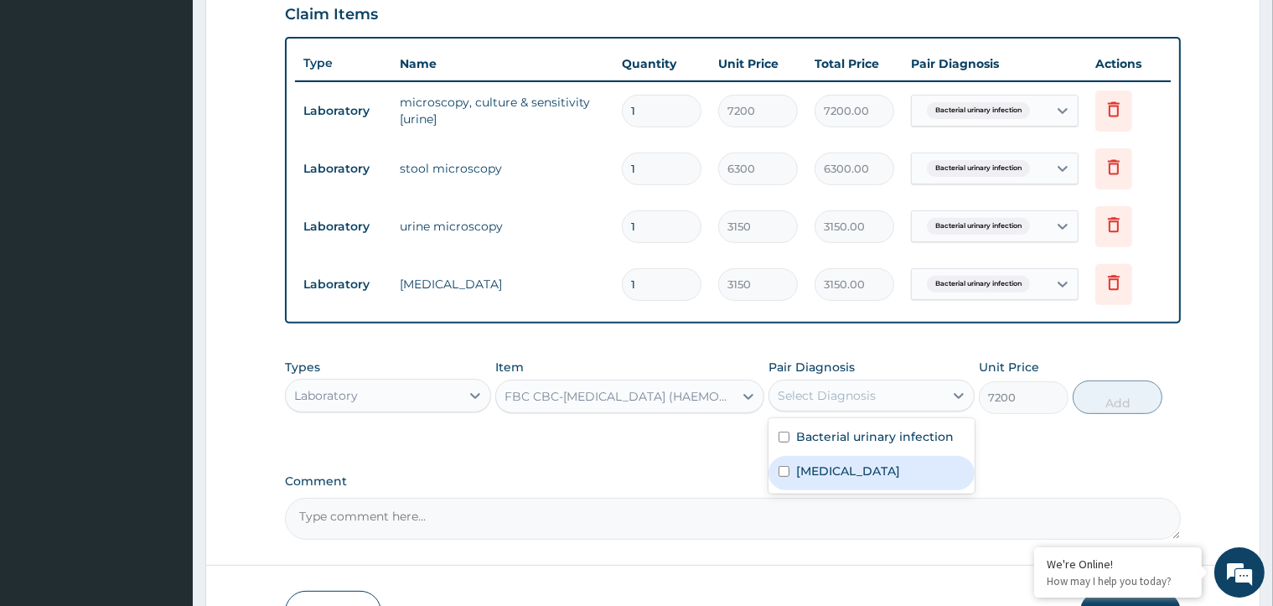
click at [782, 470] on input "checkbox" at bounding box center [784, 471] width 11 height 11
checkbox input "true"
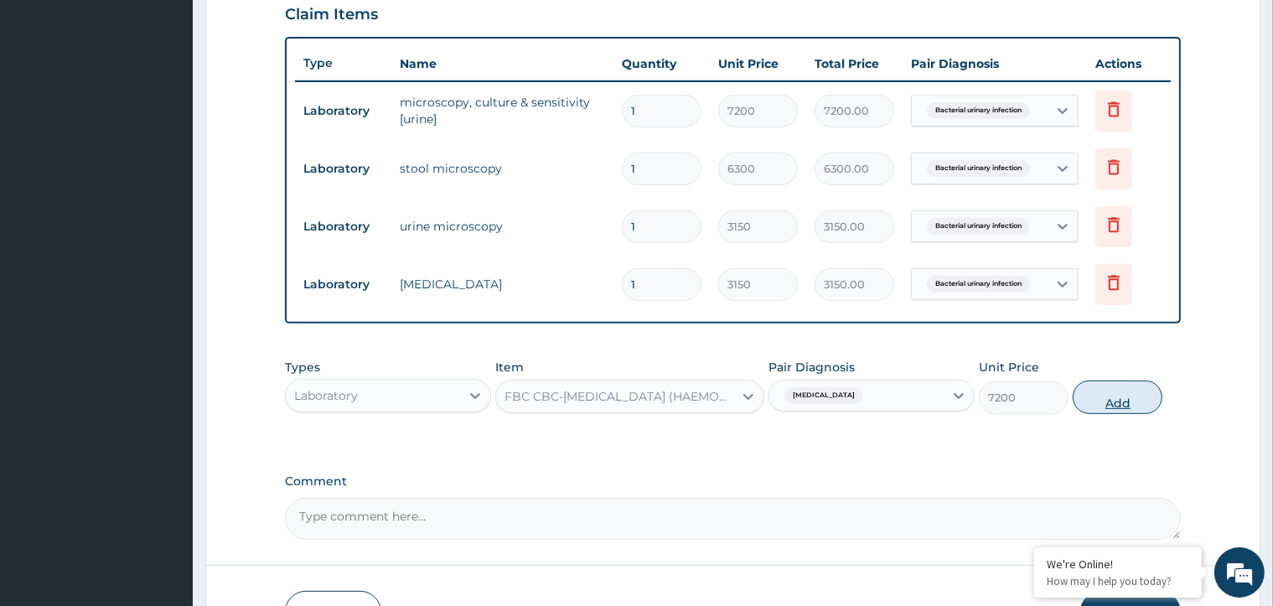
click at [1141, 401] on button "Add" at bounding box center [1118, 398] width 90 height 34
type input "0"
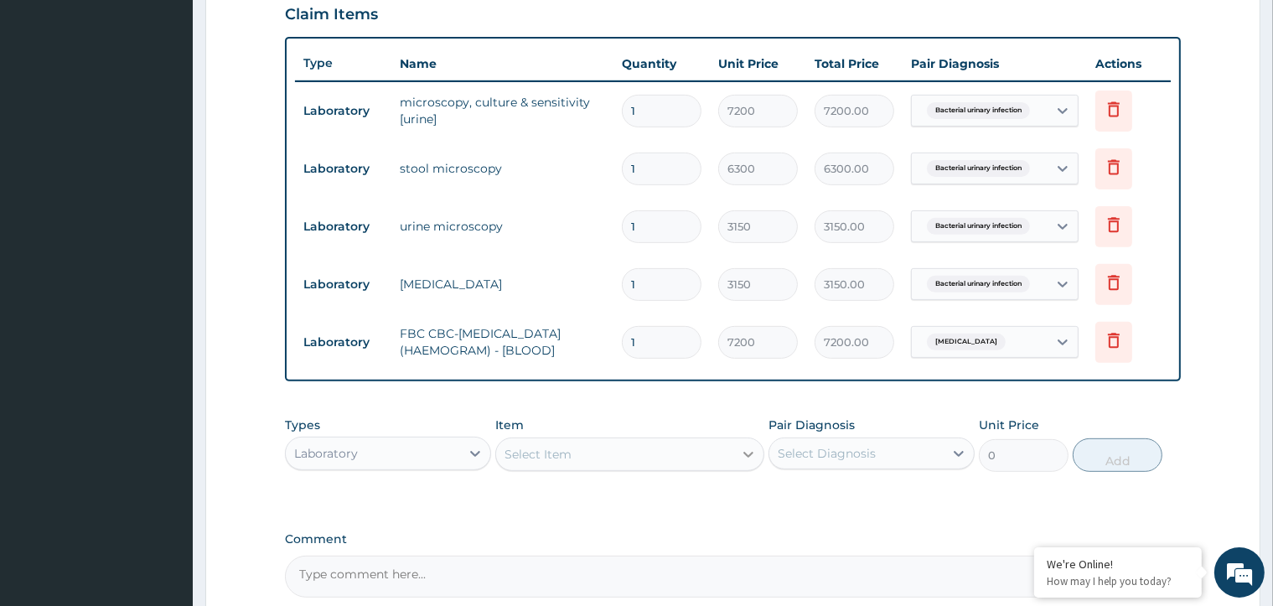
click at [748, 463] on icon at bounding box center [748, 454] width 17 height 17
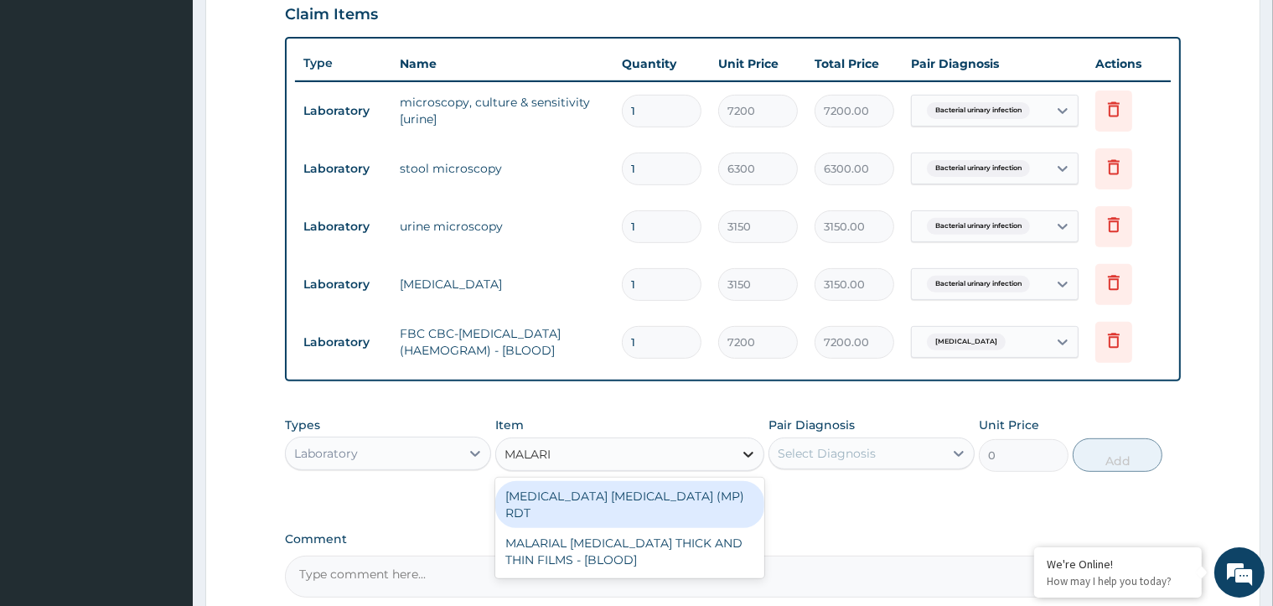
type input "MALARIA"
click at [702, 493] on div "MALARIA PARASITE (MP) RDT" at bounding box center [629, 504] width 269 height 47
type input "2880"
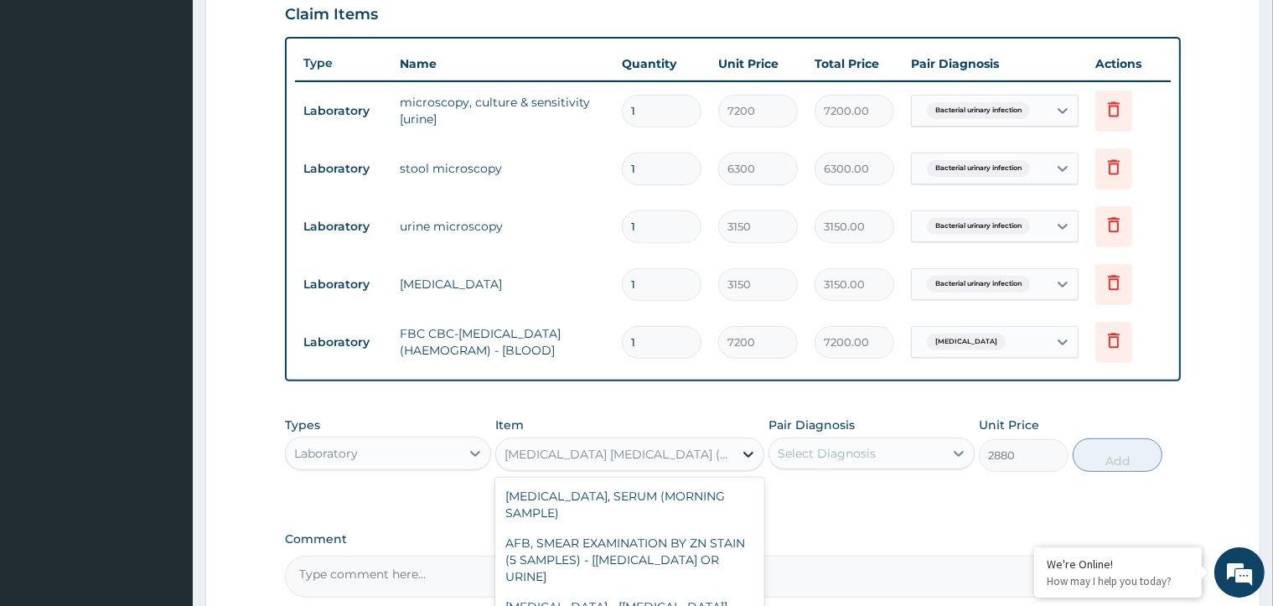
click at [753, 458] on icon at bounding box center [748, 454] width 17 height 17
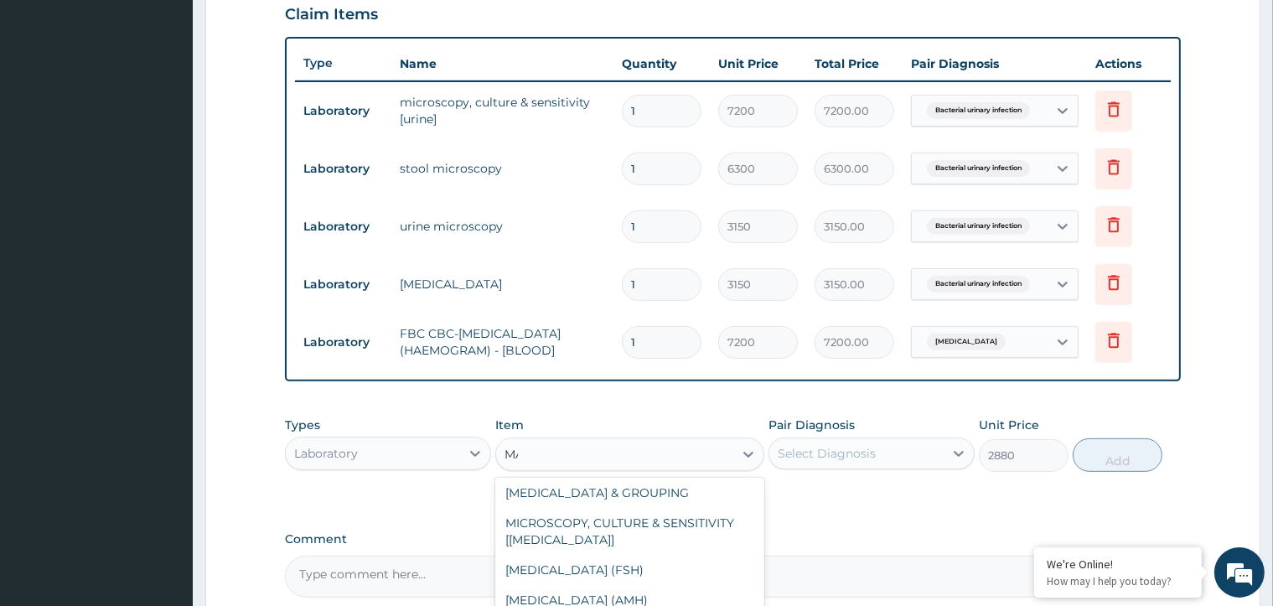
scroll to position [734, 0]
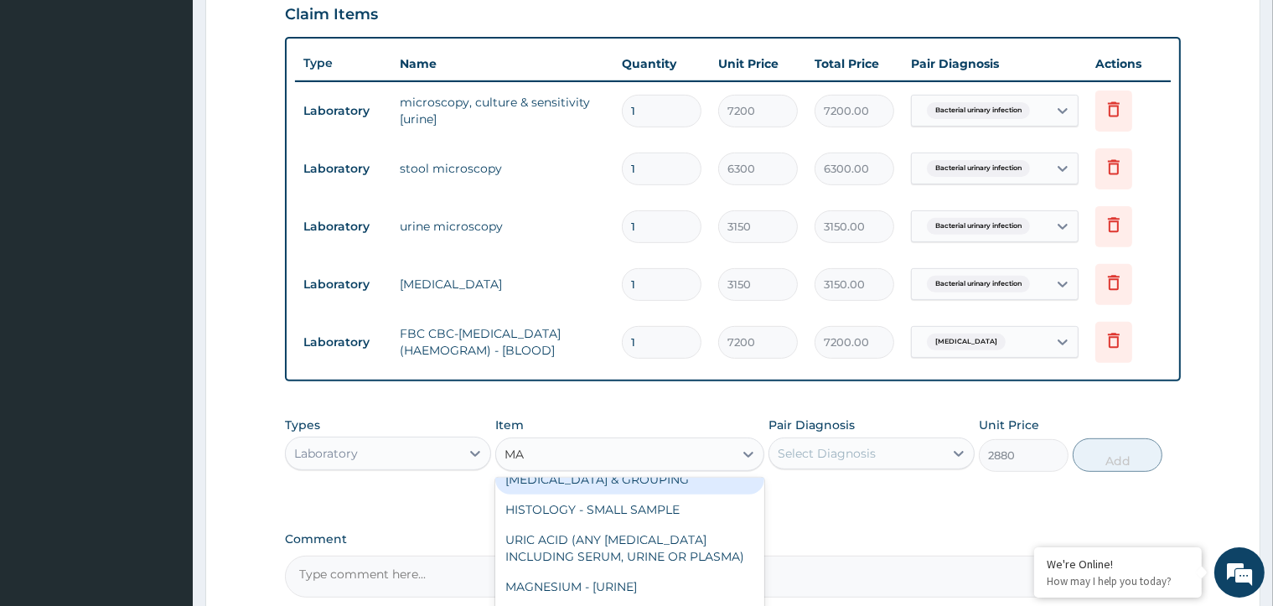
type input "MA"
drag, startPoint x: 453, startPoint y: 492, endPoint x: 453, endPoint y: 483, distance: 9.3
click at [452, 491] on div "Types Laboratory Item option MALARIA PARASITE (MP) RDT, selected. option CROSS …" at bounding box center [732, 456] width 895 height 97
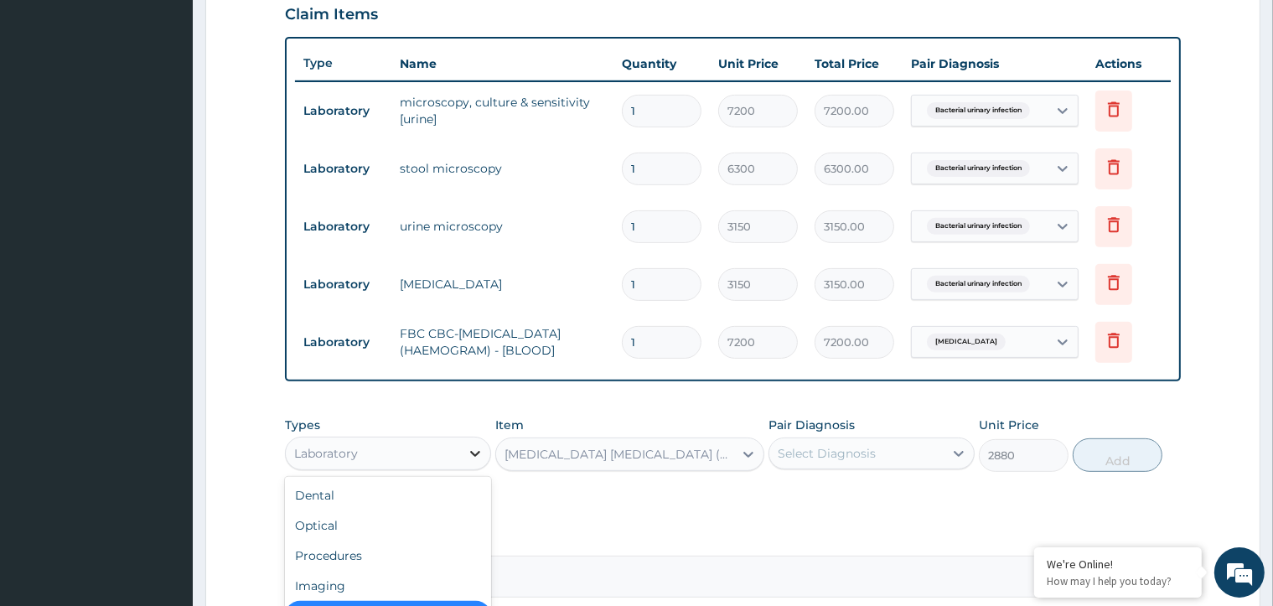
click at [472, 457] on icon at bounding box center [475, 453] width 17 height 17
click at [440, 505] on div "Dental" at bounding box center [388, 495] width 206 height 30
type input "0"
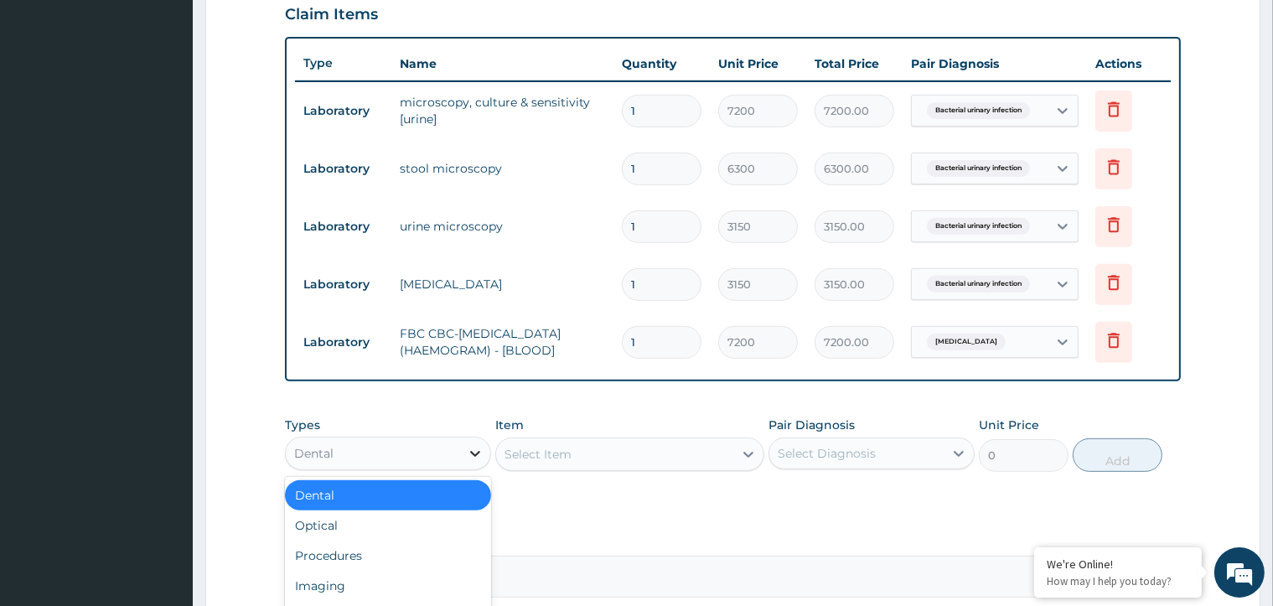
click at [475, 458] on icon at bounding box center [475, 453] width 17 height 17
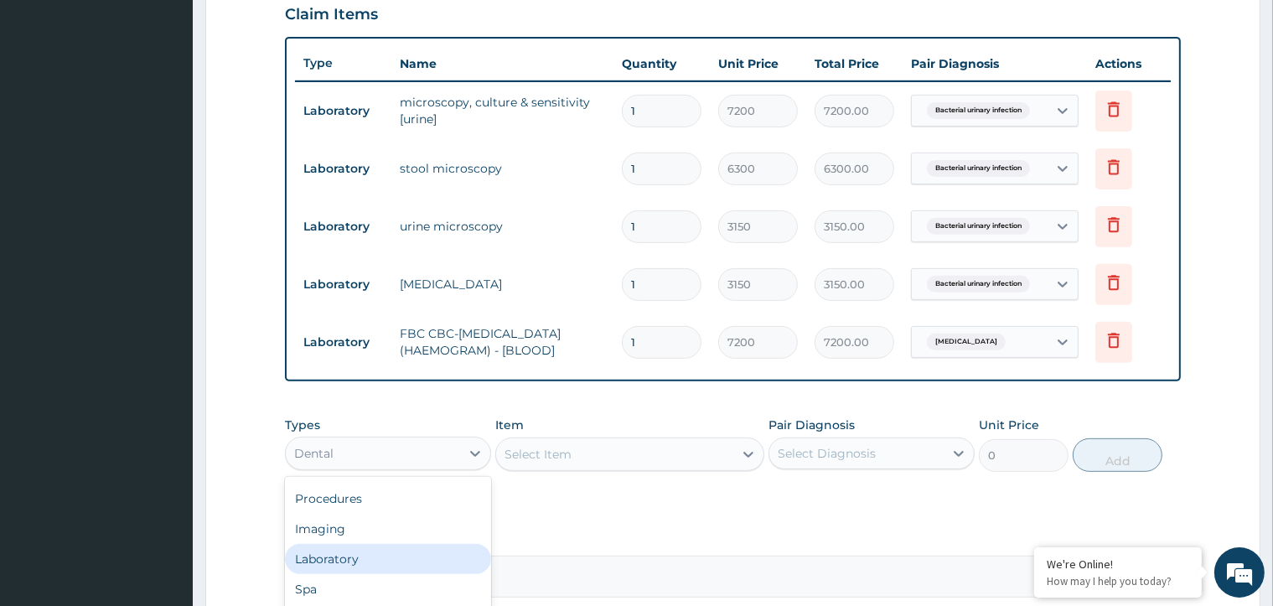
click at [403, 565] on div "Laboratory" at bounding box center [388, 559] width 206 height 30
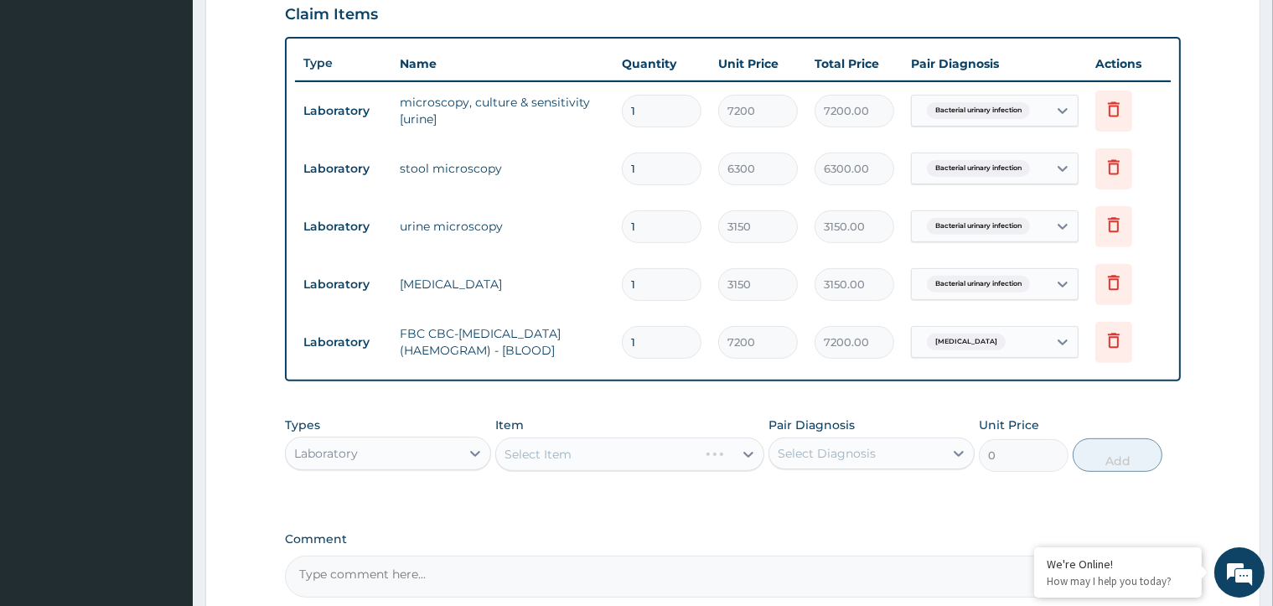
click at [749, 457] on div "Select Item" at bounding box center [629, 455] width 269 height 34
click at [751, 457] on div "Select Item" at bounding box center [629, 455] width 269 height 34
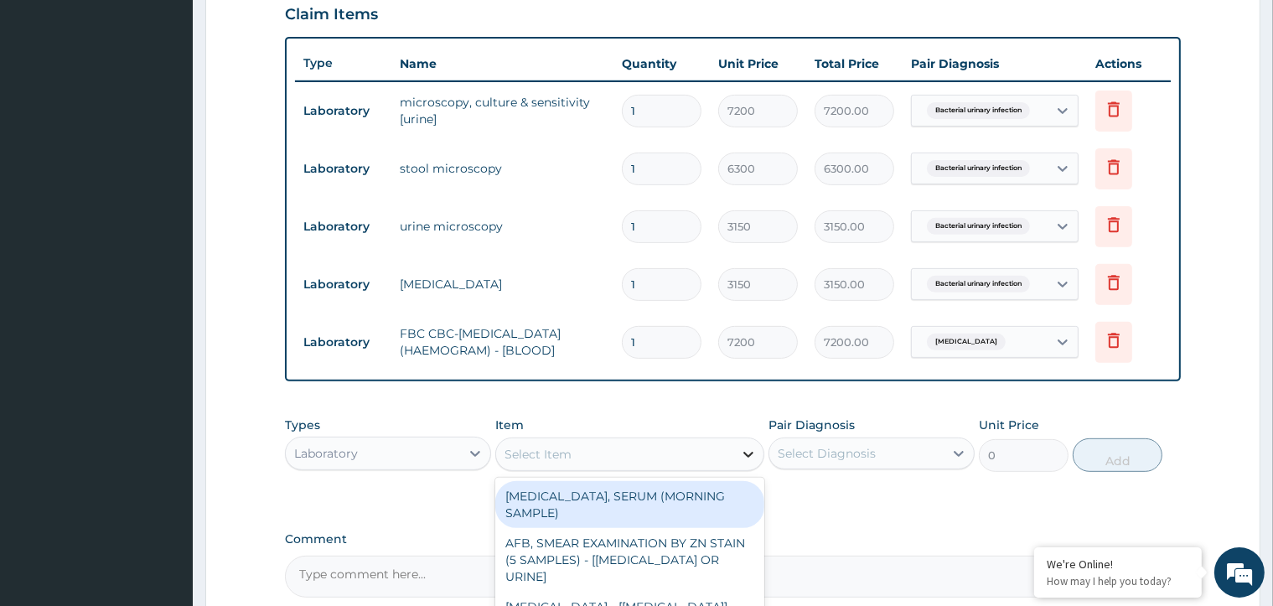
click at [751, 463] on icon at bounding box center [748, 454] width 17 height 17
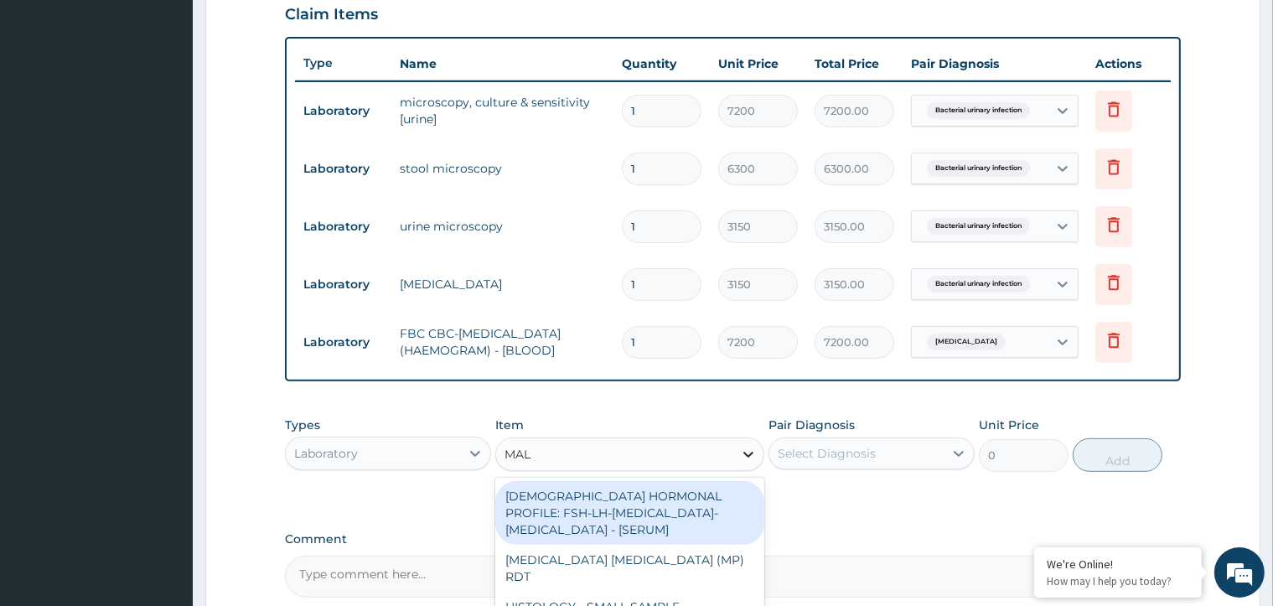
type input "MALA"
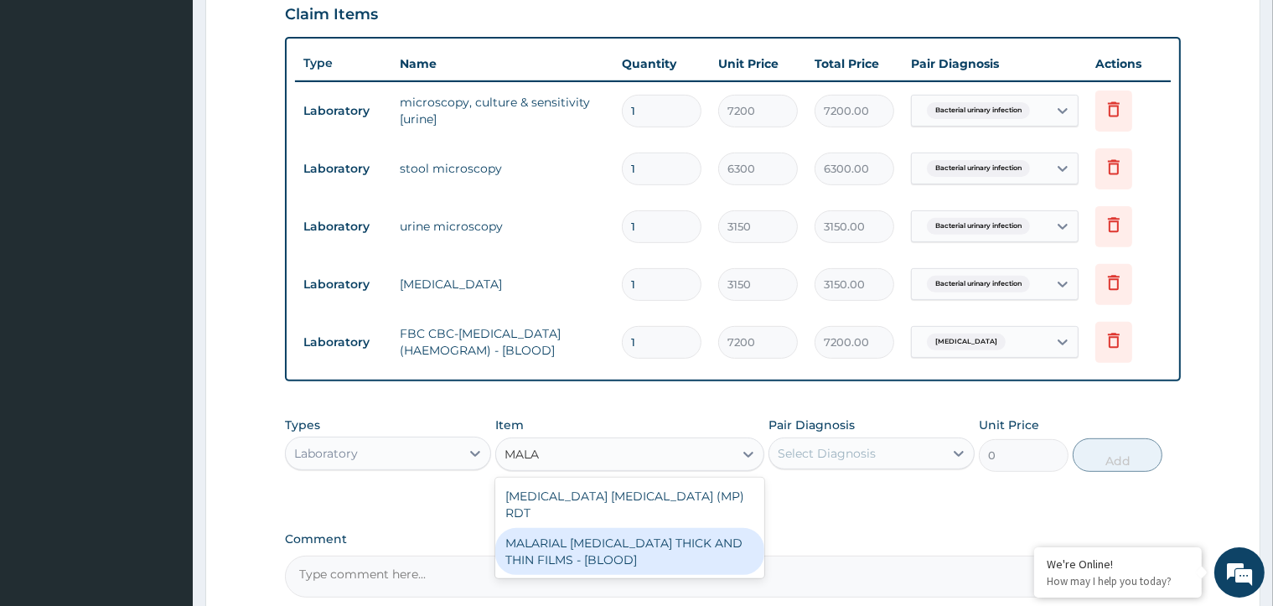
click at [709, 539] on div "MALARIAL PARASITE THICK AND THIN FILMS - [BLOOD]" at bounding box center [629, 551] width 269 height 47
type input "3150"
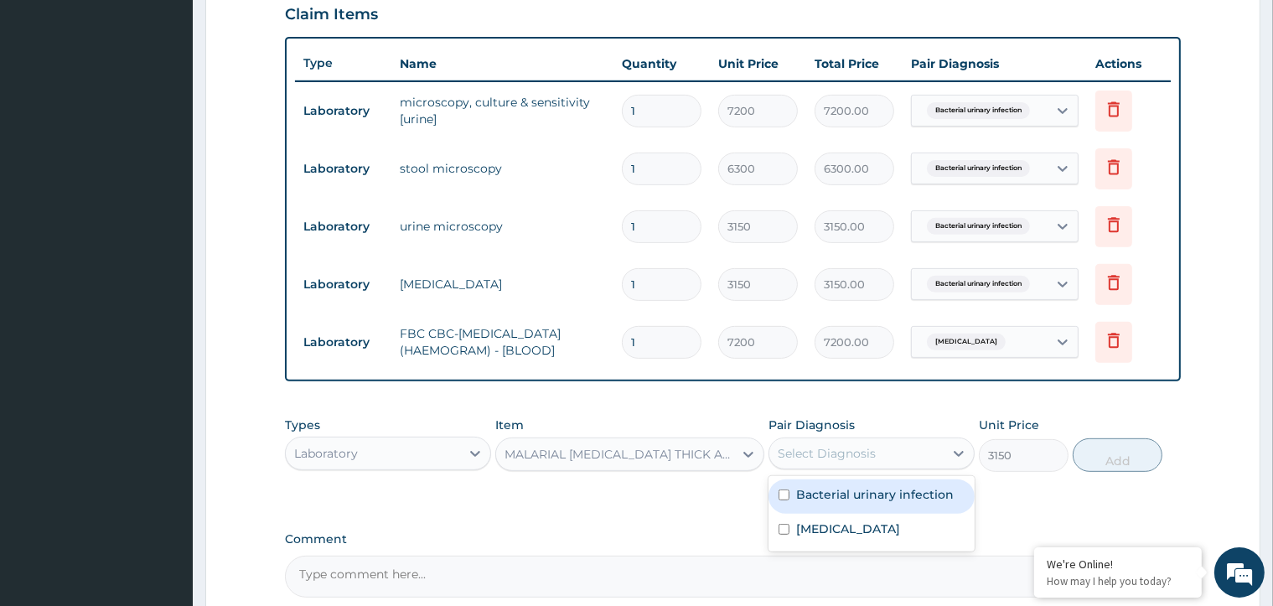
click at [868, 462] on div "Select Diagnosis" at bounding box center [827, 453] width 98 height 17
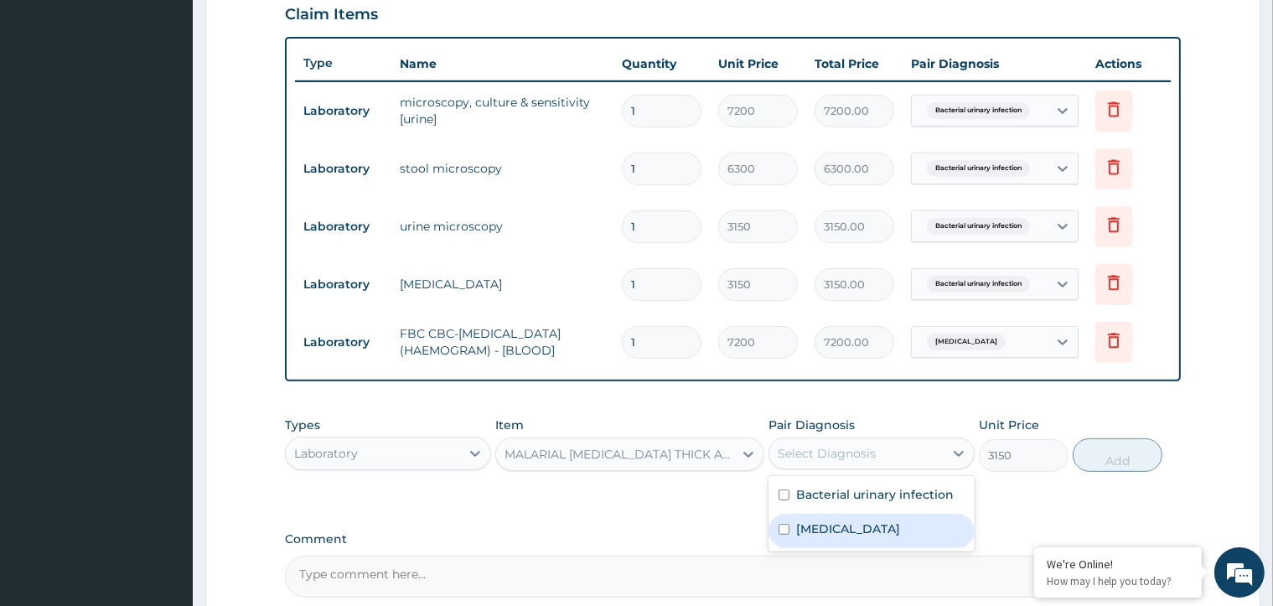
click at [785, 531] on input "checkbox" at bounding box center [784, 529] width 11 height 11
checkbox input "true"
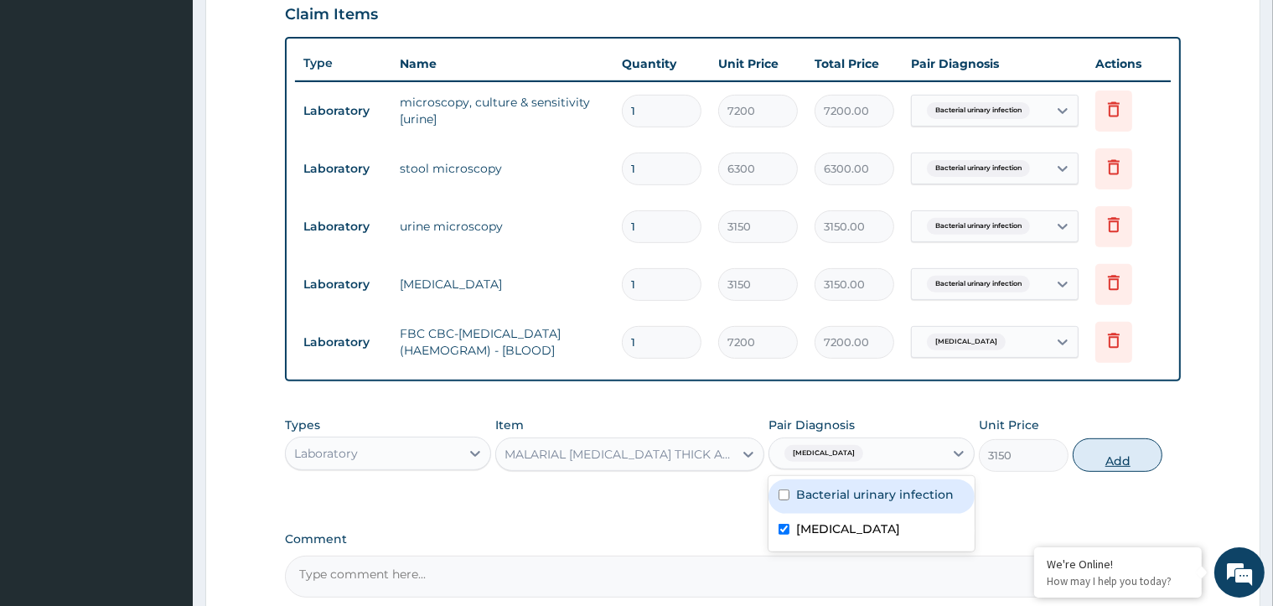
click at [1104, 462] on button "Add" at bounding box center [1118, 455] width 90 height 34
type input "0"
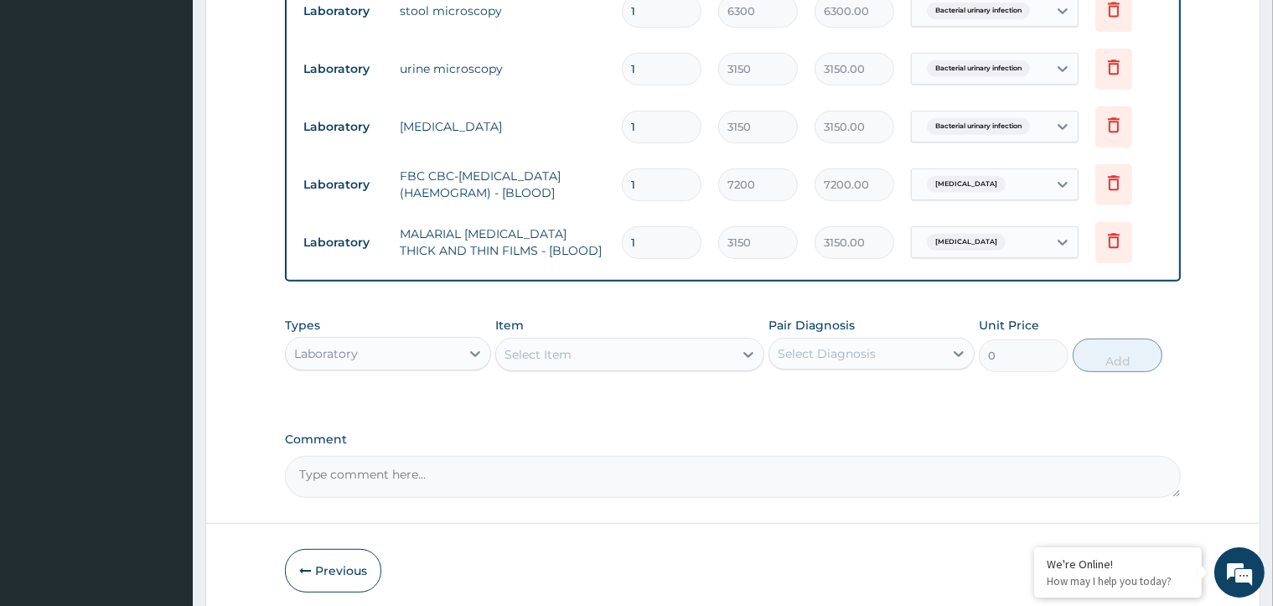
scroll to position [754, 0]
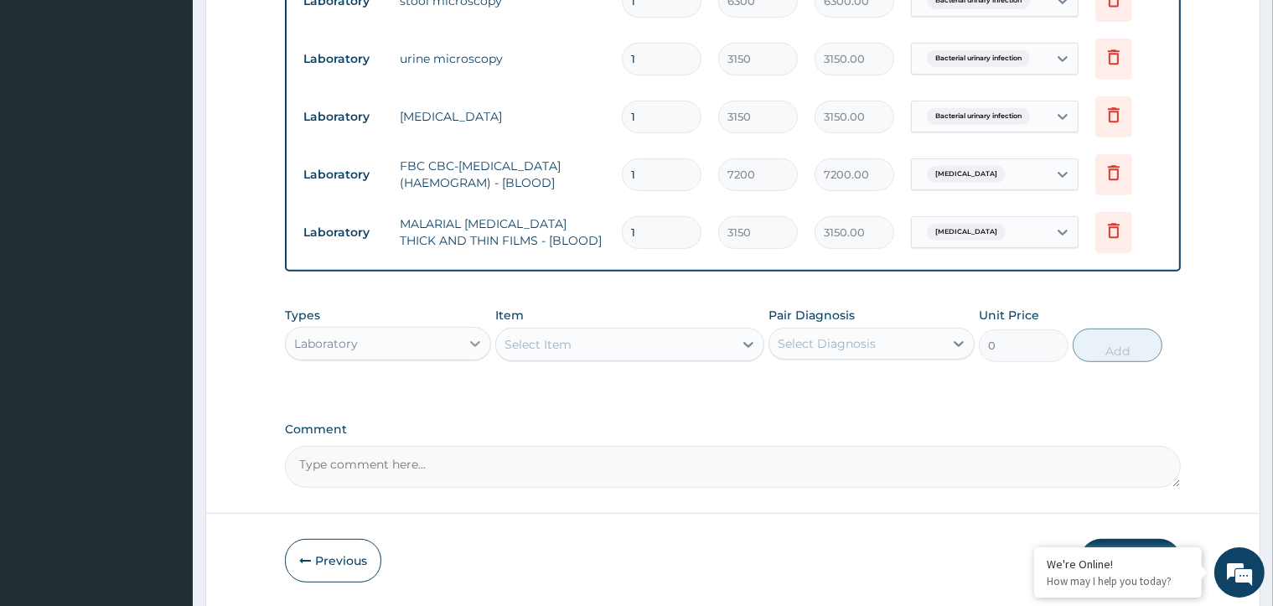
click at [483, 351] on icon at bounding box center [475, 343] width 17 height 17
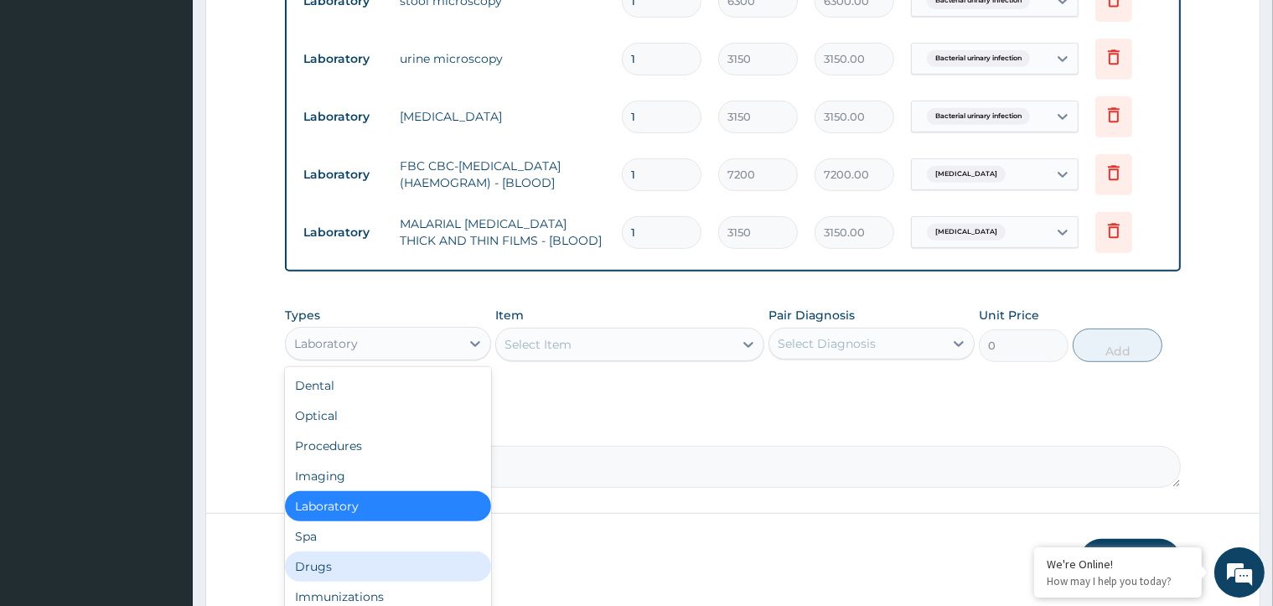
scroll to position [57, 0]
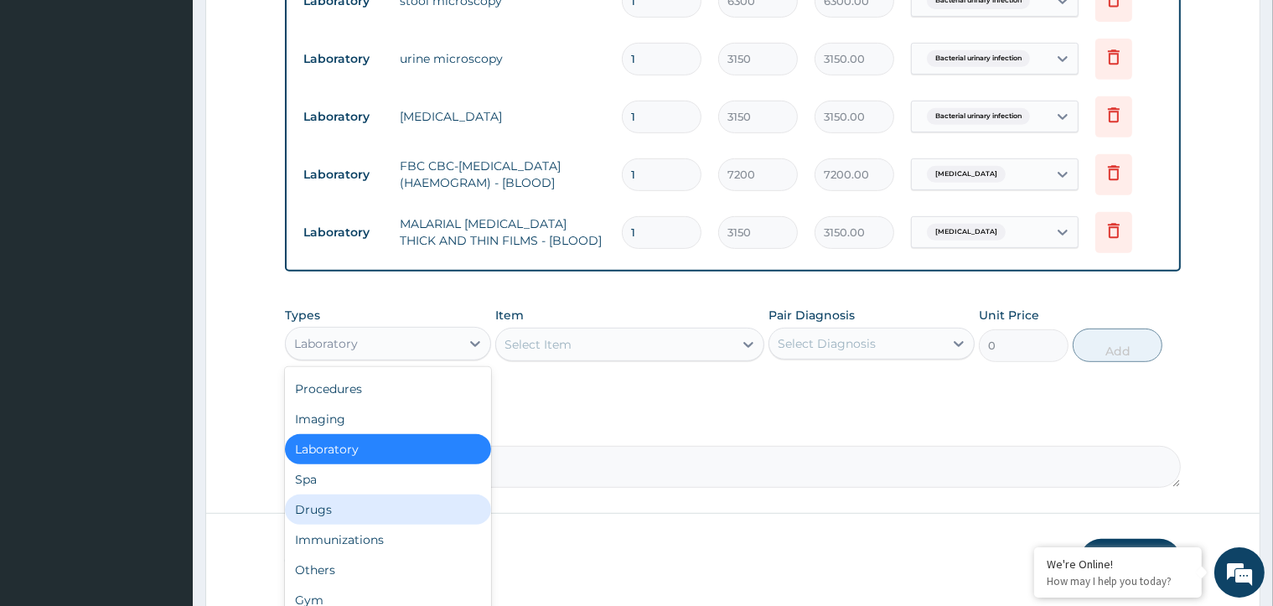
click at [333, 515] on div "Drugs" at bounding box center [388, 510] width 206 height 30
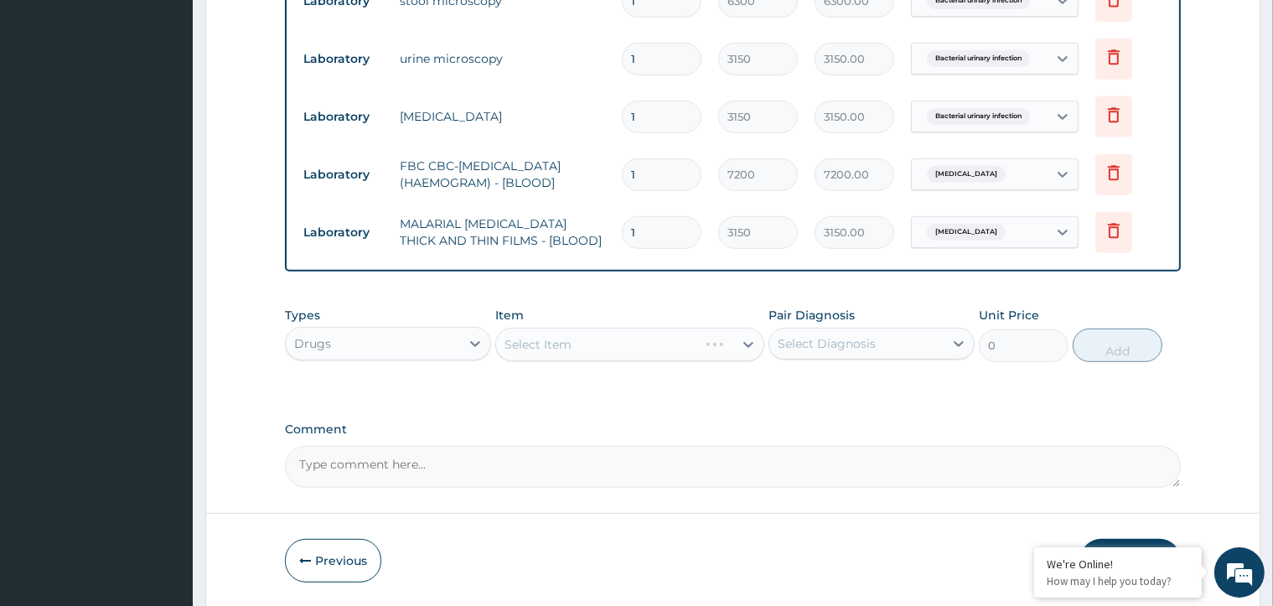
click at [748, 346] on div "Select Item" at bounding box center [629, 345] width 269 height 34
click at [748, 345] on div "Select Item" at bounding box center [629, 345] width 269 height 34
click at [728, 350] on div "Select Item" at bounding box center [614, 344] width 237 height 27
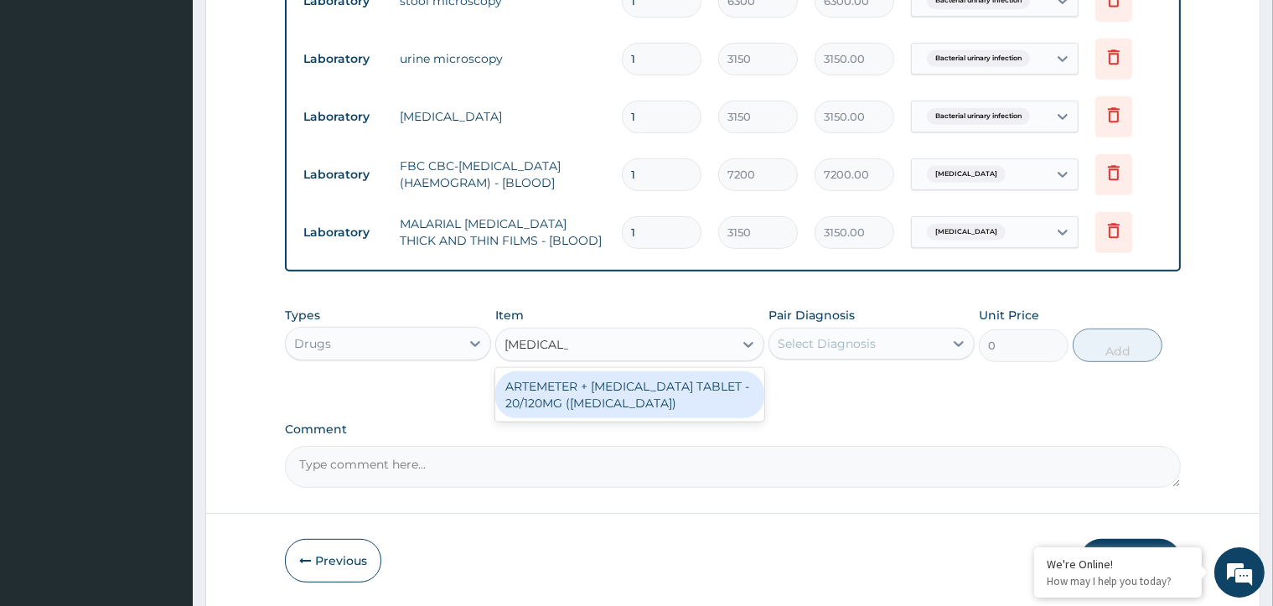
type input "COARTEM"
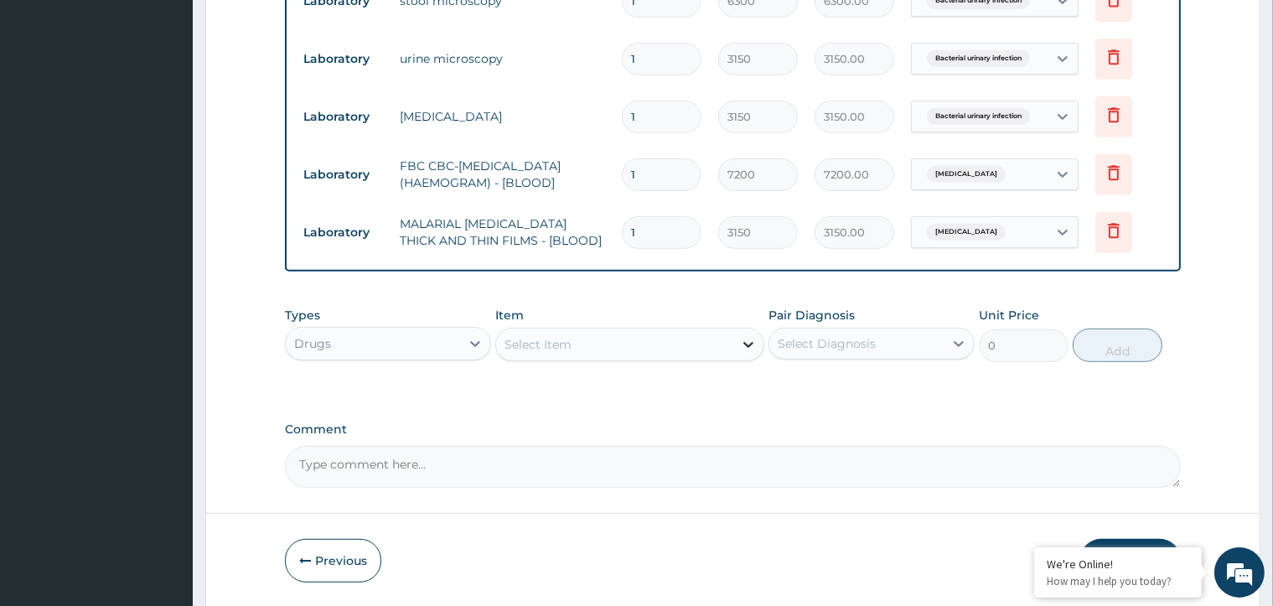
click at [745, 348] on icon at bounding box center [748, 345] width 10 height 6
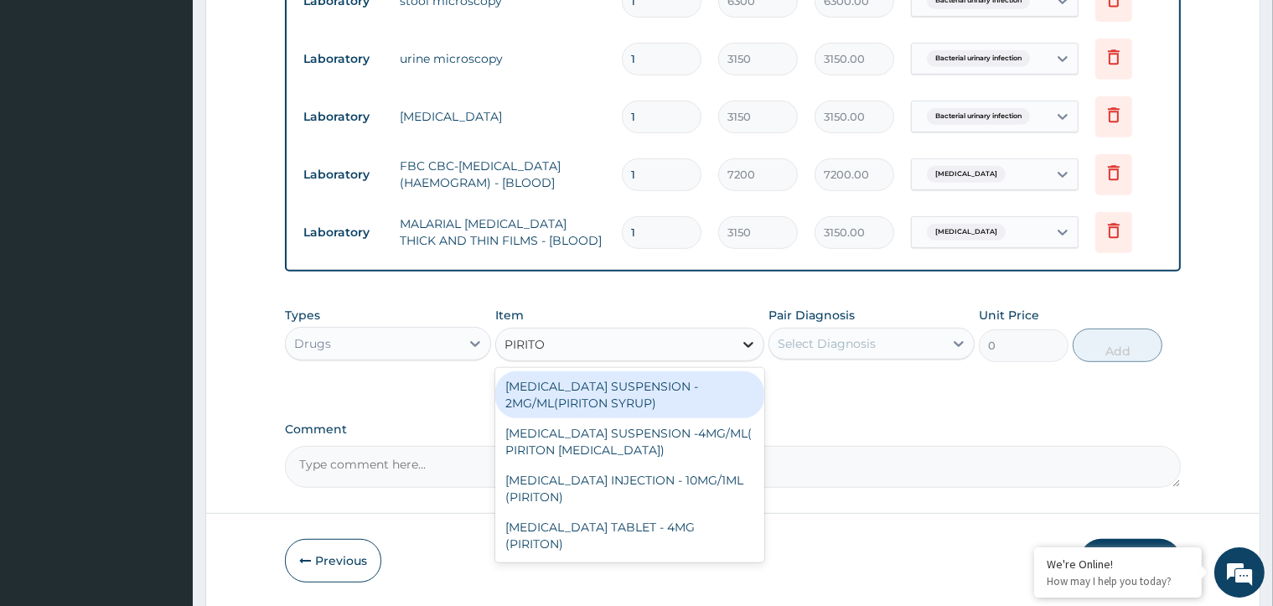
type input "PIRITON"
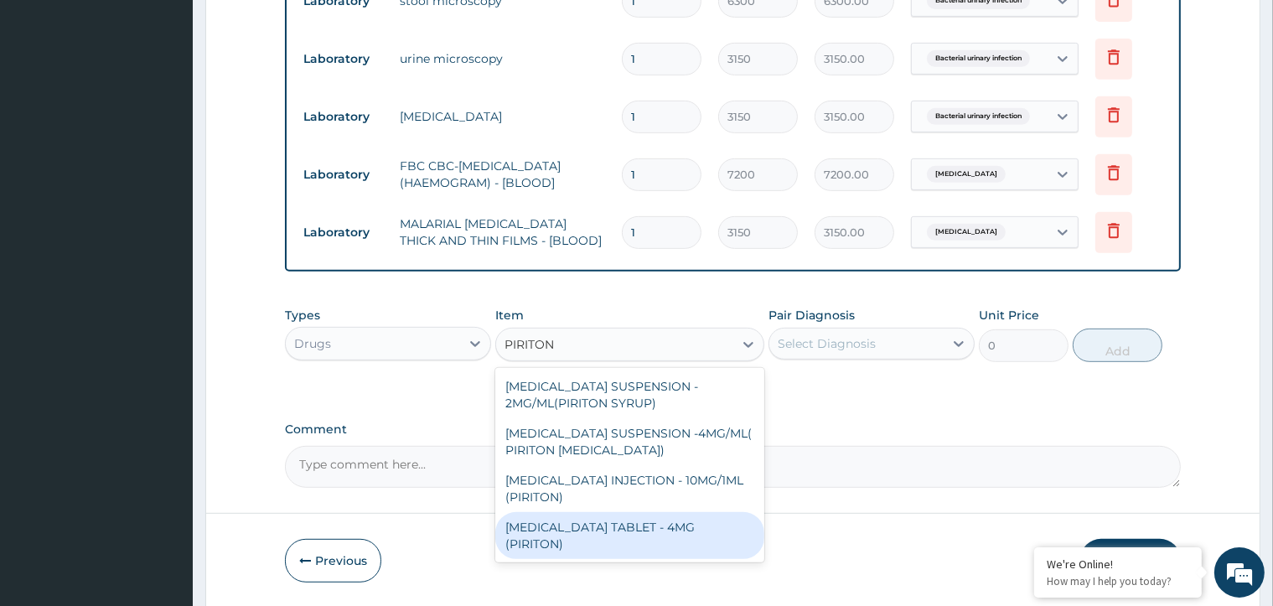
click at [686, 545] on div "CHLORPHENIRAMINE TABLET - 4MG (PIRITON)" at bounding box center [629, 535] width 269 height 47
type input "30.4"
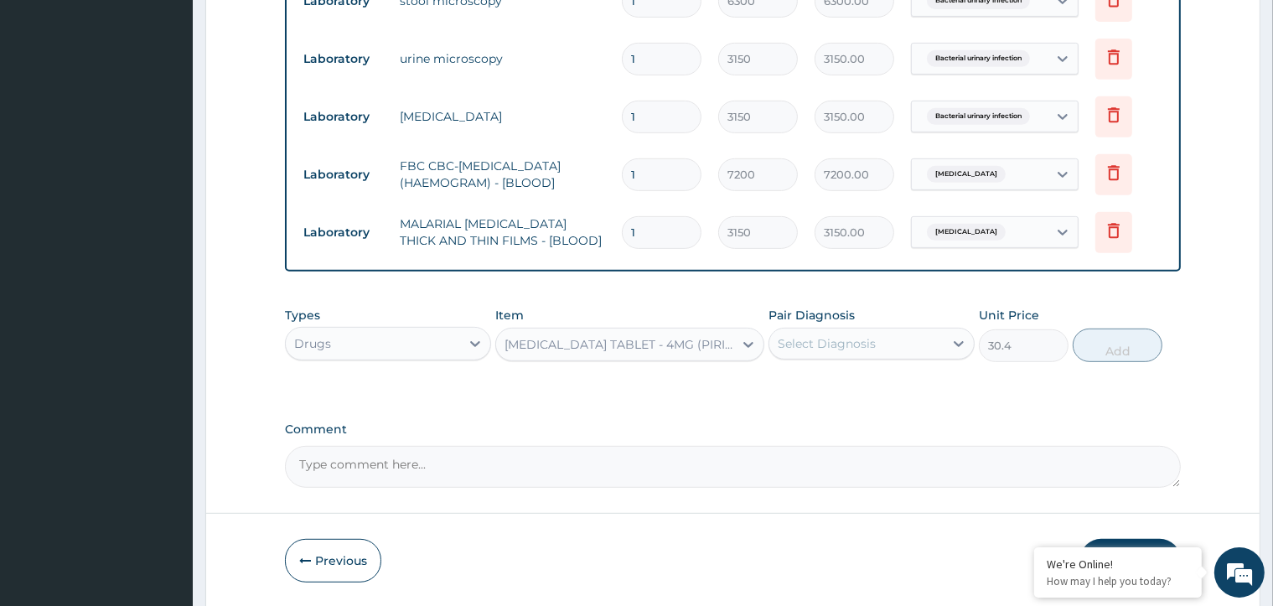
click at [914, 351] on div "Select Diagnosis" at bounding box center [856, 343] width 174 height 27
click at [780, 387] on input "checkbox" at bounding box center [784, 385] width 11 height 11
checkbox input "true"
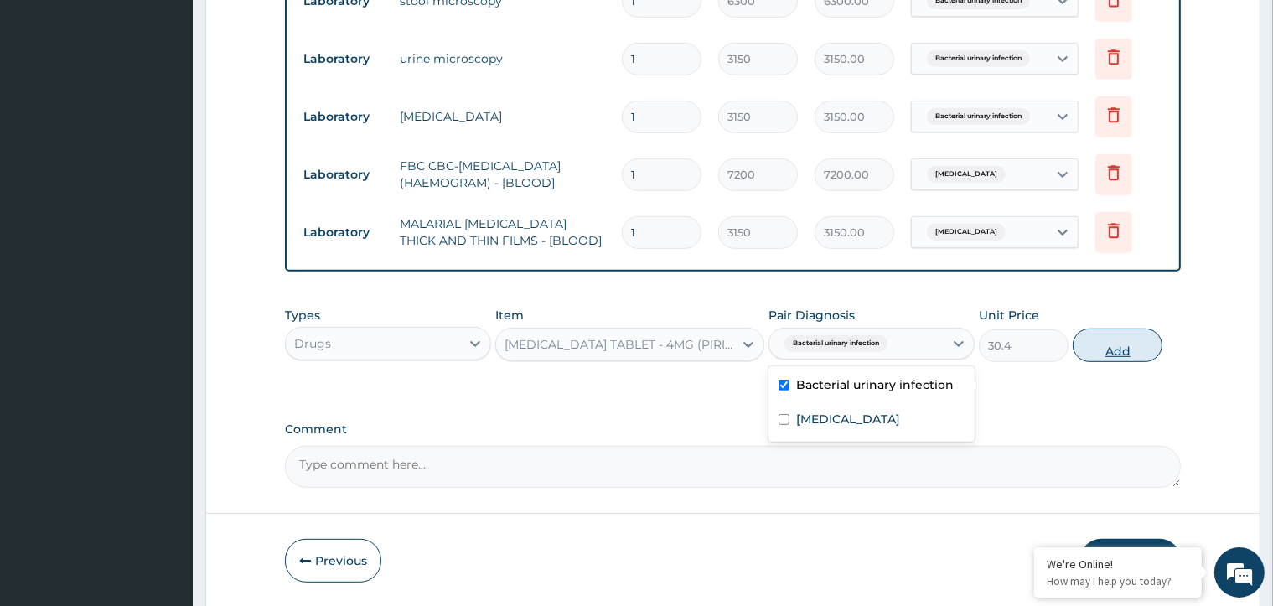
click at [1137, 349] on button "Add" at bounding box center [1118, 346] width 90 height 34
type input "0"
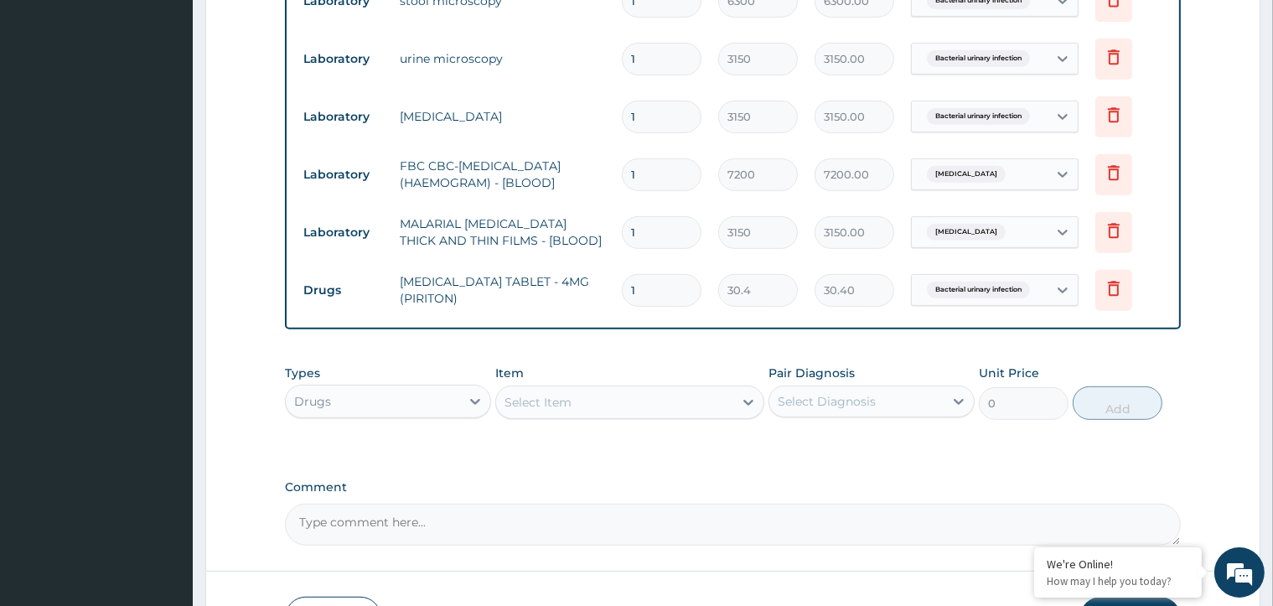
type input "10"
type input "304.00"
type input "10"
click at [546, 408] on div "Select Item" at bounding box center [538, 402] width 67 height 17
type input "PARAC"
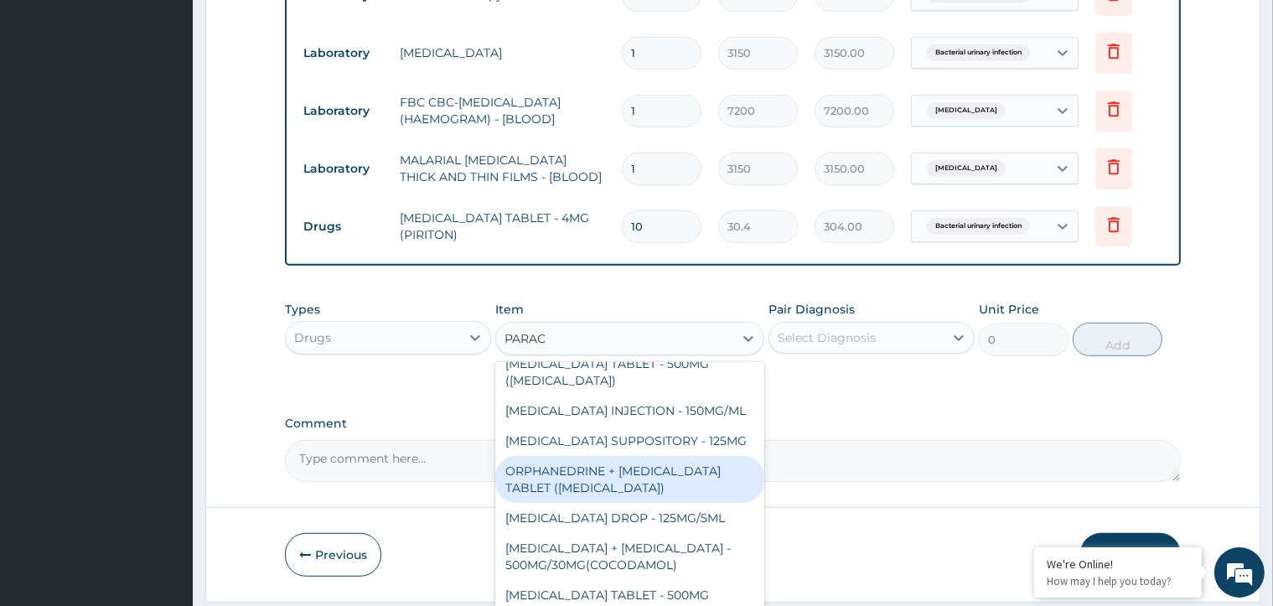
scroll to position [875, 0]
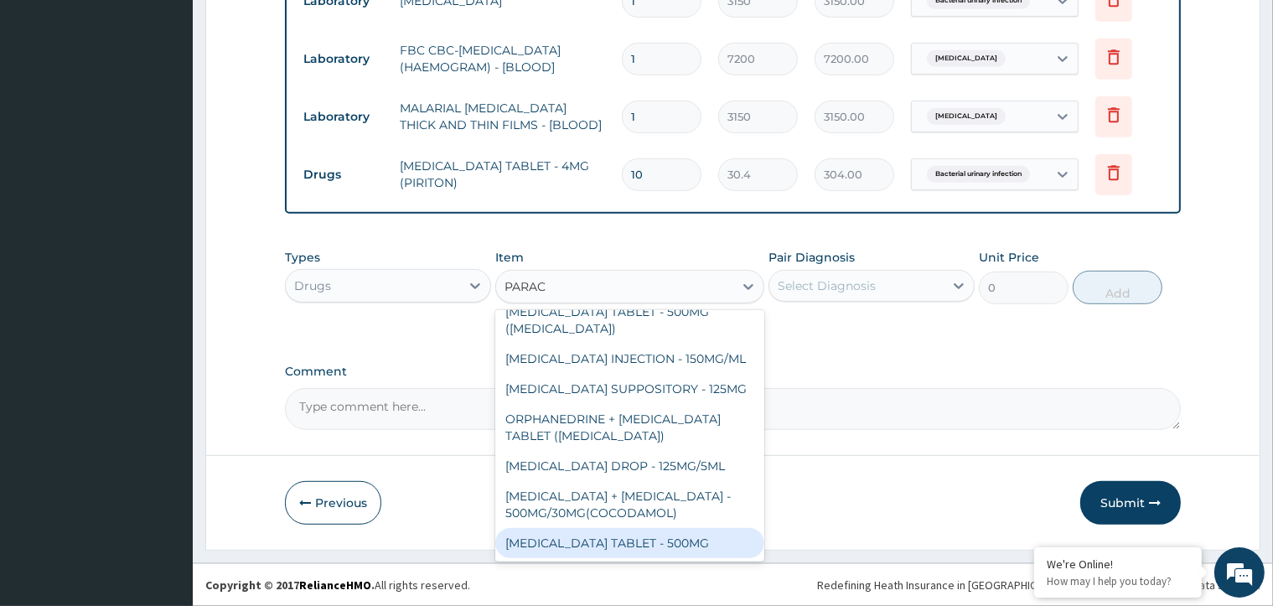
click at [687, 543] on div "PARACETAMOL TABLET - 500MG" at bounding box center [629, 543] width 269 height 30
type input "45.599999999999994"
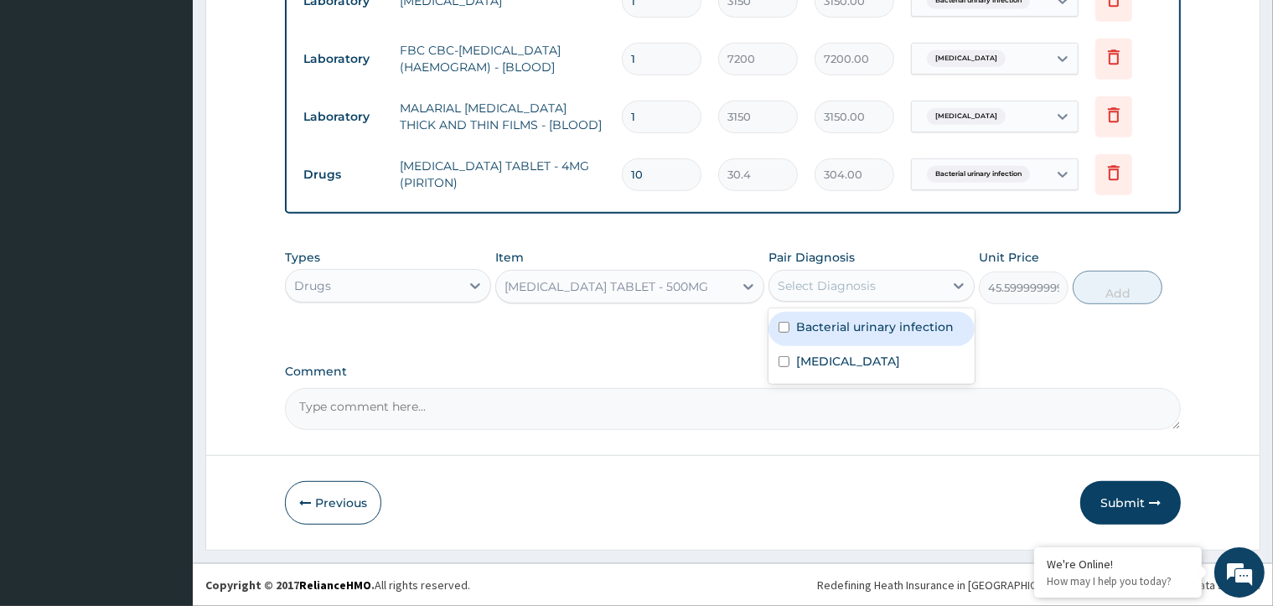
click at [928, 289] on div "Select Diagnosis" at bounding box center [856, 285] width 174 height 27
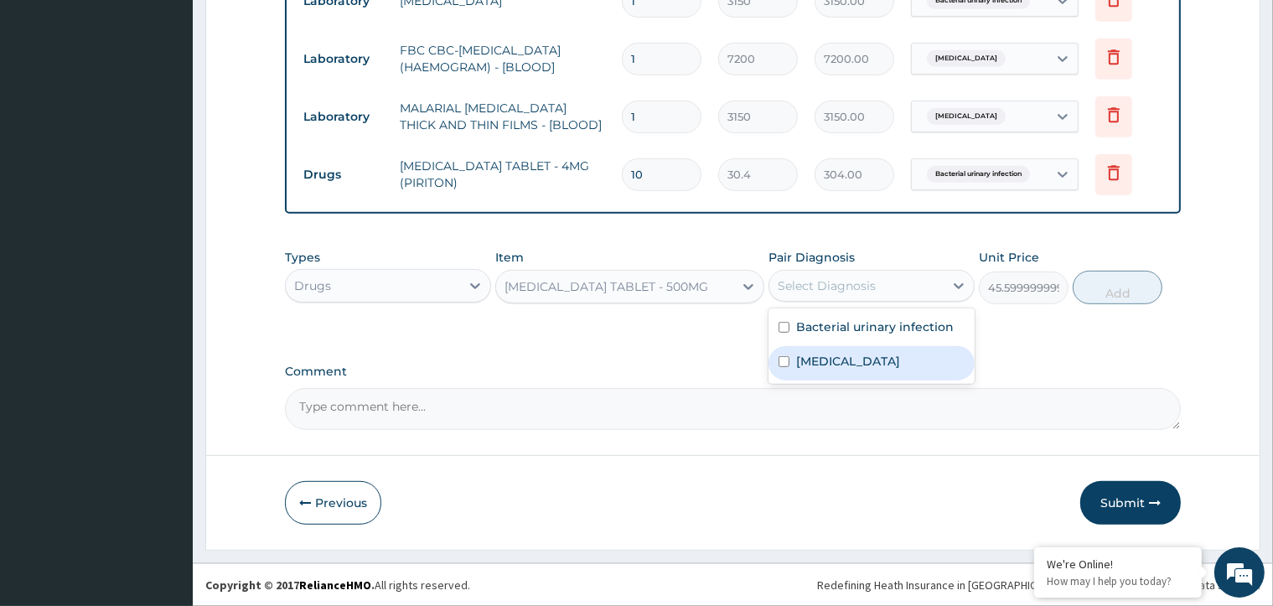
click at [782, 360] on input "checkbox" at bounding box center [784, 361] width 11 height 11
checkbox input "true"
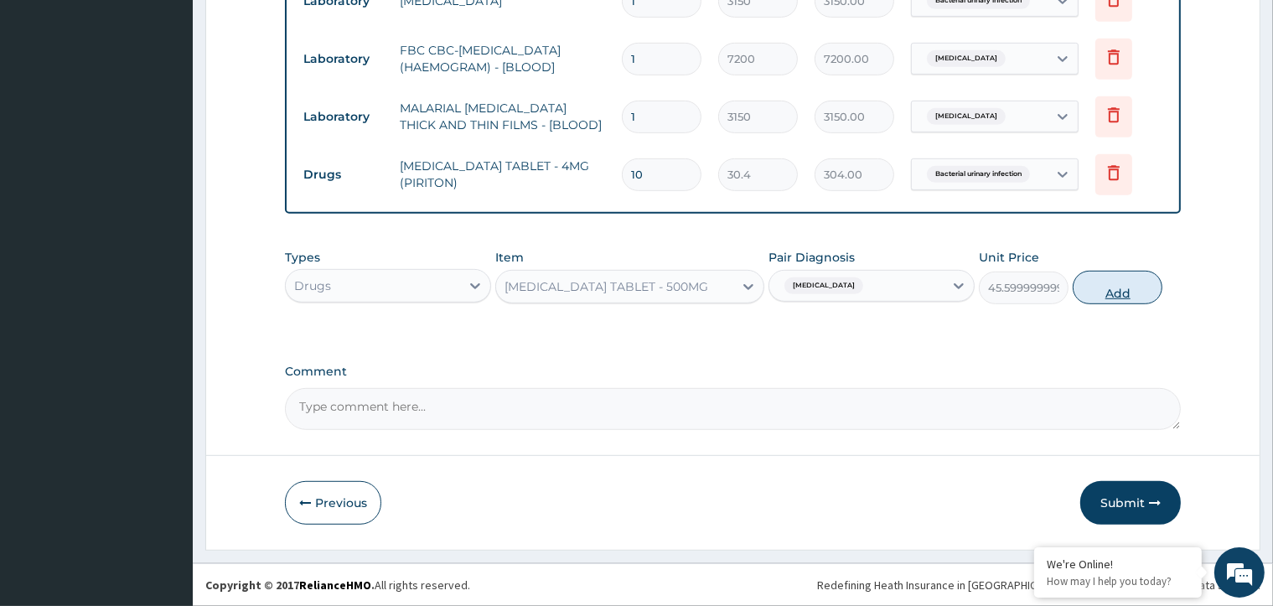
click at [1103, 294] on button "Add" at bounding box center [1118, 288] width 90 height 34
type input "0"
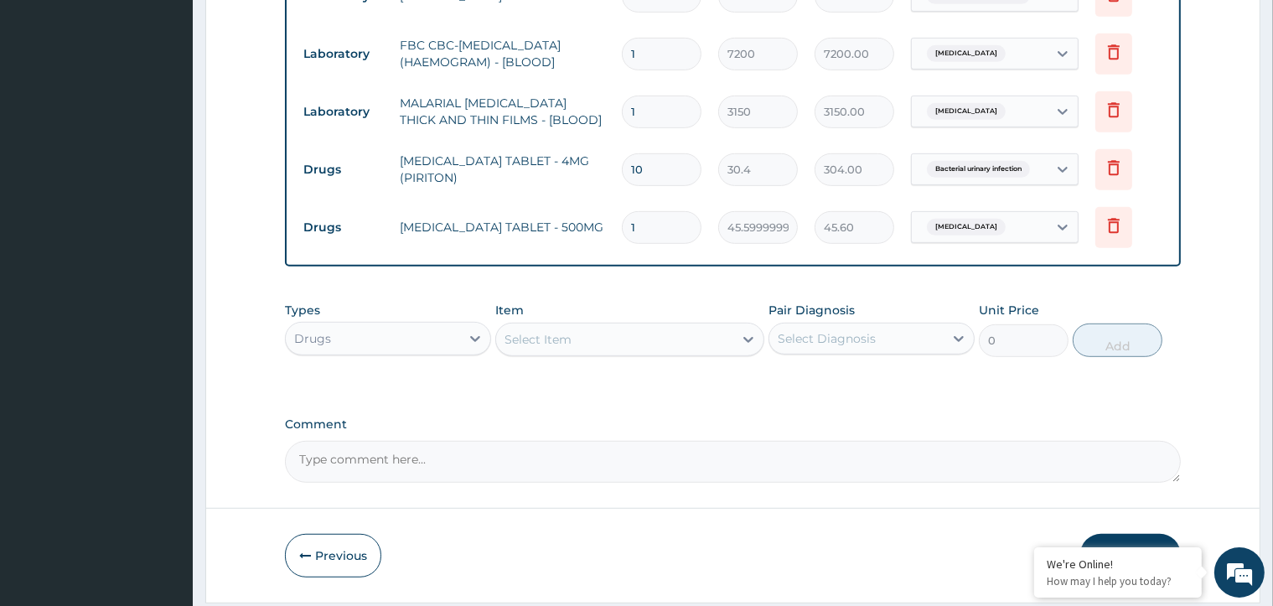
type input "18"
type input "820.80"
type input "1"
type input "45.60"
type input "10"
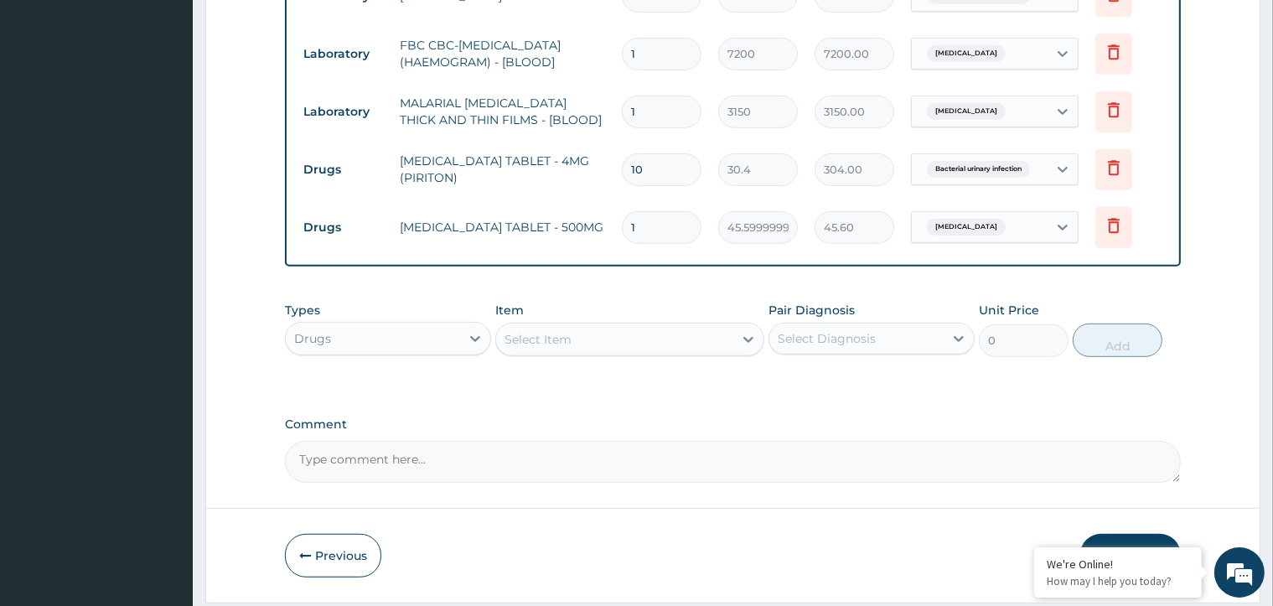
type input "456.00"
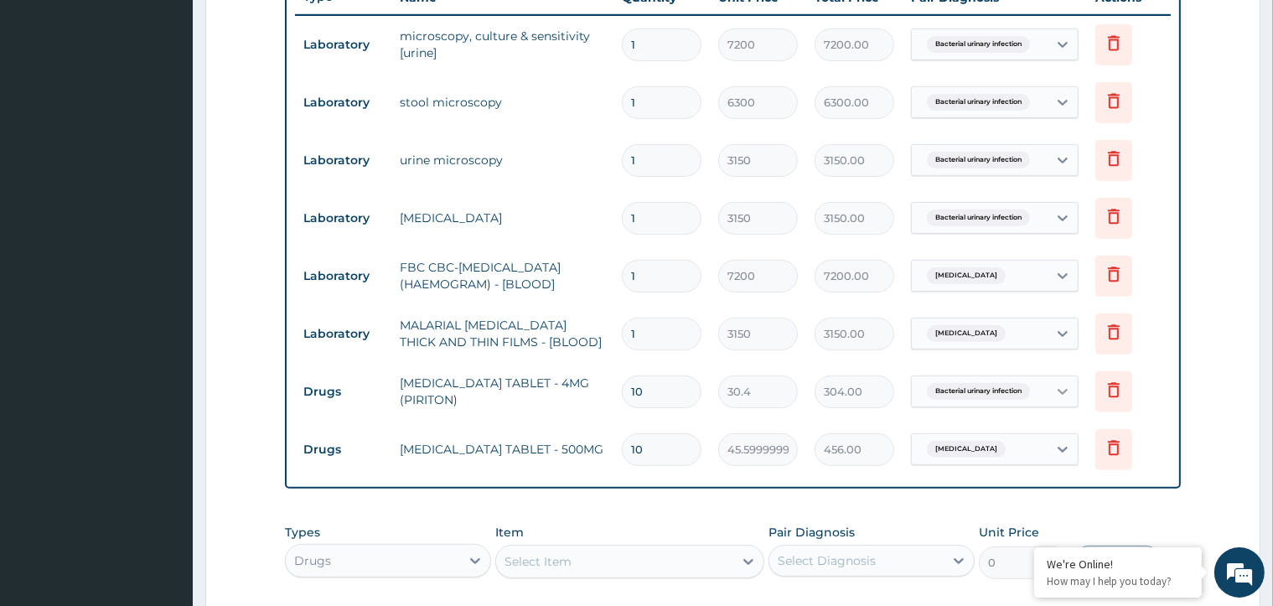
scroll to position [624, 0]
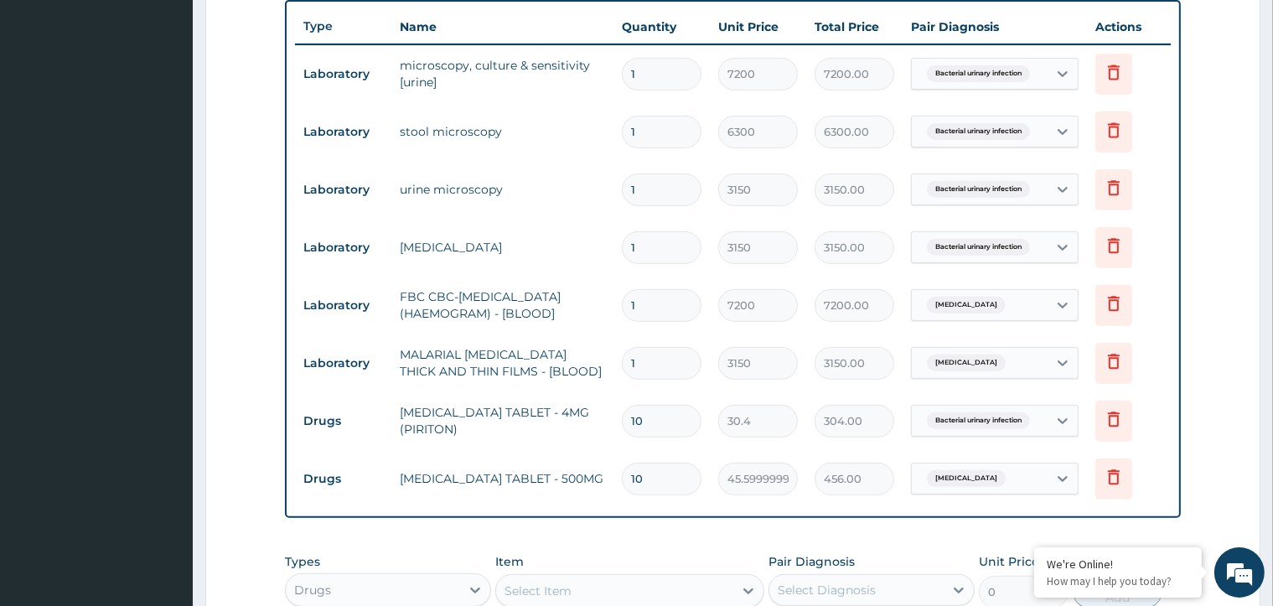
type input "10"
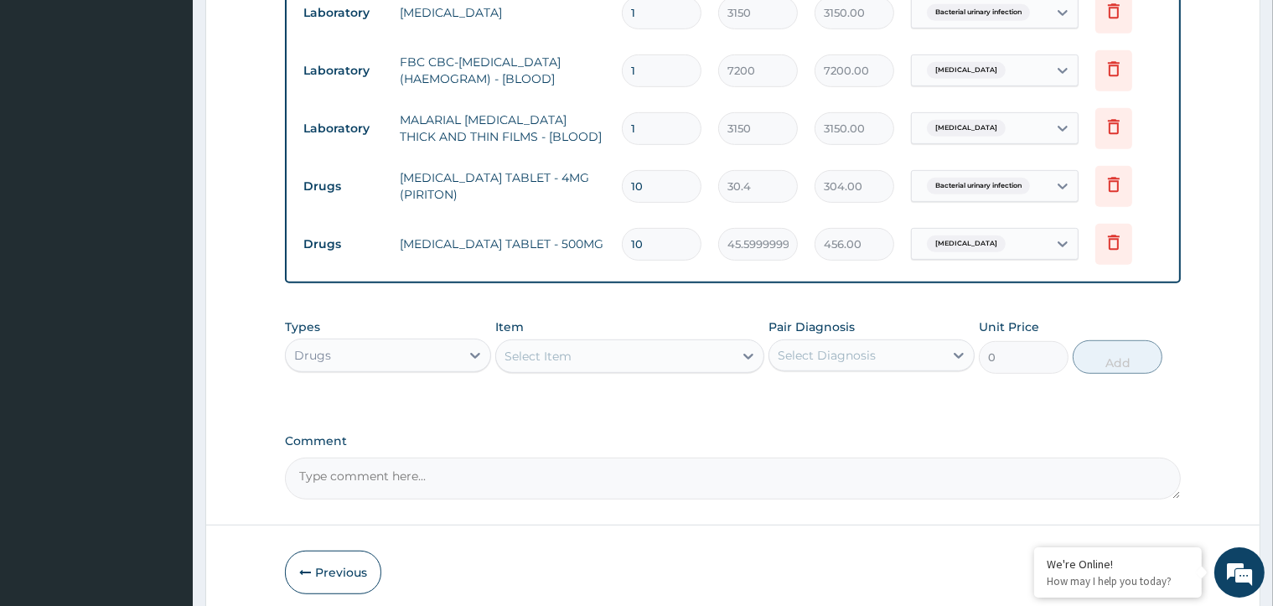
scroll to position [875, 0]
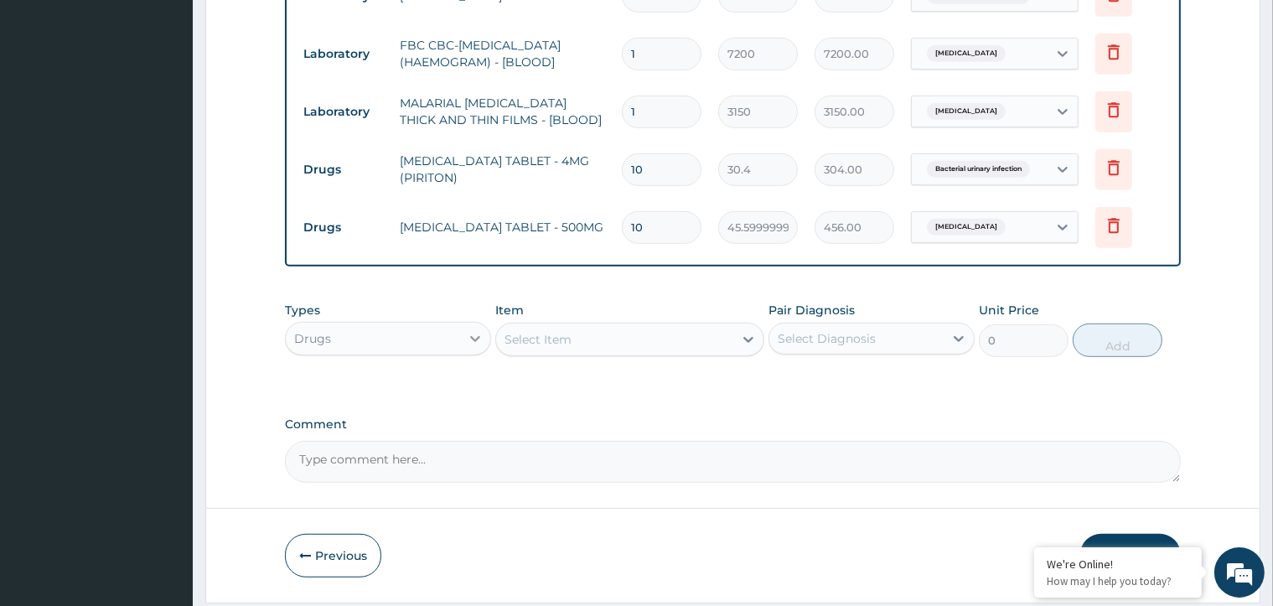
click at [476, 340] on icon at bounding box center [475, 338] width 17 height 17
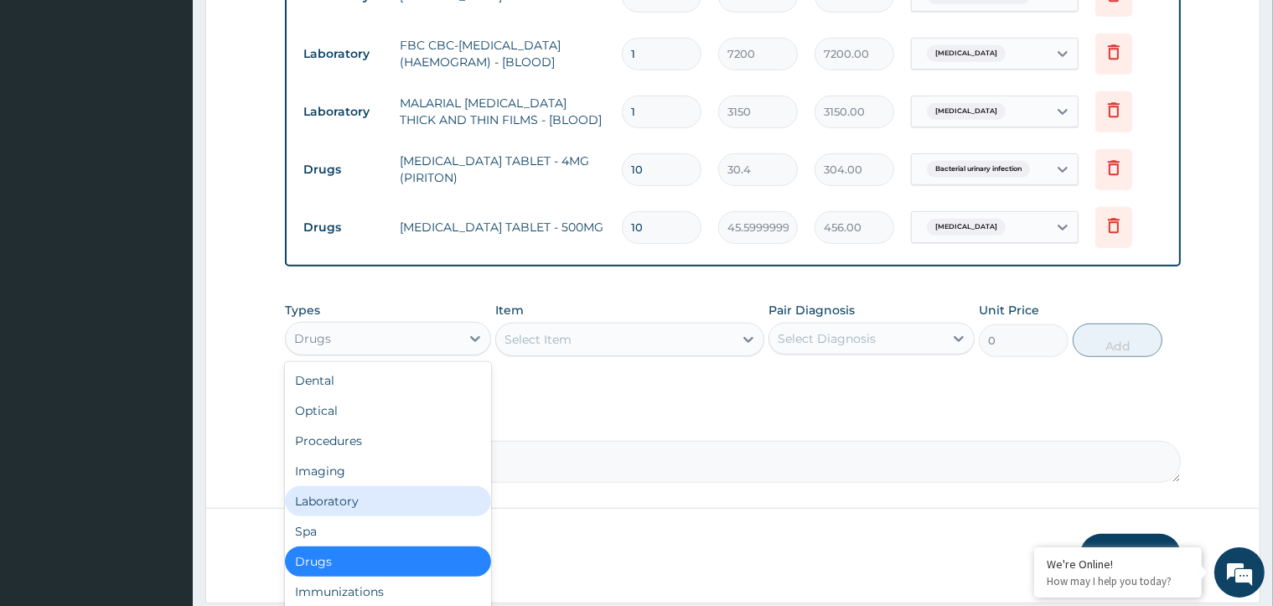
scroll to position [57, 0]
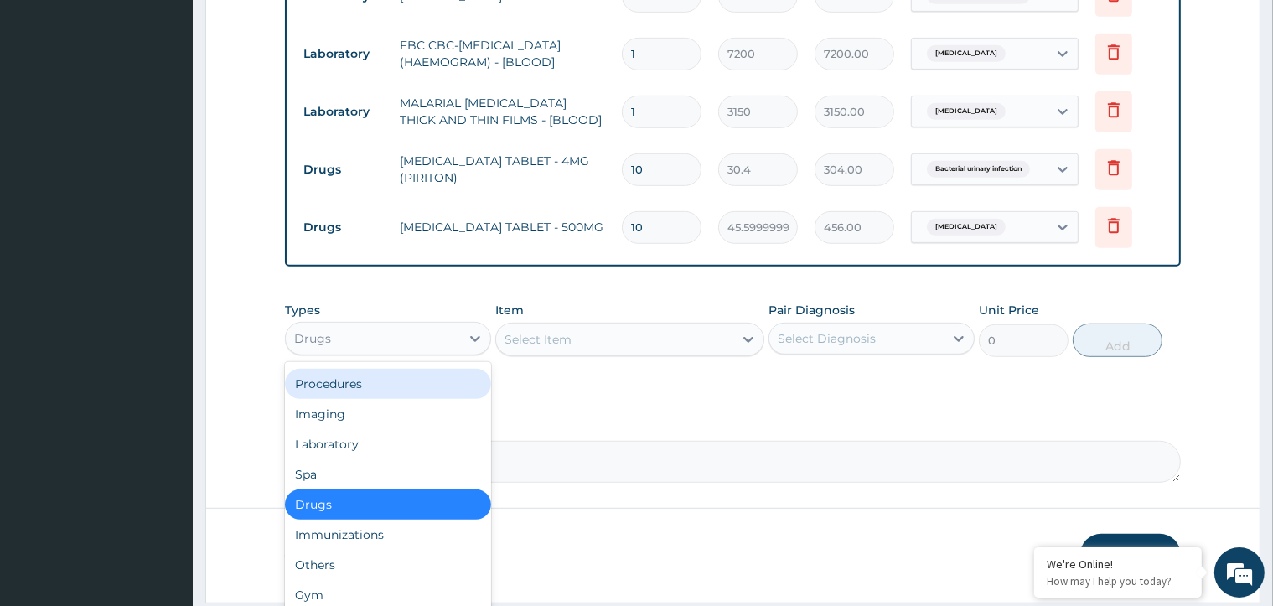
click at [421, 384] on div "Procedures" at bounding box center [388, 384] width 206 height 30
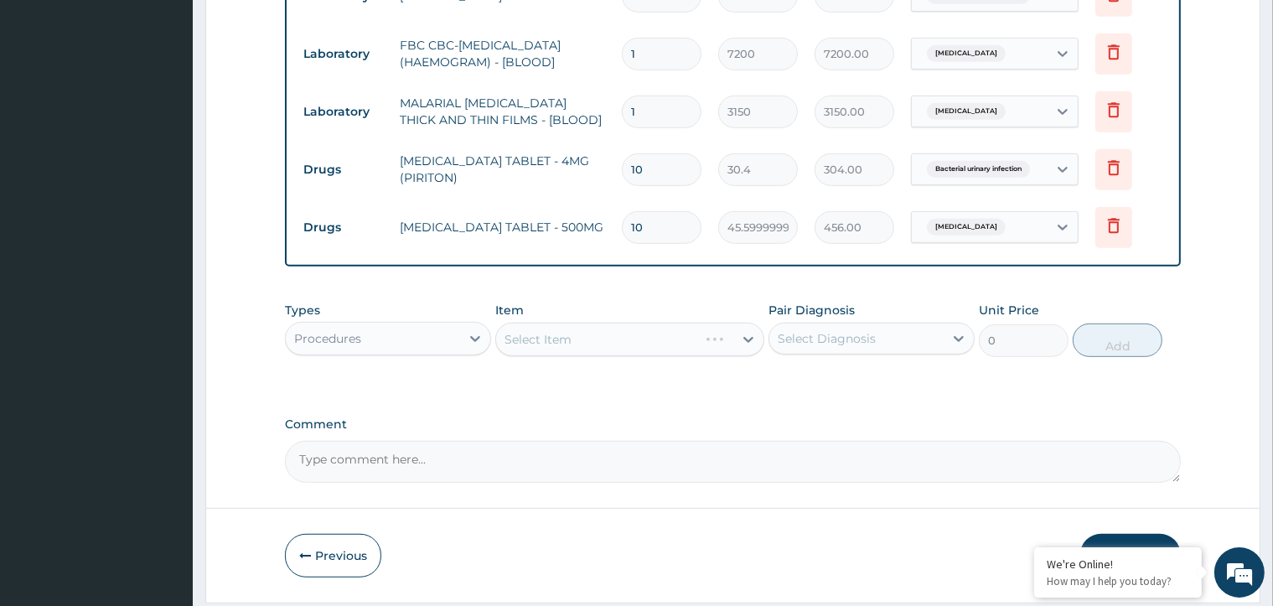
click at [751, 339] on div "Select Item" at bounding box center [629, 340] width 269 height 34
click at [733, 347] on div "Select Item" at bounding box center [629, 340] width 269 height 34
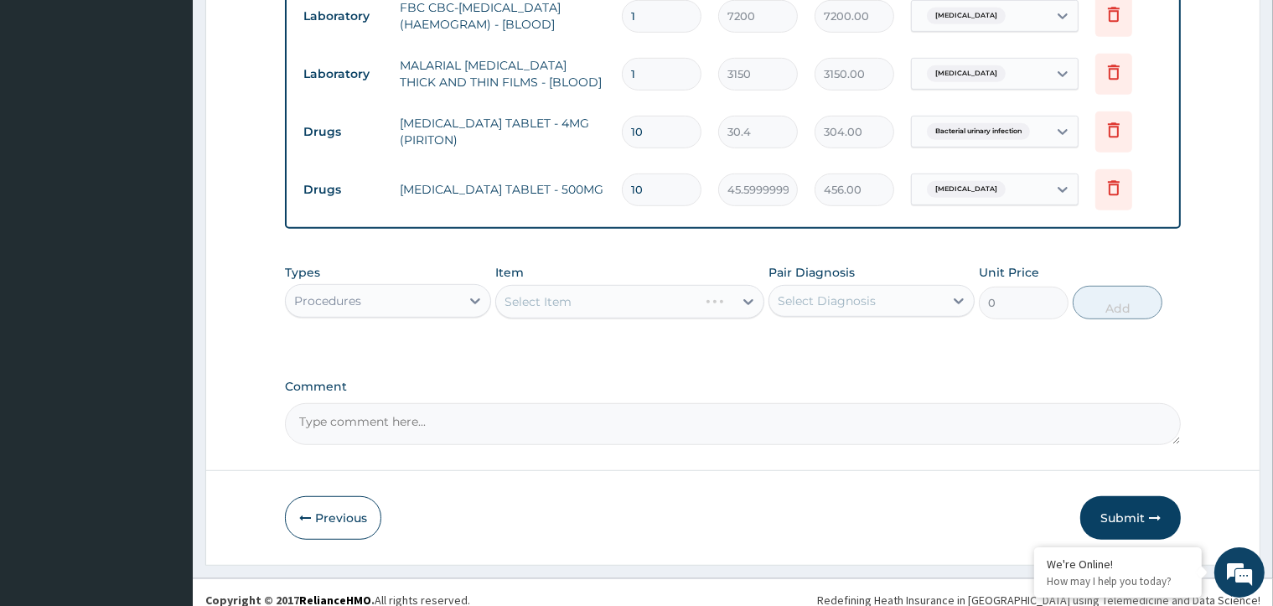
scroll to position [933, 0]
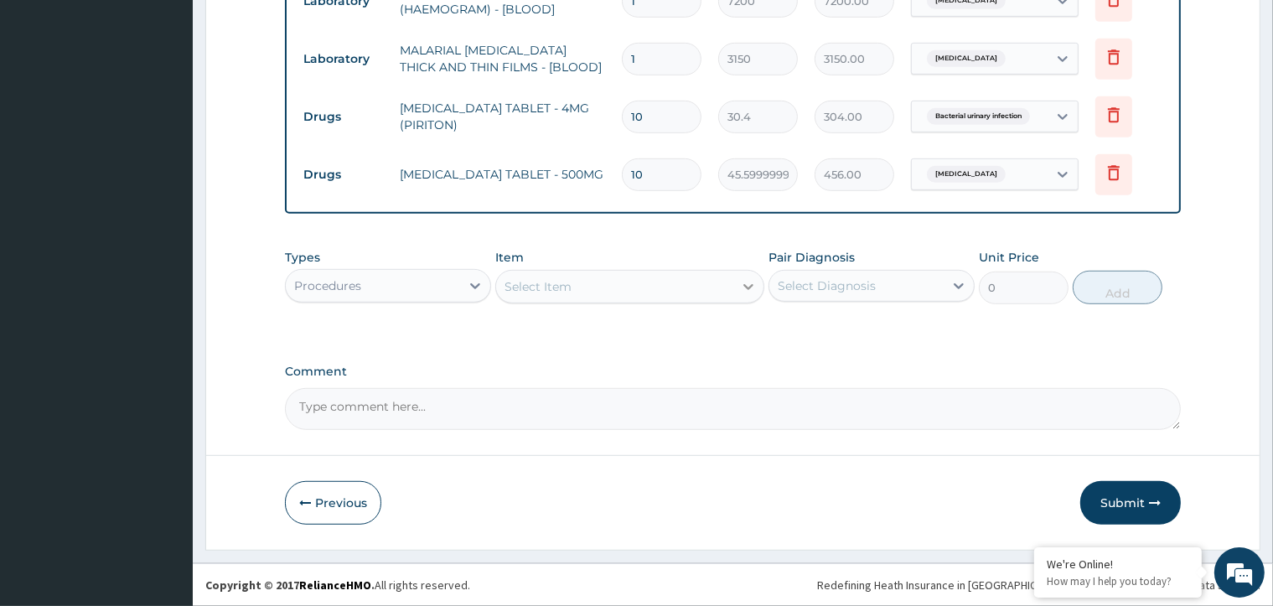
click at [740, 283] on icon at bounding box center [748, 286] width 17 height 17
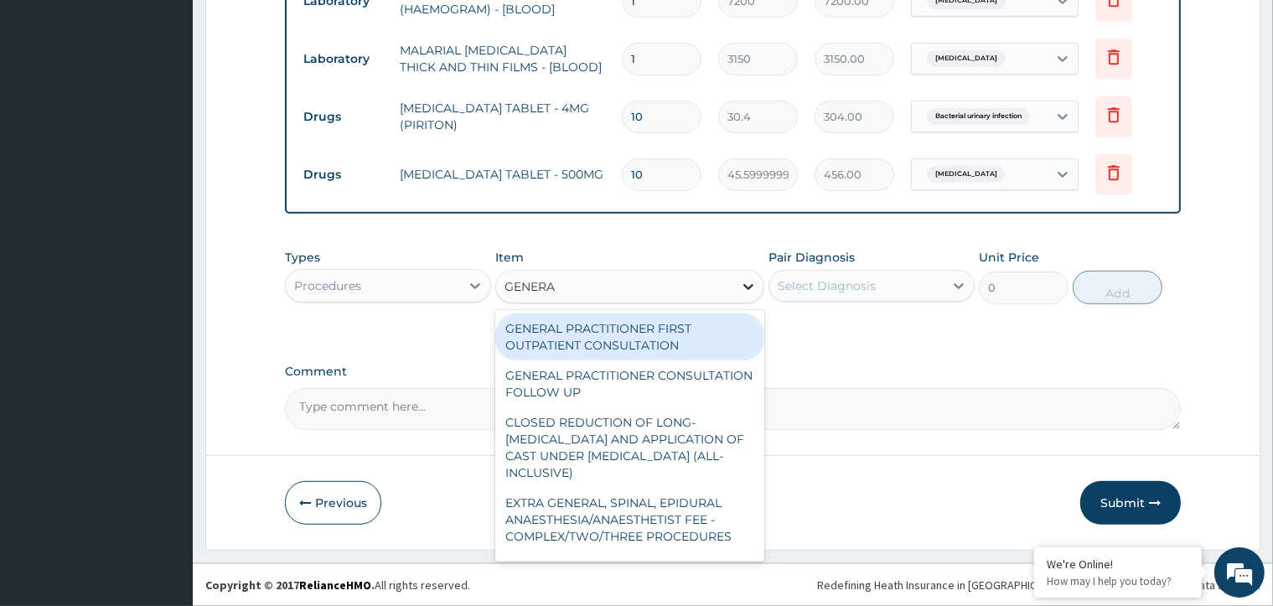
type input "GENERAL"
click at [663, 341] on div "GENERAL PRACTITIONER FIRST OUTPATIENT CONSULTATION" at bounding box center [629, 336] width 269 height 47
type input "5400"
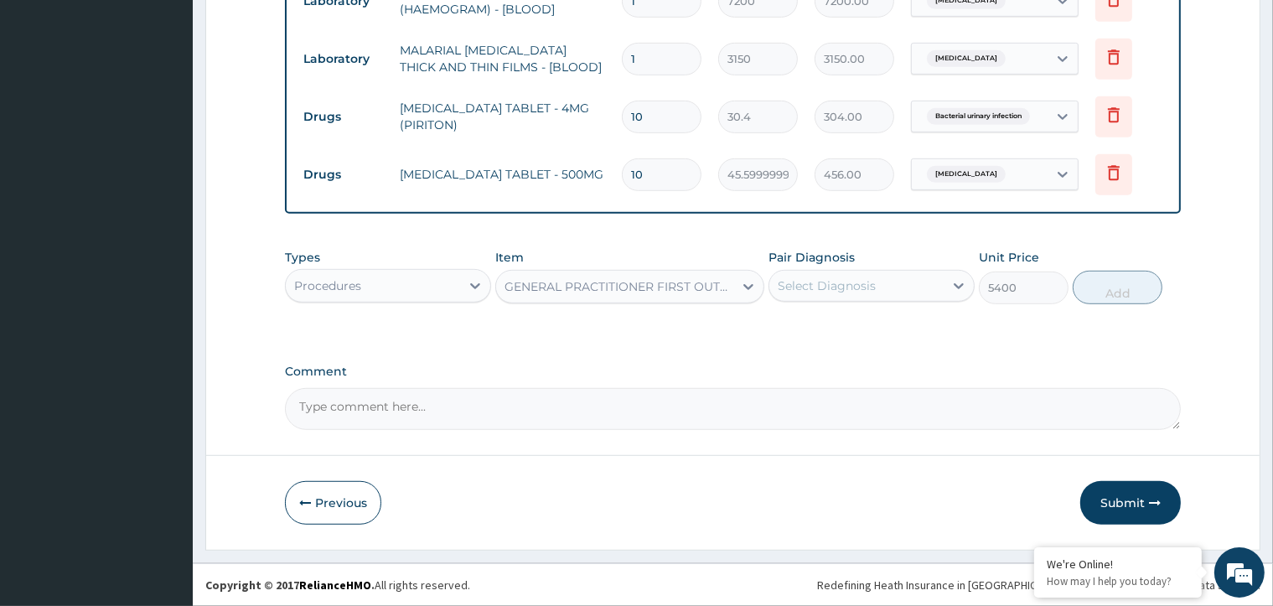
click at [821, 283] on div "Select Diagnosis" at bounding box center [827, 285] width 98 height 17
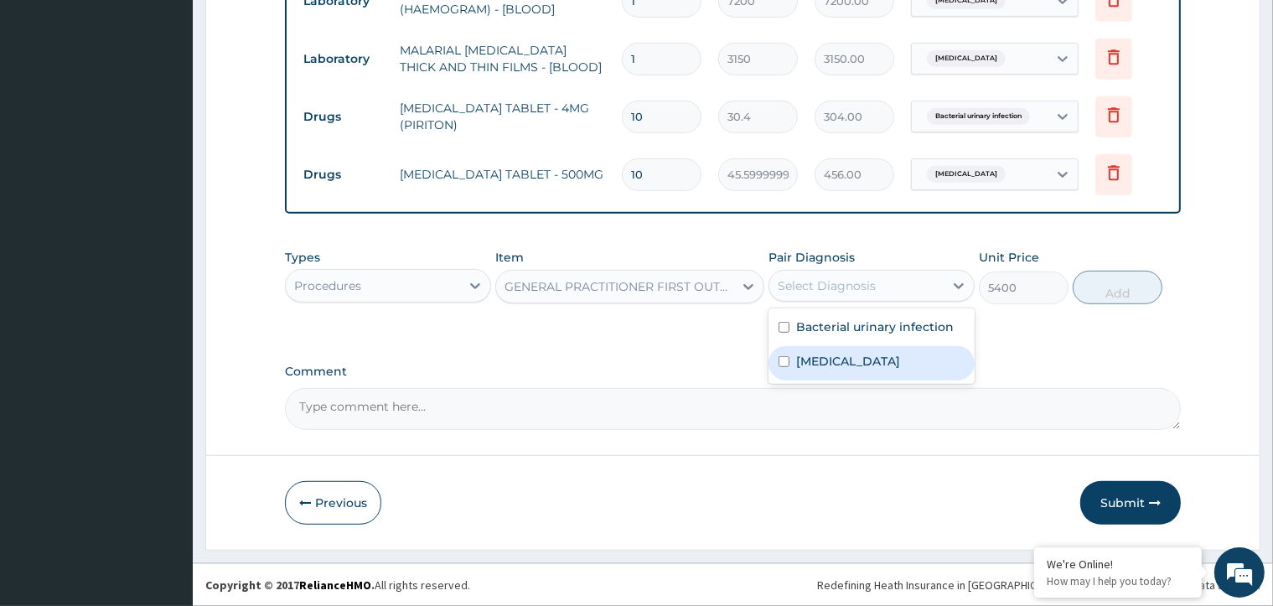
drag, startPoint x: 785, startPoint y: 360, endPoint x: 779, endPoint y: 337, distance: 24.2
click at [783, 360] on input "checkbox" at bounding box center [784, 361] width 11 height 11
checkbox input "true"
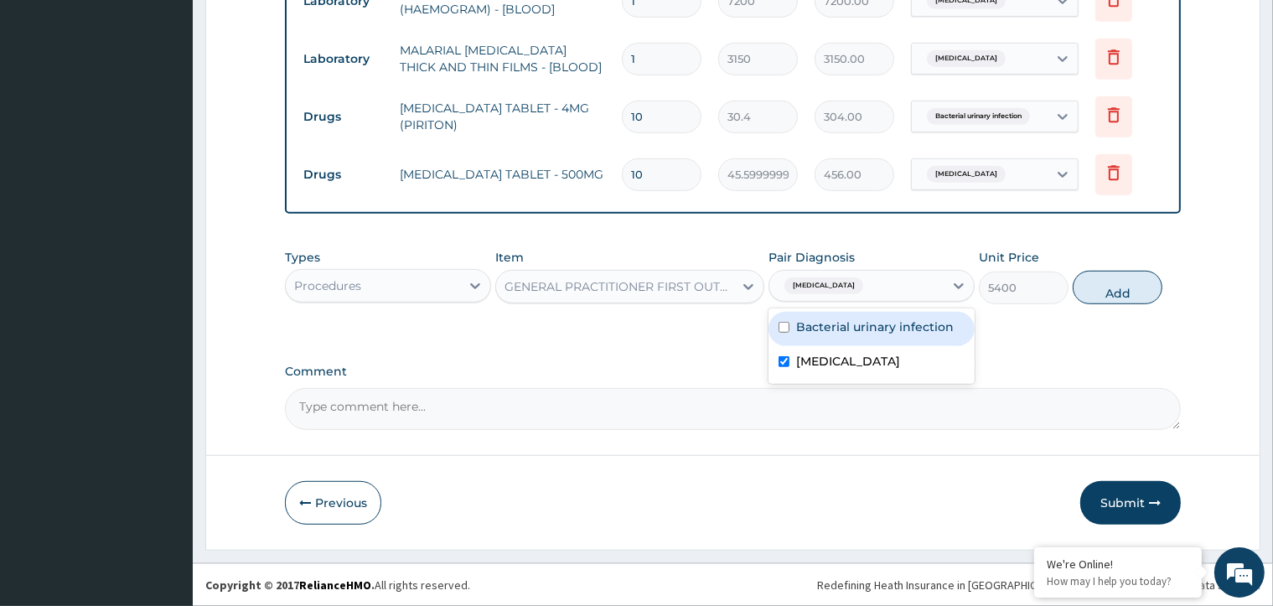
click at [779, 327] on input "checkbox" at bounding box center [784, 327] width 11 height 11
checkbox input "true"
click at [1141, 287] on button "Add" at bounding box center [1118, 288] width 90 height 34
type input "0"
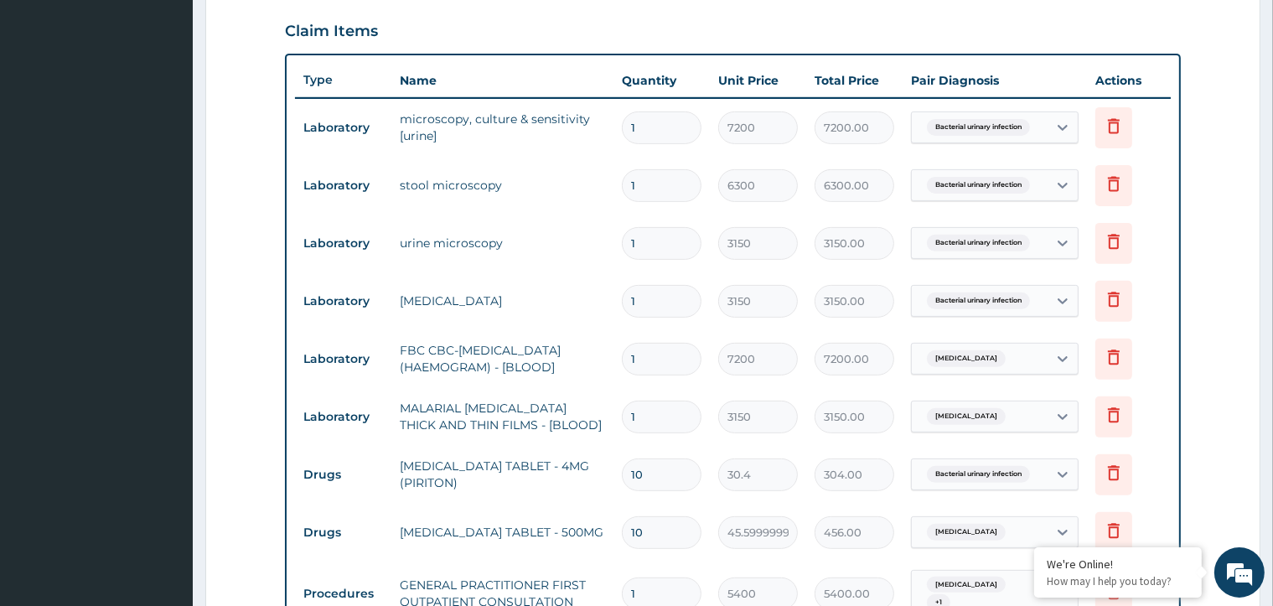
scroll to position [514, 0]
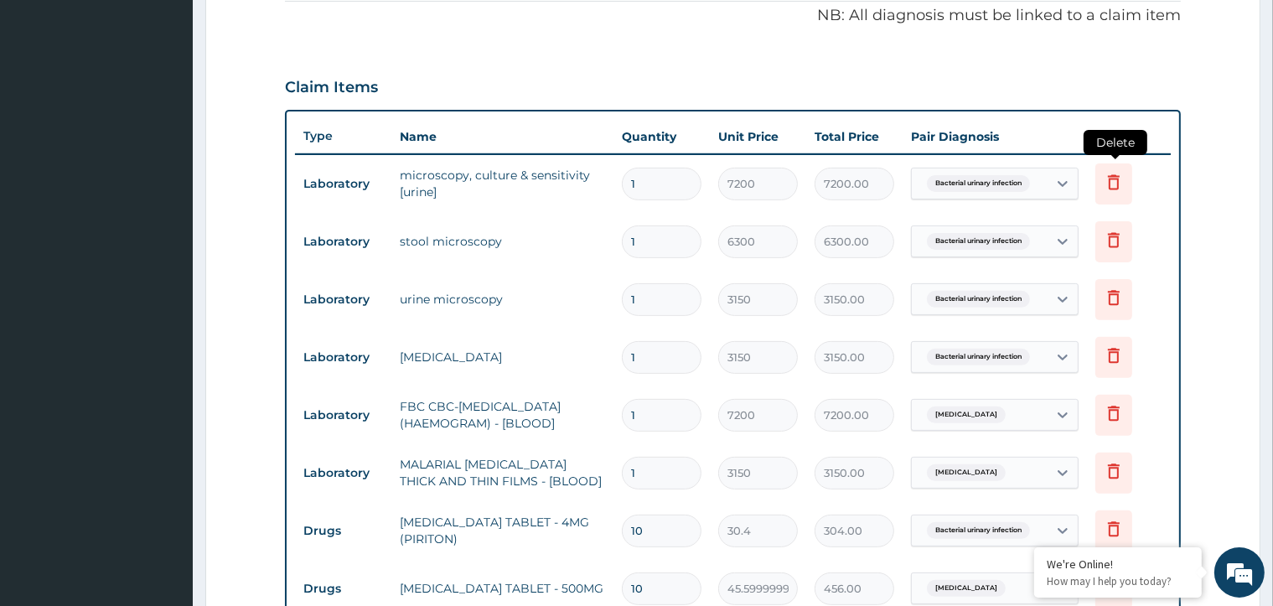
click at [1113, 178] on icon at bounding box center [1114, 182] width 20 height 20
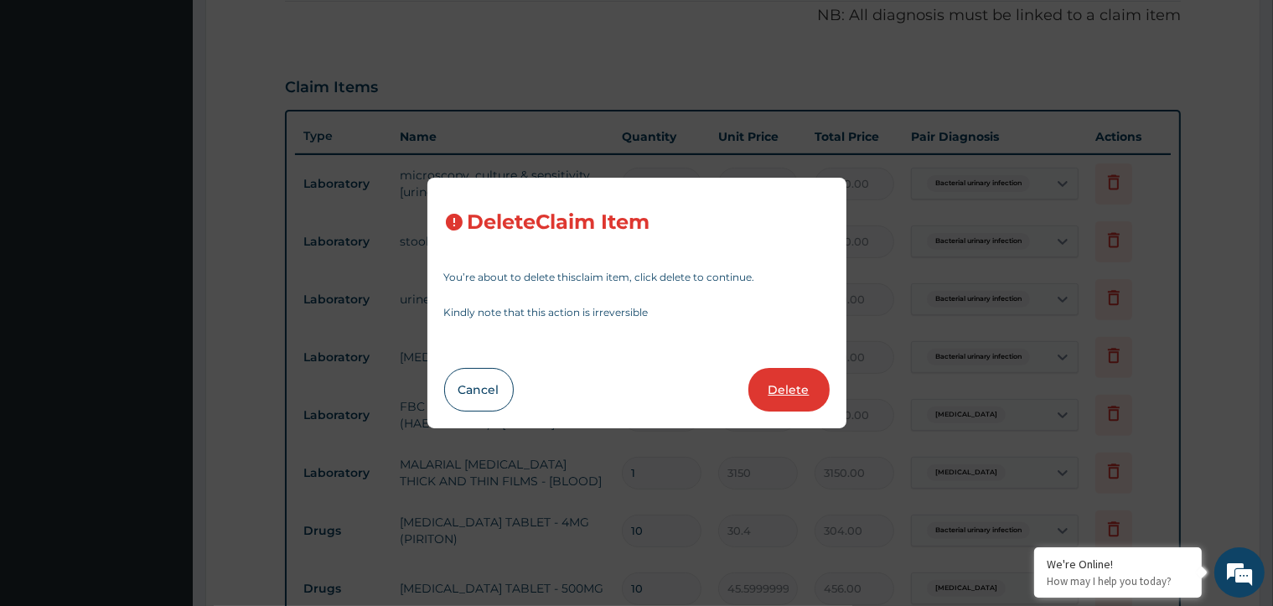
click at [775, 384] on button "Delete" at bounding box center [788, 390] width 81 height 44
type input "6300"
type input "6300.00"
type input "3150"
type input "3150.00"
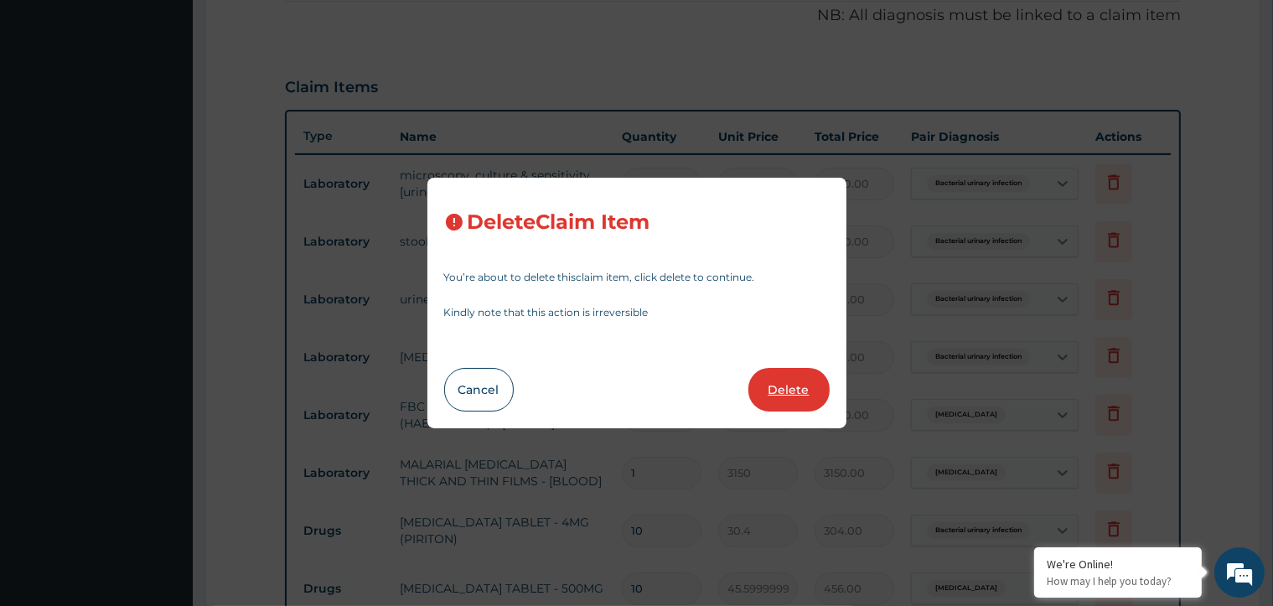
type input "7200"
type input "7200.00"
type input "3150"
type input "3150.00"
type input "10"
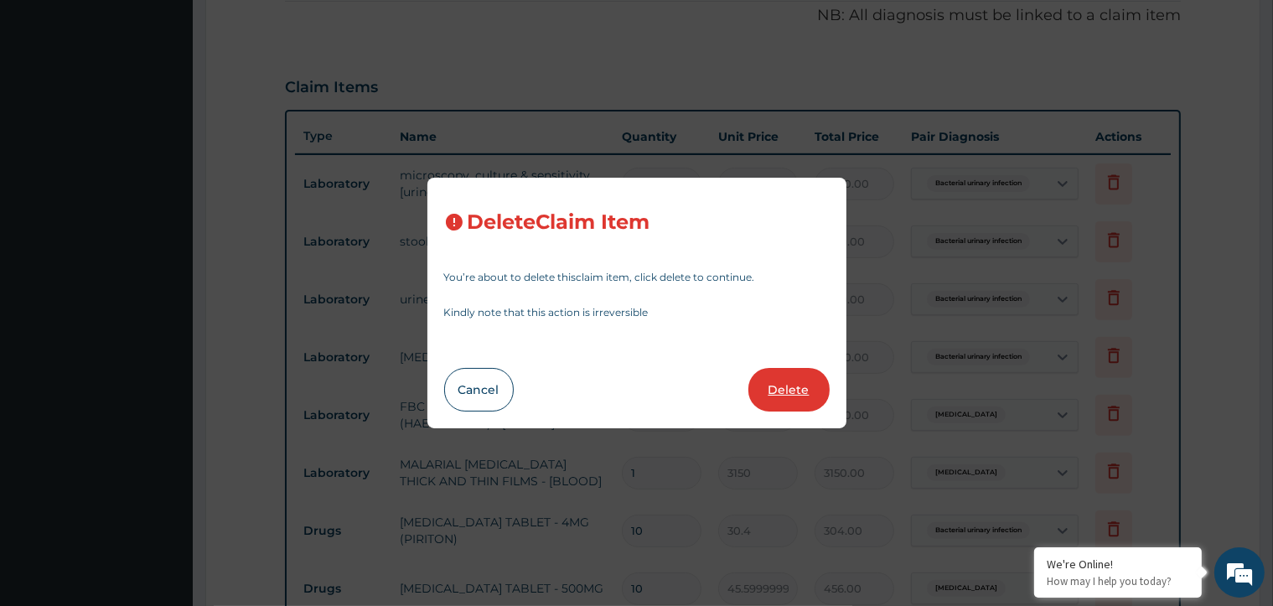
type input "30.4"
type input "304.00"
type input "45.599999999999994"
type input "456.00"
type input "1"
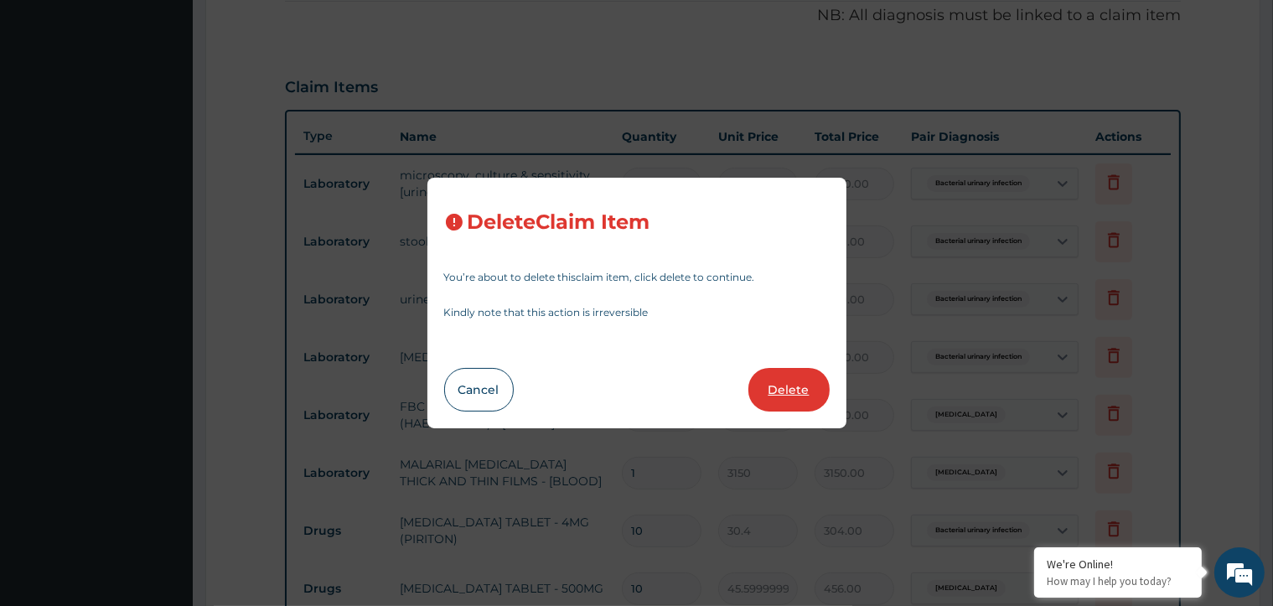
type input "5400"
type input "5400.00"
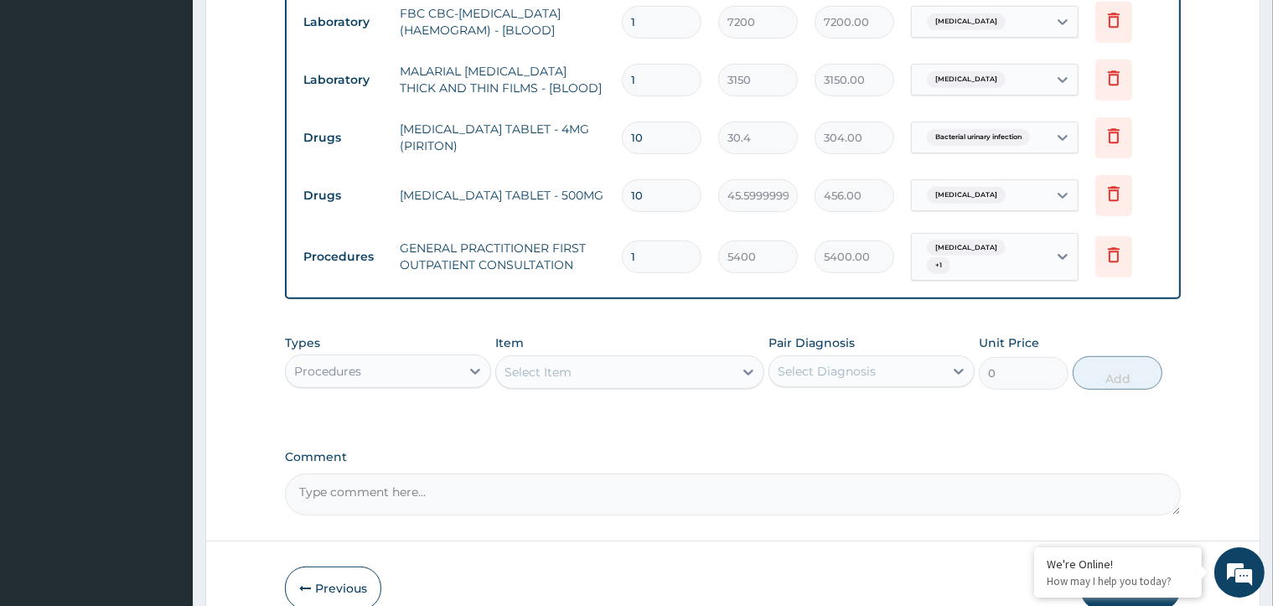
scroll to position [933, 0]
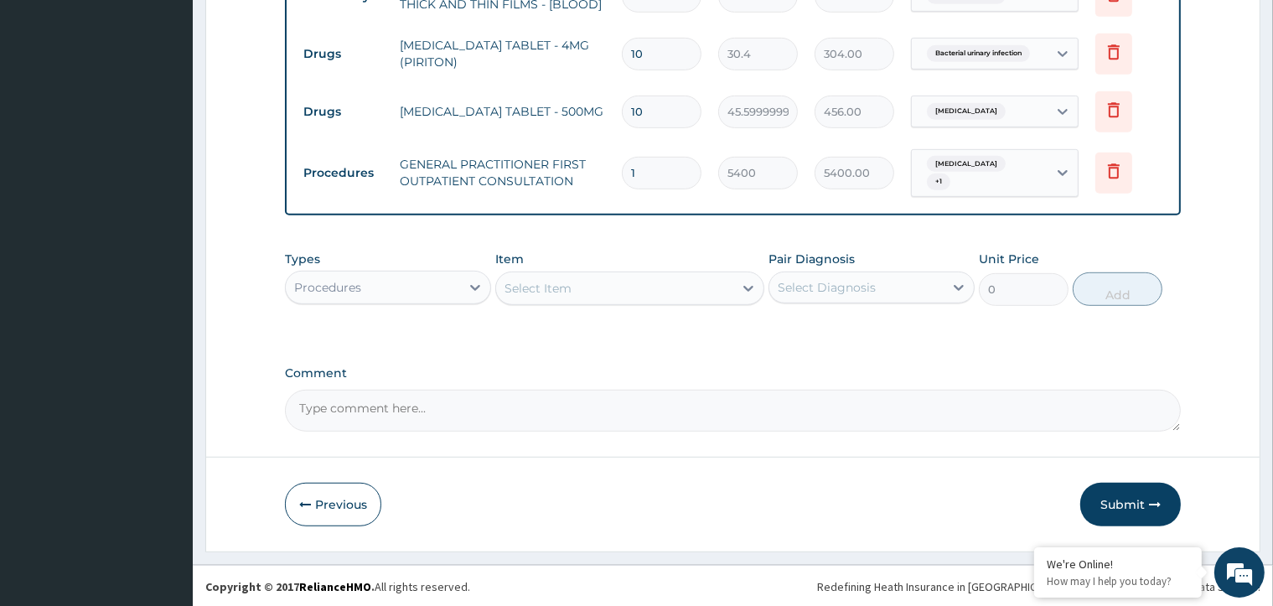
click at [593, 283] on div "Select Item" at bounding box center [614, 288] width 237 height 27
type input "COAR"
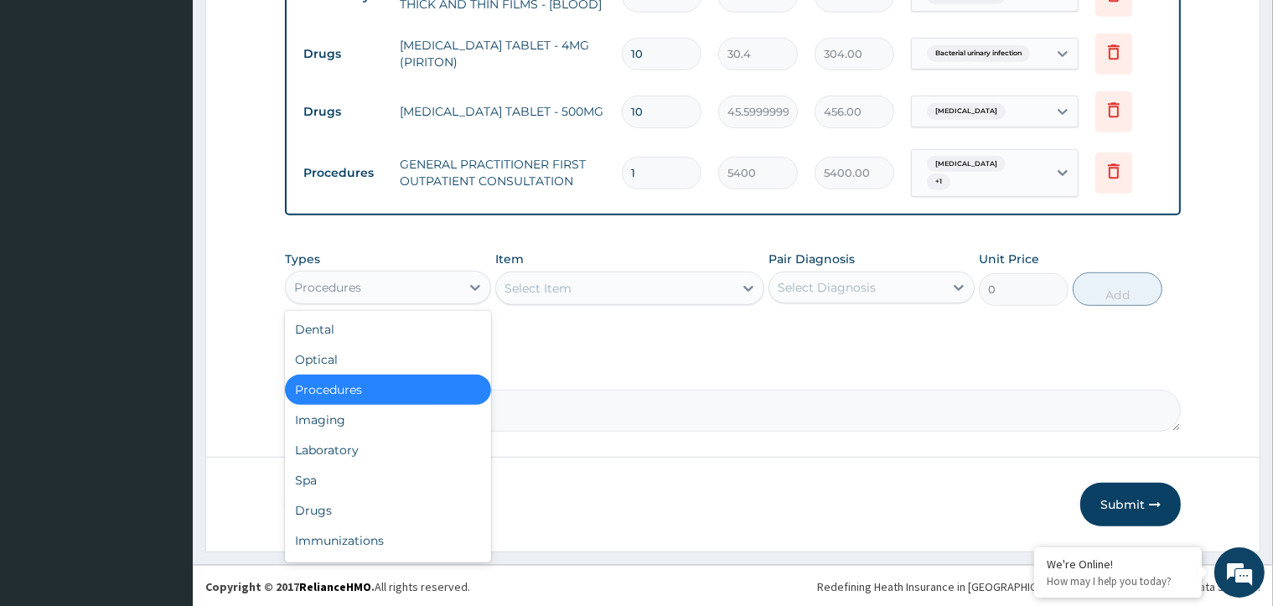
click at [454, 281] on div "Procedures" at bounding box center [373, 287] width 174 height 27
click at [355, 507] on div "Drugs" at bounding box center [388, 510] width 206 height 30
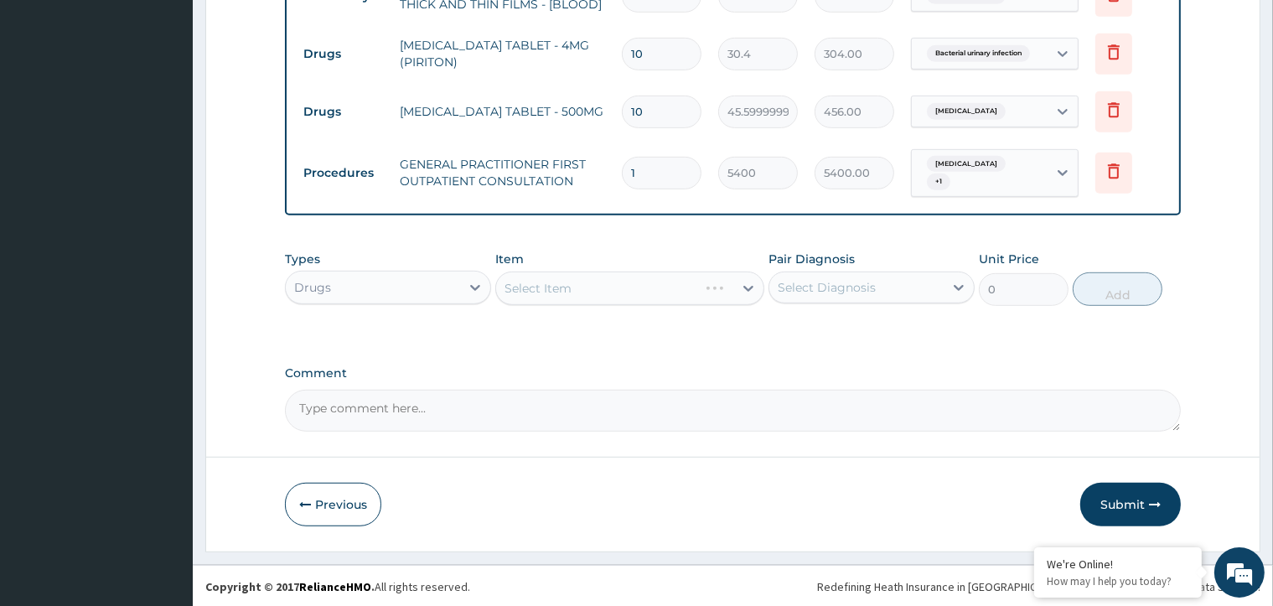
click at [691, 290] on div "Select Item" at bounding box center [629, 289] width 269 height 34
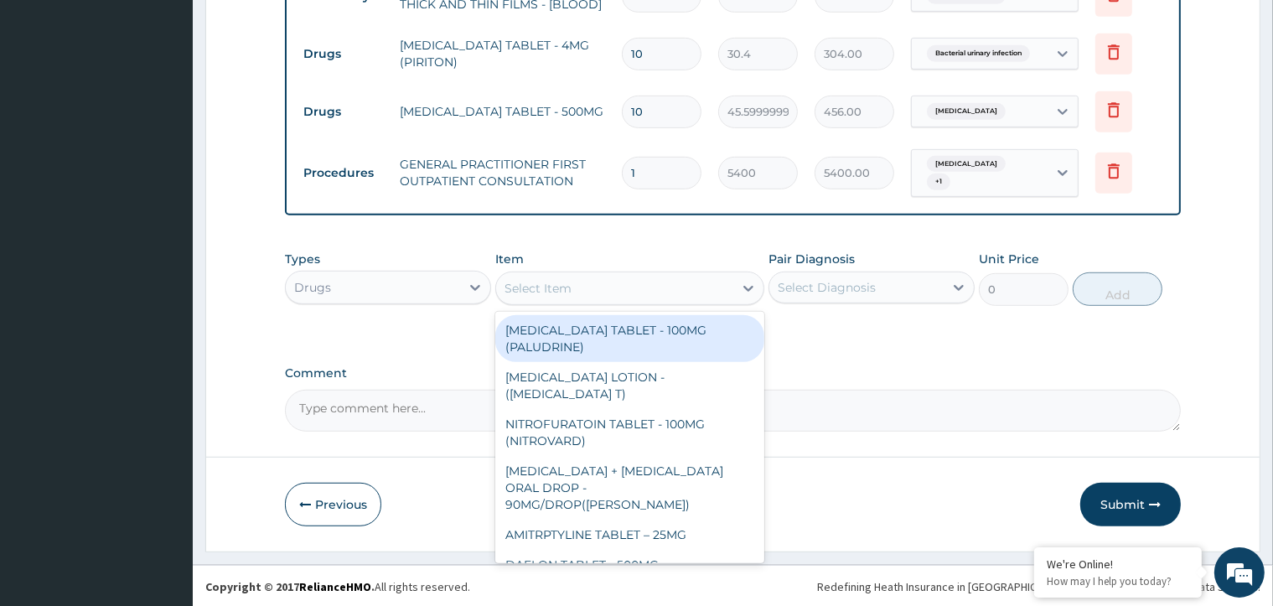
click at [728, 282] on div "Select Item" at bounding box center [614, 288] width 237 height 27
paste input "PA/65A151"
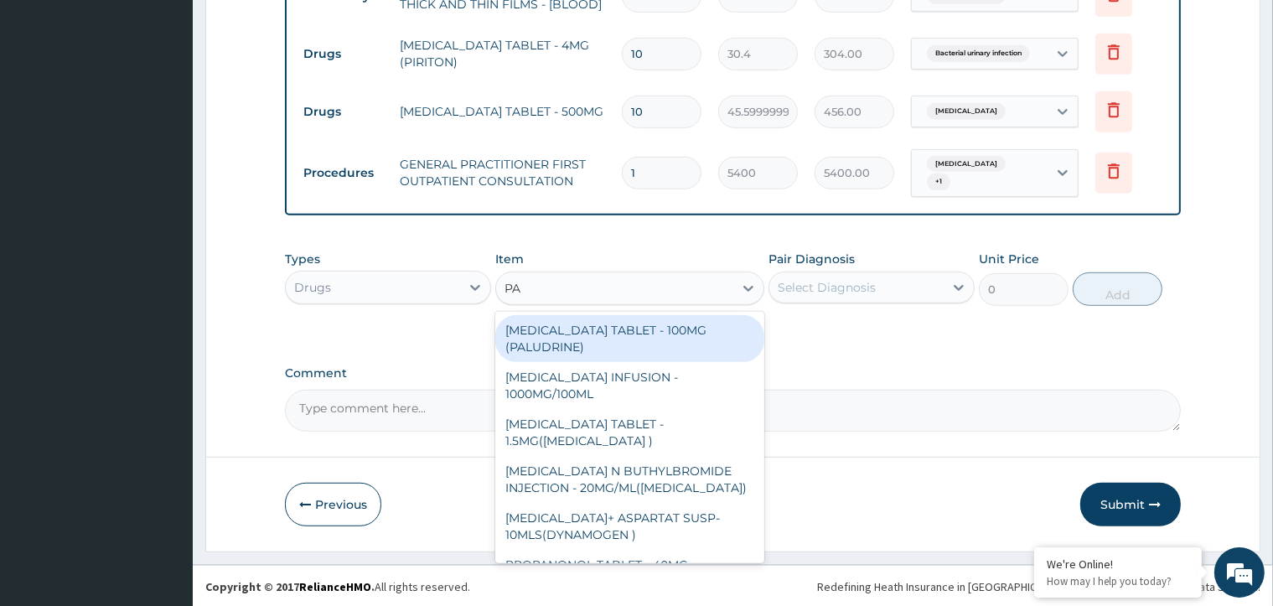
type input "P"
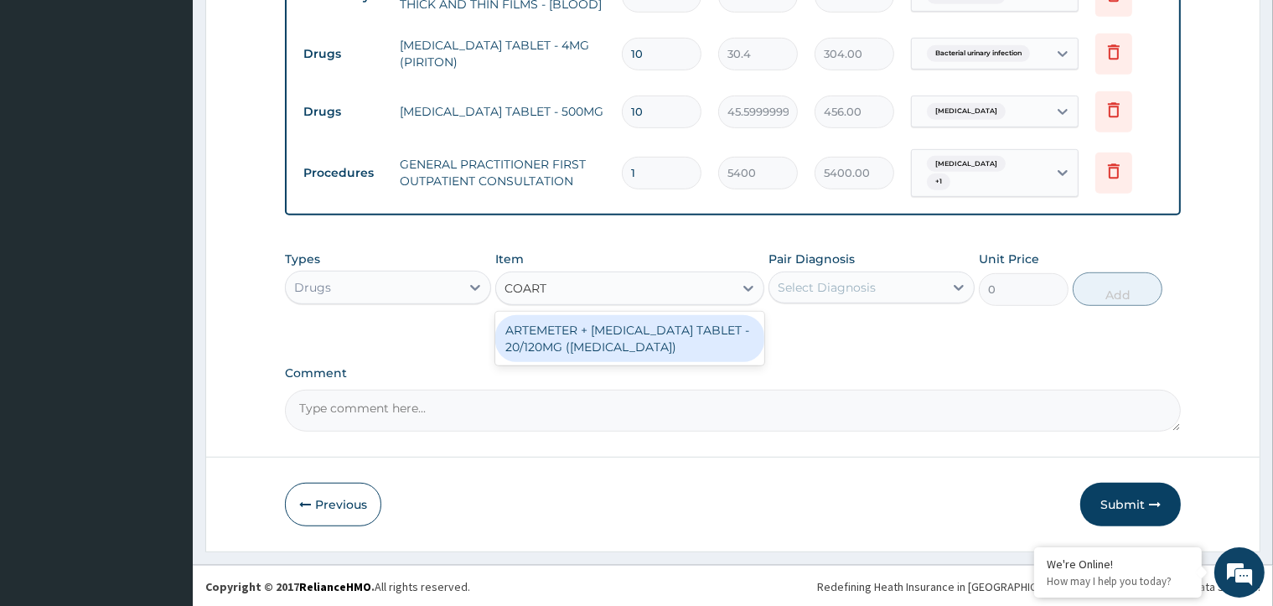
type input "COARTE"
click at [701, 340] on div "ARTEMETER + LUMEFANTRINE TABLET - 20/120MG (COARTEM)" at bounding box center [629, 338] width 269 height 47
type input "285"
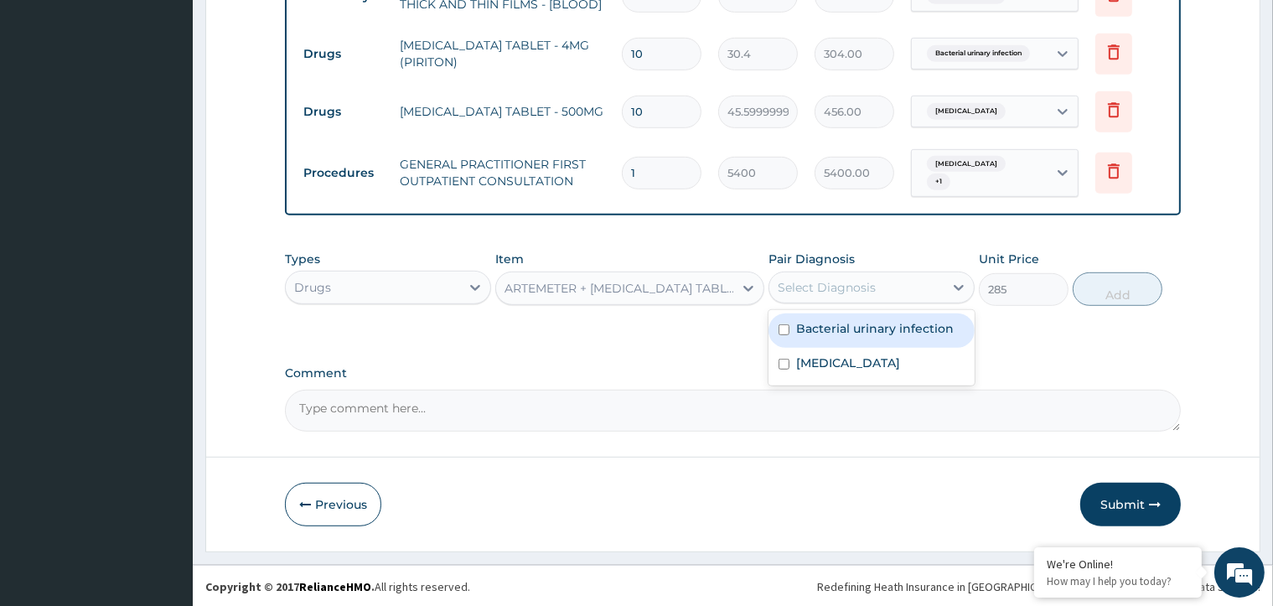
click at [858, 287] on div "Select Diagnosis" at bounding box center [827, 287] width 98 height 17
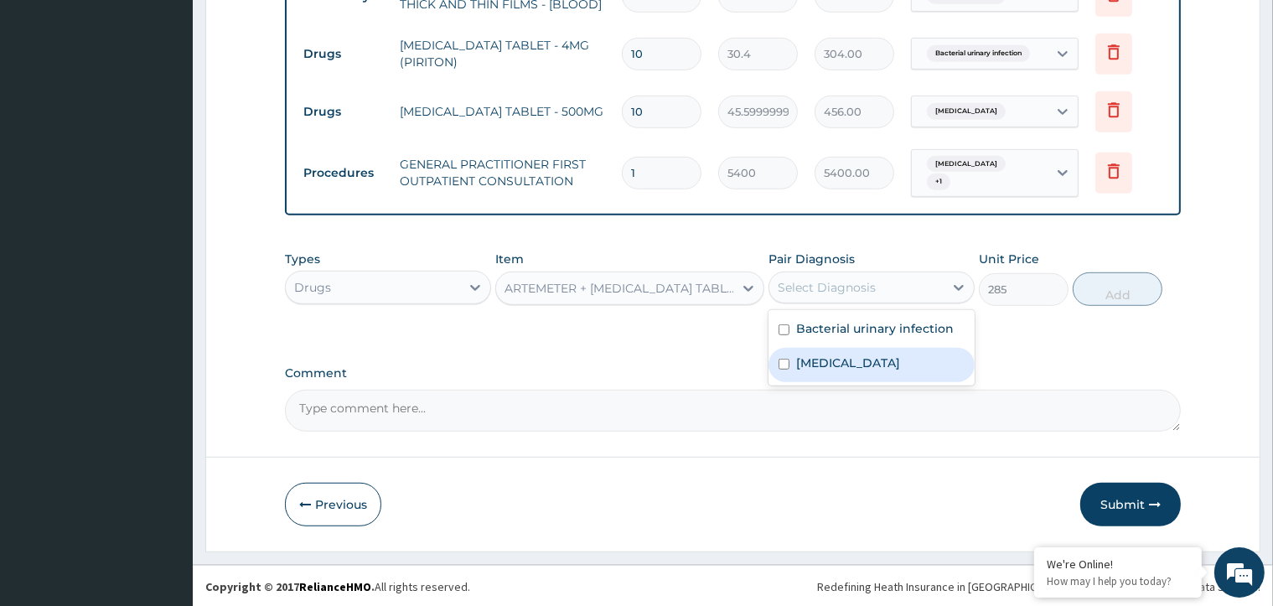
click at [779, 362] on input "checkbox" at bounding box center [784, 364] width 11 height 11
checkbox input "true"
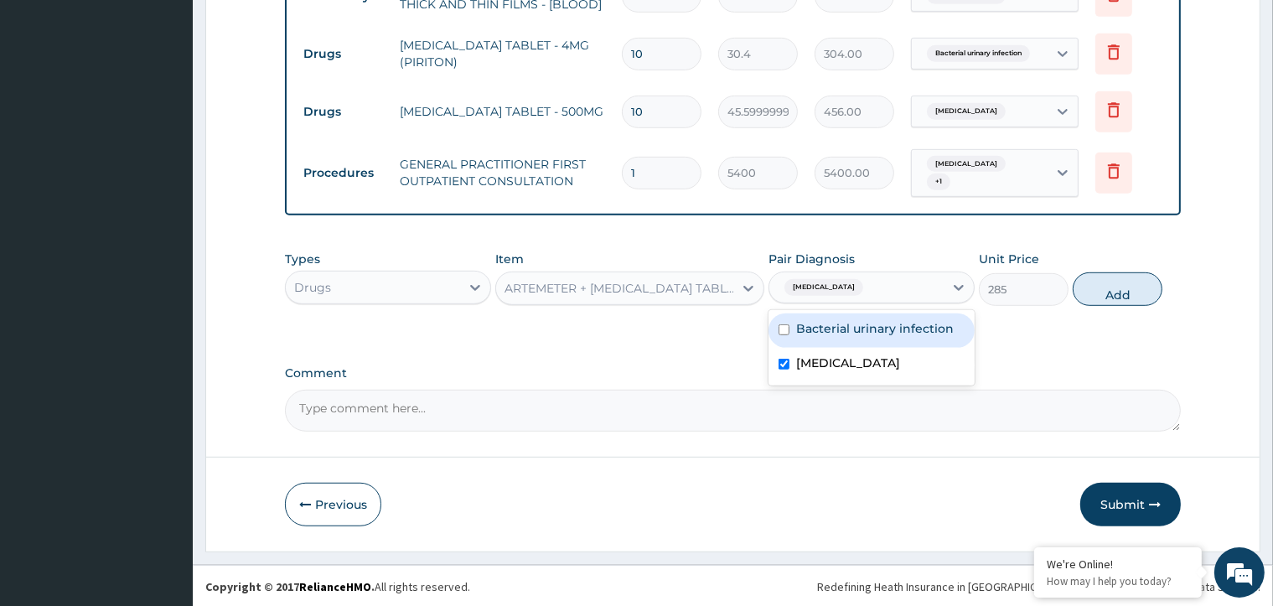
click at [1098, 293] on button "Add" at bounding box center [1118, 289] width 90 height 34
type input "0"
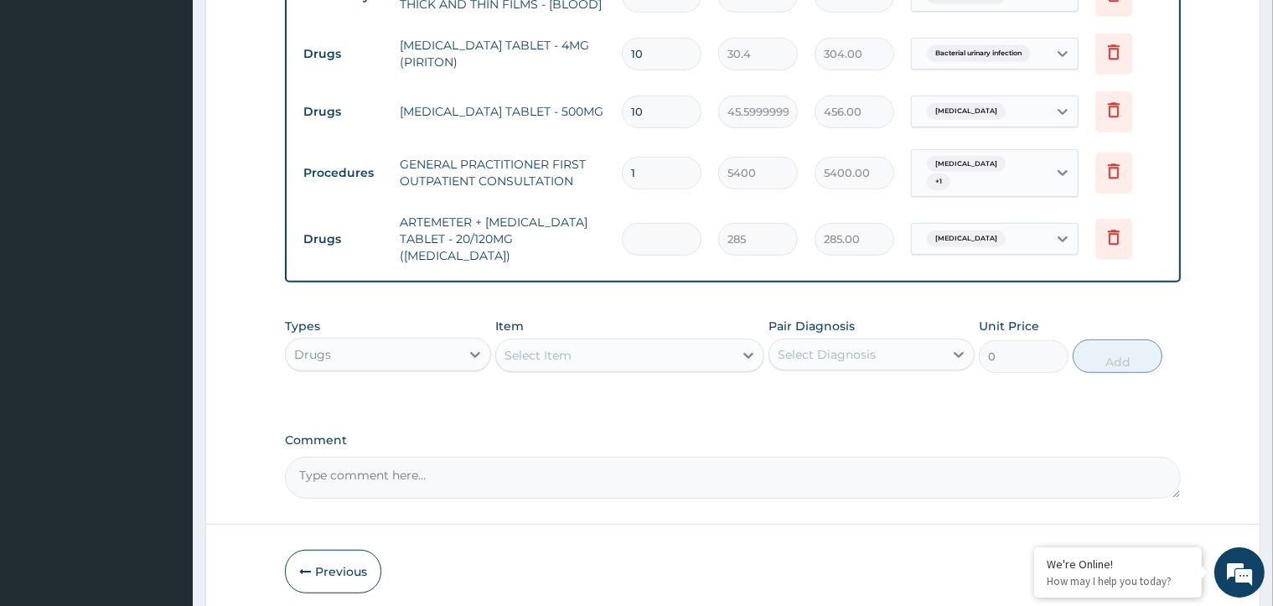
type input "0.00"
type input "6"
type input "1710.00"
type input "6"
click at [684, 342] on div "Select Item" at bounding box center [614, 355] width 237 height 27
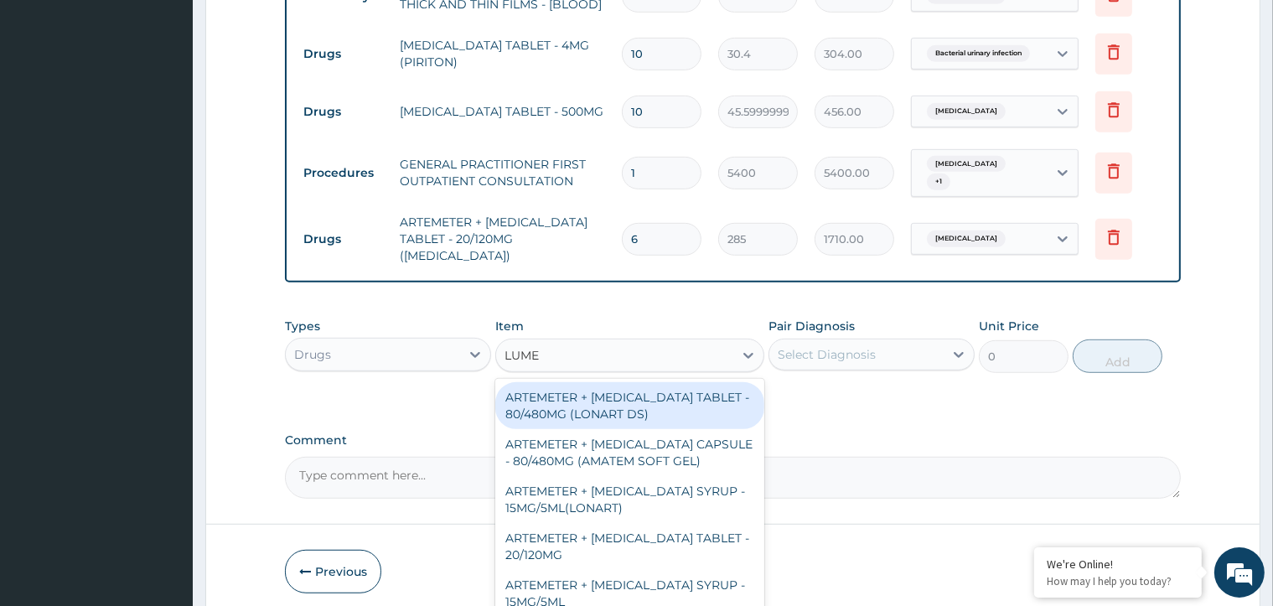
type input "LUMEF"
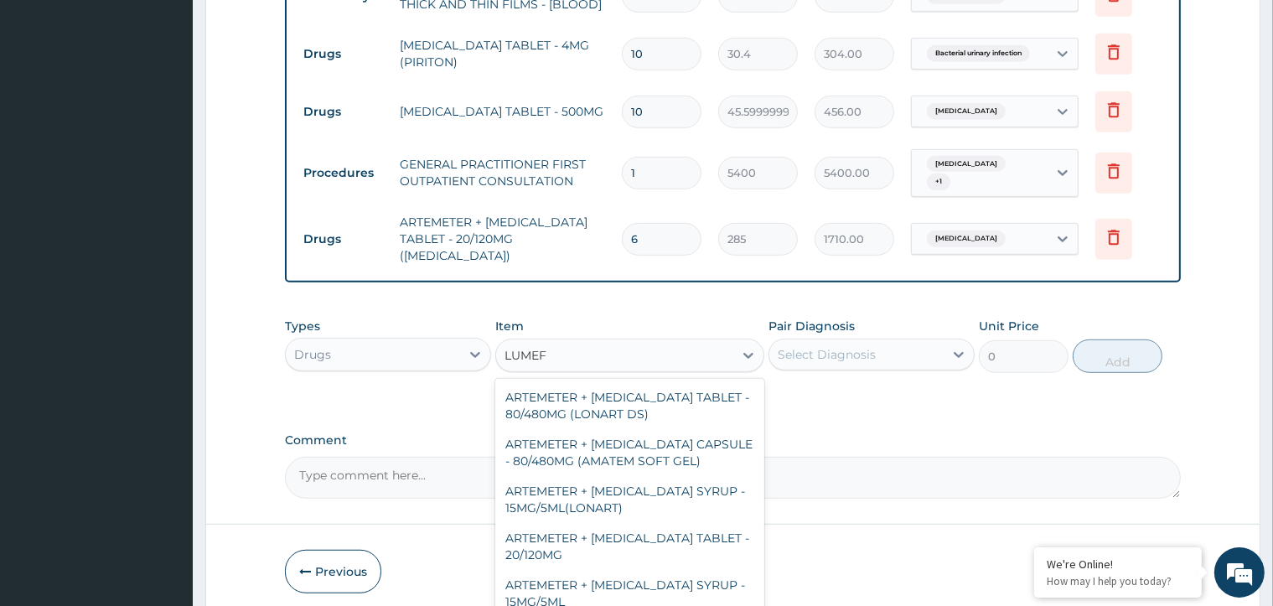
scroll to position [101, 0]
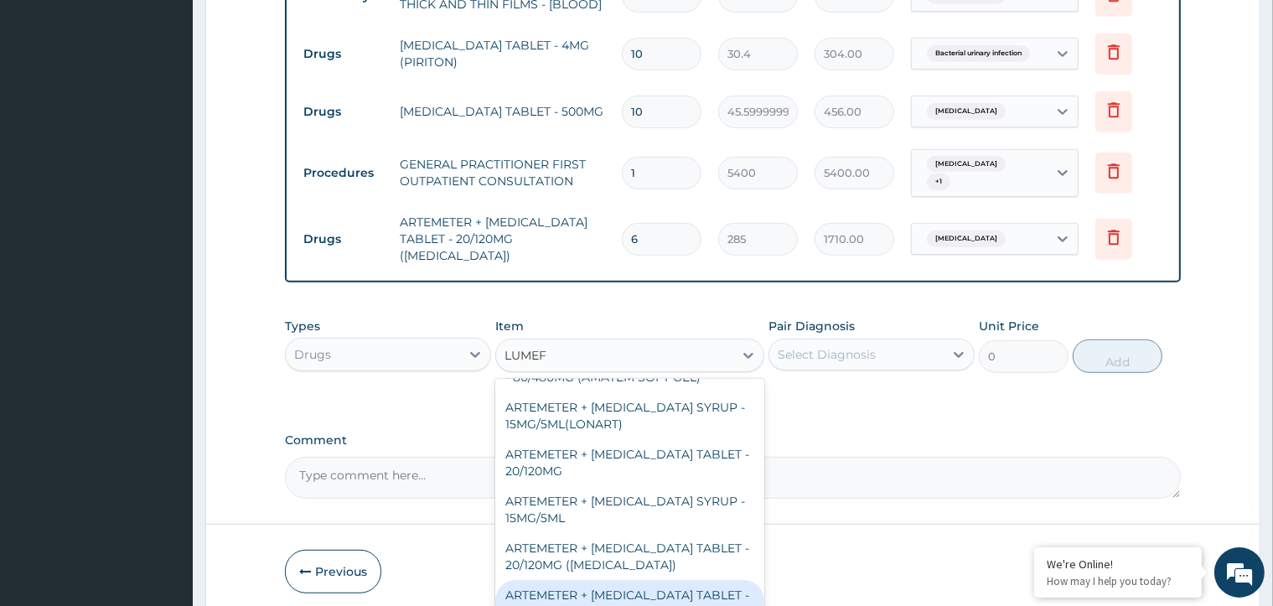
click at [677, 582] on div "ARTEMETER + LUMEFANTRINE TABLET - 80/480MG" at bounding box center [629, 603] width 269 height 47
type input "494"
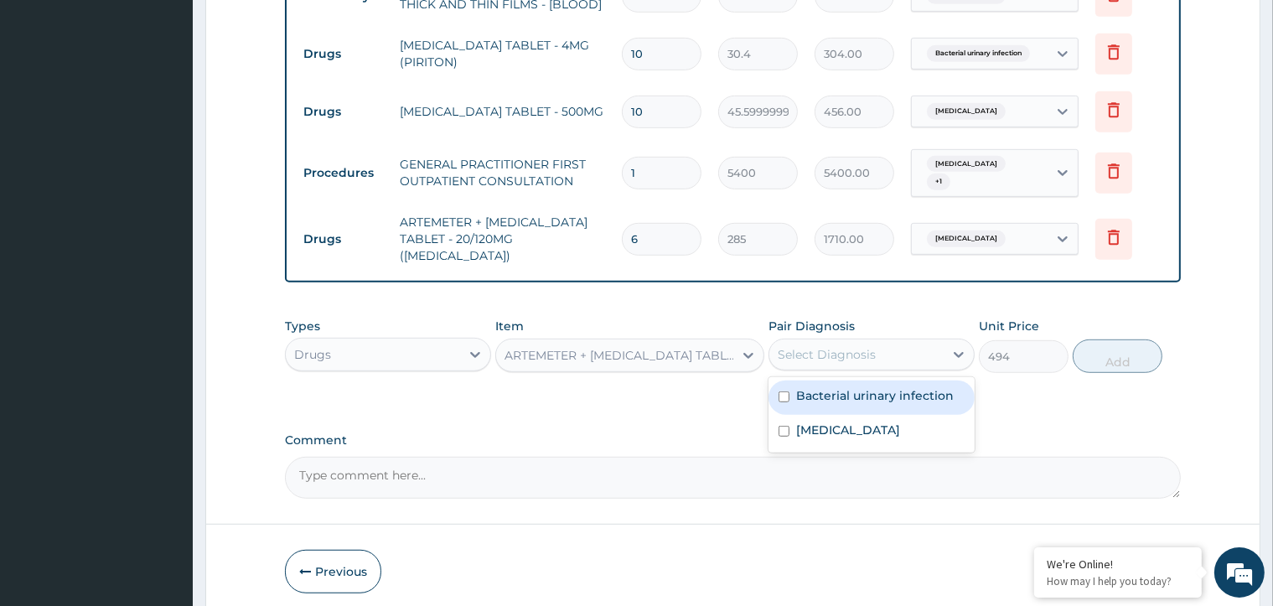
click at [826, 346] on div "Select Diagnosis" at bounding box center [827, 354] width 98 height 17
click at [780, 426] on input "checkbox" at bounding box center [784, 431] width 11 height 11
checkbox input "true"
click at [1095, 340] on button "Add" at bounding box center [1118, 356] width 90 height 34
type input "0"
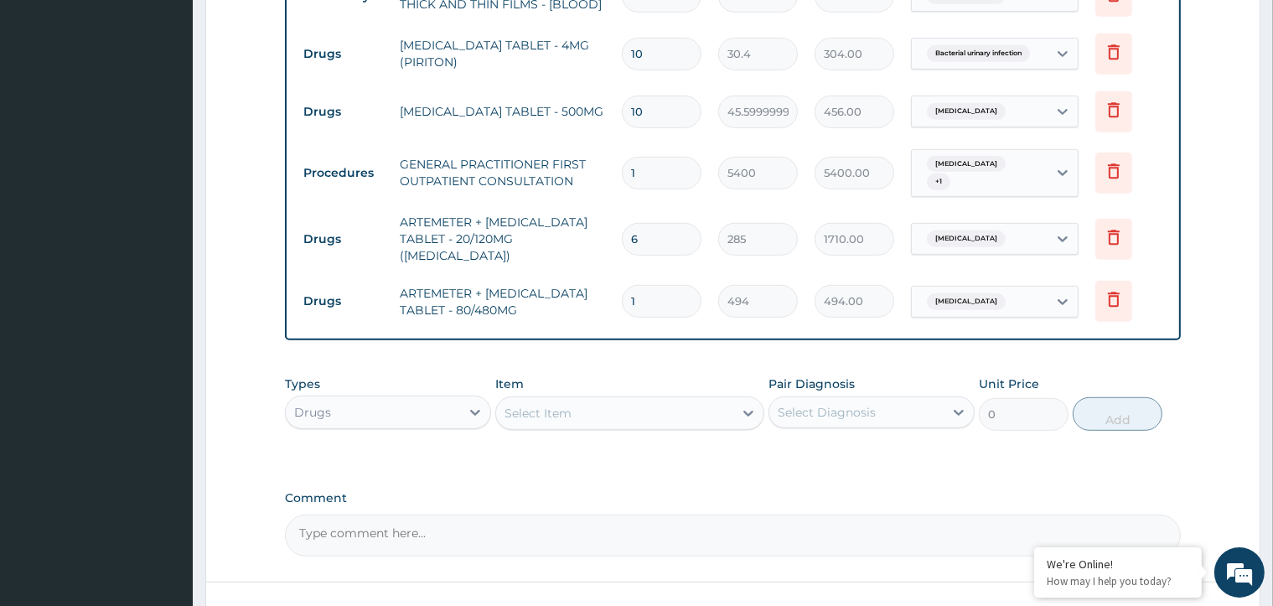
type input "0.00"
type input "6"
type input "2964.00"
type input "6"
click at [1110, 230] on icon at bounding box center [1114, 237] width 12 height 15
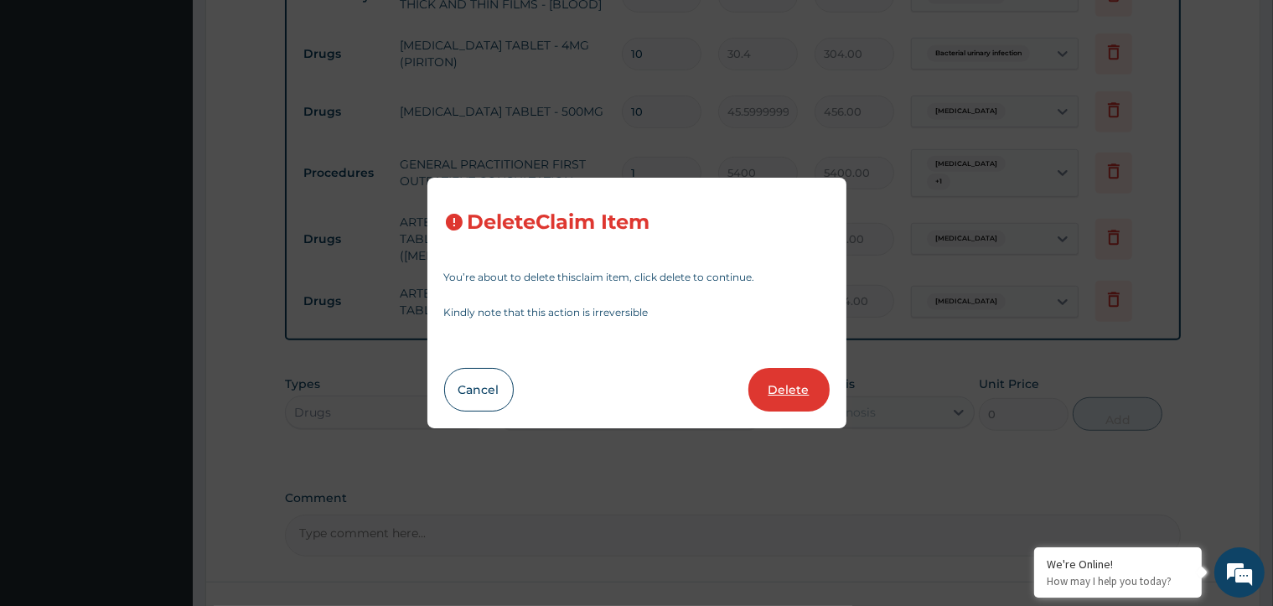
click at [807, 386] on button "Delete" at bounding box center [788, 390] width 81 height 44
type input "494"
type input "2964.00"
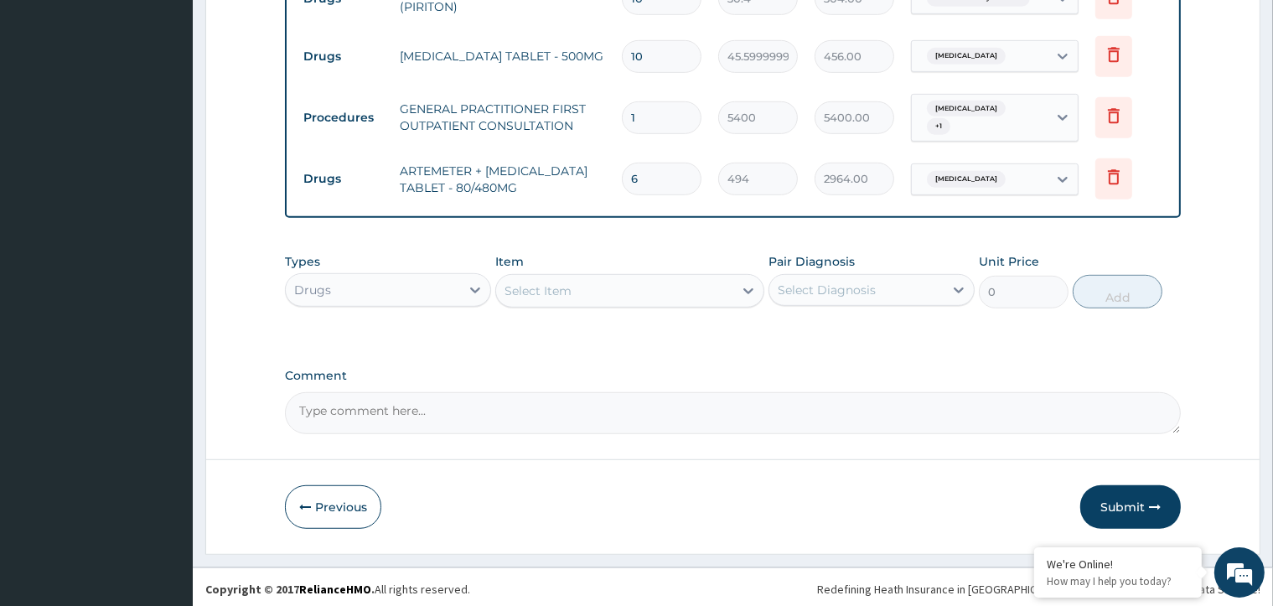
scroll to position [991, 0]
click at [1157, 502] on icon "button" at bounding box center [1155, 505] width 12 height 12
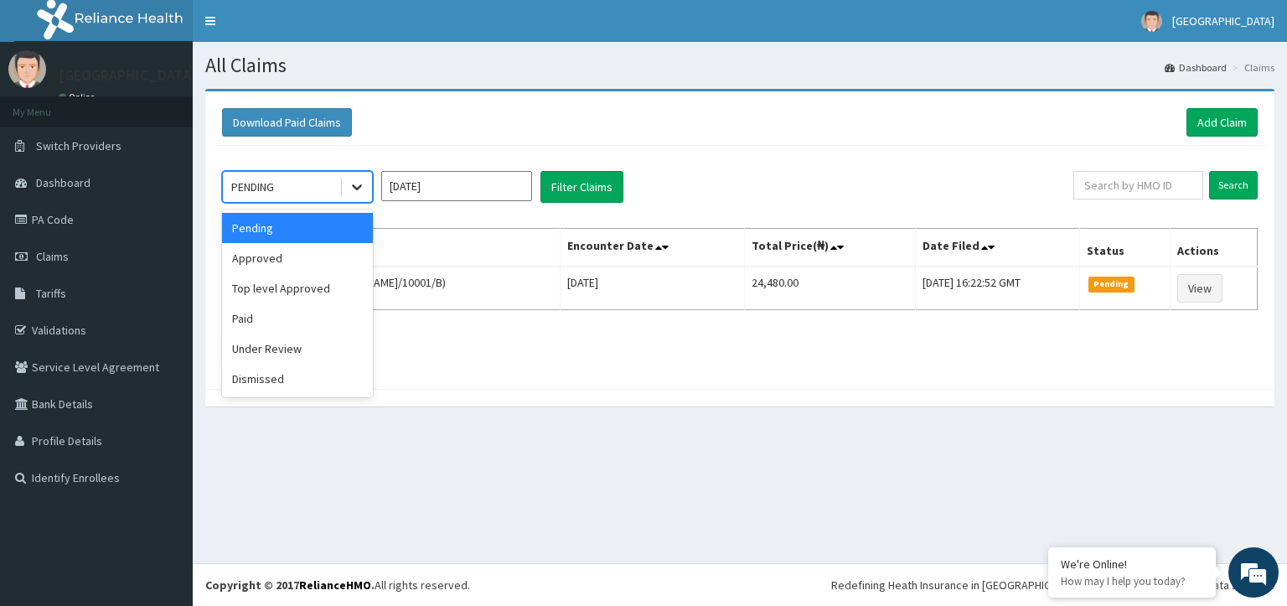
click at [360, 190] on icon at bounding box center [357, 187] width 17 height 17
click at [262, 256] on div "Approved" at bounding box center [297, 258] width 151 height 30
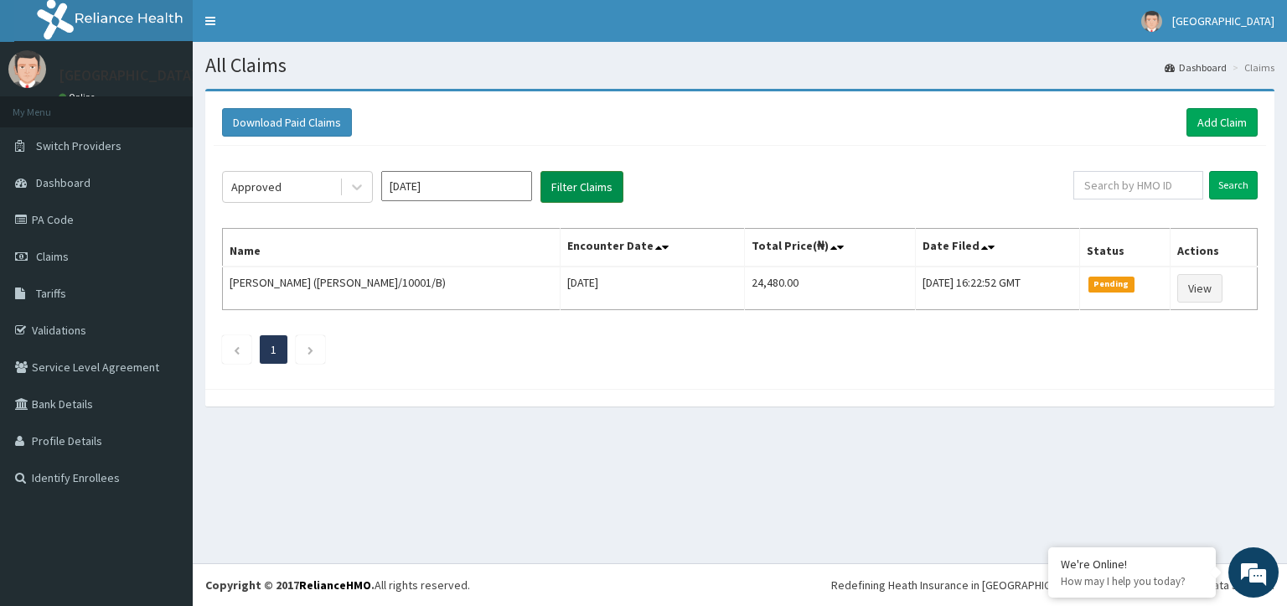
click at [585, 182] on button "Filter Claims" at bounding box center [582, 187] width 83 height 32
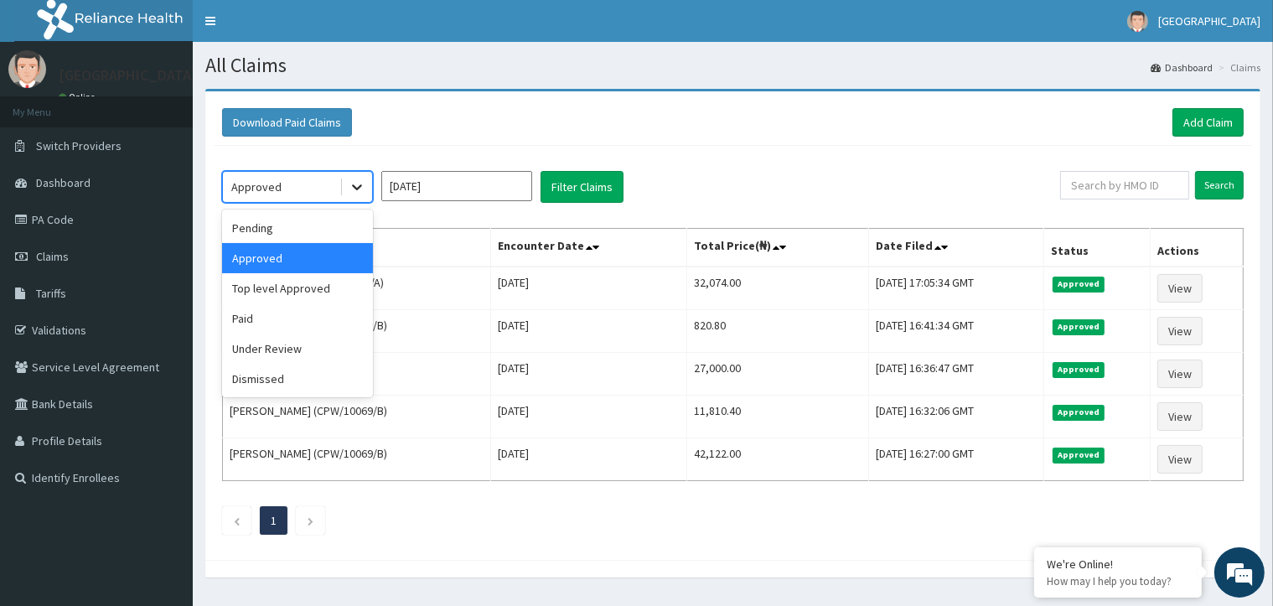
click at [346, 186] on div at bounding box center [357, 187] width 30 height 30
click at [278, 230] on div "Pending" at bounding box center [297, 228] width 151 height 30
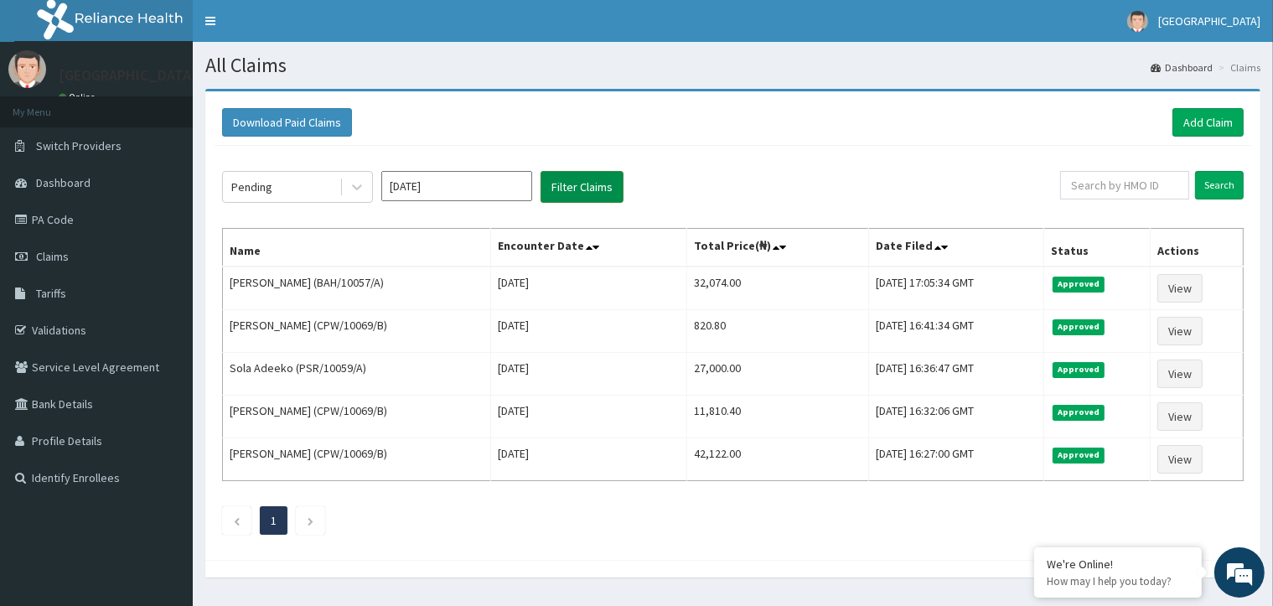
click at [571, 190] on button "Filter Claims" at bounding box center [582, 187] width 83 height 32
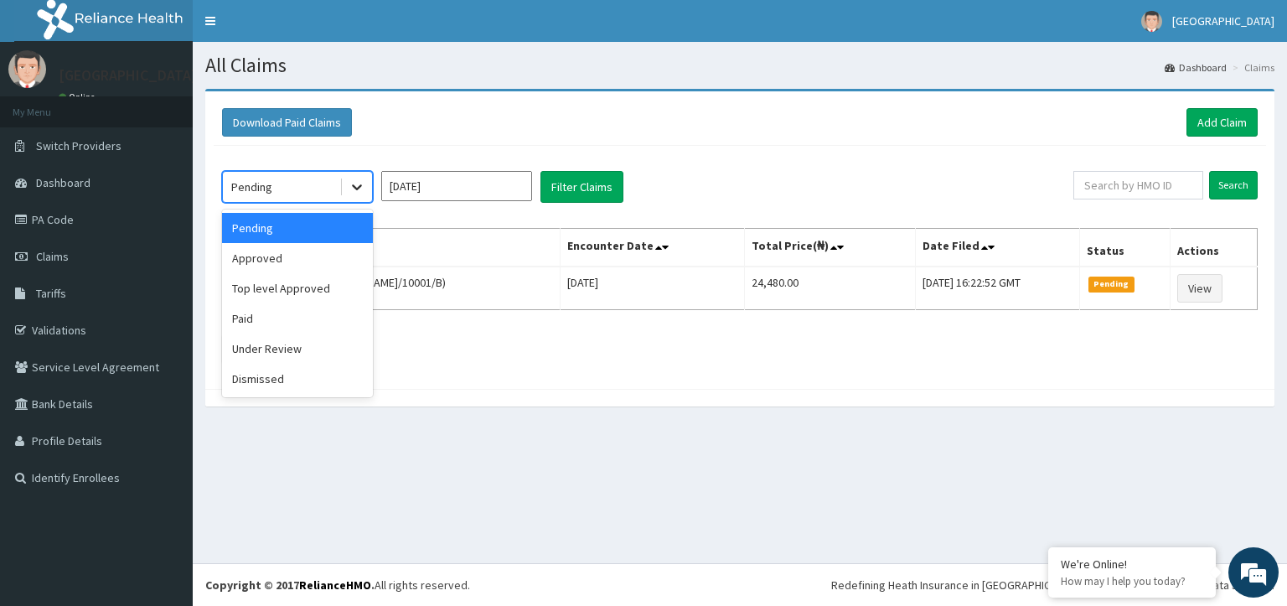
click at [357, 179] on icon at bounding box center [357, 187] width 17 height 17
click at [279, 353] on div "Under Review" at bounding box center [297, 349] width 151 height 30
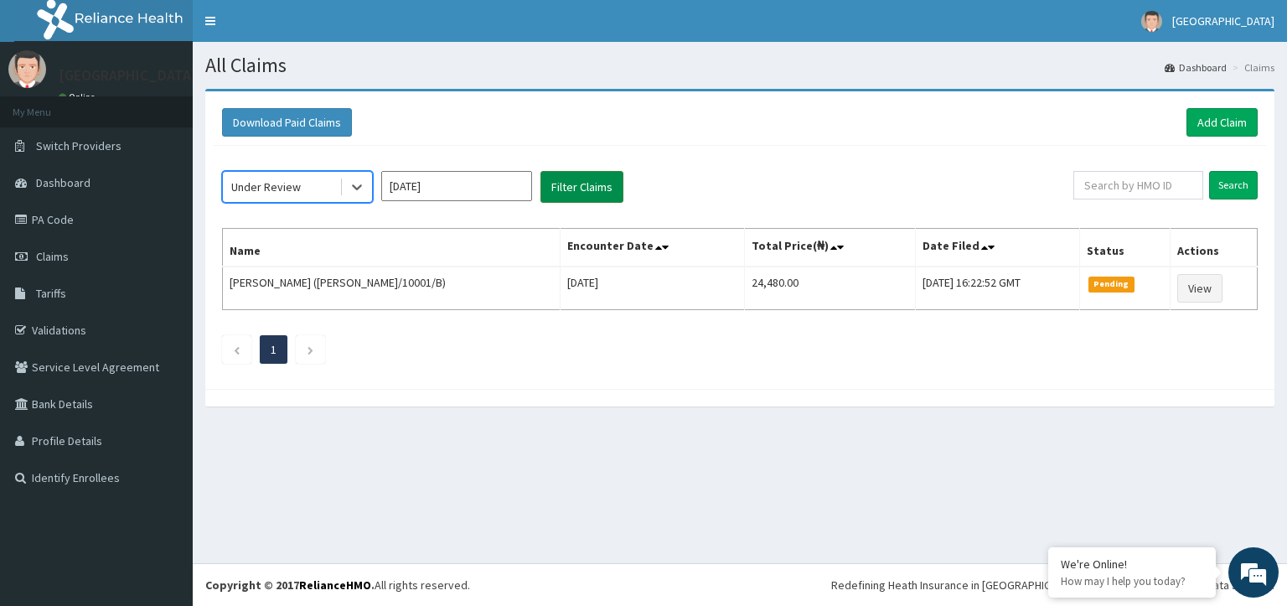
click at [580, 192] on button "Filter Claims" at bounding box center [582, 187] width 83 height 32
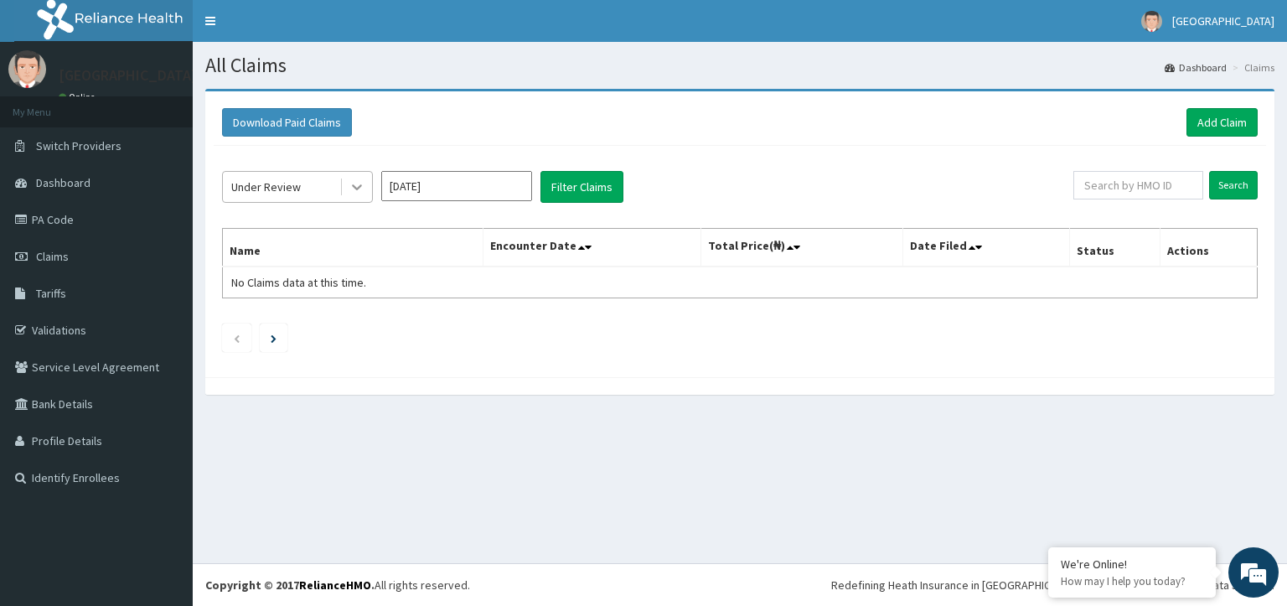
click at [359, 188] on icon at bounding box center [357, 188] width 10 height 6
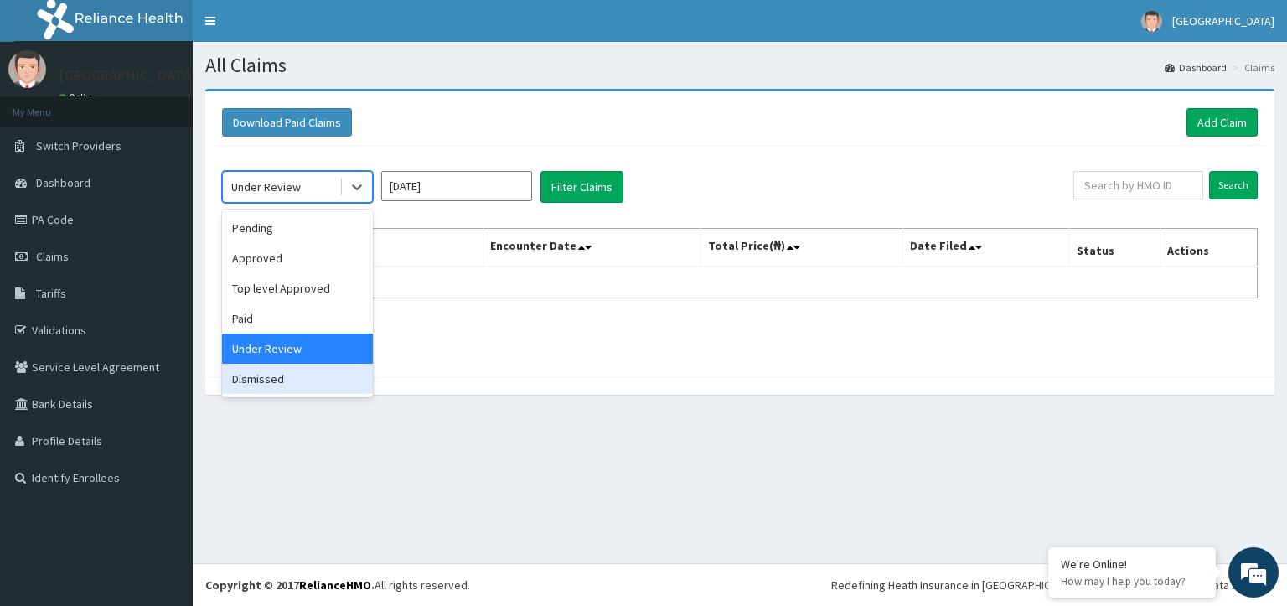
click at [308, 381] on div "Dismissed" at bounding box center [297, 379] width 151 height 30
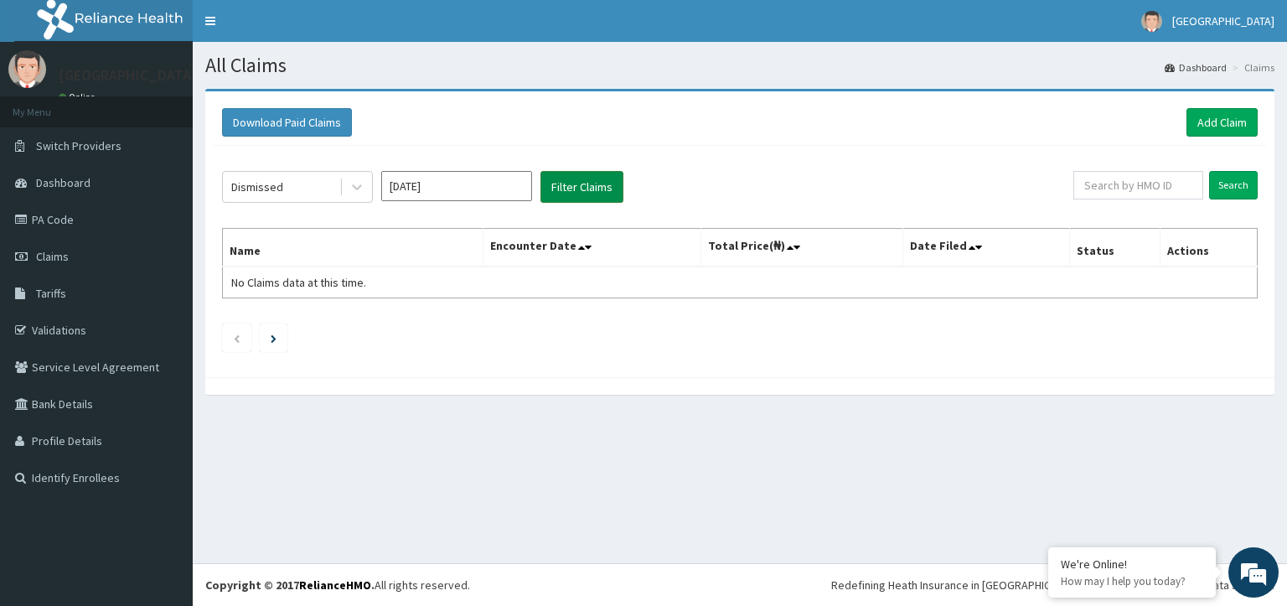
click at [562, 189] on button "Filter Claims" at bounding box center [582, 187] width 83 height 32
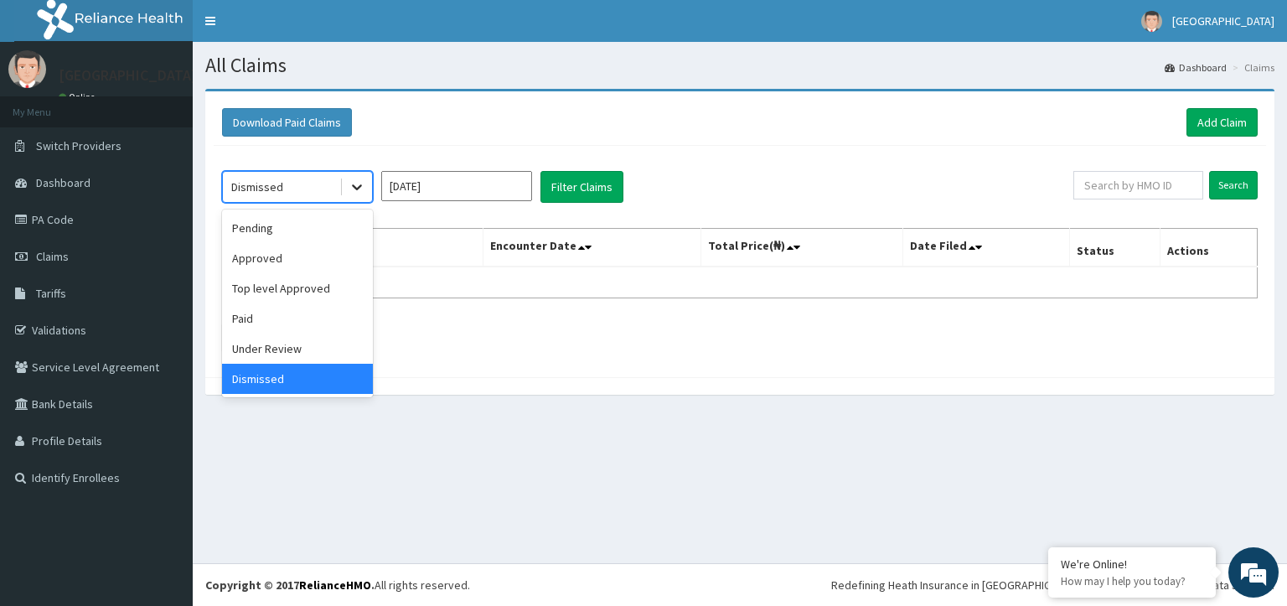
click at [365, 192] on icon at bounding box center [357, 187] width 17 height 17
click at [267, 227] on div "Pending" at bounding box center [297, 228] width 151 height 30
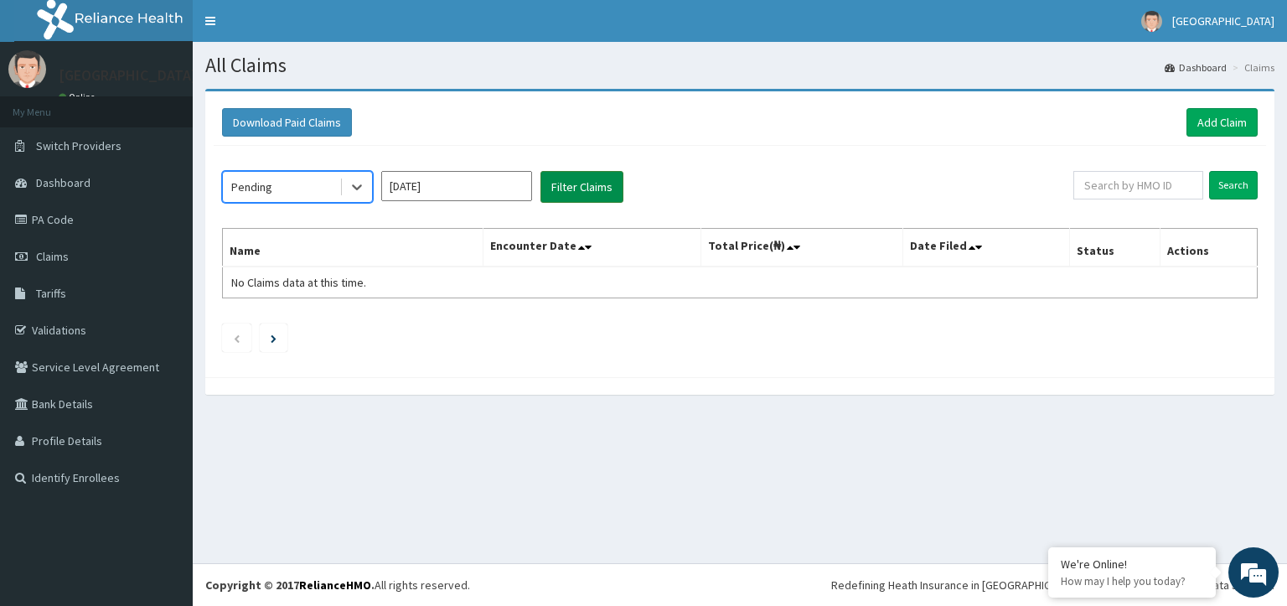
click at [562, 189] on button "Filter Claims" at bounding box center [582, 187] width 83 height 32
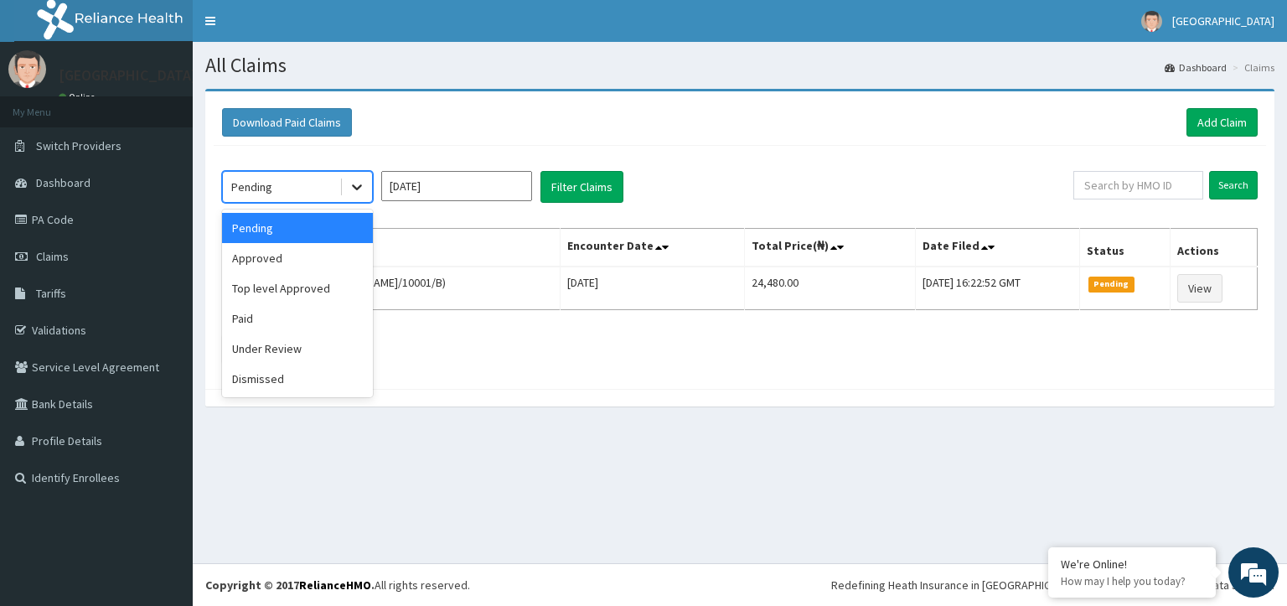
click at [357, 184] on icon at bounding box center [357, 187] width 17 height 17
click at [282, 251] on div "Approved" at bounding box center [297, 258] width 151 height 30
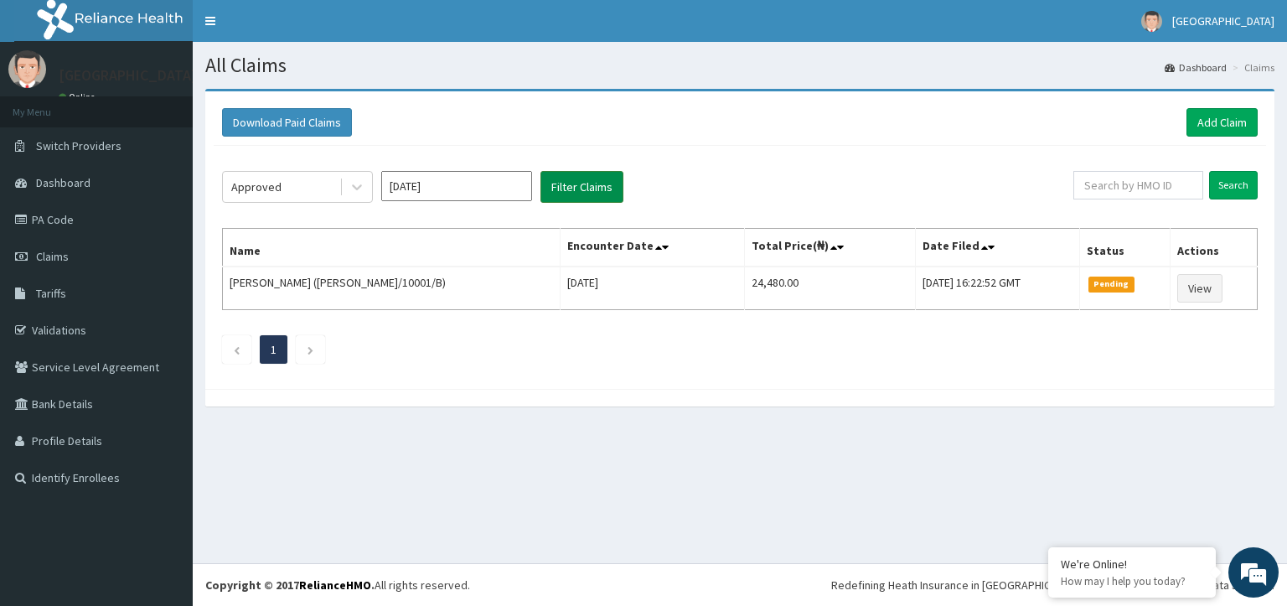
click at [569, 189] on button "Filter Claims" at bounding box center [582, 187] width 83 height 32
